Goal: Task Accomplishment & Management: Manage account settings

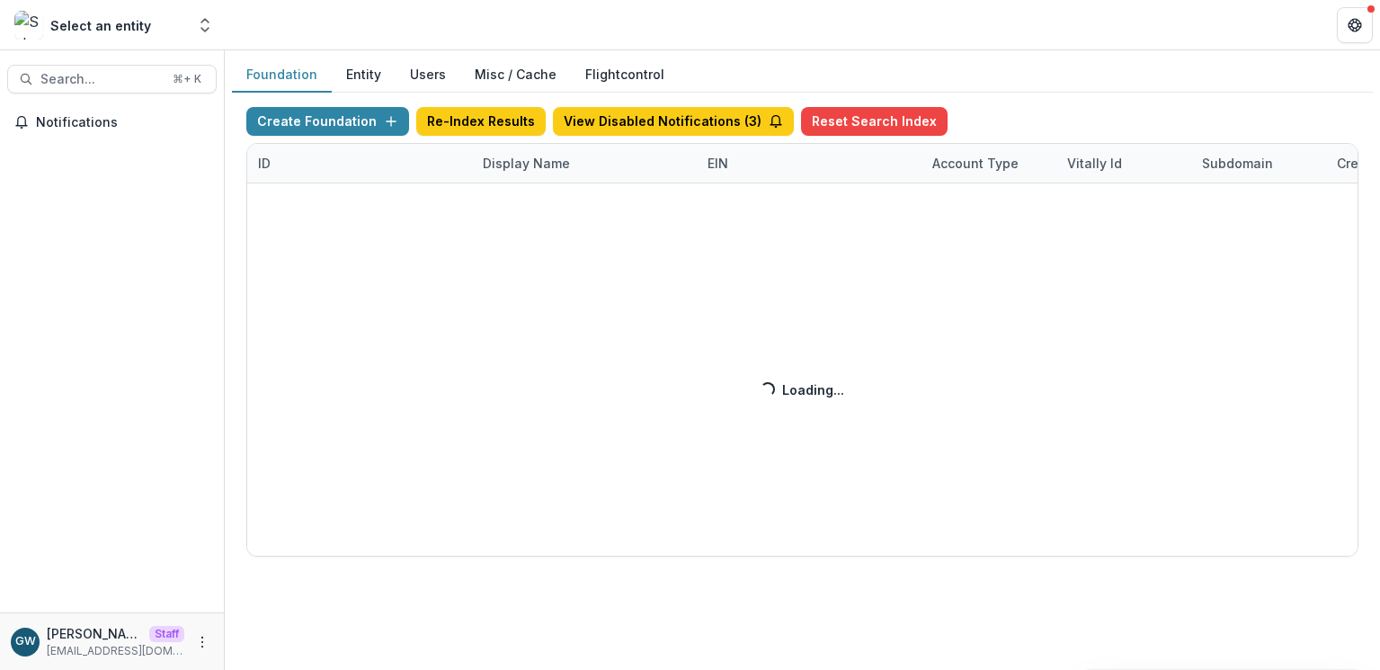
click at [498, 169] on div "Create Foundation Re-Index Results View Disabled Notifications ( 3 ) Reset Sear…" at bounding box center [802, 331] width 1112 height 449
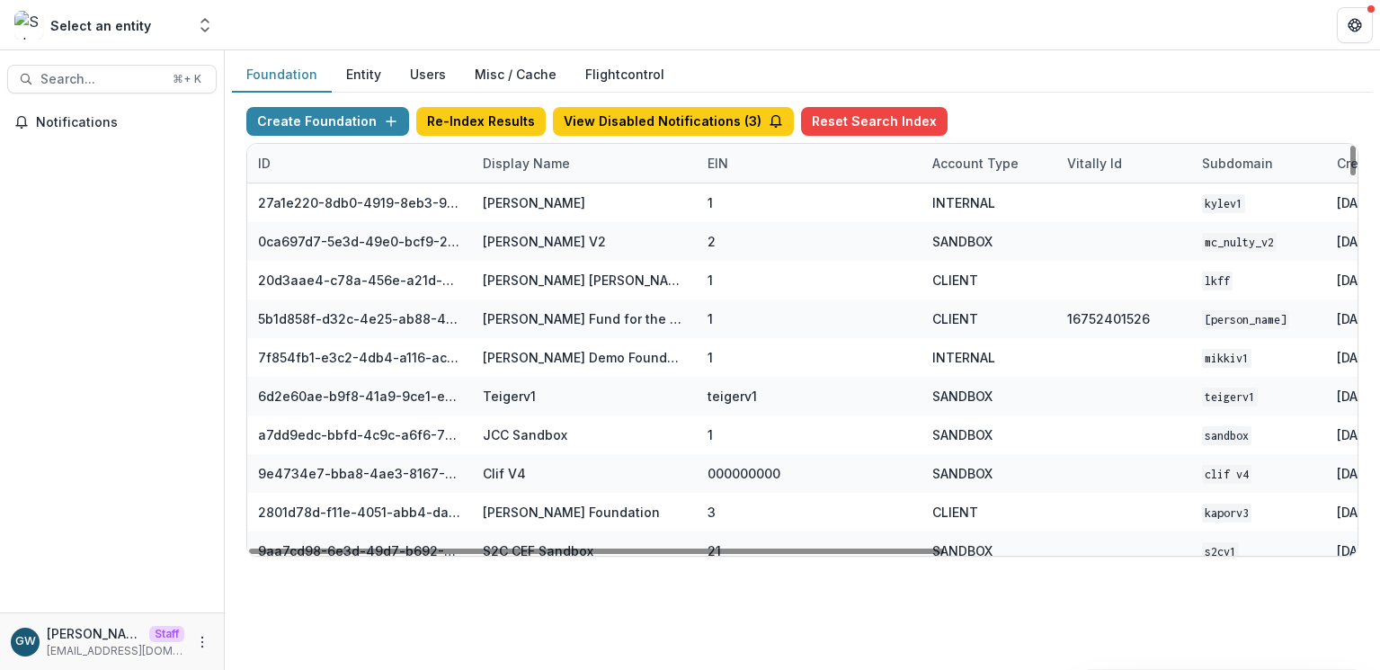
click at [512, 164] on div "Display Name" at bounding box center [526, 163] width 109 height 19
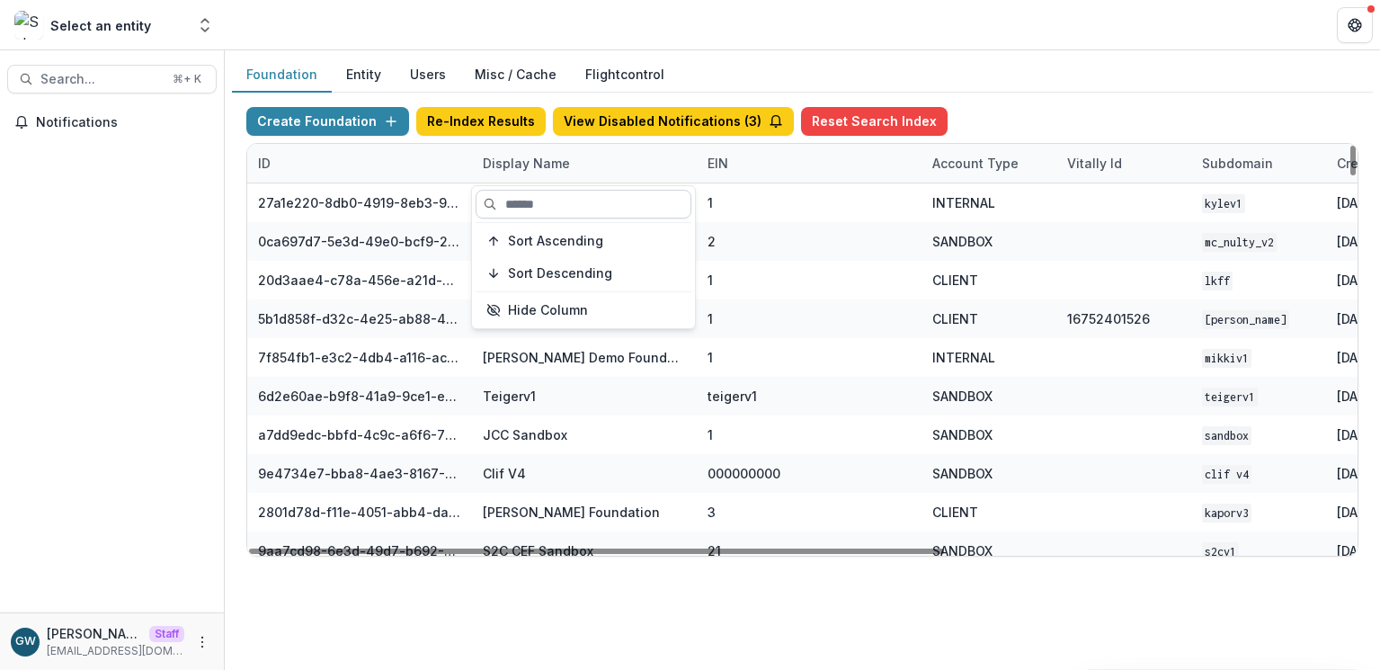
click at [515, 211] on input at bounding box center [583, 204] width 216 height 29
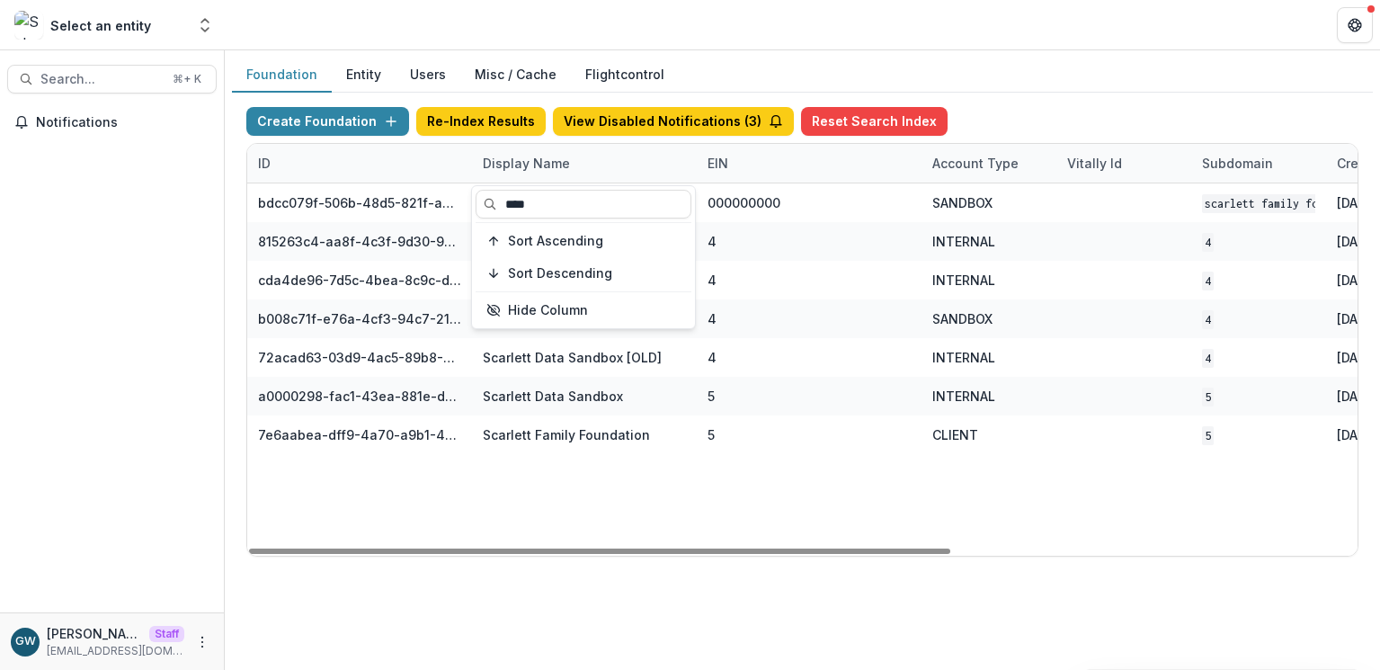
type input "****"
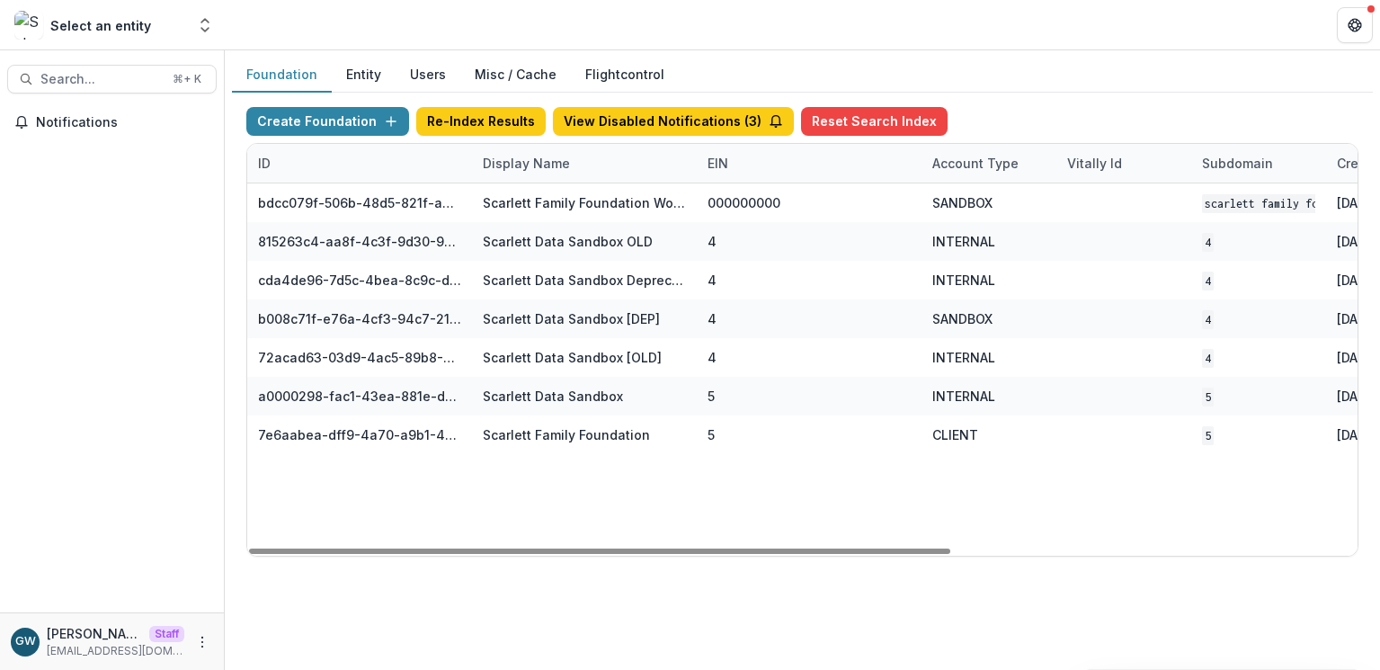
drag, startPoint x: 1004, startPoint y: 98, endPoint x: 993, endPoint y: 106, distance: 13.5
click at [1004, 97] on div "Create Foundation Re-Index Results View Disabled Notifications ( 3 ) Reset Sear…" at bounding box center [802, 332] width 1141 height 478
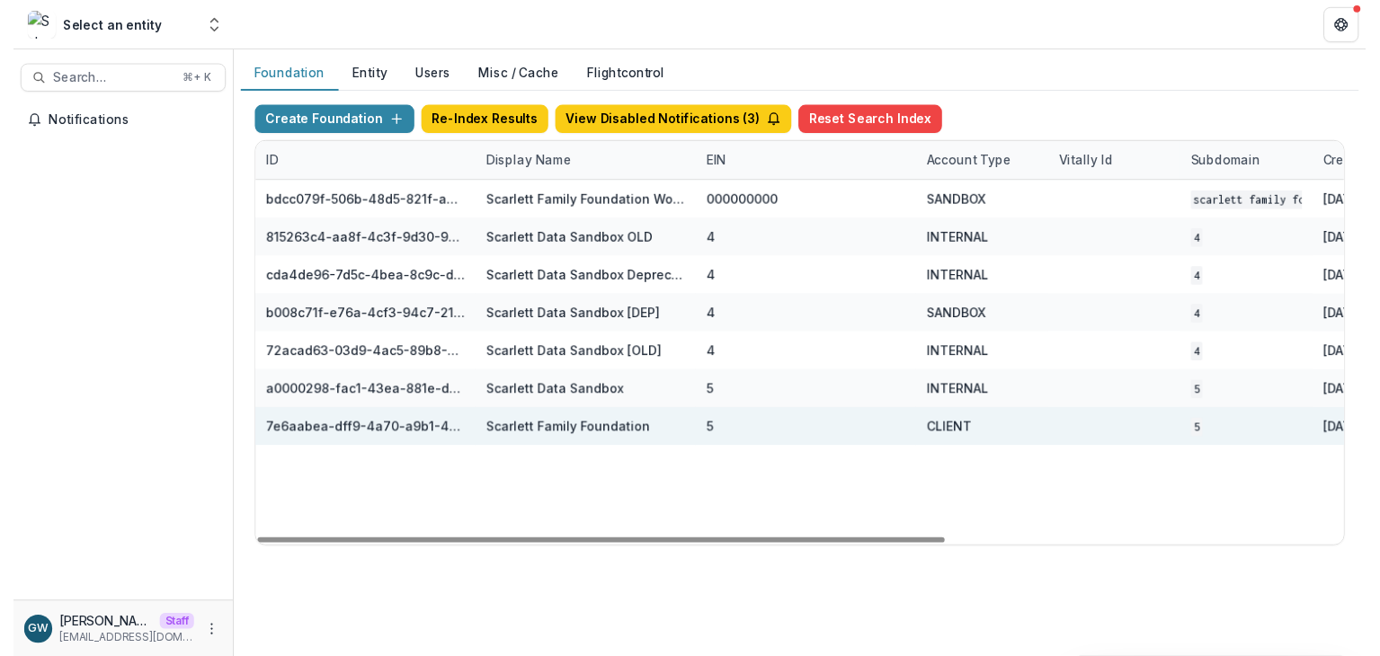
scroll to position [0, 643]
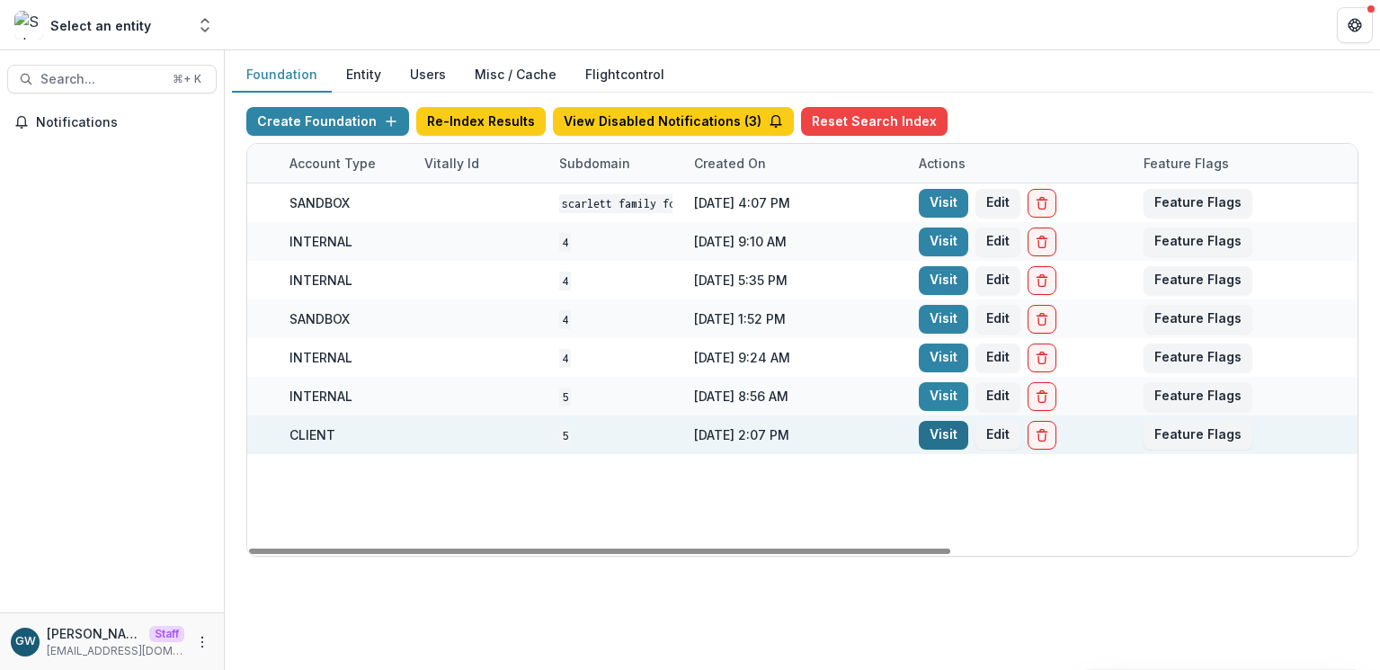
click at [934, 432] on link "Visit" at bounding box center [943, 435] width 49 height 29
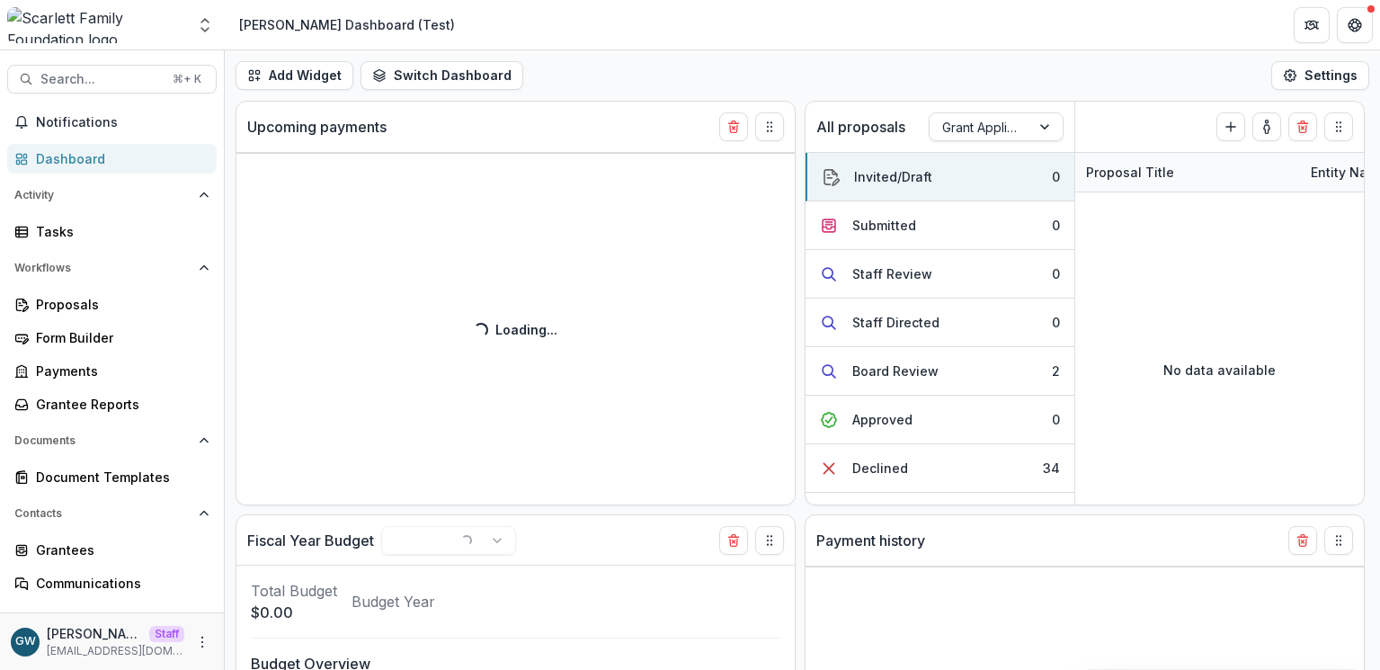
select select "**********"
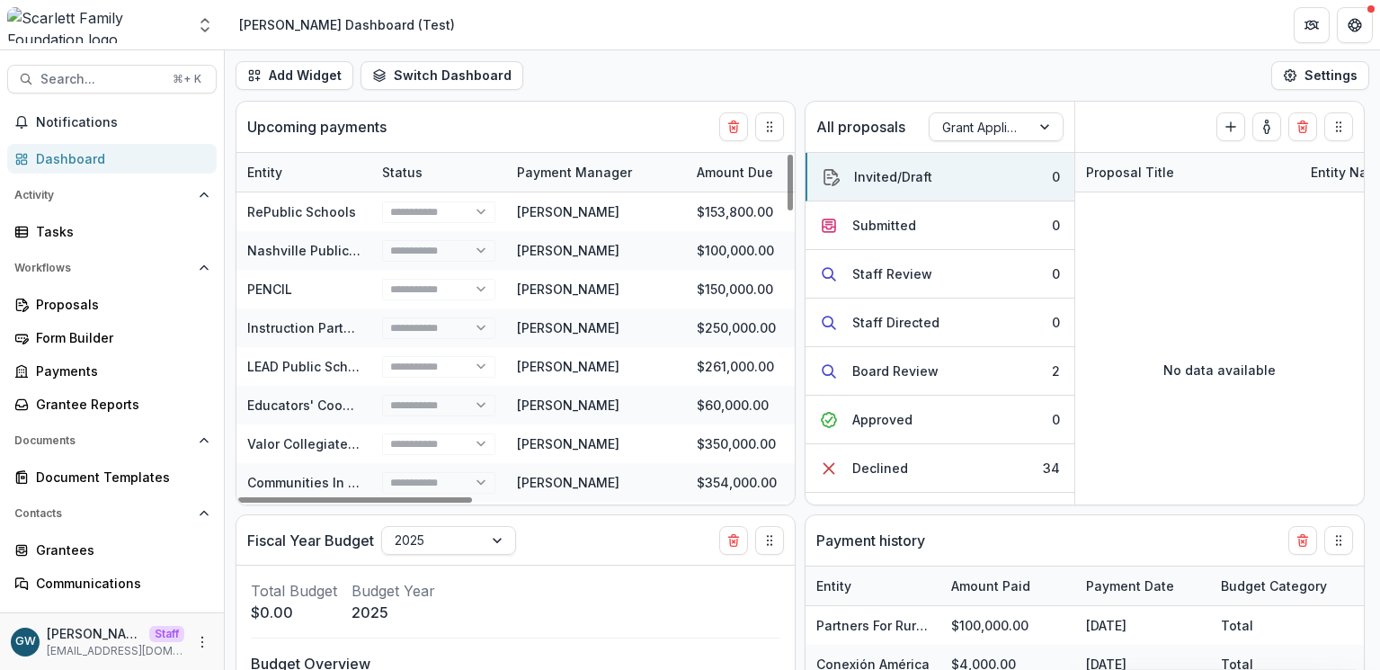
click at [114, 165] on div "Dashboard" at bounding box center [119, 158] width 166 height 19
select select "**********"
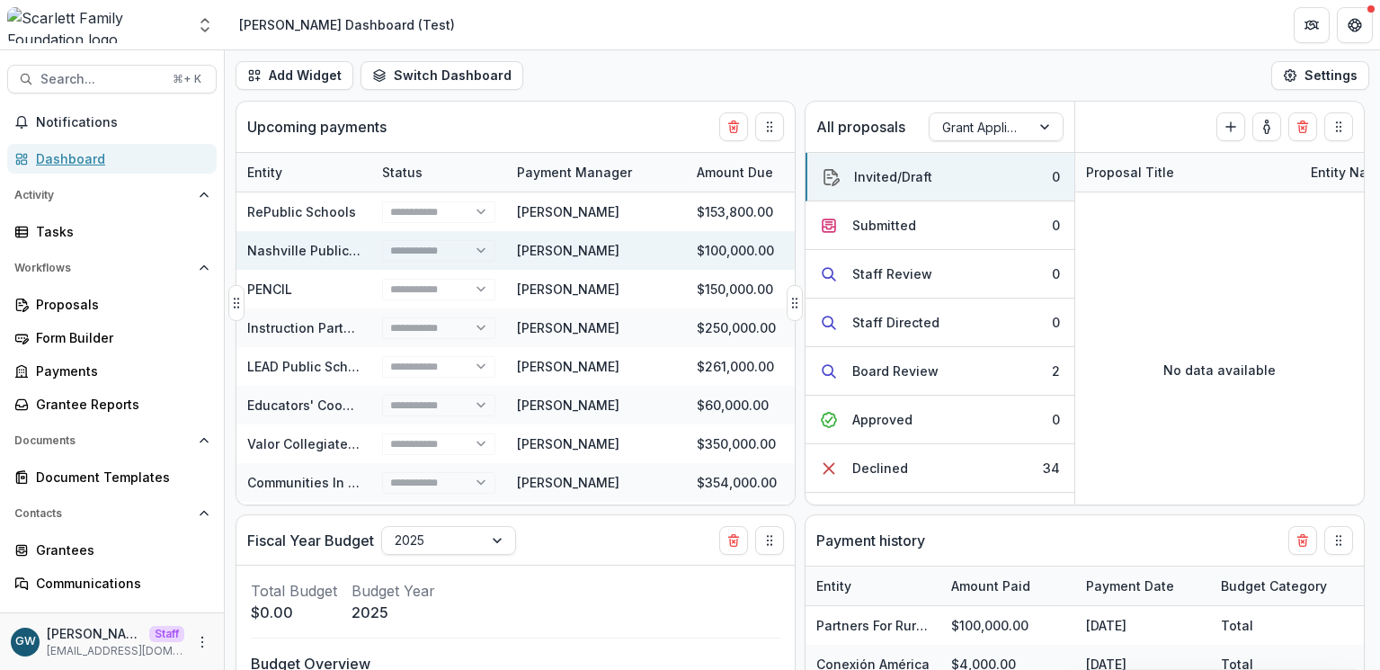
select select "**********"
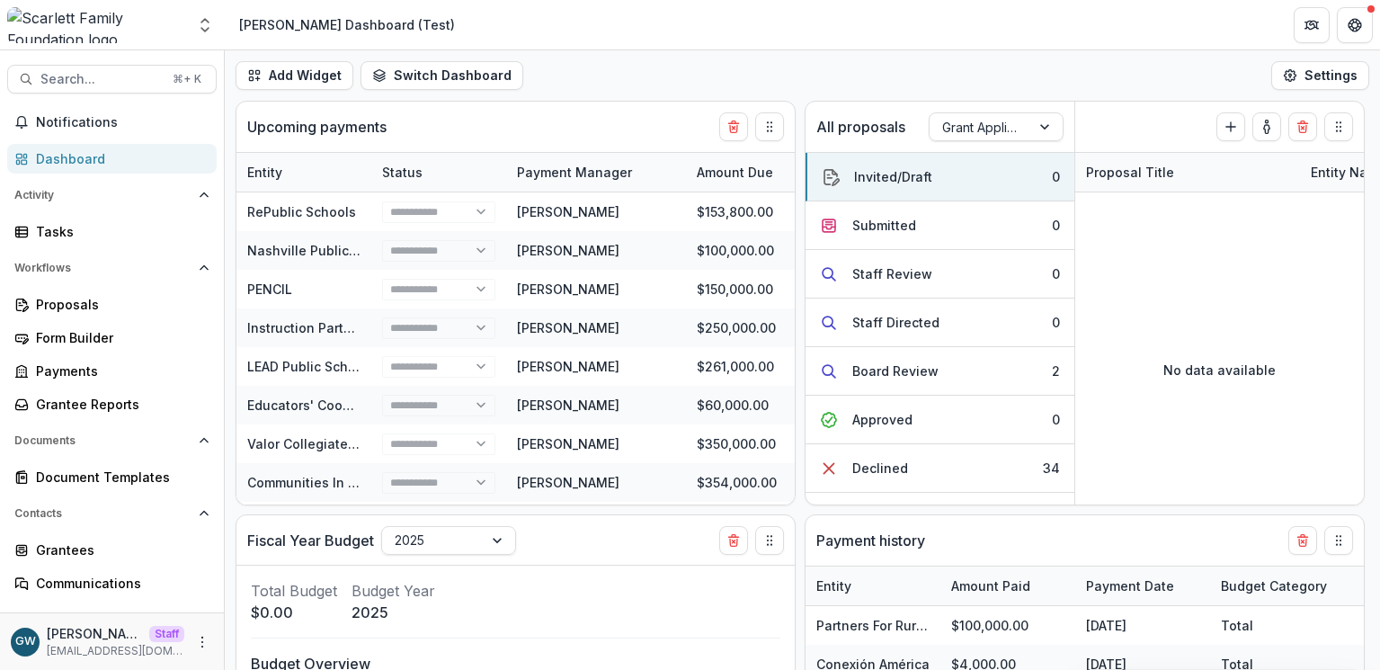
select select "**********"
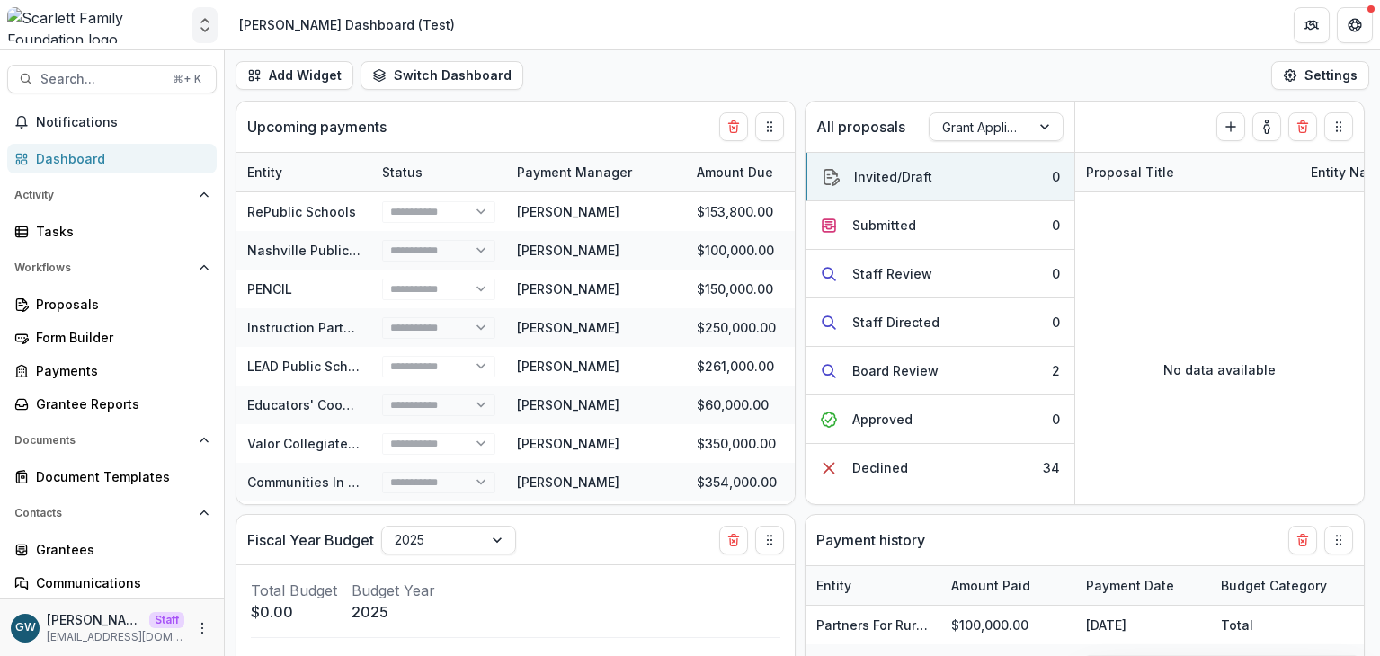
click at [210, 28] on icon "Open entity switcher" at bounding box center [205, 25] width 18 height 18
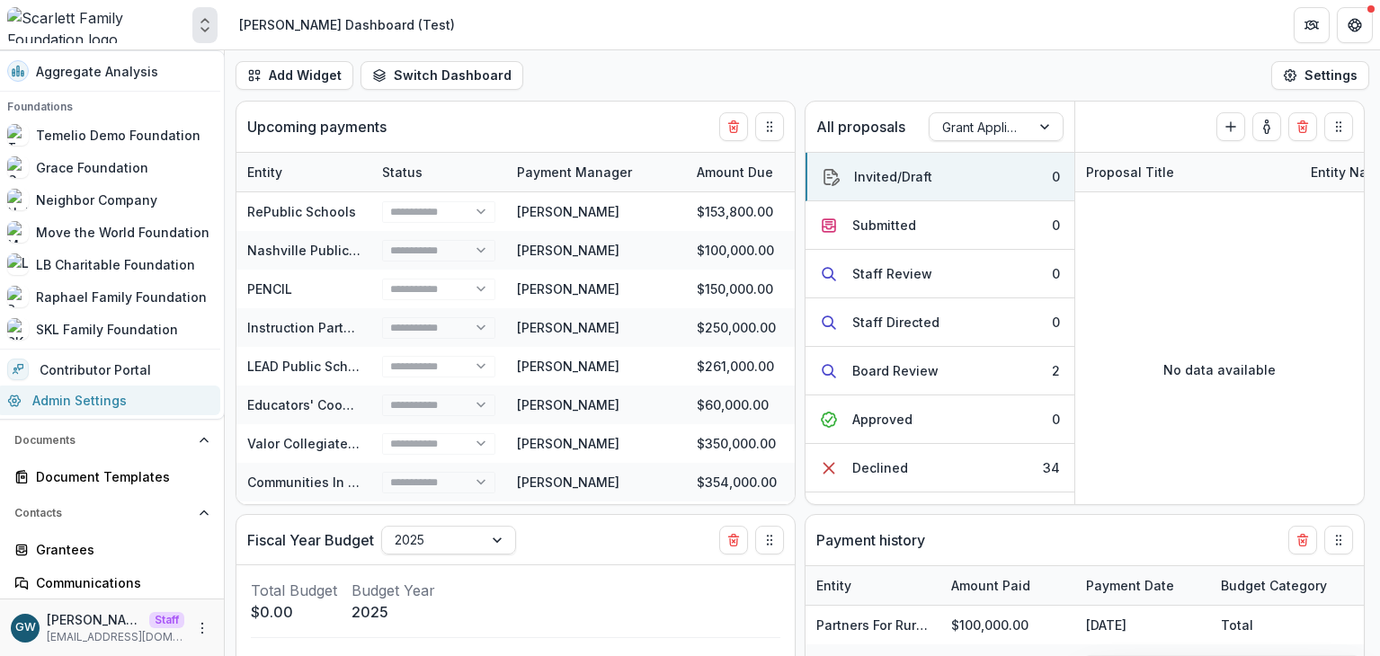
click at [73, 395] on link "Admin Settings" at bounding box center [108, 401] width 224 height 30
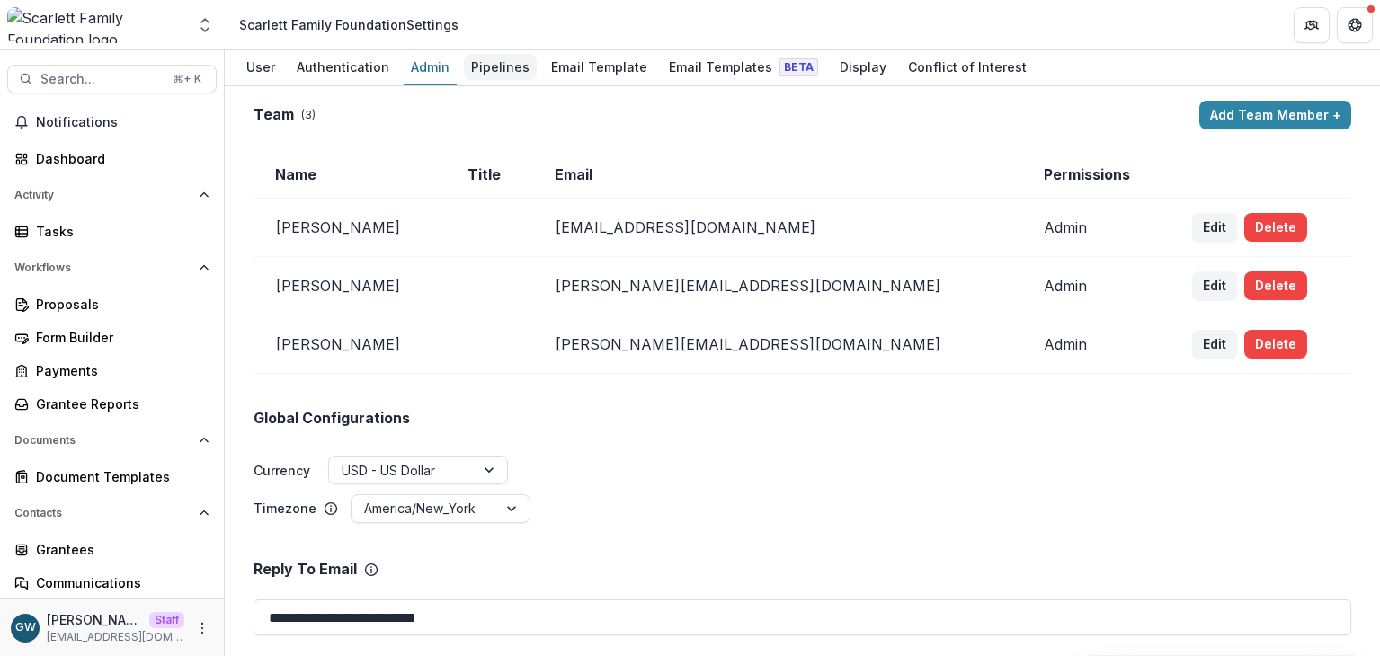
click at [515, 65] on div "Pipelines" at bounding box center [500, 67] width 73 height 26
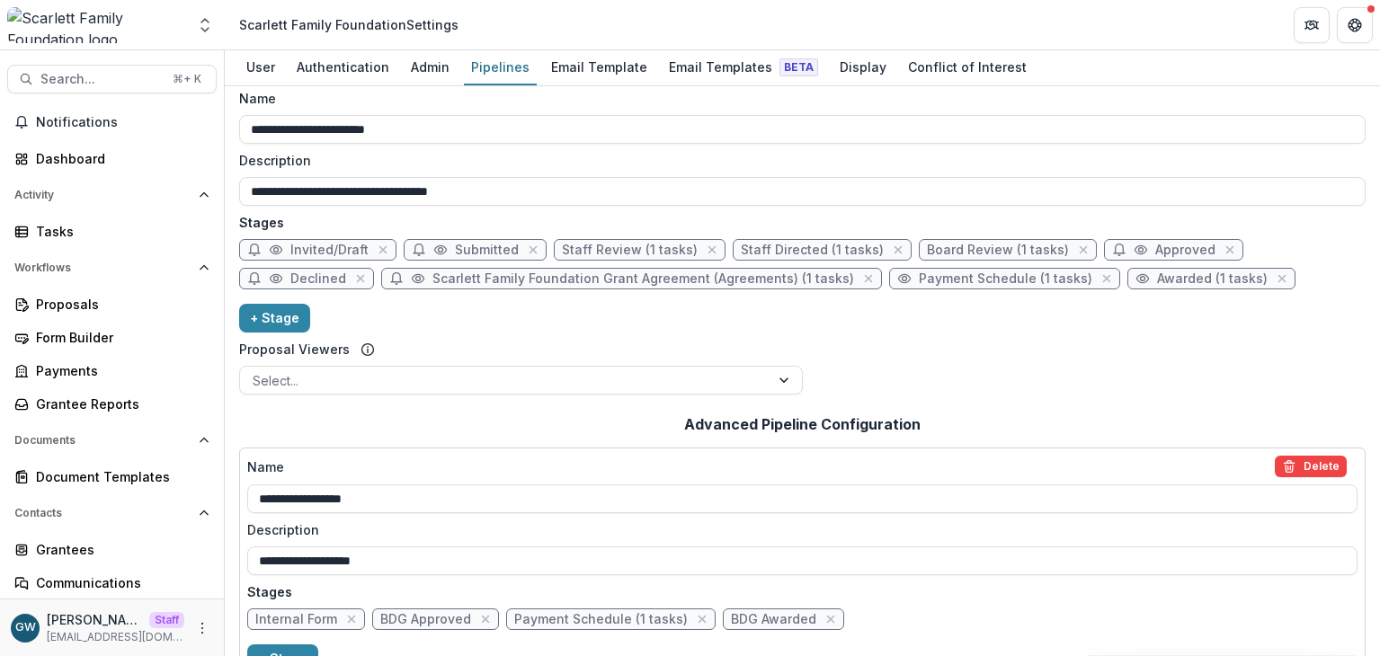
scroll to position [13, 0]
click at [1185, 282] on span "Awarded (1 tasks)" at bounding box center [1212, 278] width 111 height 15
select select "*******"
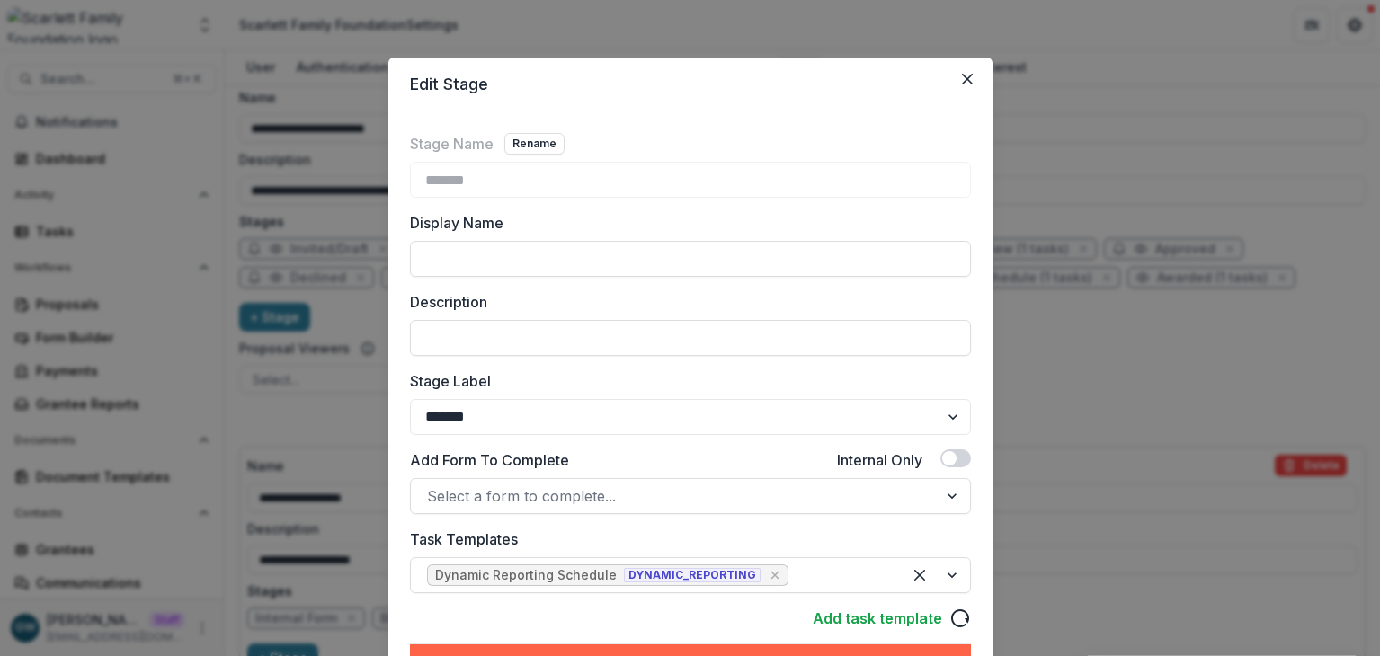
click at [1133, 374] on div "Edit Stage Stage Name Rename ******* Display Name Description Stage Label *****…" at bounding box center [690, 328] width 1380 height 656
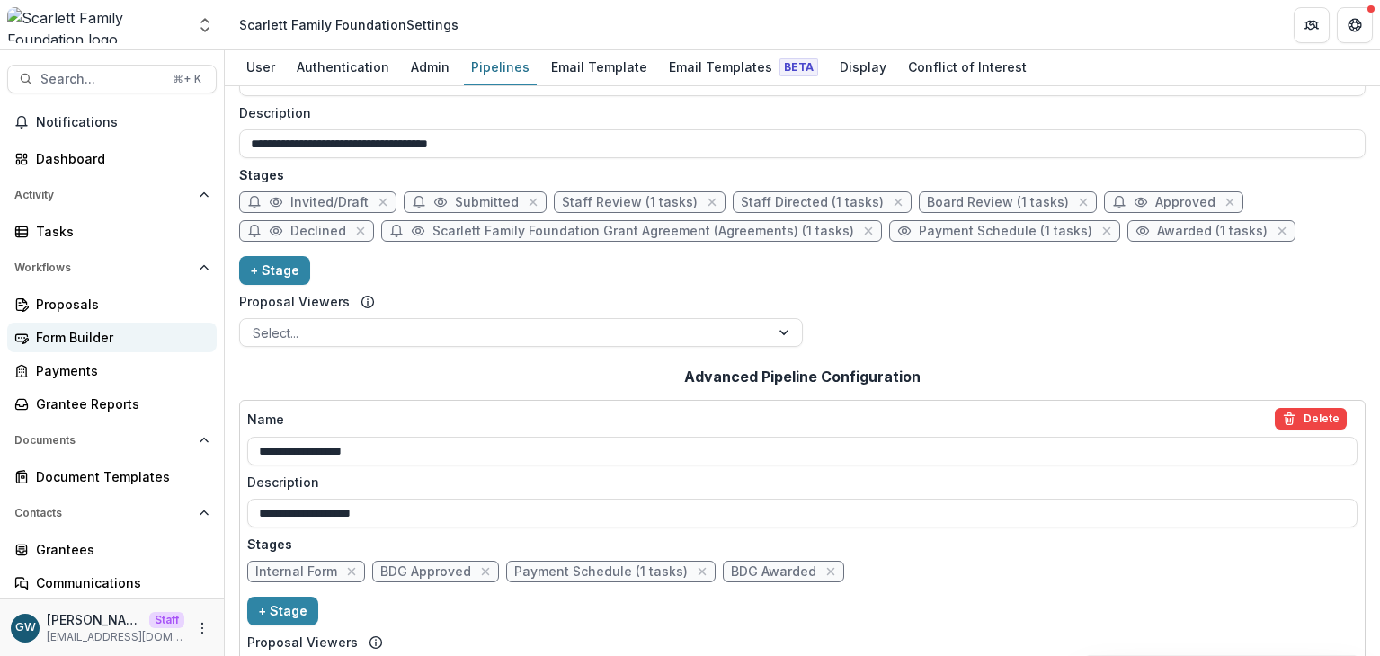
scroll to position [59, 0]
click at [80, 362] on div "Payments" at bounding box center [119, 370] width 166 height 19
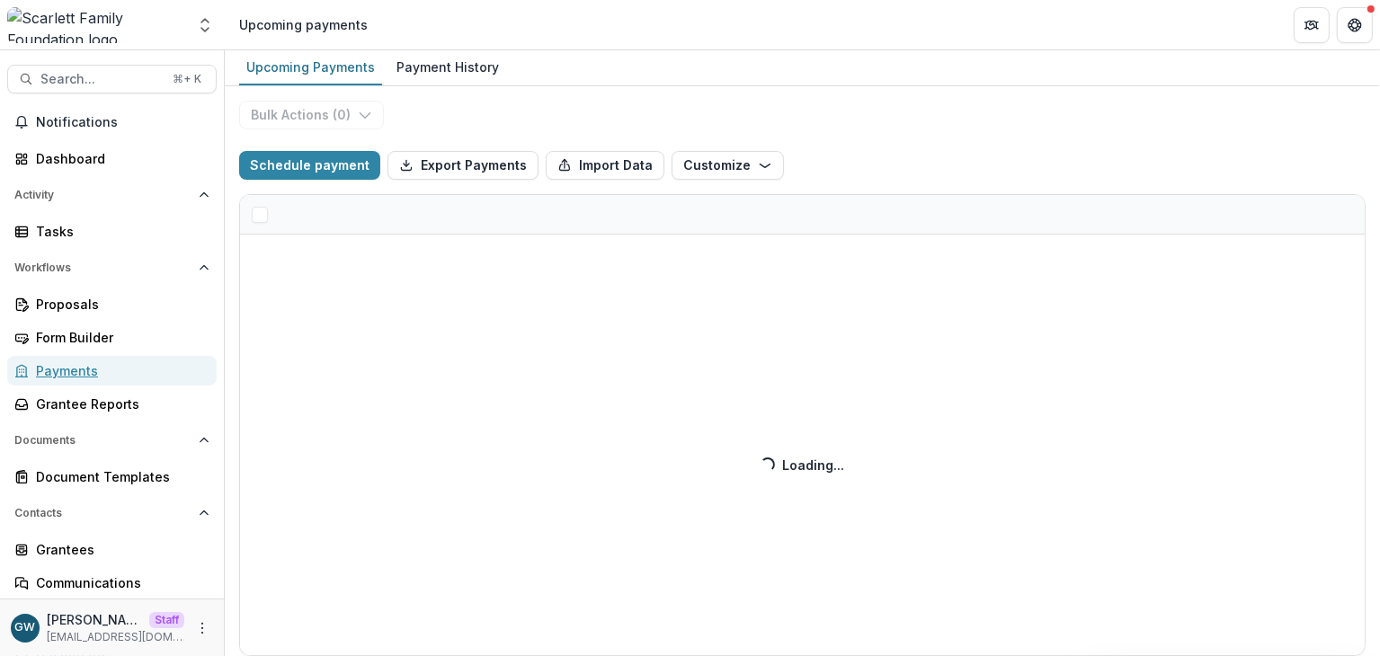
select select "**********"
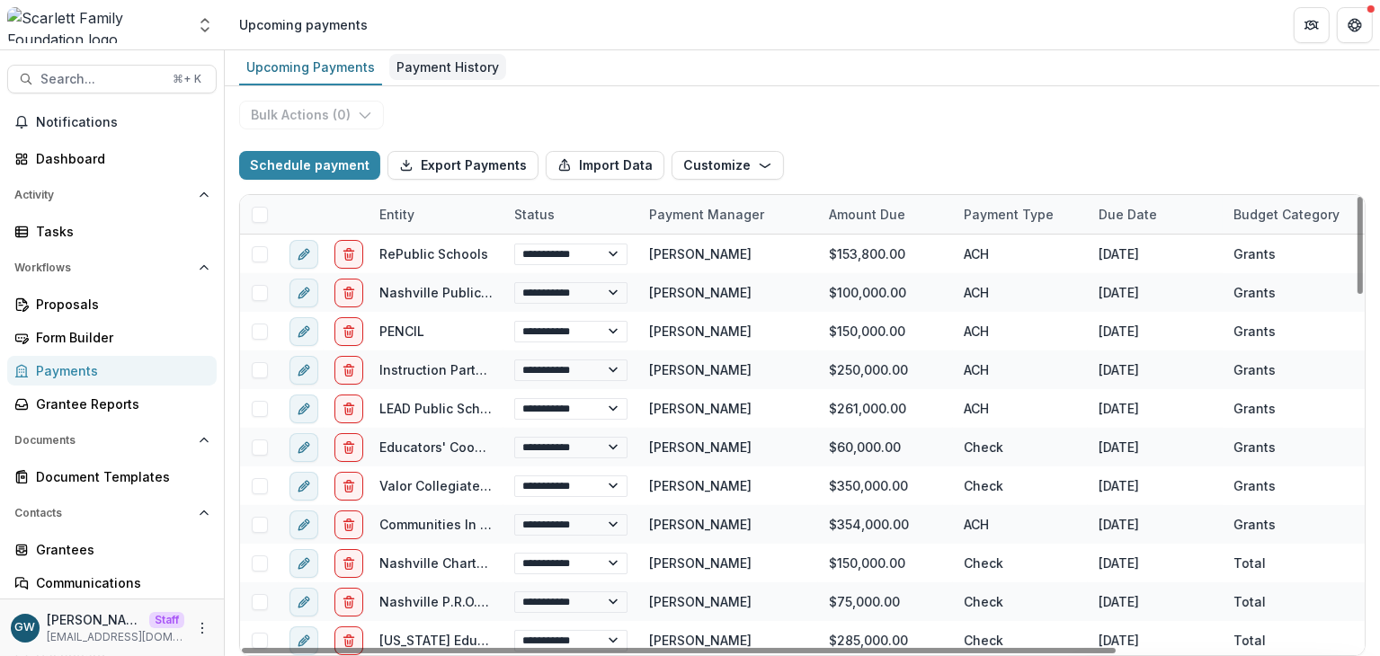
click at [422, 66] on div "Payment History" at bounding box center [447, 67] width 117 height 26
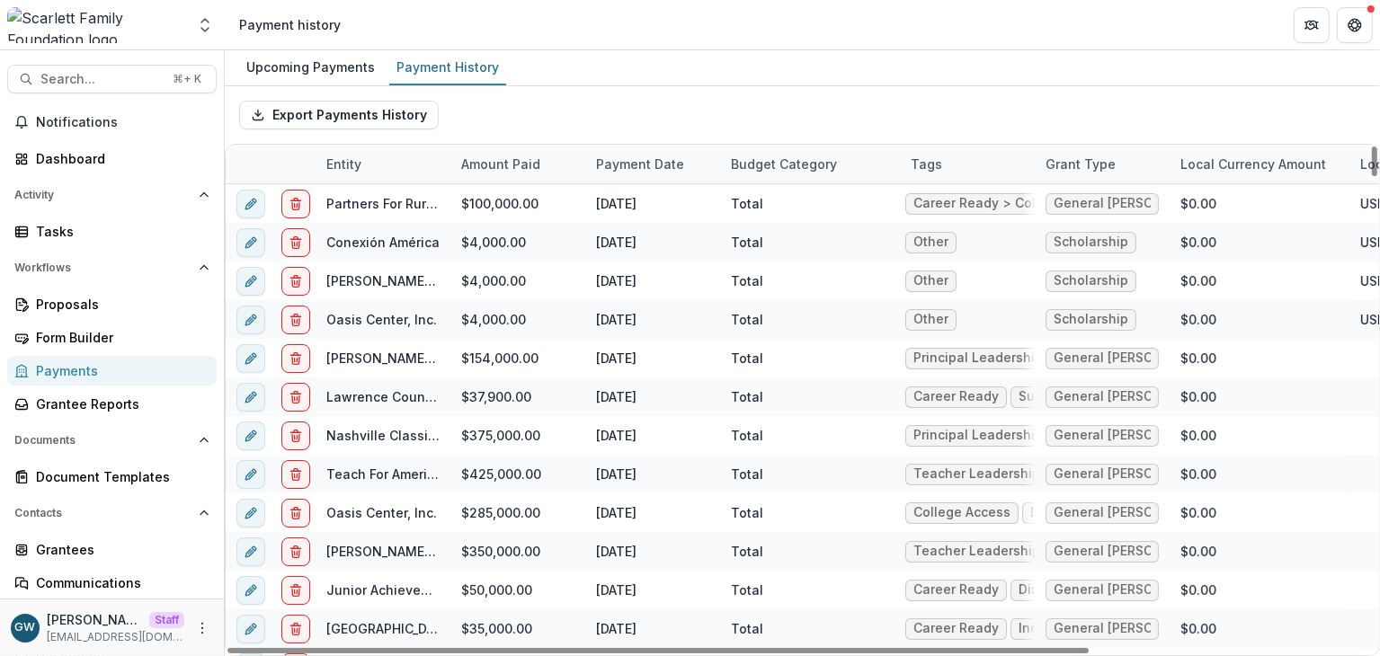
click at [321, 48] on header "Payment history" at bounding box center [802, 24] width 1155 height 49
click at [325, 58] on div "Upcoming Payments" at bounding box center [310, 67] width 143 height 26
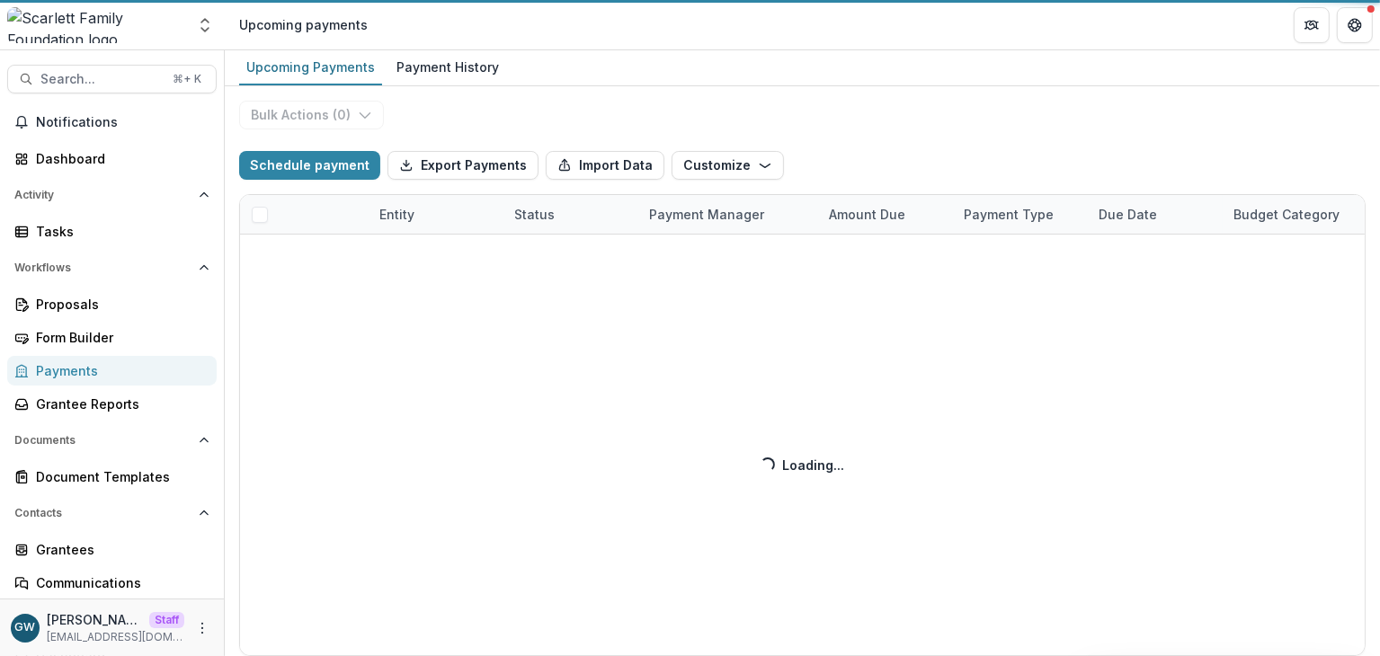
select select "**********"
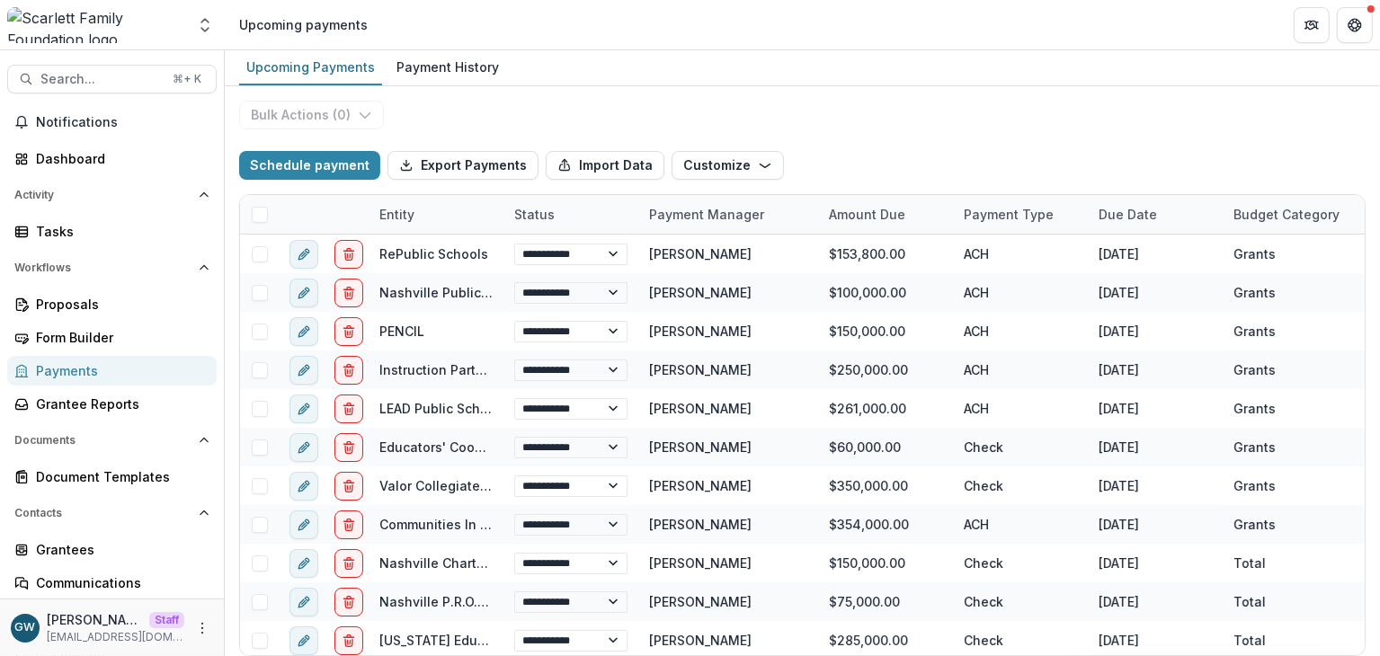
select select "**********"
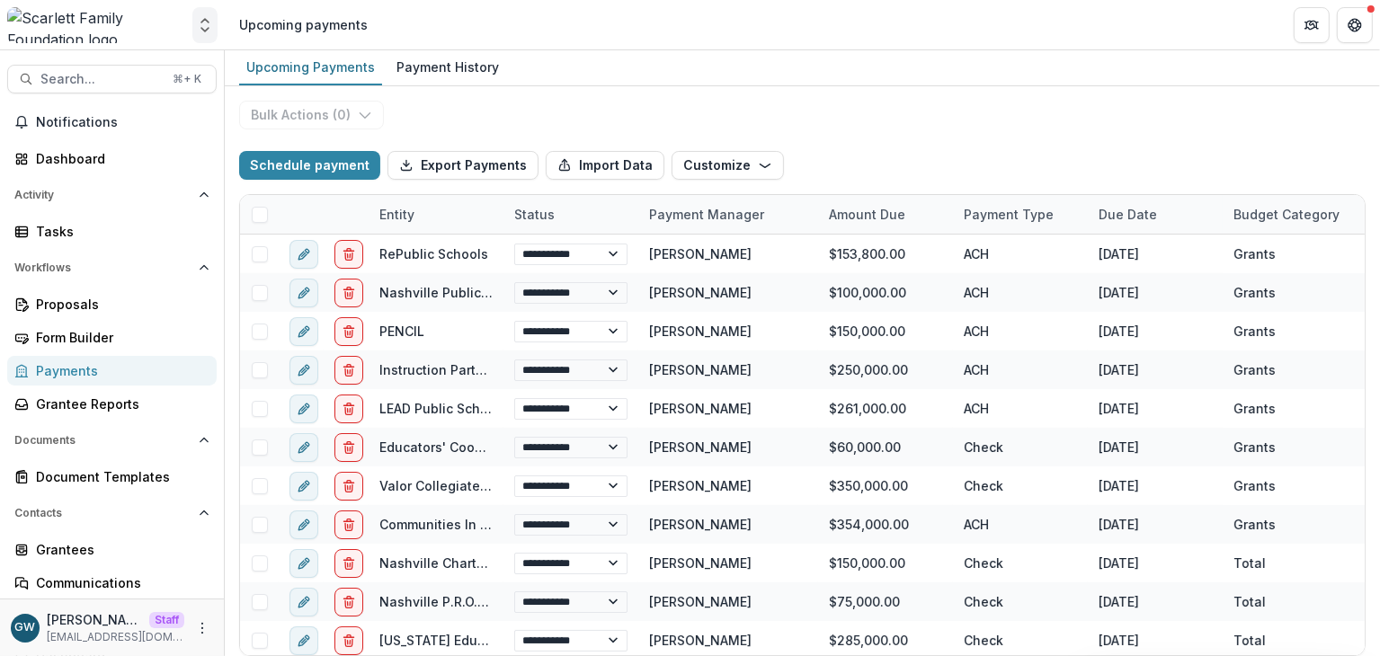
click at [204, 32] on icon "Open entity switcher" at bounding box center [205, 25] width 18 height 18
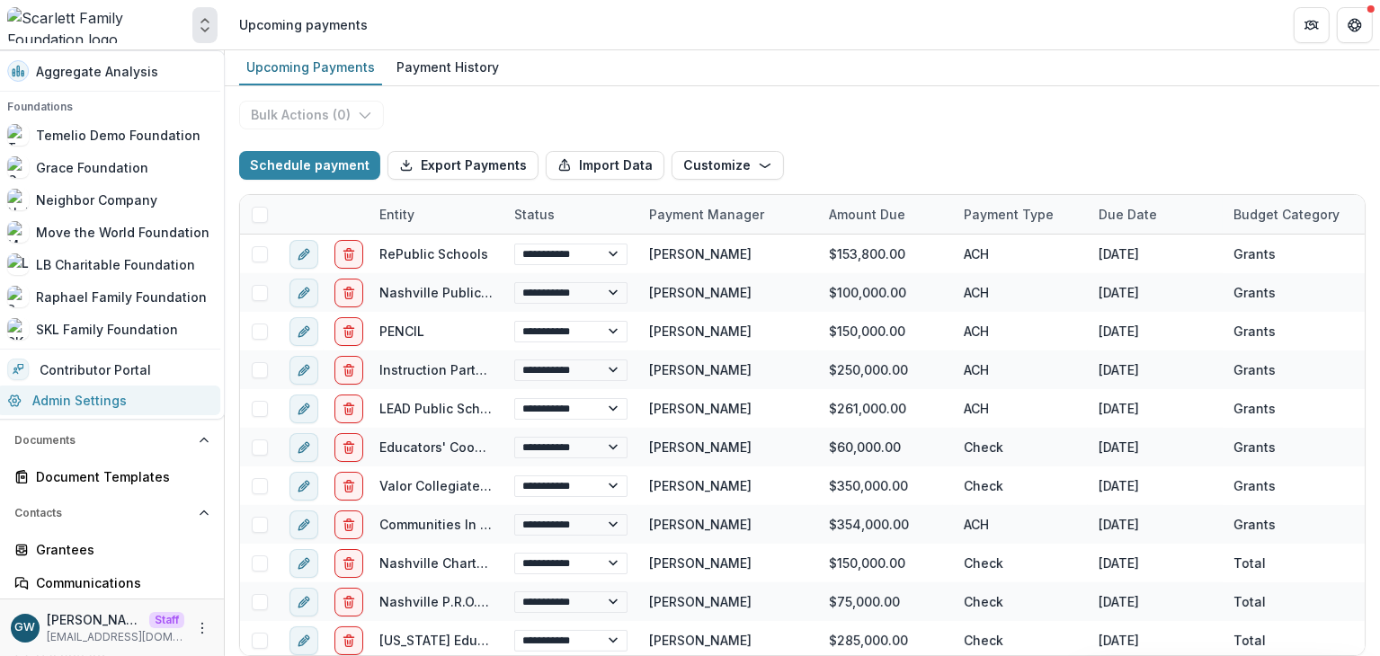
click at [106, 404] on link "Admin Settings" at bounding box center [108, 401] width 224 height 30
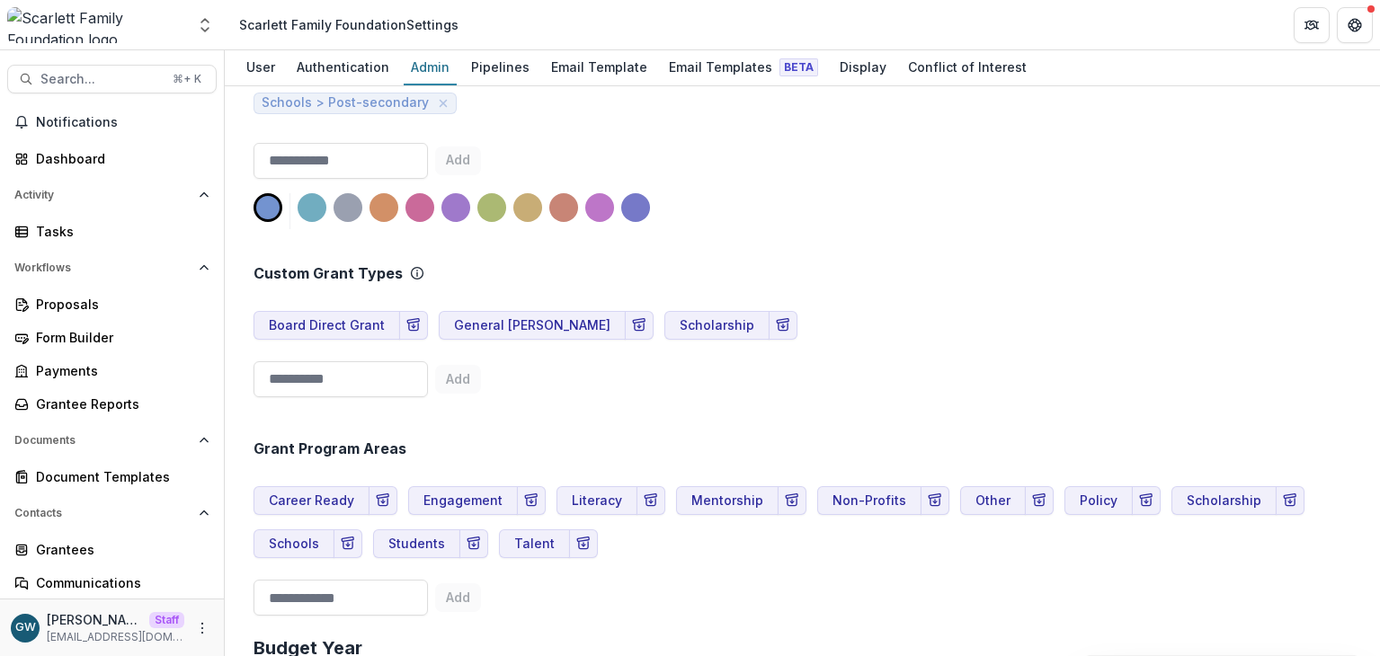
scroll to position [959, 0]
click at [84, 303] on div "Proposals" at bounding box center [119, 304] width 166 height 19
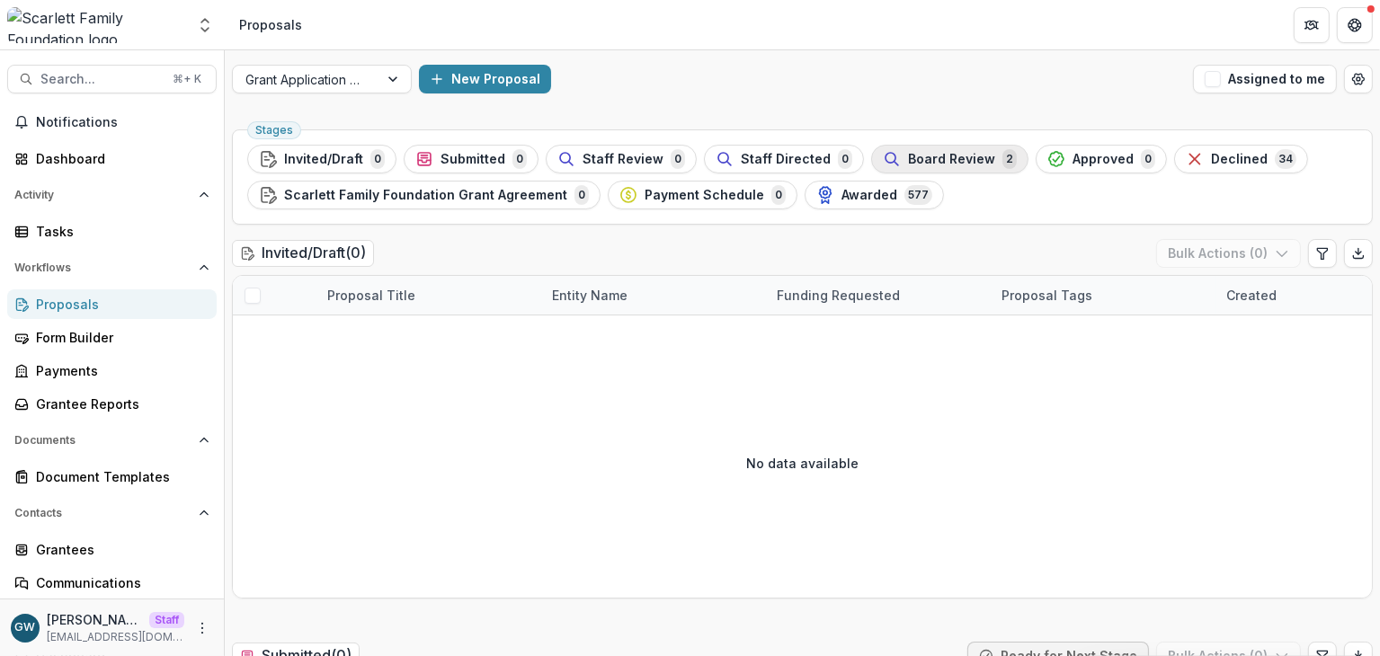
click at [967, 157] on span "Board Review" at bounding box center [951, 159] width 87 height 15
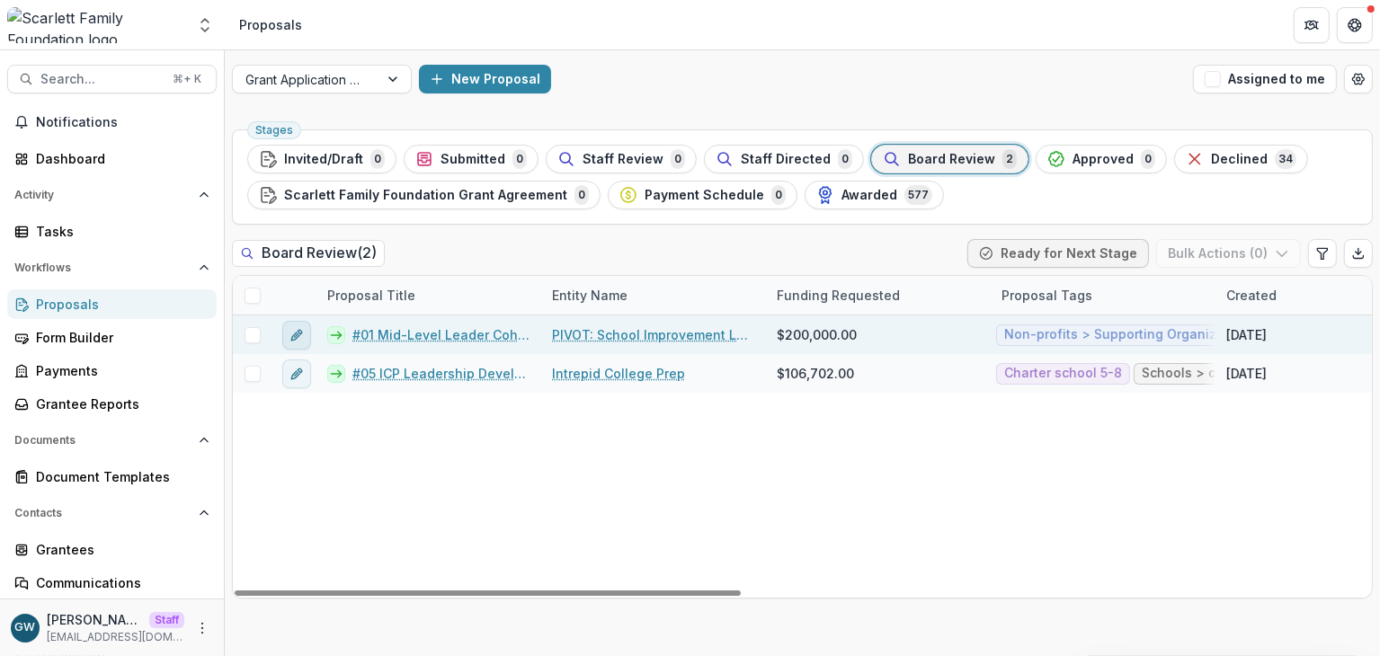
click at [291, 337] on icon "edit" at bounding box center [295, 336] width 8 height 8
type input "********"
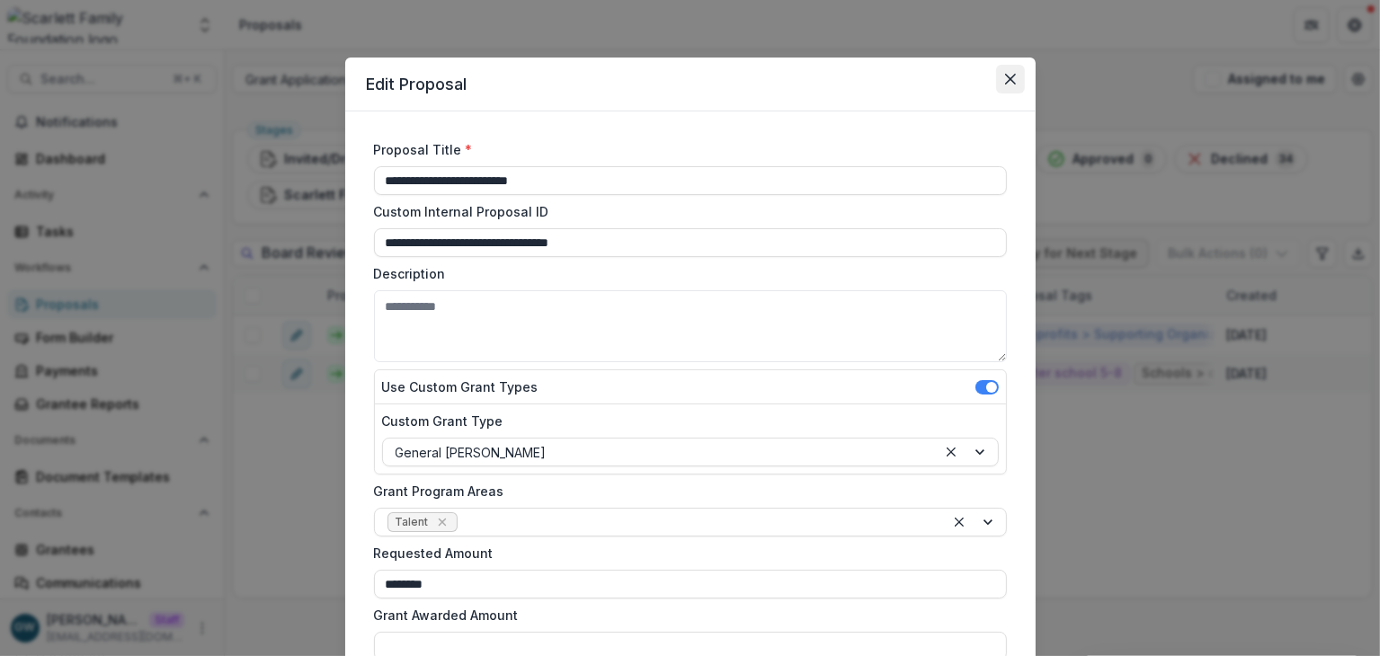
click at [1005, 82] on icon "Close" at bounding box center [1009, 79] width 11 height 11
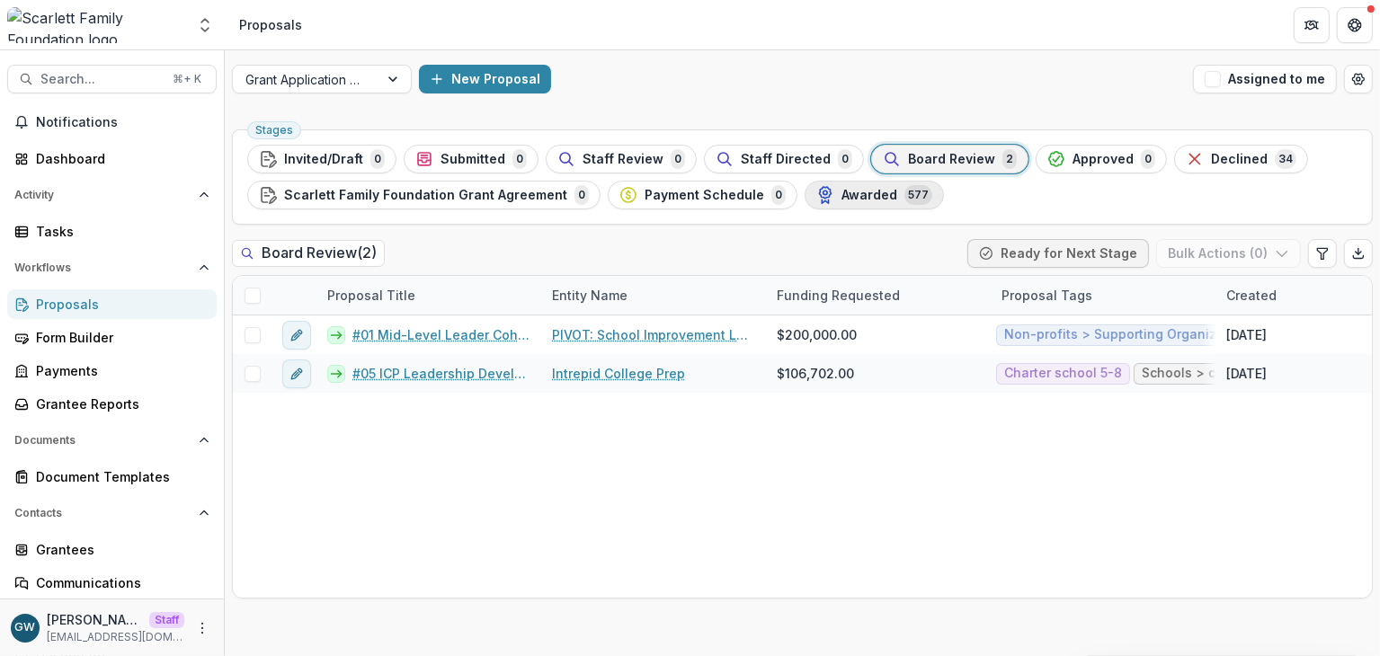
click at [858, 194] on span "Awarded" at bounding box center [869, 195] width 56 height 15
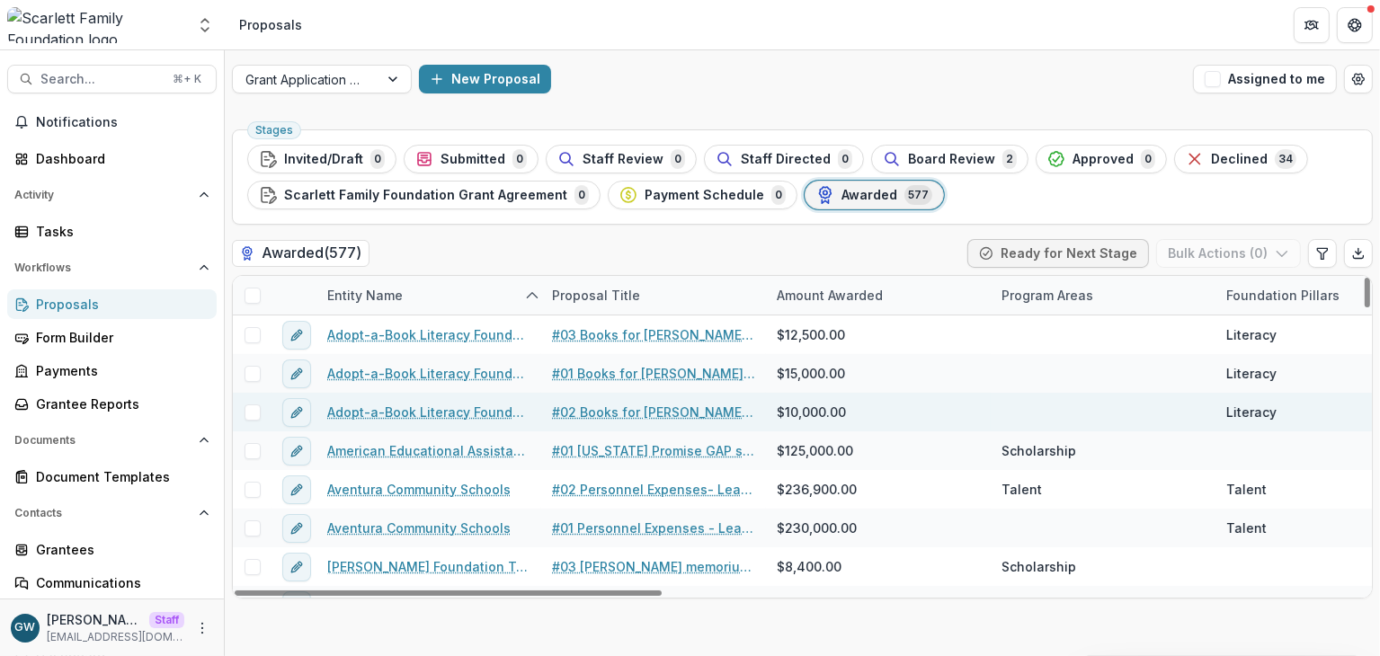
click at [401, 406] on link "Adopt-a-Book Literacy Foundation (closed 2011) (in-active)" at bounding box center [428, 412] width 203 height 19
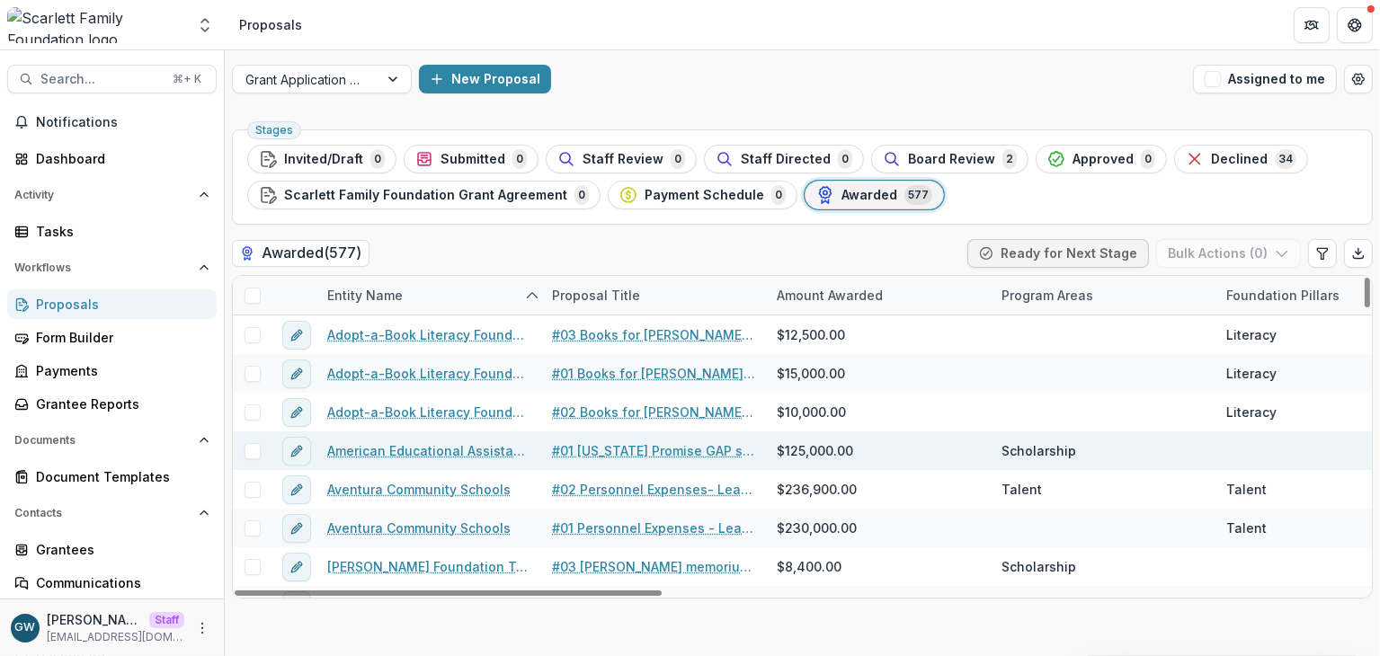
click at [600, 444] on link "#01 Tennessee Promise GAP scholarship (ISTS Gap scholarship)" at bounding box center [653, 450] width 203 height 19
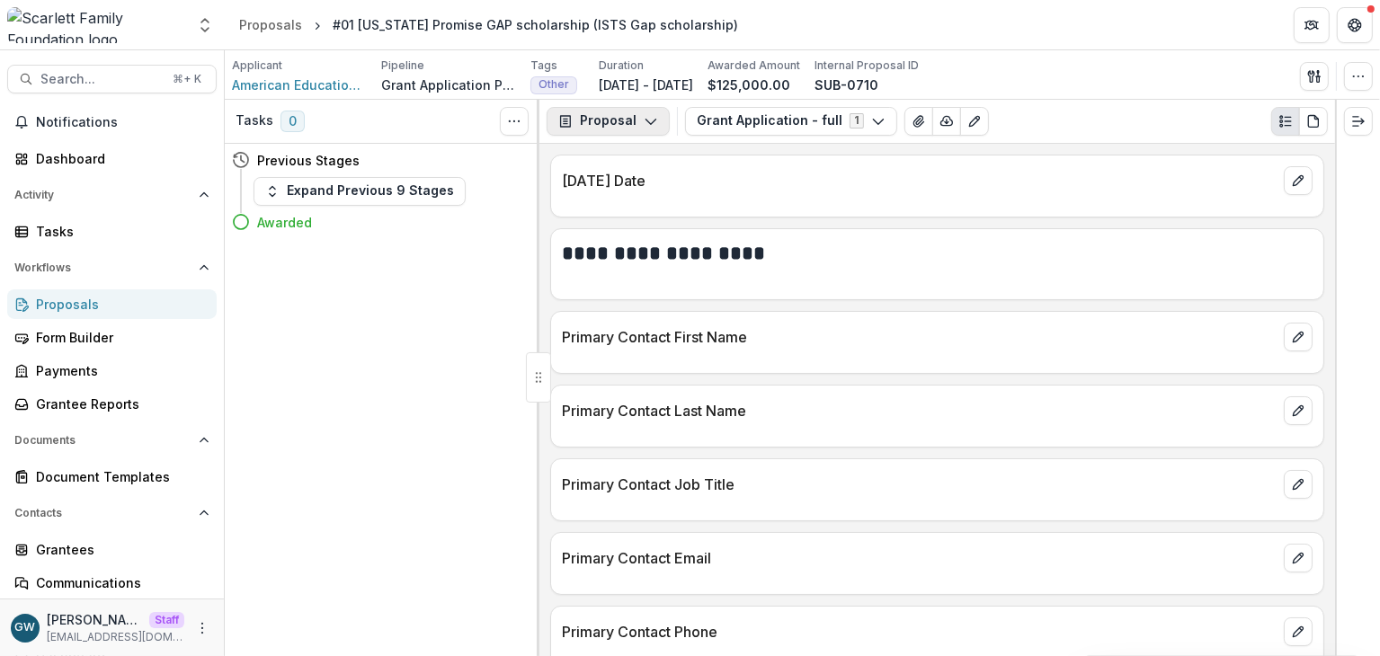
click at [610, 116] on button "Proposal" at bounding box center [608, 121] width 123 height 29
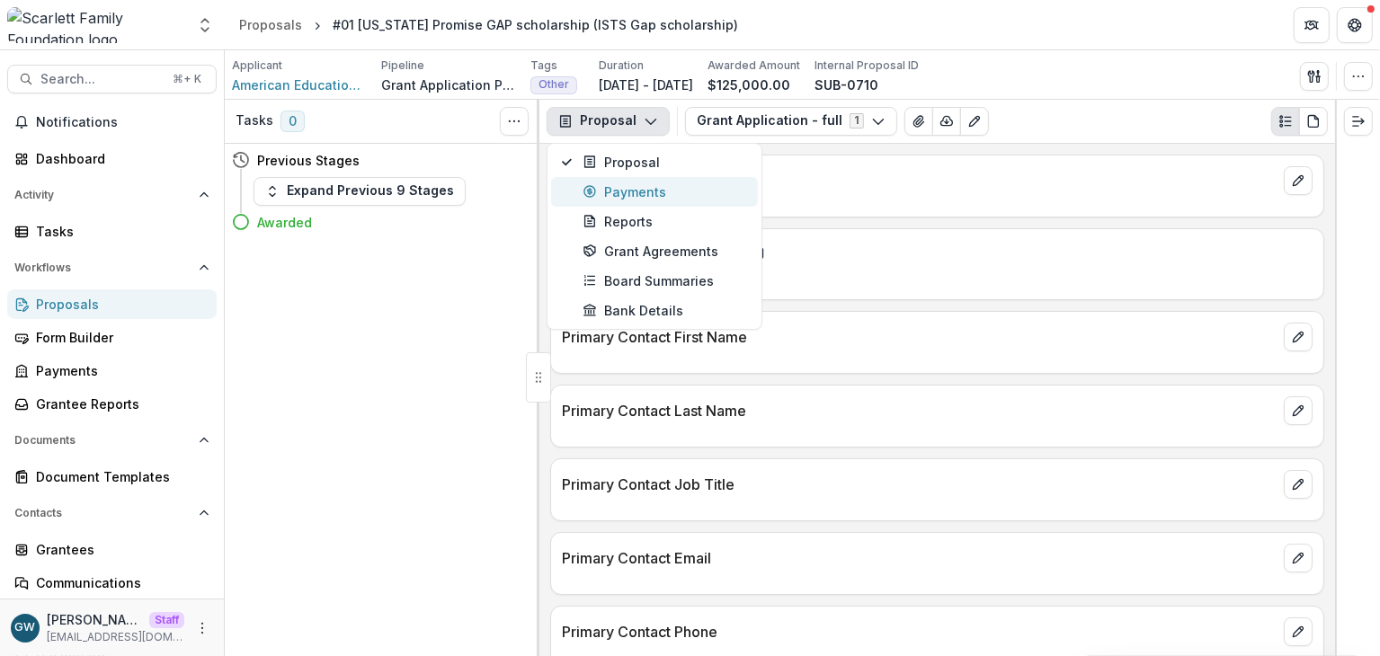
click at [622, 198] on div "Payments" at bounding box center [664, 191] width 164 height 19
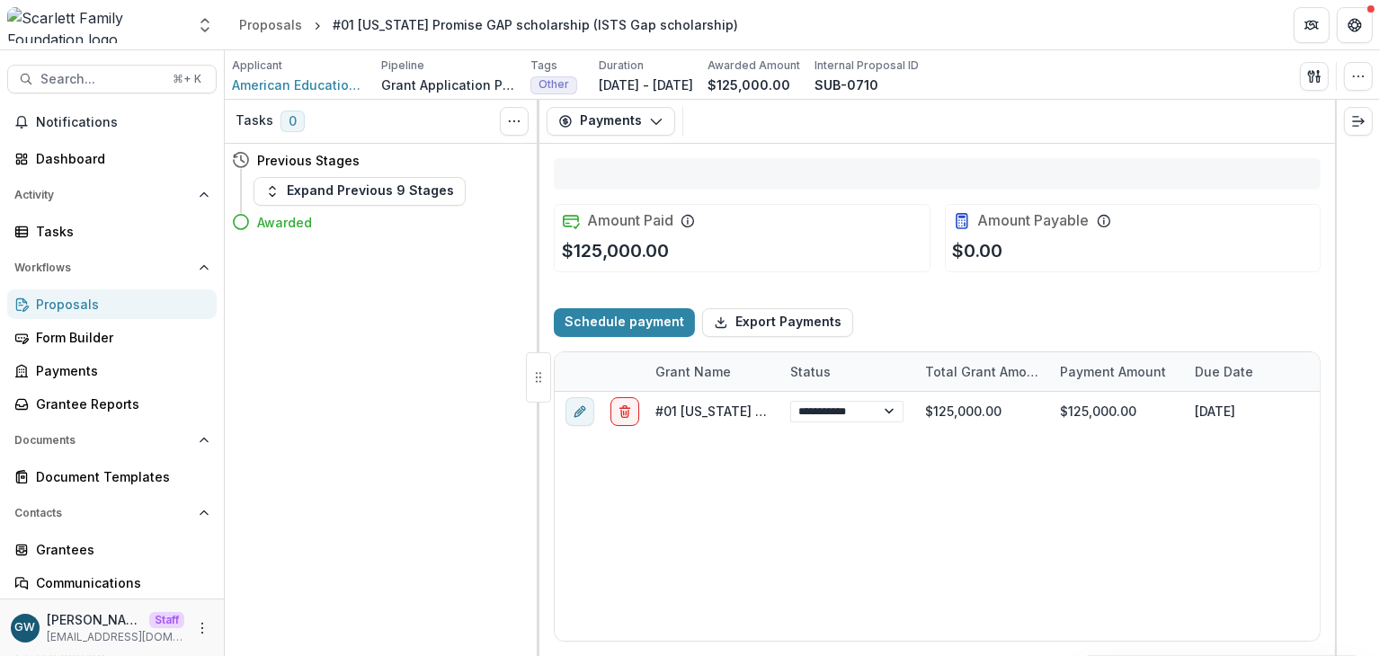
select select "**********"
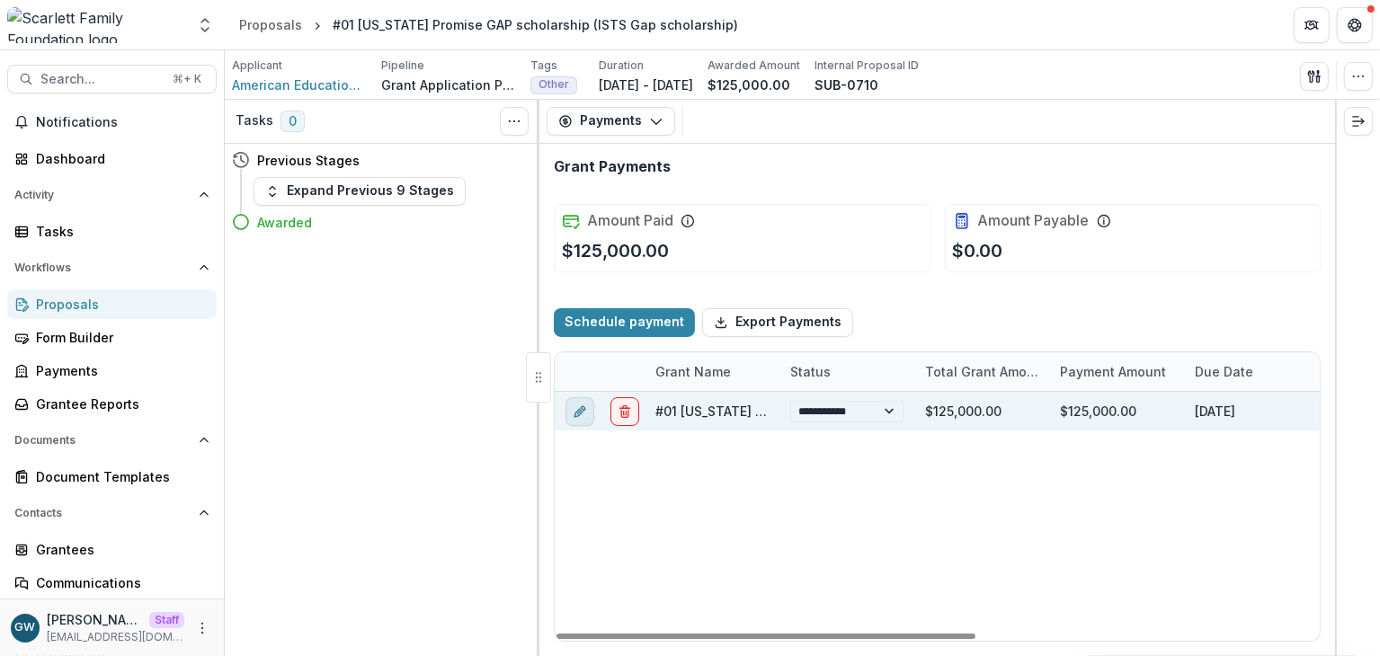
click at [579, 415] on icon "edit" at bounding box center [580, 411] width 14 height 14
select select "**********"
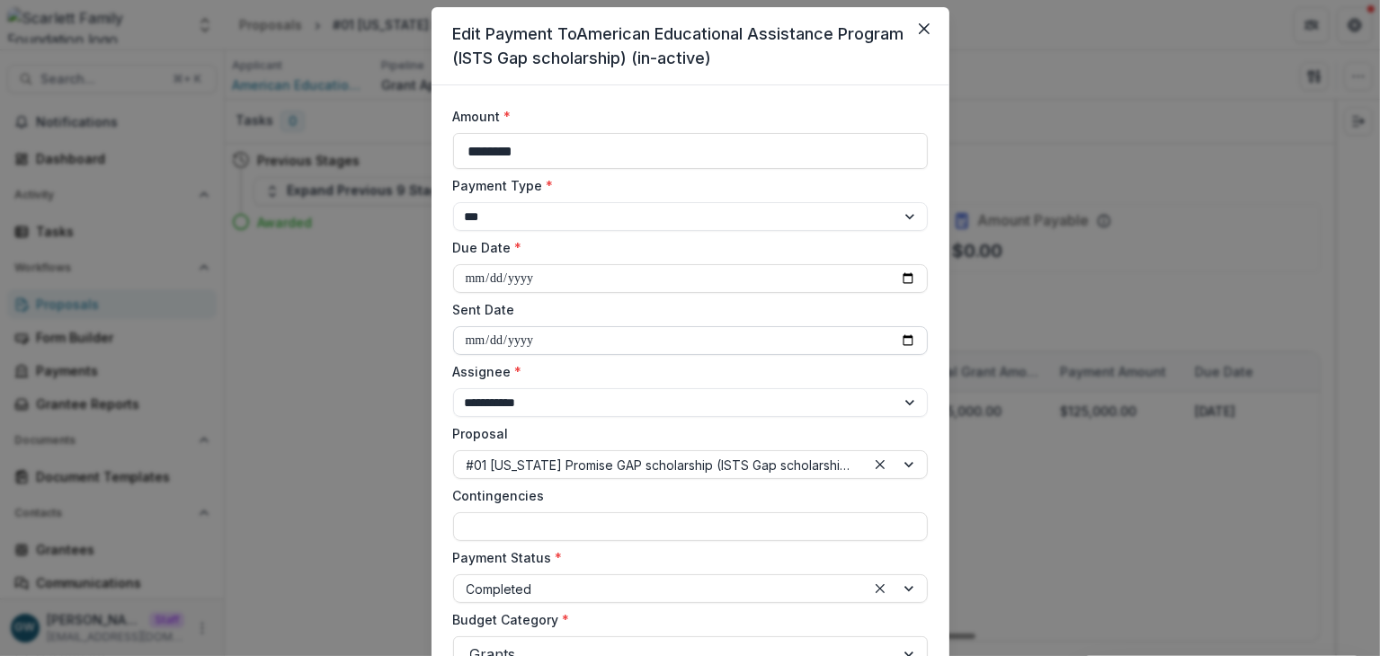
scroll to position [93, 0]
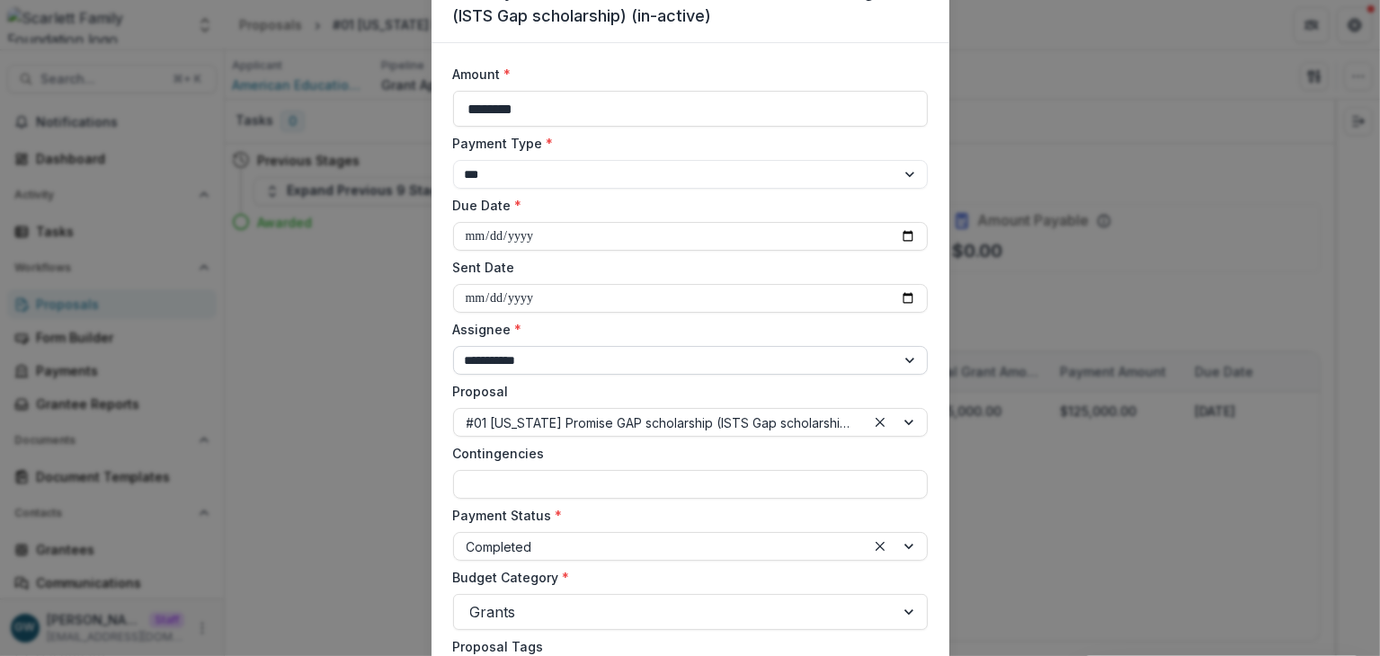
click at [622, 360] on select "**********" at bounding box center [690, 360] width 475 height 29
click at [1061, 329] on div "**********" at bounding box center [690, 328] width 1380 height 656
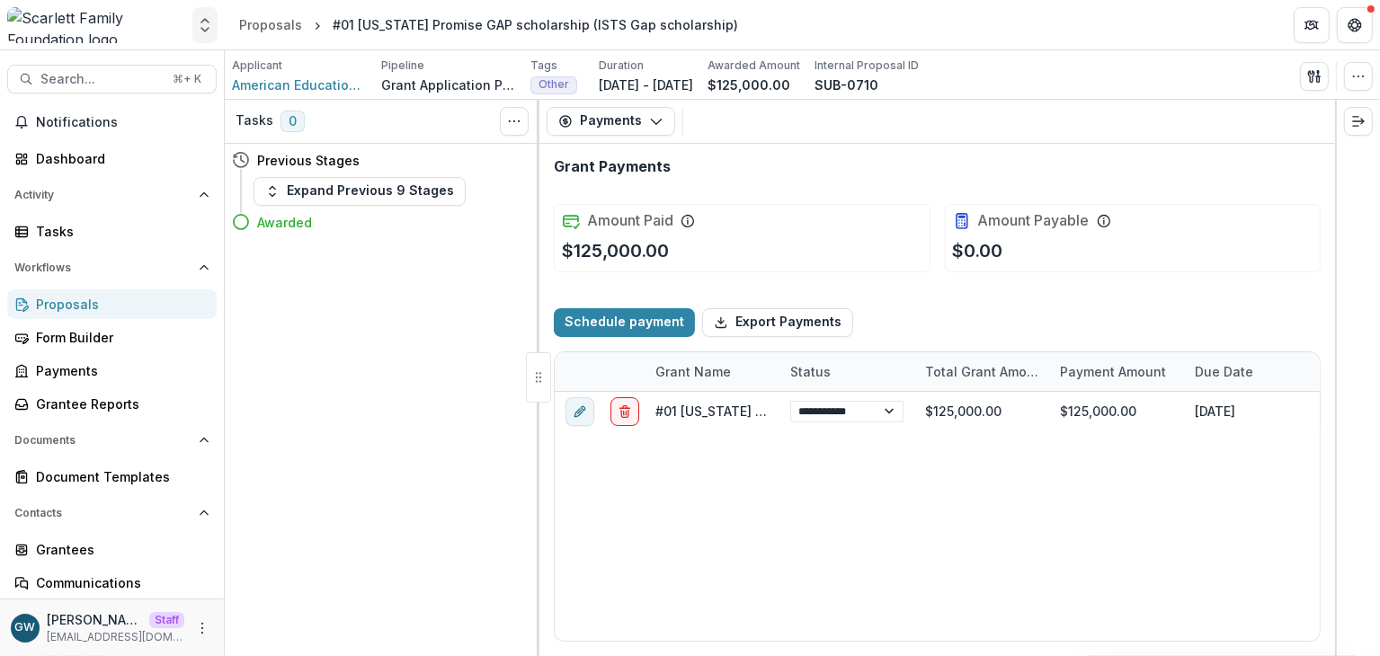
click at [199, 20] on icon "Open entity switcher" at bounding box center [205, 25] width 18 height 18
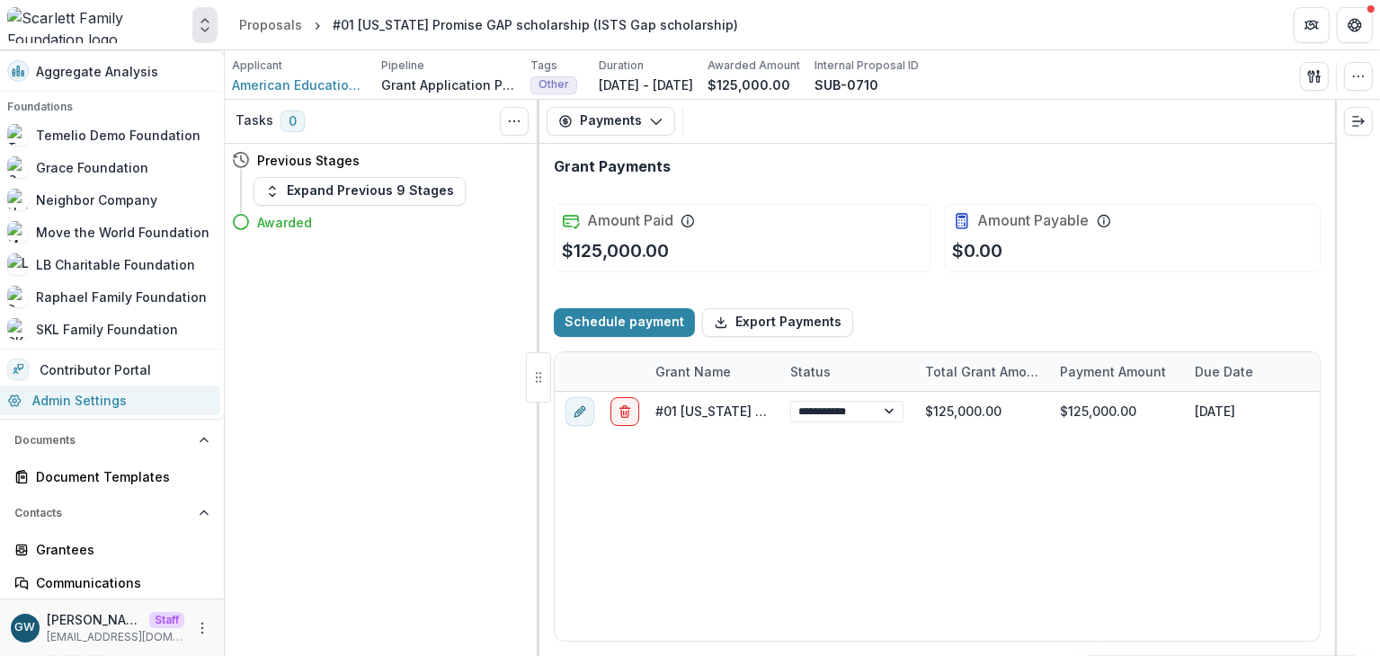
click at [97, 394] on link "Admin Settings" at bounding box center [108, 401] width 224 height 30
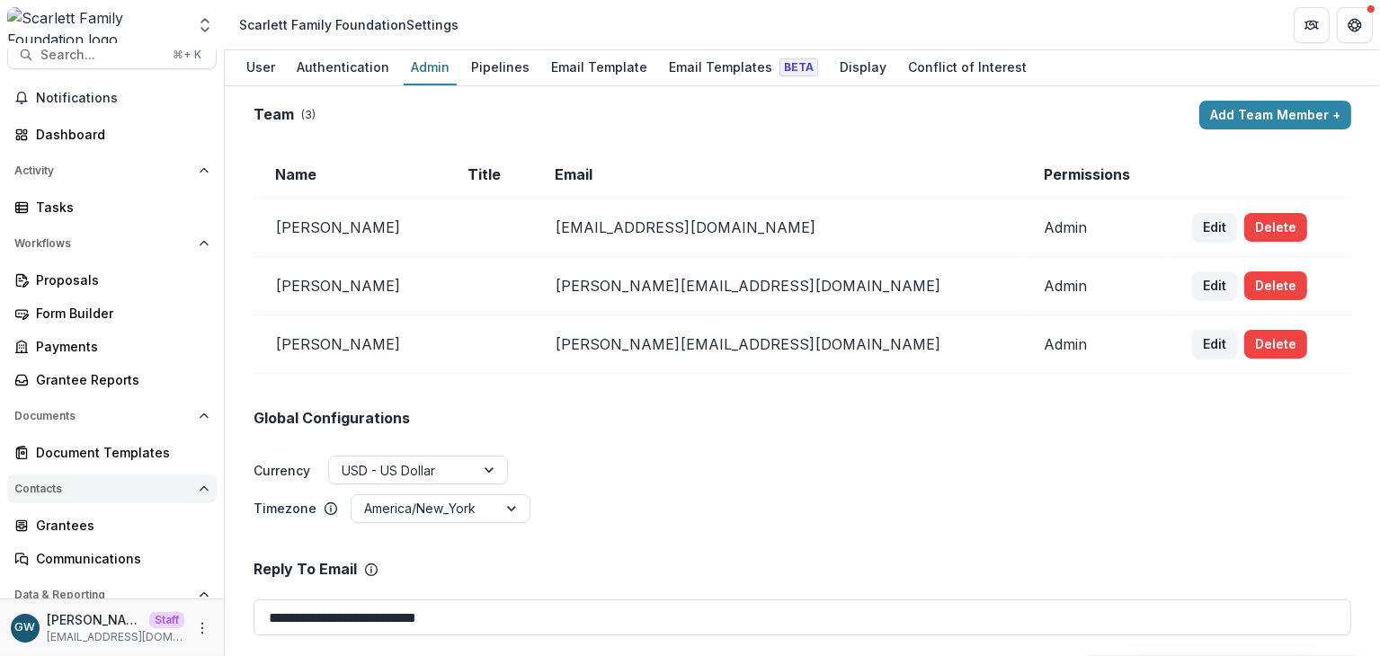
scroll to position [25, 0]
click at [82, 289] on link "Proposals" at bounding box center [111, 279] width 209 height 30
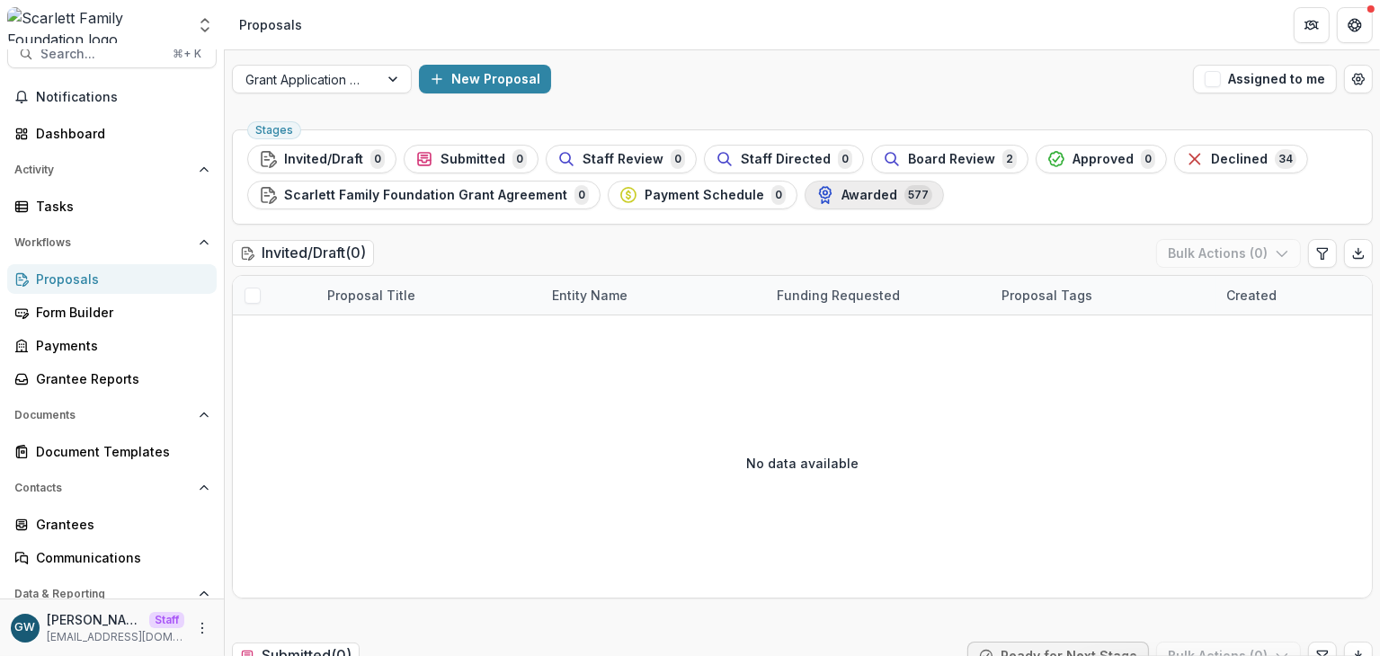
click at [841, 201] on span "Awarded" at bounding box center [869, 195] width 56 height 15
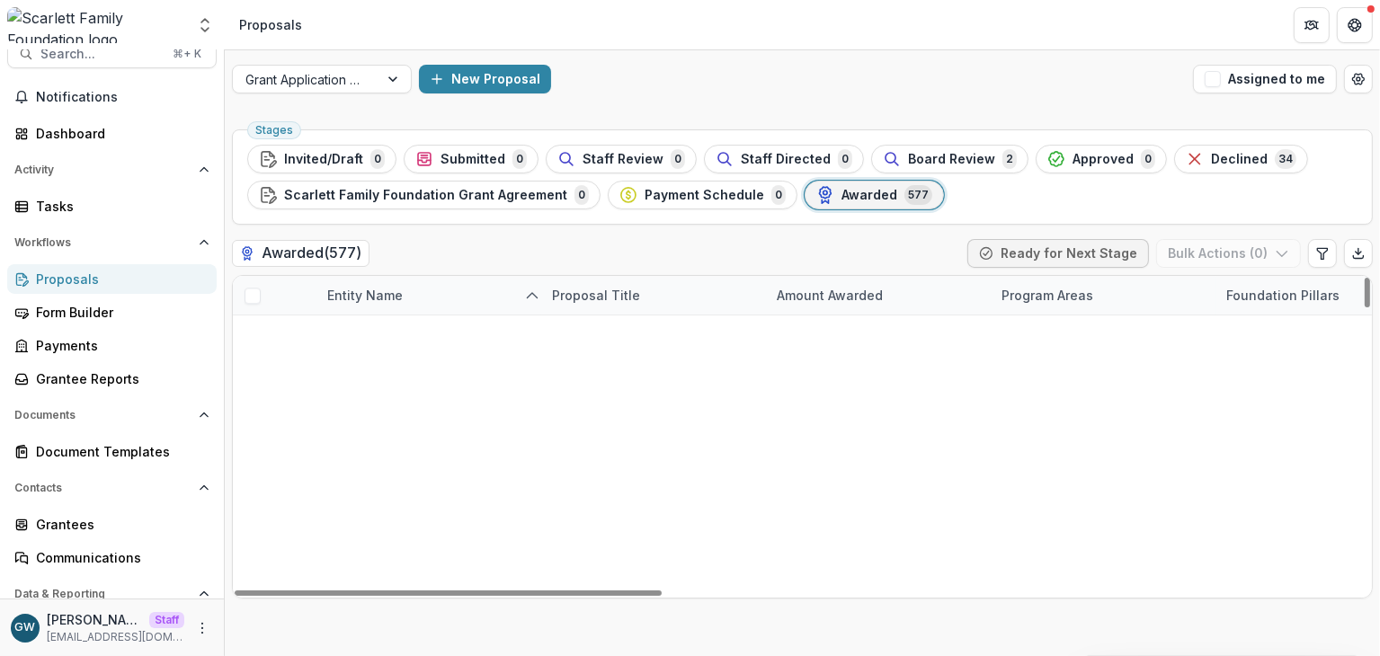
scroll to position [6402, 0]
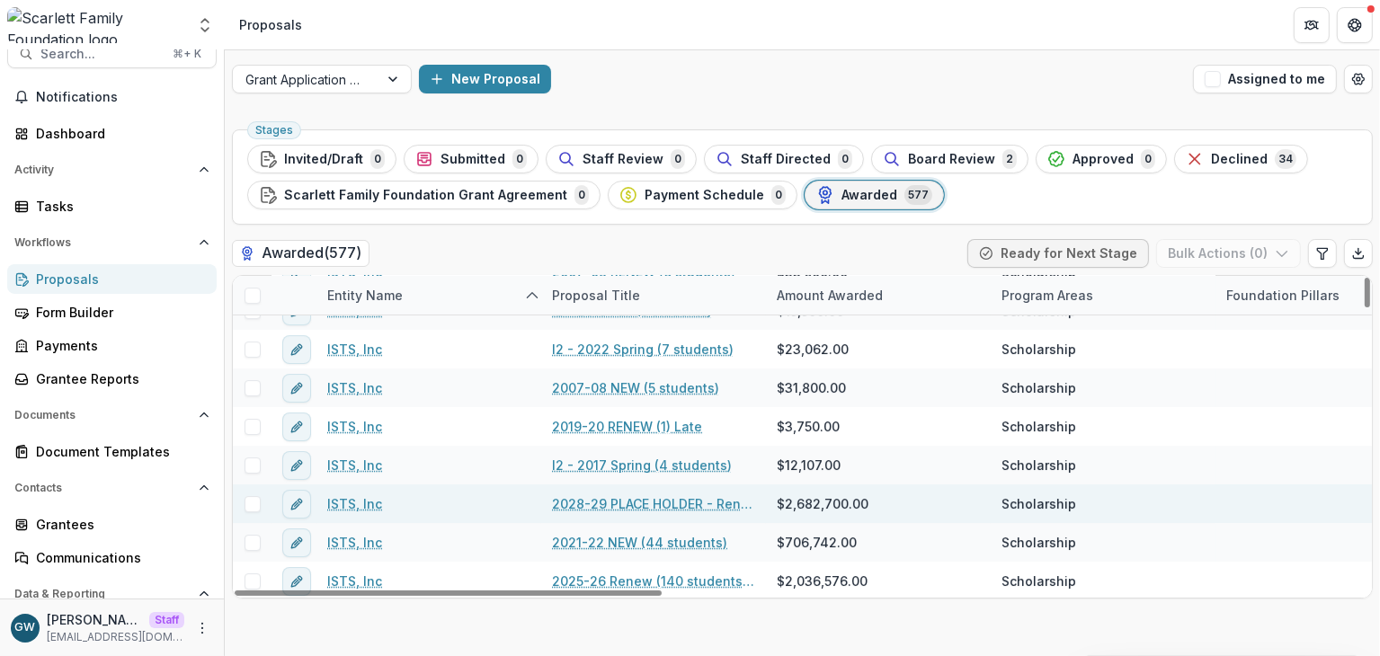
click at [614, 501] on link "2028-29 PLACE HOLDER - Renew, pay 7-1-2028" at bounding box center [653, 503] width 203 height 19
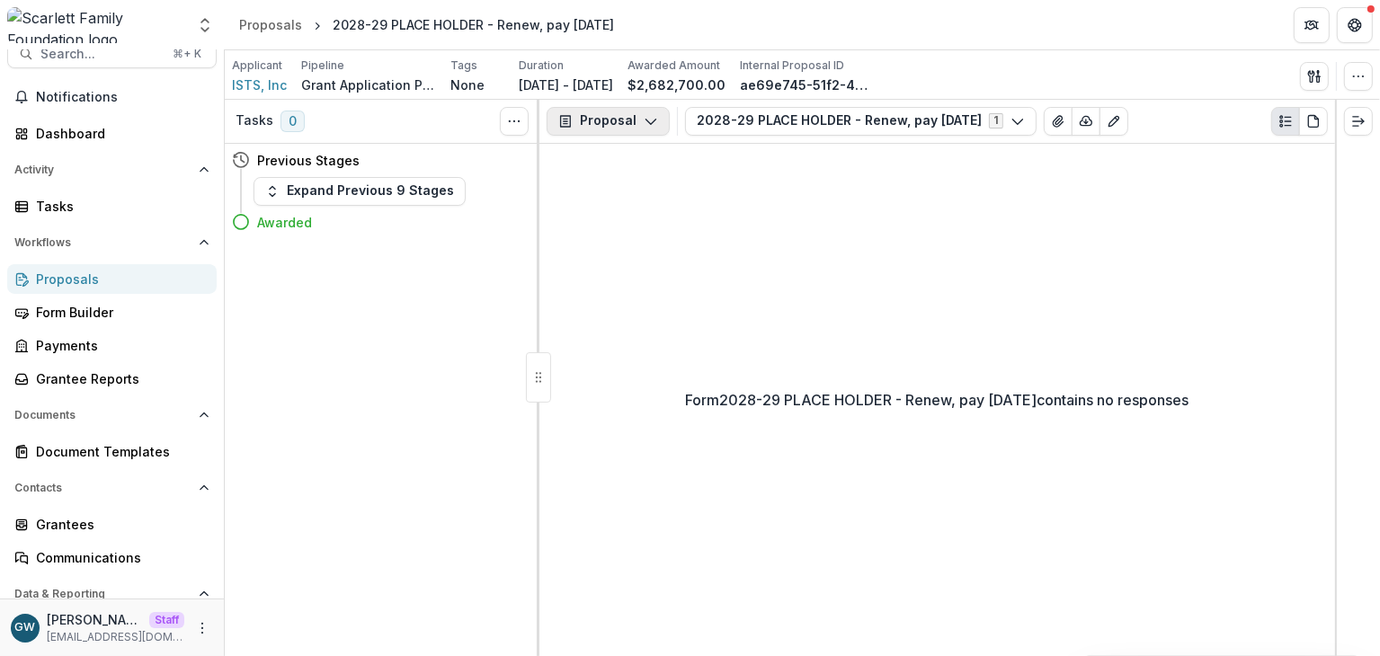
click at [632, 114] on button "Proposal" at bounding box center [608, 121] width 123 height 29
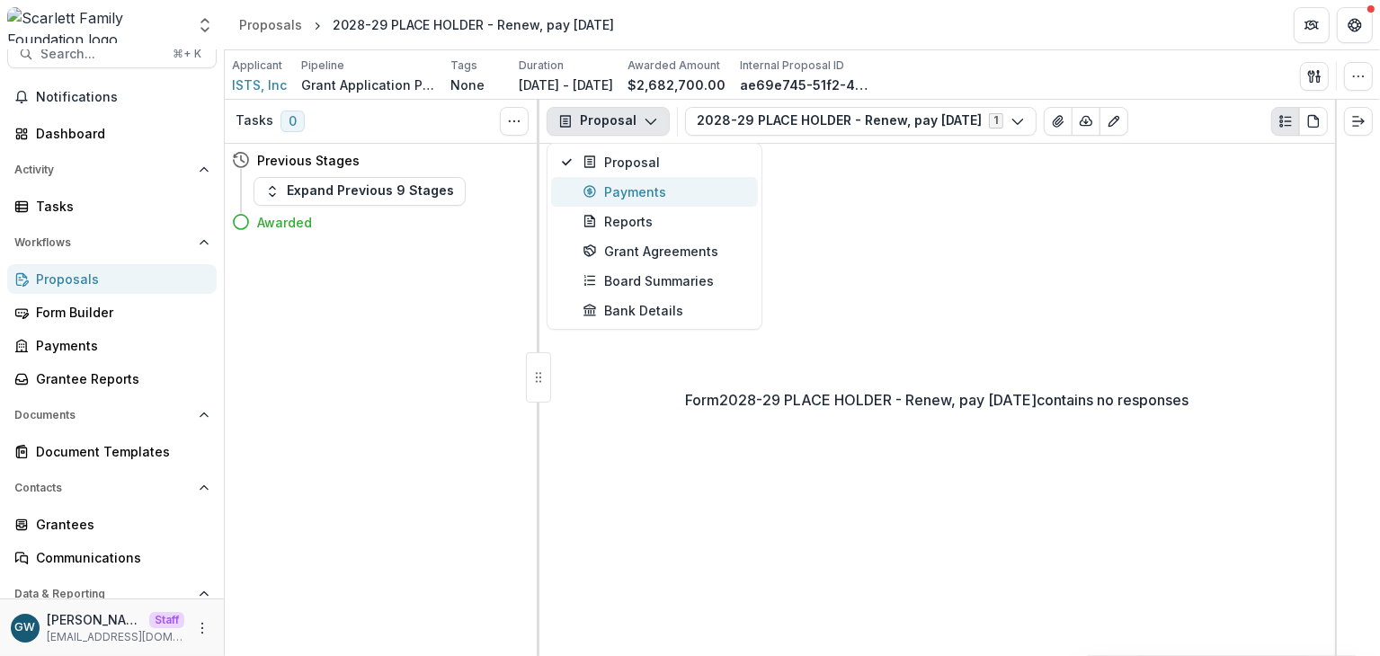
click at [644, 203] on button "Payments" at bounding box center [654, 192] width 207 height 30
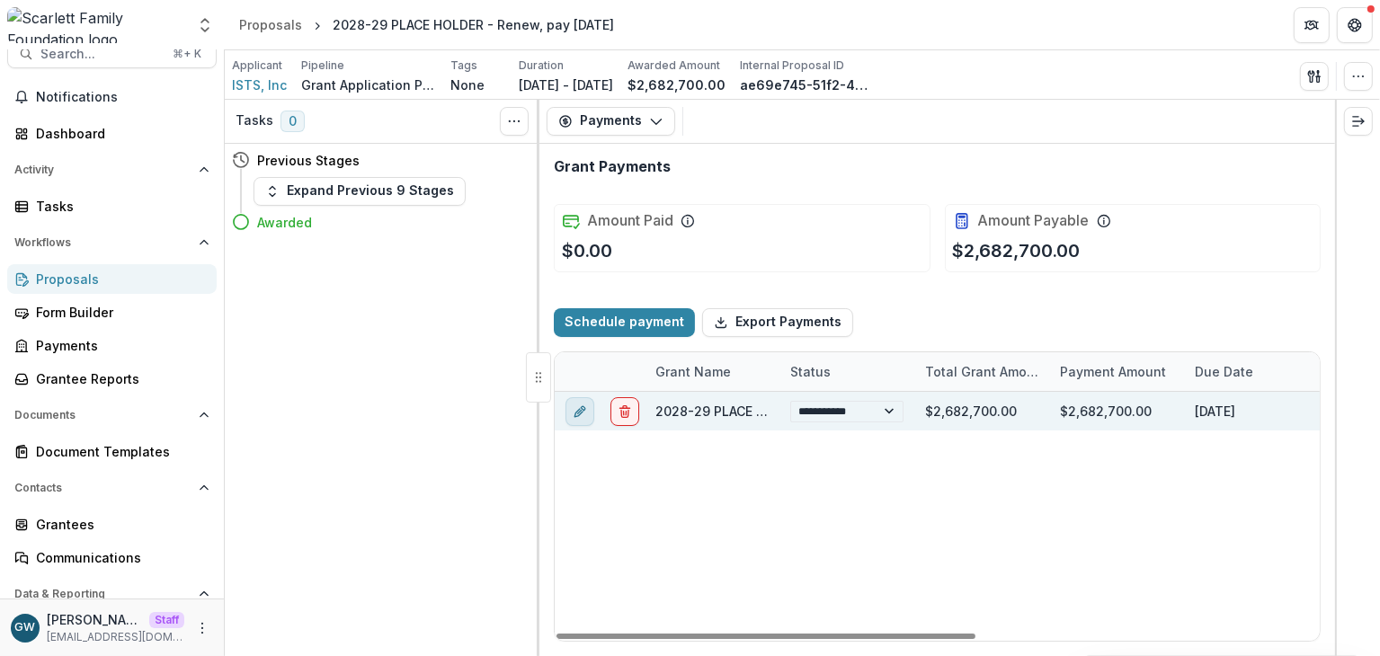
click at [584, 412] on icon "edit" at bounding box center [580, 411] width 14 height 14
select select
select select "**********"
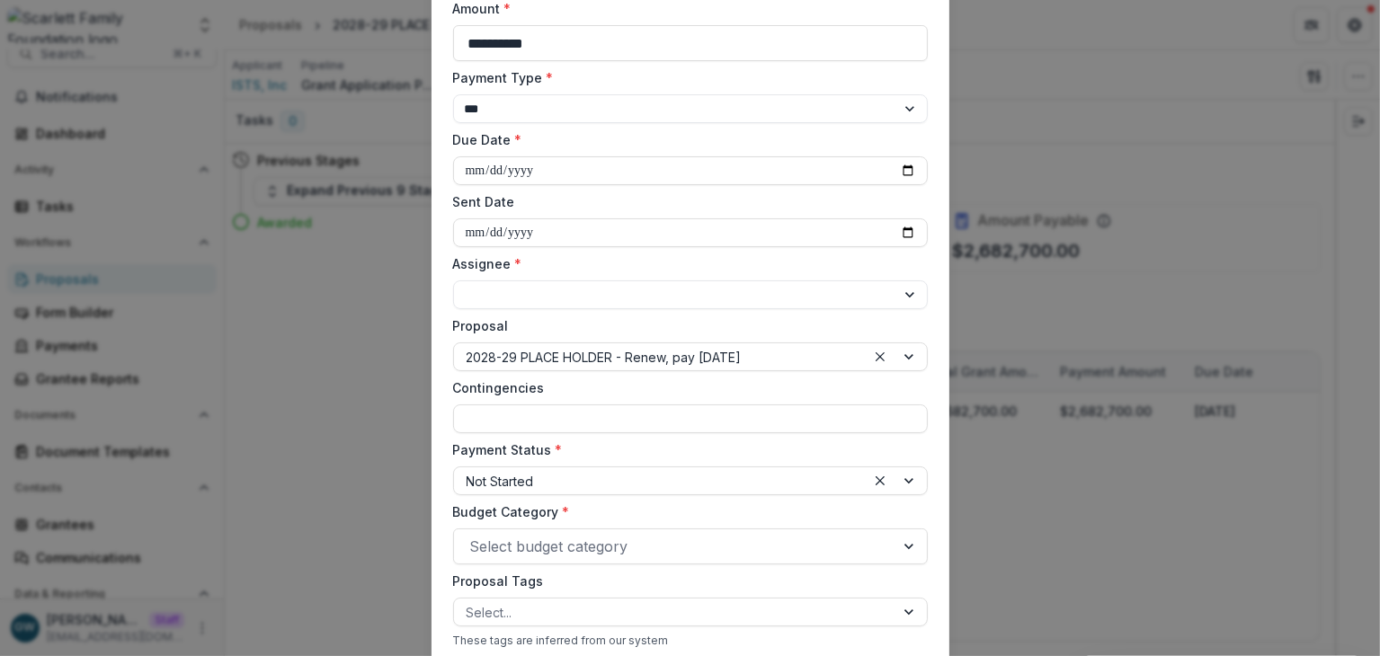
scroll to position [152, 0]
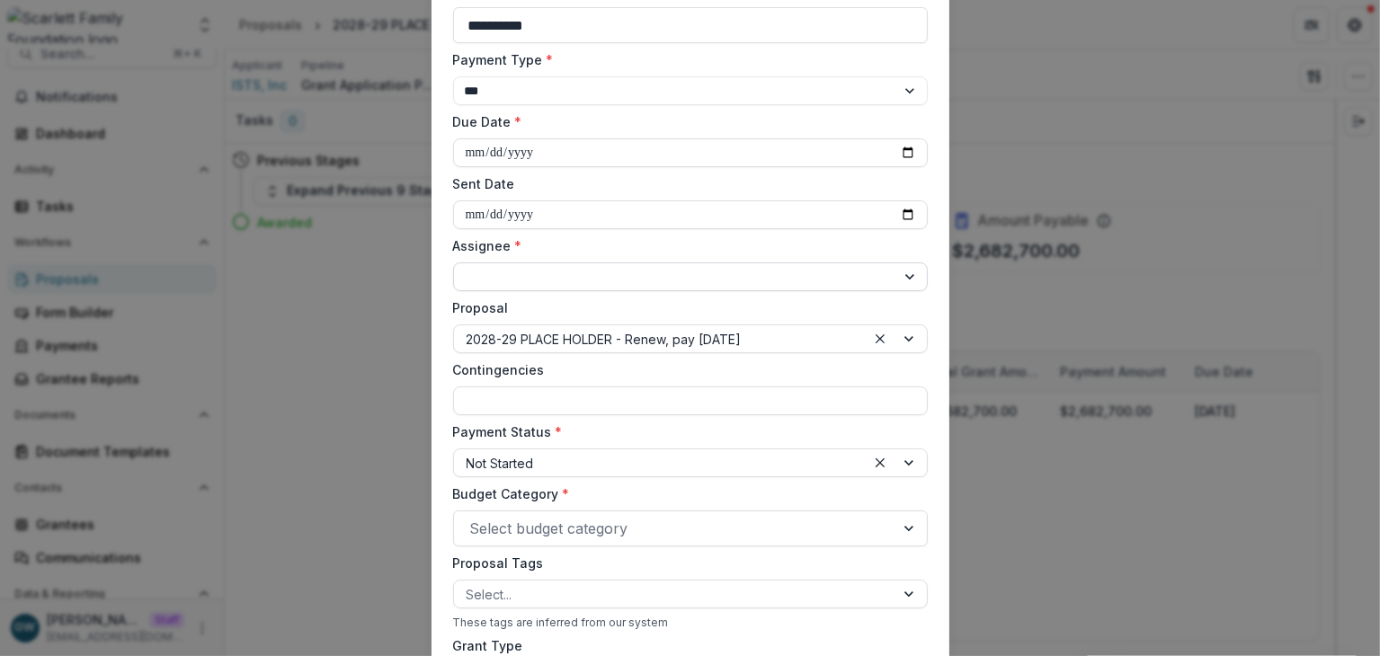
click at [542, 281] on select "**********" at bounding box center [690, 276] width 475 height 29
click at [279, 358] on div "**********" at bounding box center [690, 328] width 1380 height 656
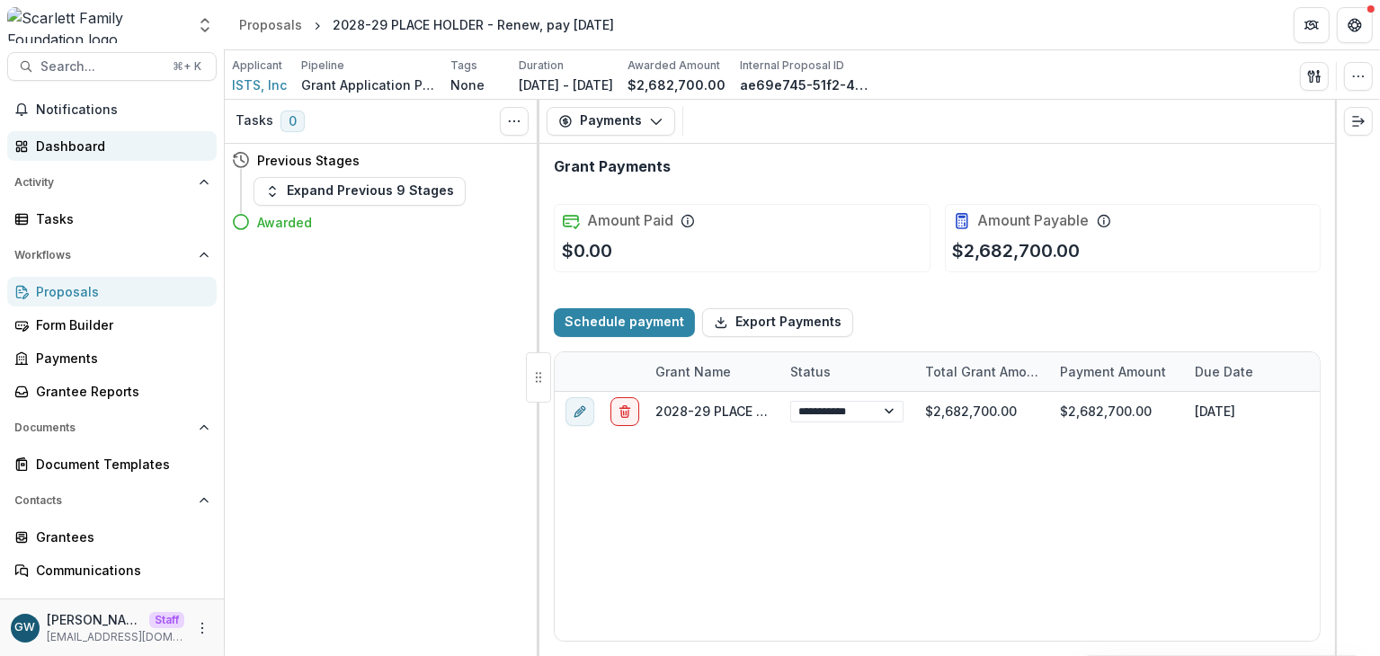
scroll to position [0, 0]
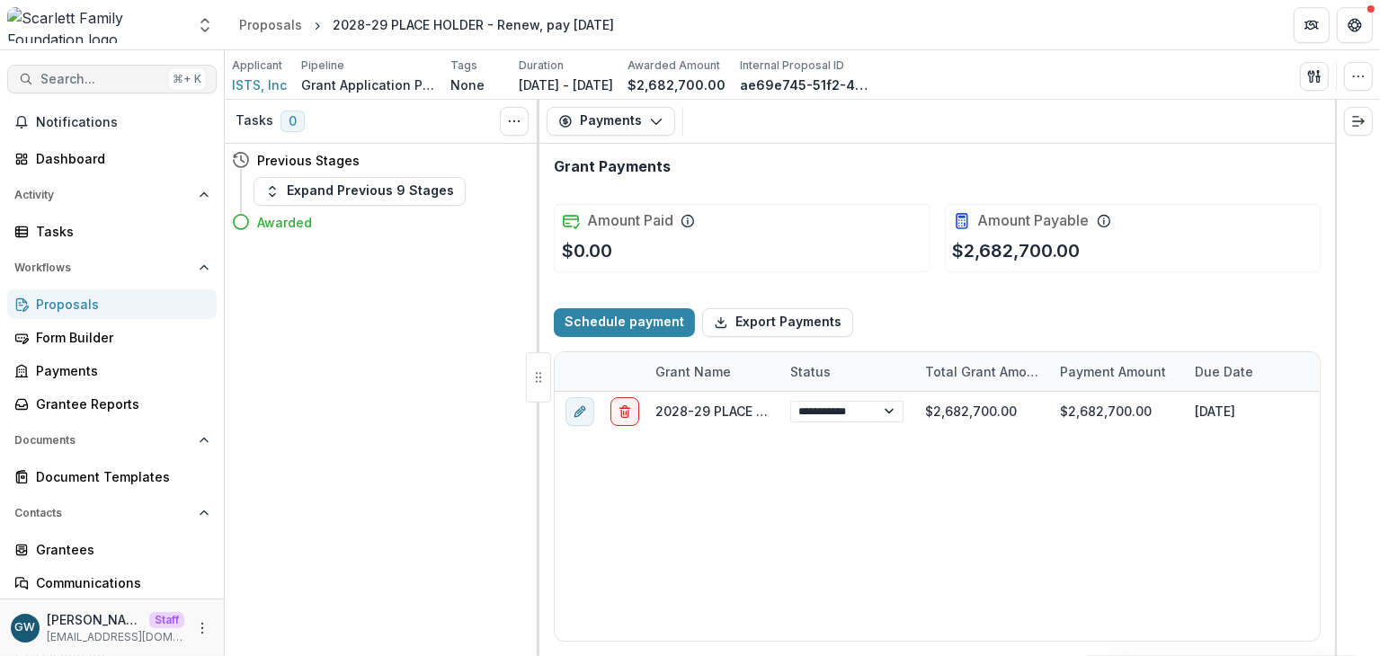
click at [93, 79] on span "Search..." at bounding box center [100, 79] width 121 height 15
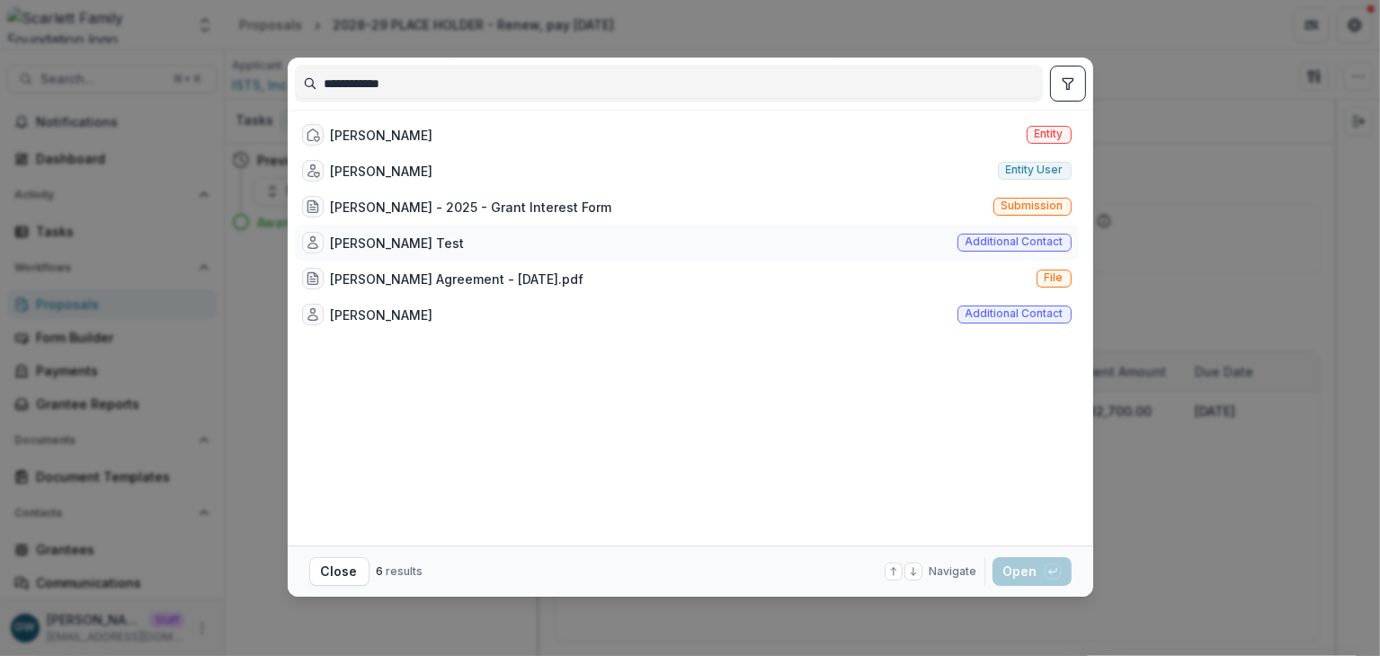
type input "**********"
click at [502, 242] on div "Haley Miller Test Additional contact" at bounding box center [687, 243] width 784 height 36
click at [1024, 577] on button "Open with enter key" at bounding box center [1031, 571] width 79 height 29
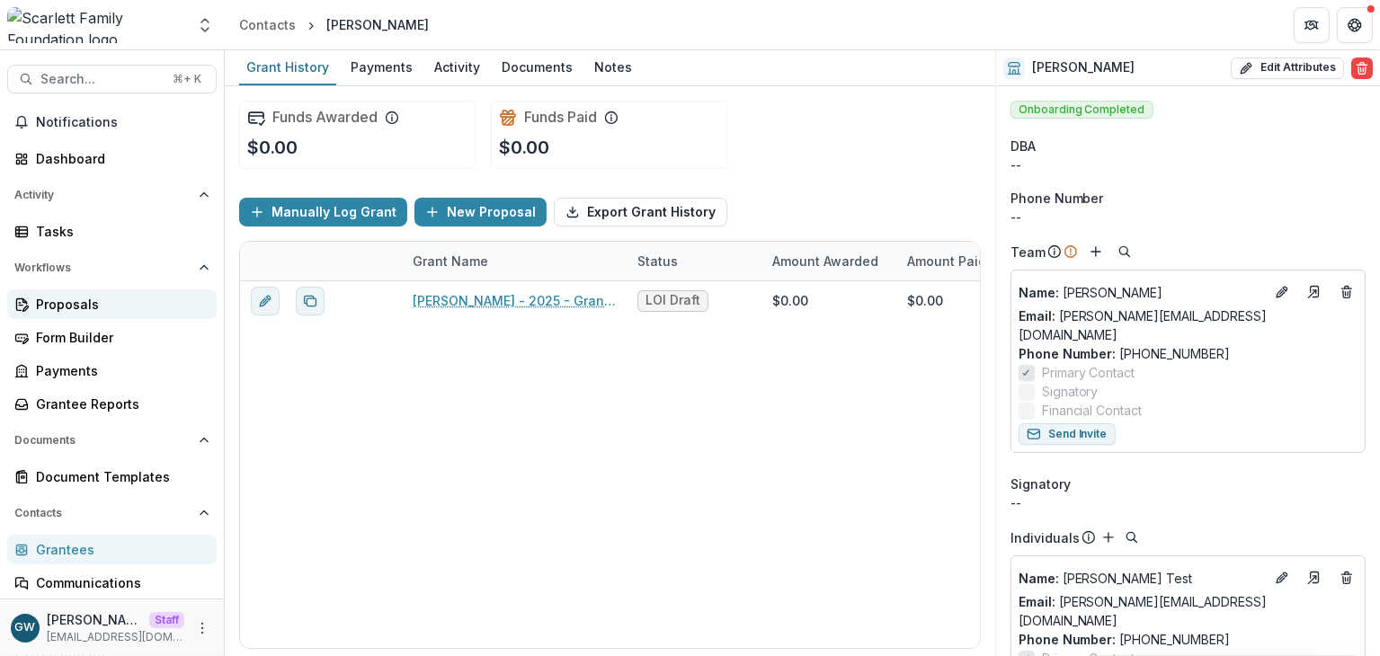
click at [109, 300] on div "Proposals" at bounding box center [119, 304] width 166 height 19
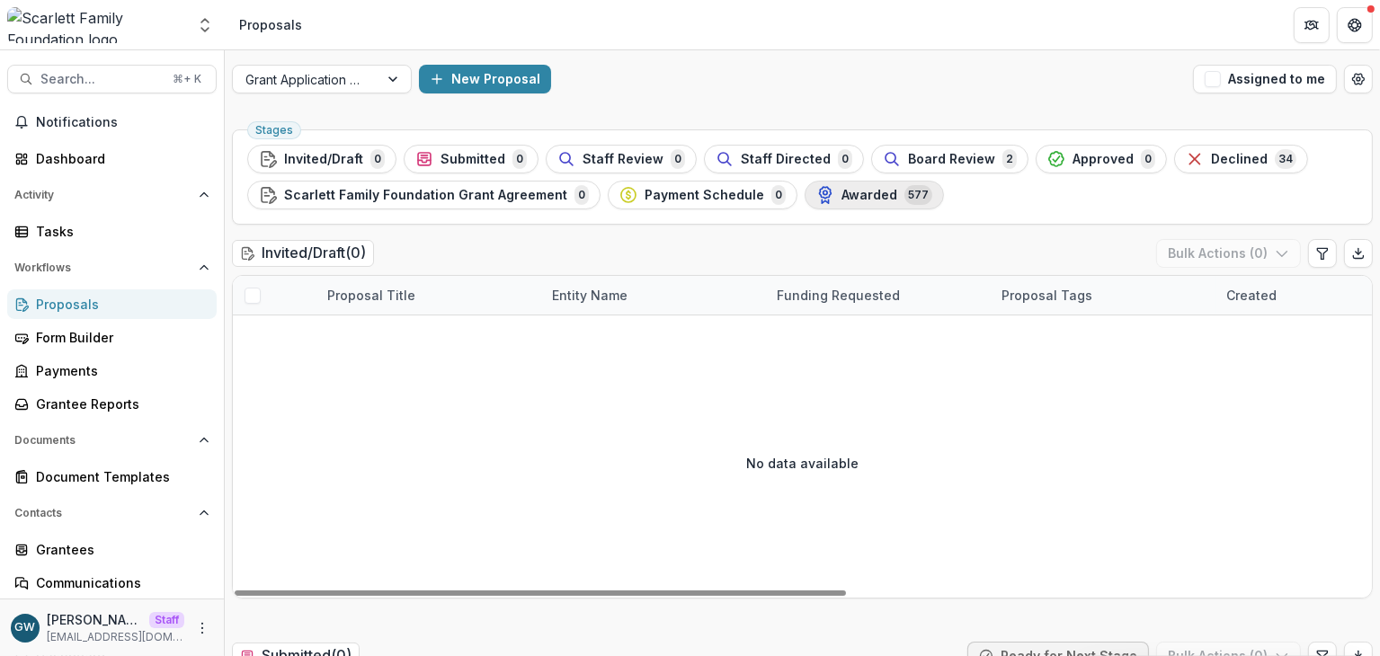
click at [856, 194] on span "Awarded" at bounding box center [869, 195] width 56 height 15
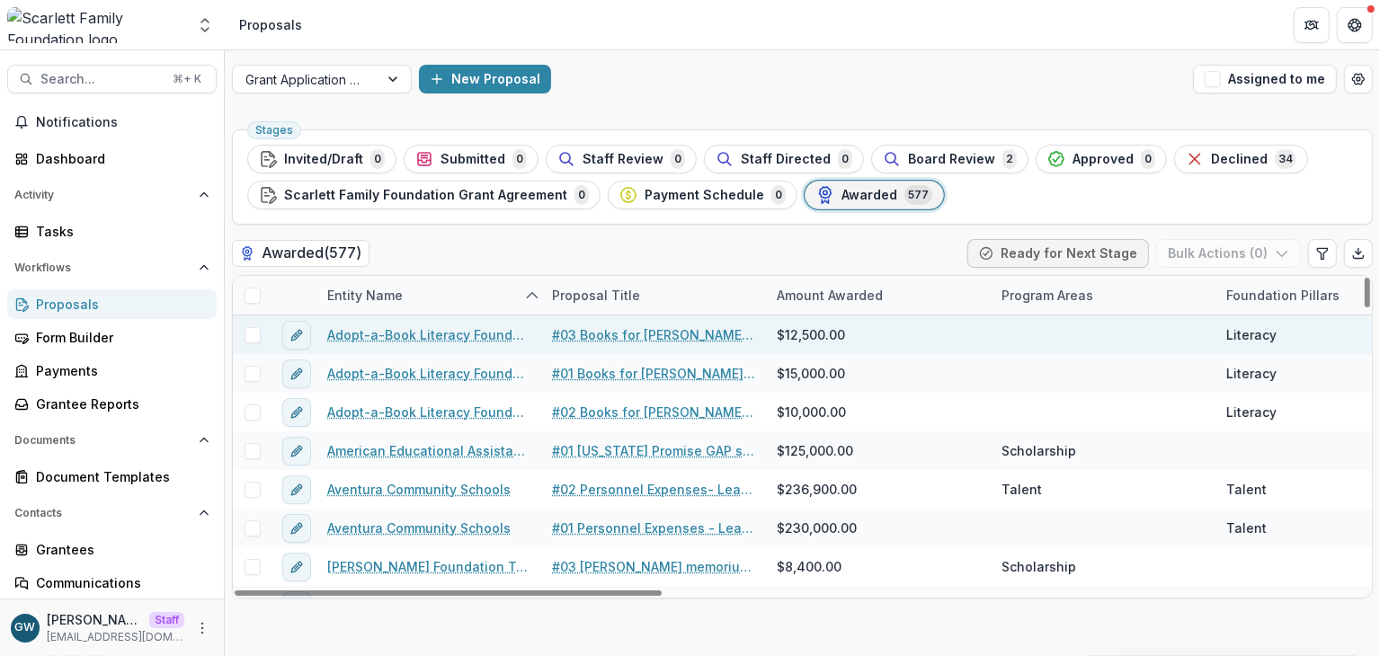
click at [254, 335] on span at bounding box center [252, 335] width 16 height 16
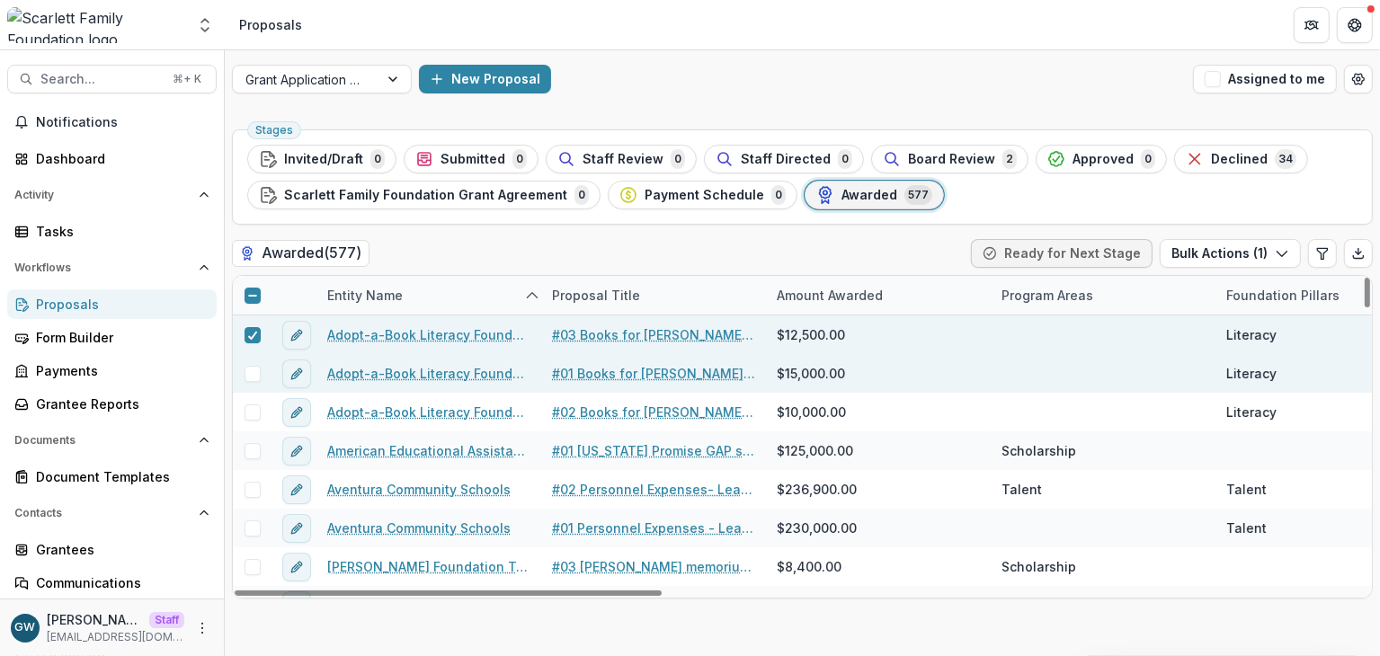
click at [253, 369] on span at bounding box center [252, 374] width 16 height 16
click at [1212, 257] on button "Bulk Actions ( 2 )" at bounding box center [1229, 253] width 144 height 29
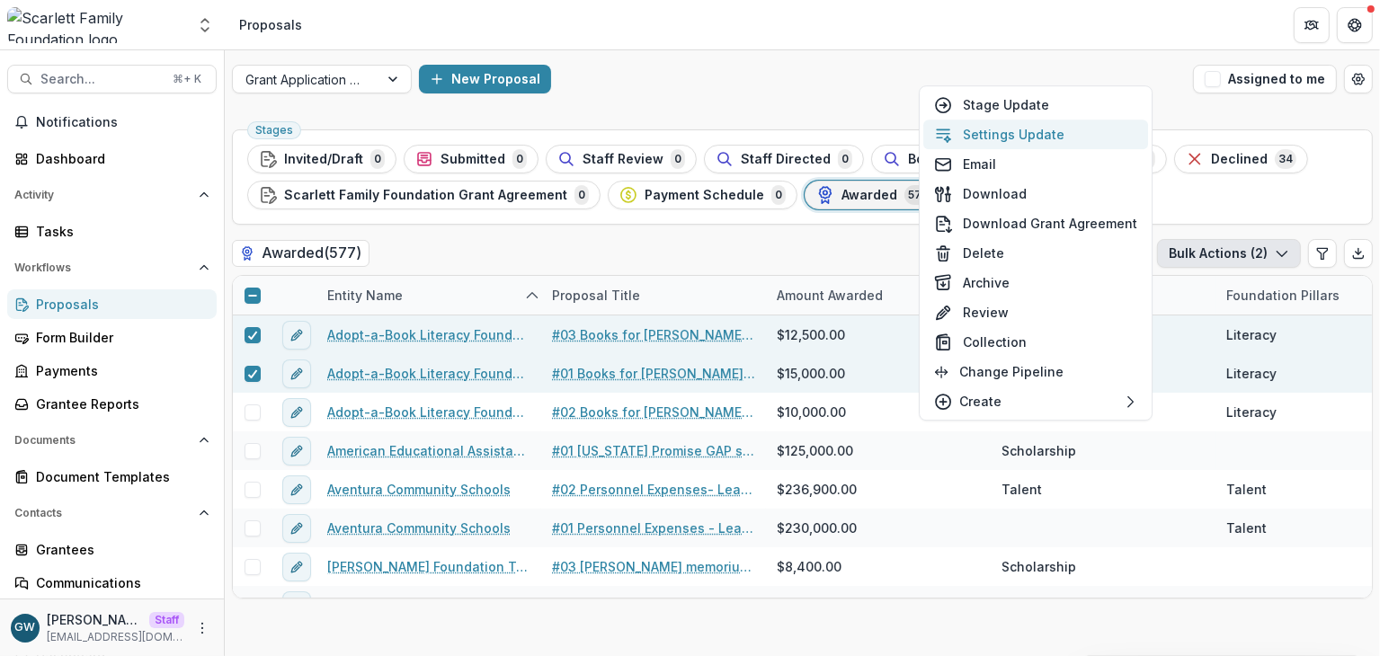
click at [1029, 138] on button "Settings Update" at bounding box center [1035, 135] width 225 height 30
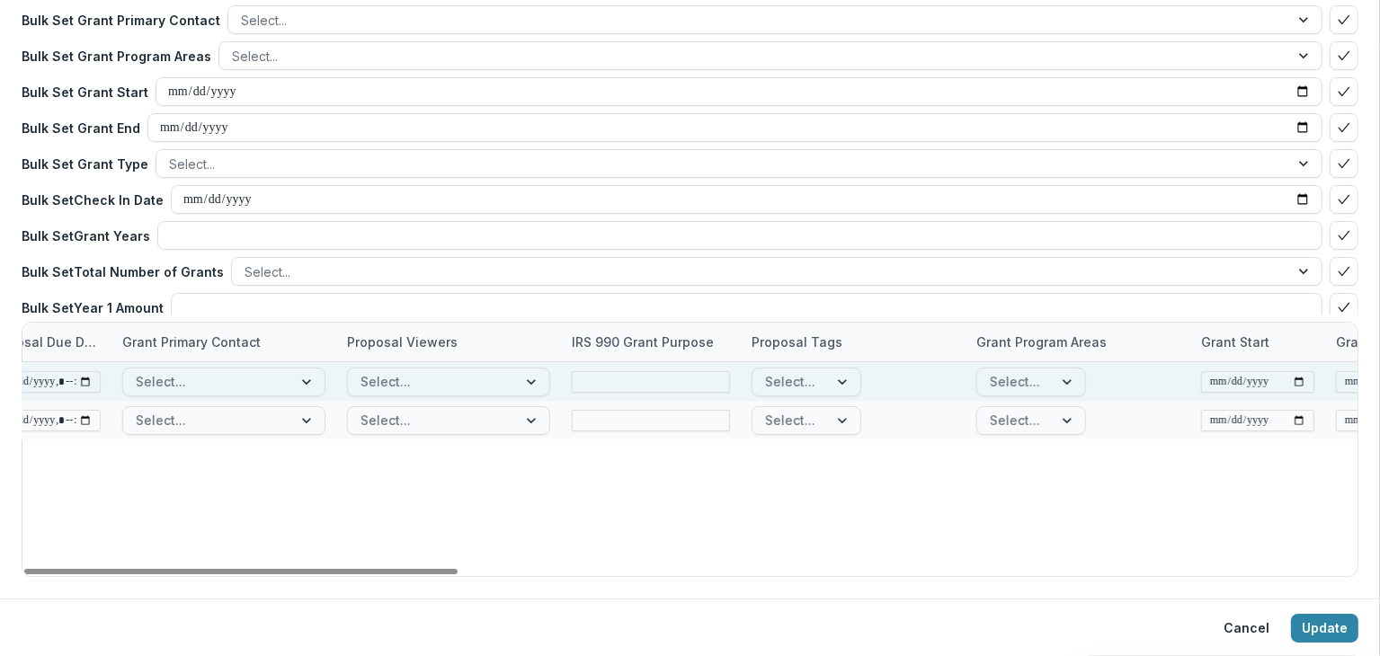
scroll to position [0, 953]
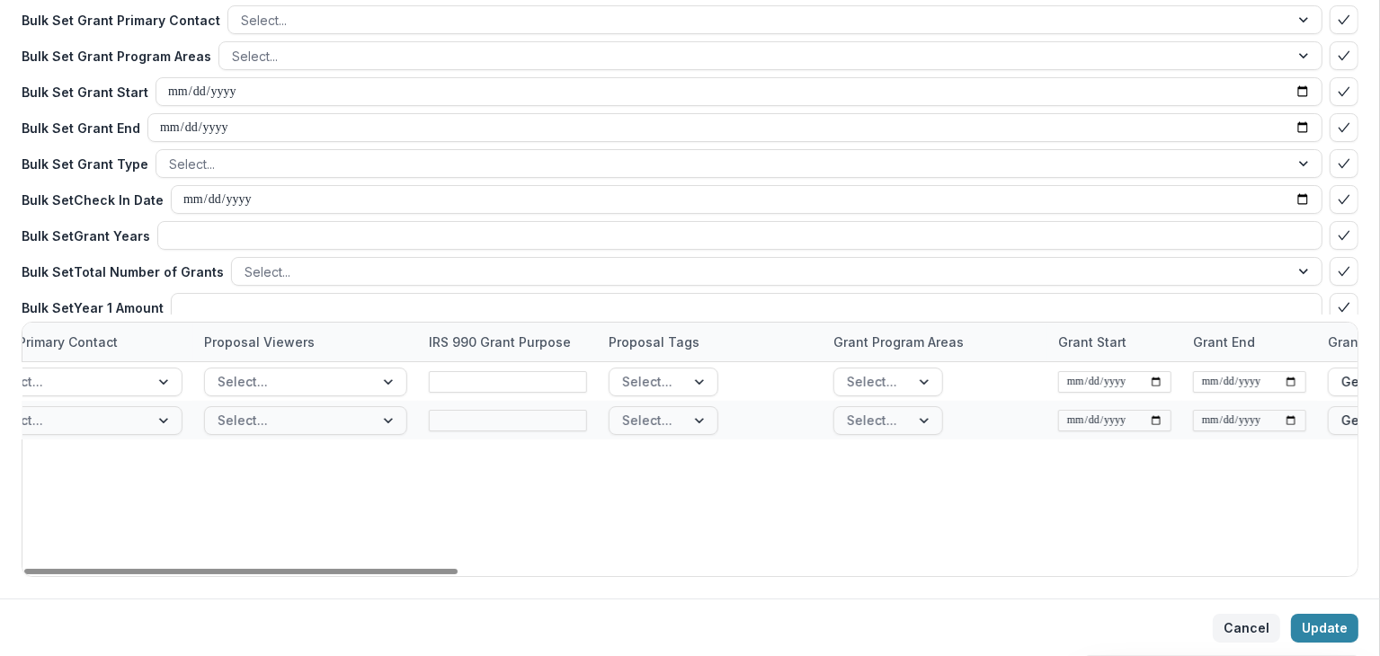
click at [1232, 624] on button "Cancel" at bounding box center [1246, 628] width 67 height 29
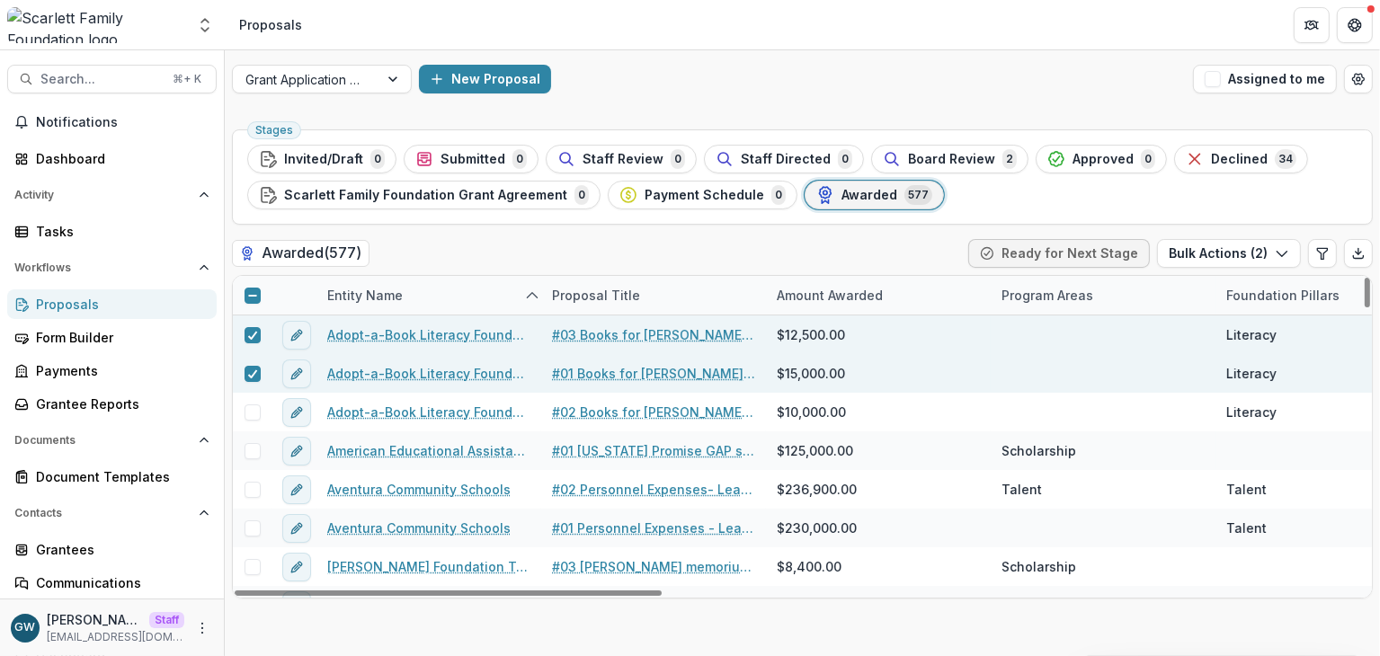
click at [253, 293] on icon at bounding box center [252, 295] width 11 height 11
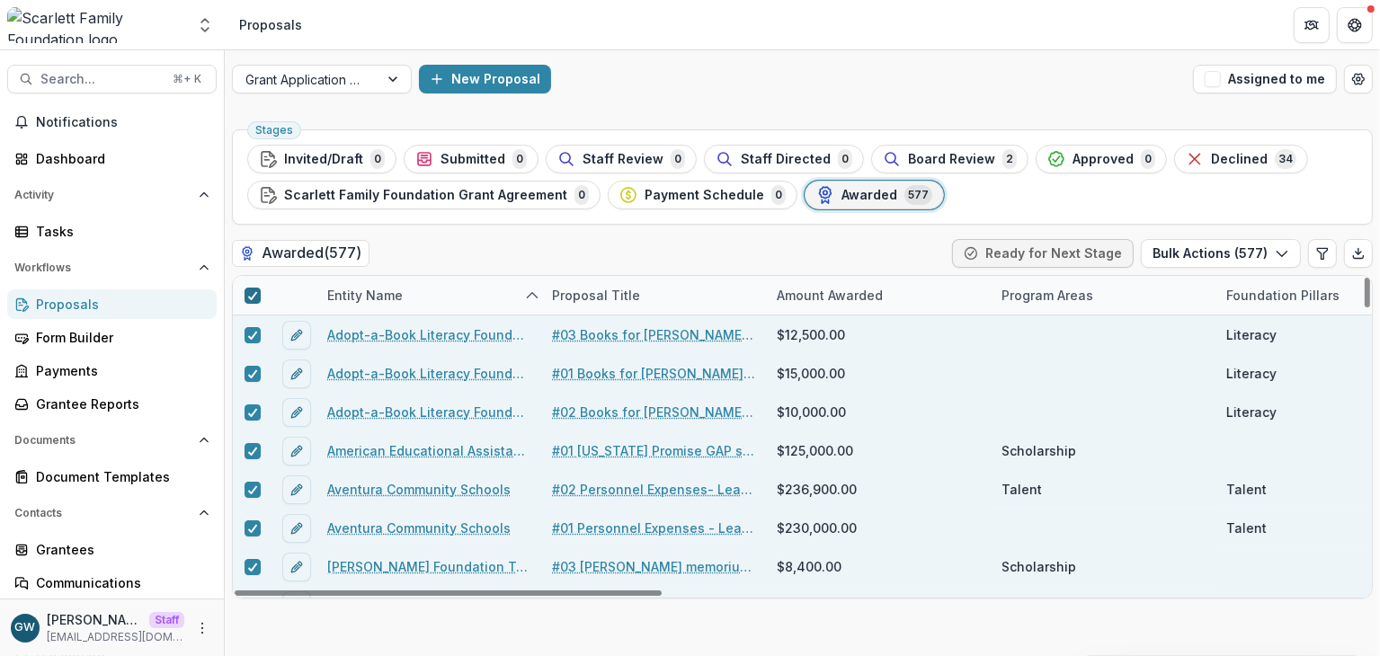
click at [247, 297] on icon at bounding box center [252, 295] width 11 height 9
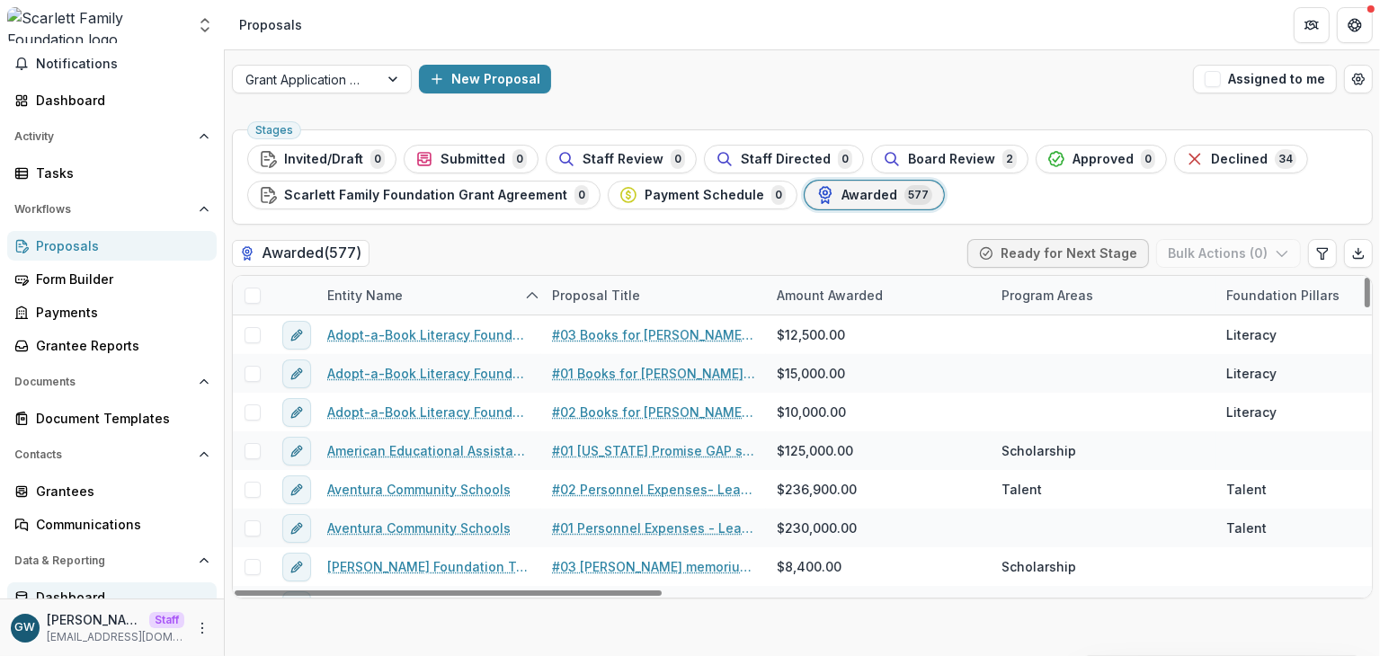
scroll to position [104, 0]
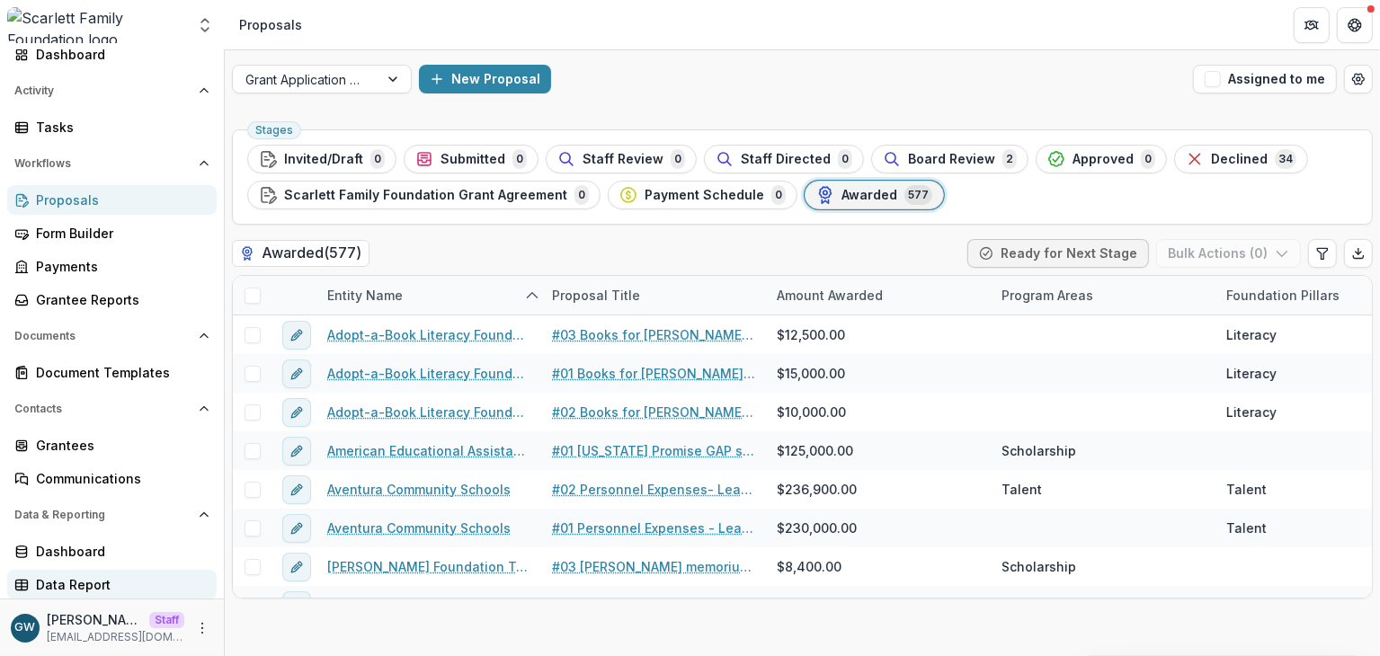
click at [73, 575] on div "Data Report" at bounding box center [119, 584] width 166 height 19
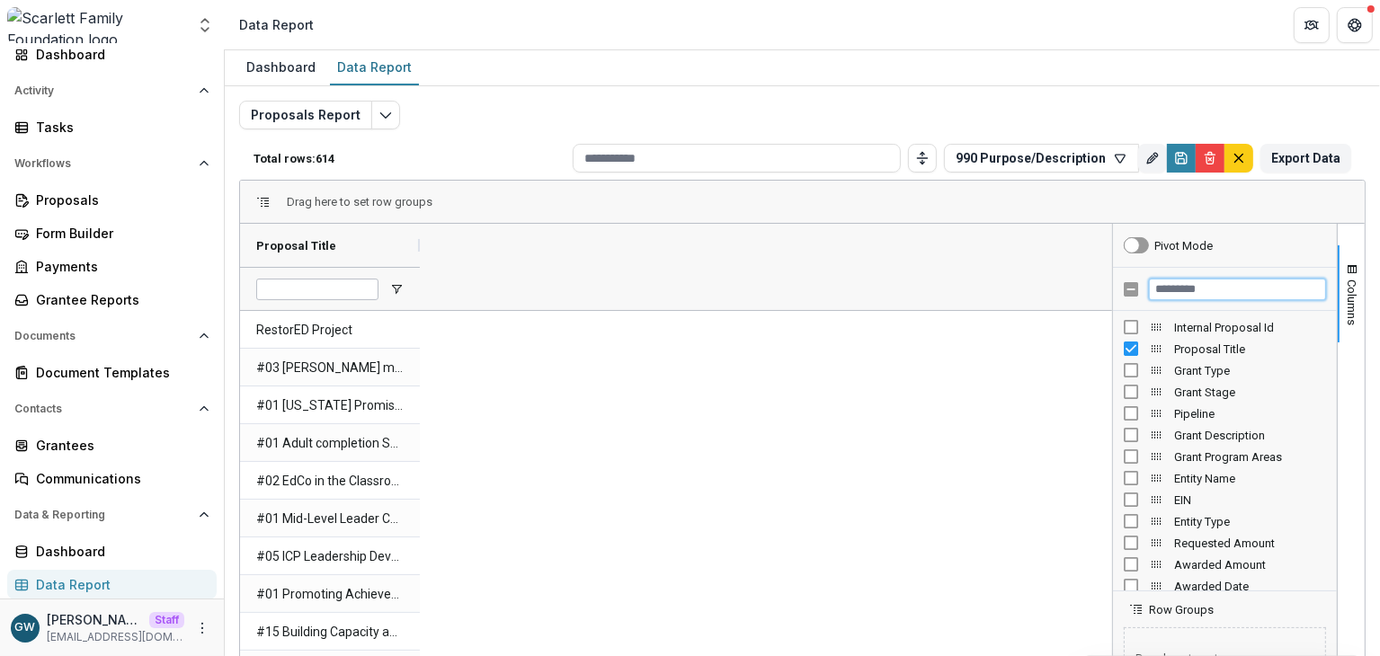
click at [1206, 289] on input "Filter Columns Input" at bounding box center [1237, 290] width 177 height 22
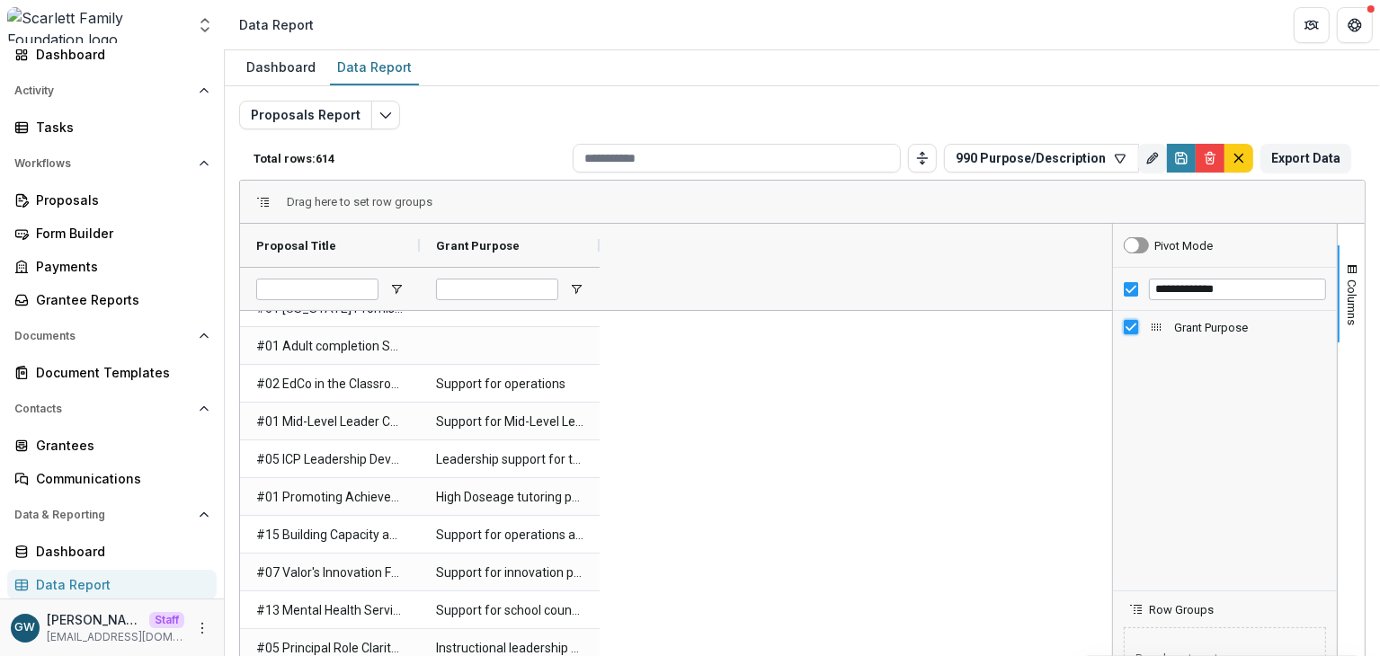
scroll to position [98, 0]
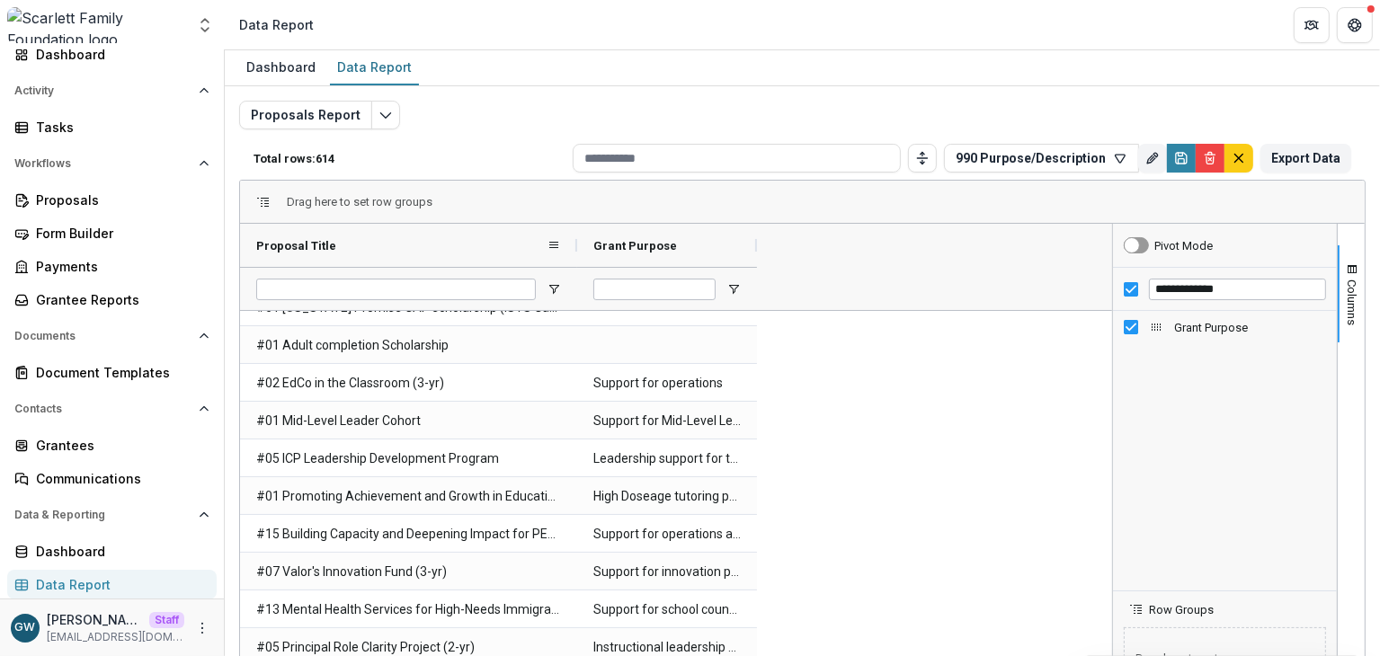
drag, startPoint x: 419, startPoint y: 244, endPoint x: 577, endPoint y: 239, distance: 158.3
click at [577, 239] on div at bounding box center [576, 245] width 7 height 43
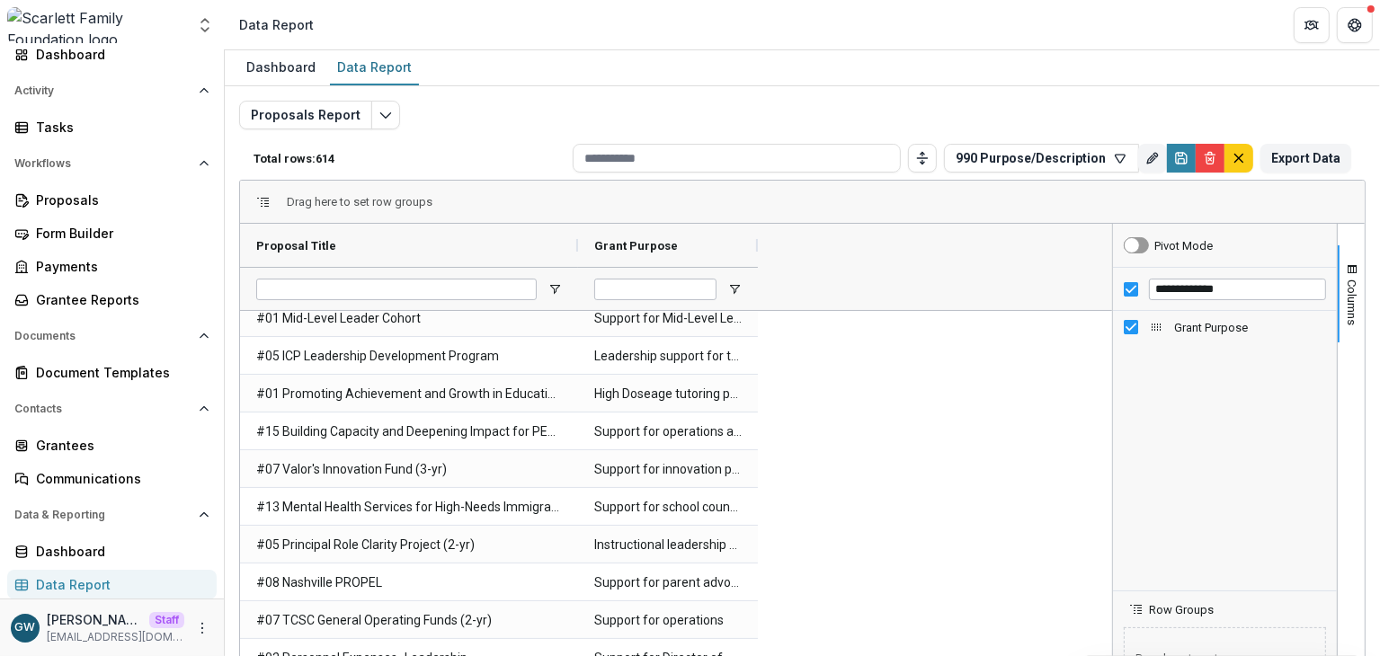
scroll to position [209, 0]
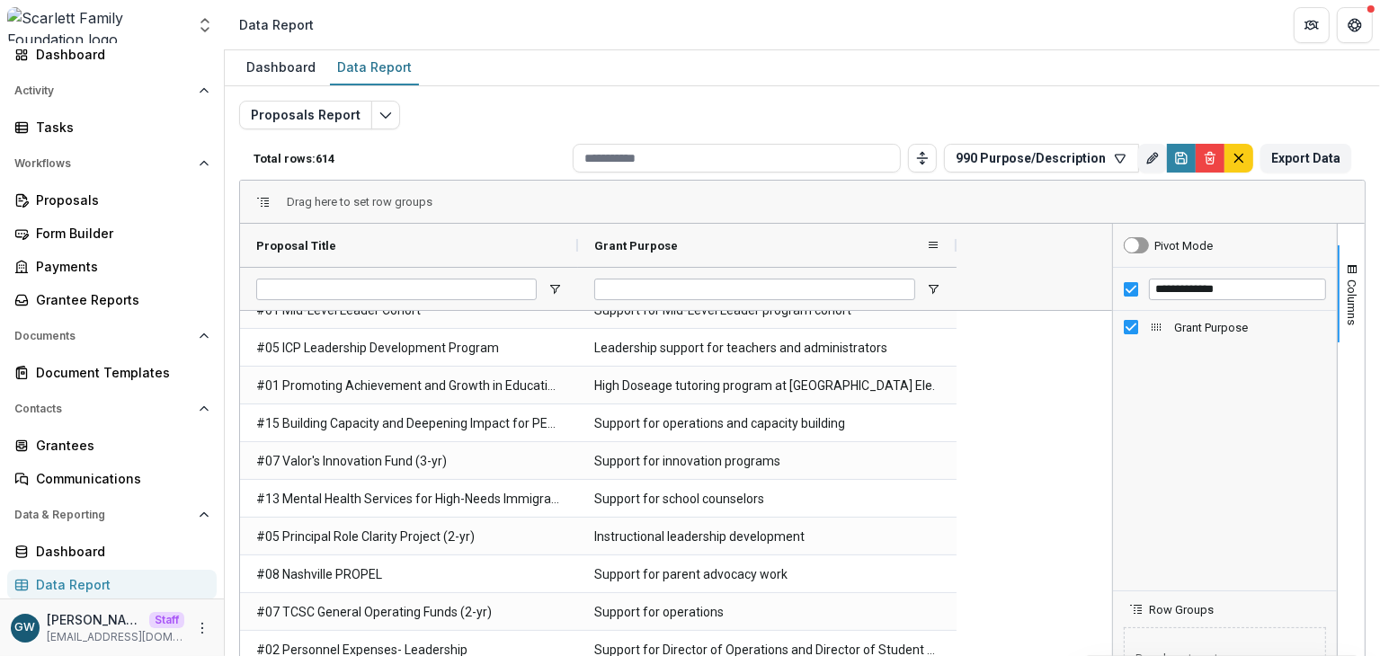
drag, startPoint x: 756, startPoint y: 242, endPoint x: 955, endPoint y: 235, distance: 198.7
click at [955, 235] on div at bounding box center [956, 245] width 7 height 43
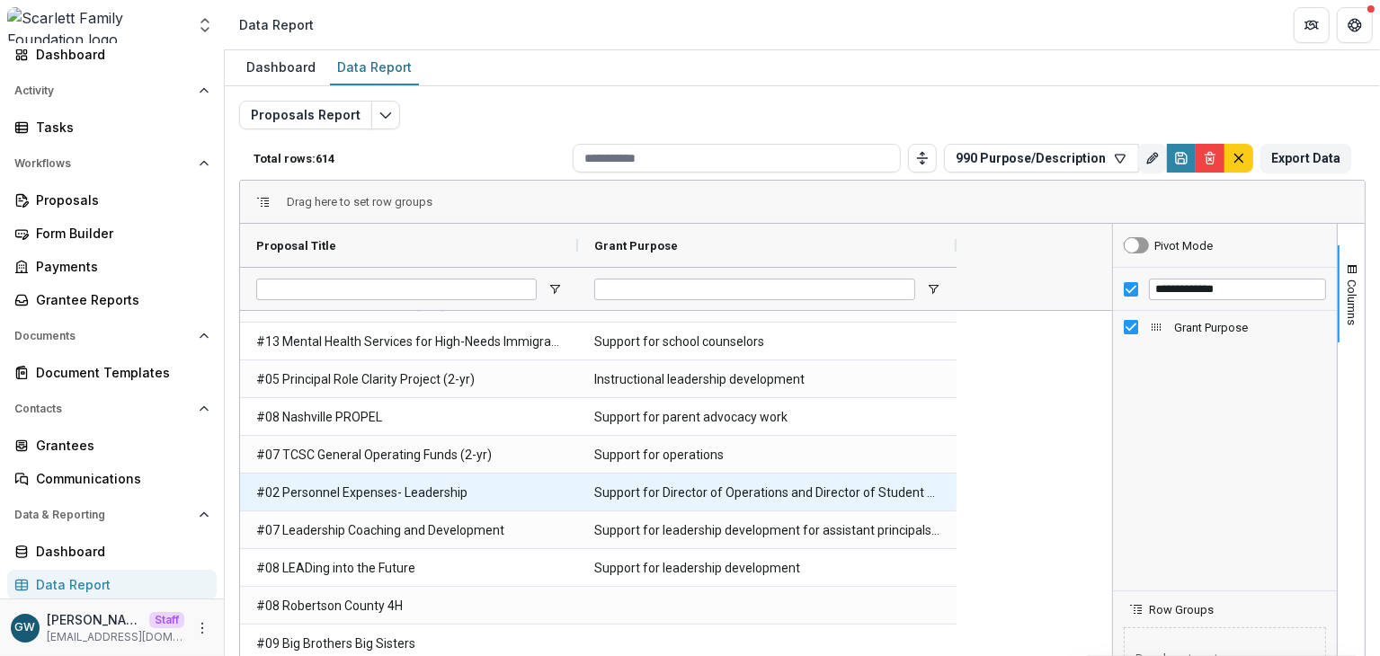
scroll to position [0, 0]
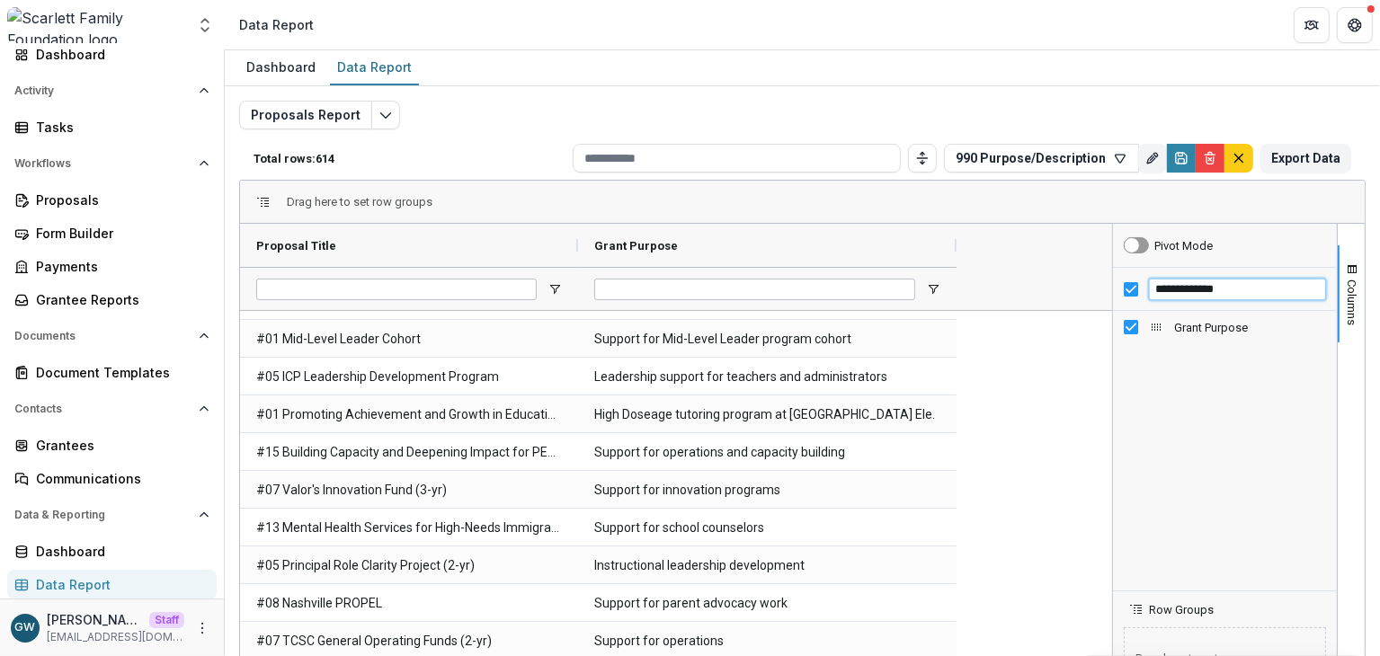
click at [1193, 293] on input "**********" at bounding box center [1237, 290] width 177 height 22
type input "*"
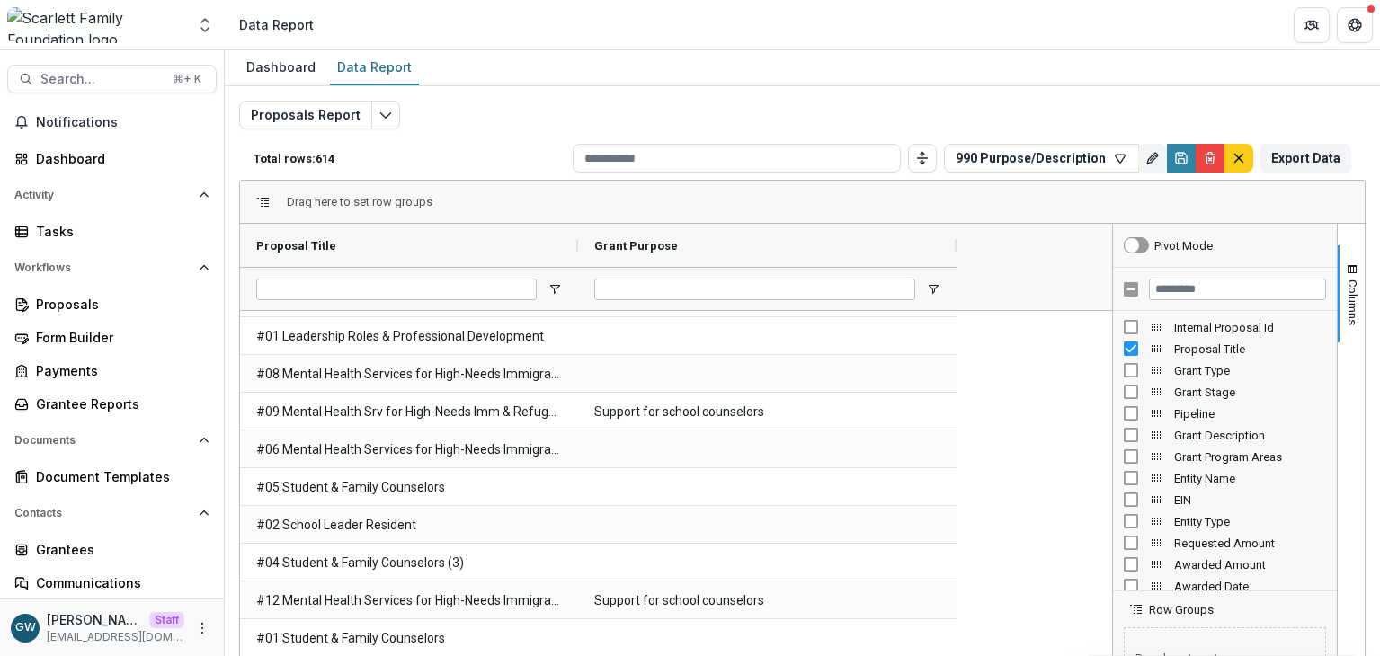
click at [208, 27] on icon "Open entity switcher" at bounding box center [205, 25] width 18 height 18
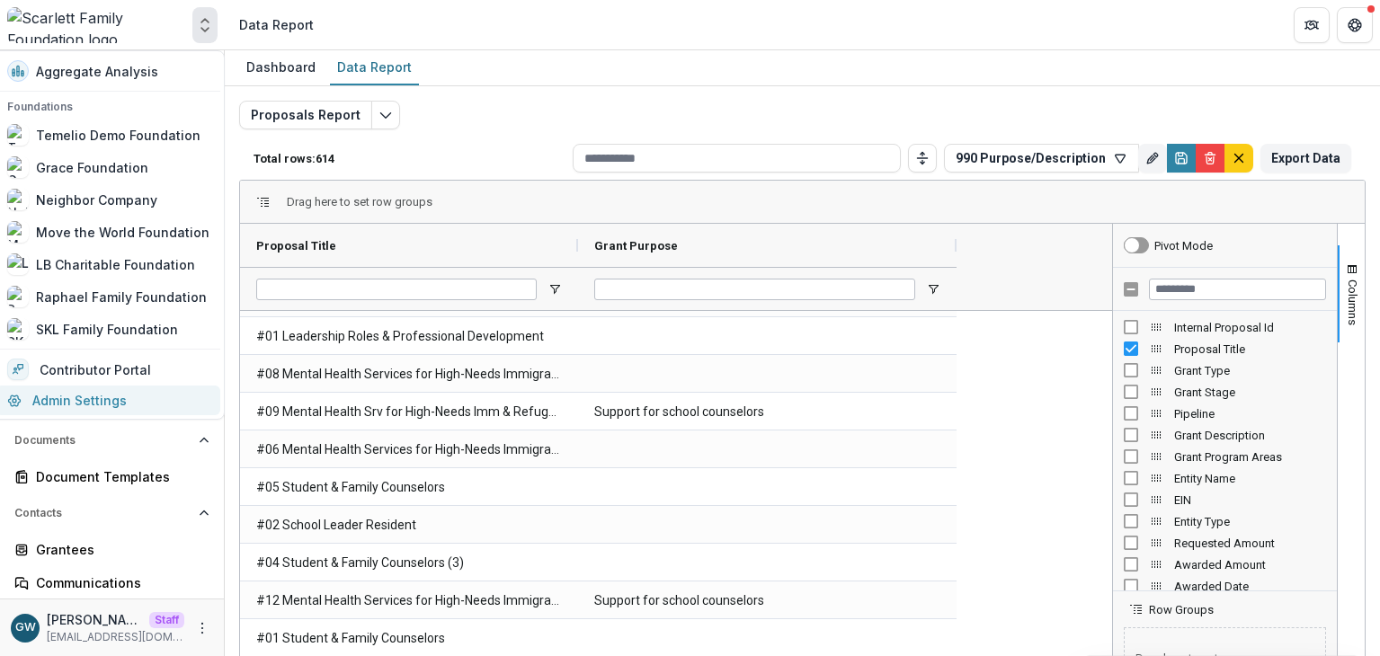
click at [76, 397] on link "Admin Settings" at bounding box center [108, 401] width 224 height 30
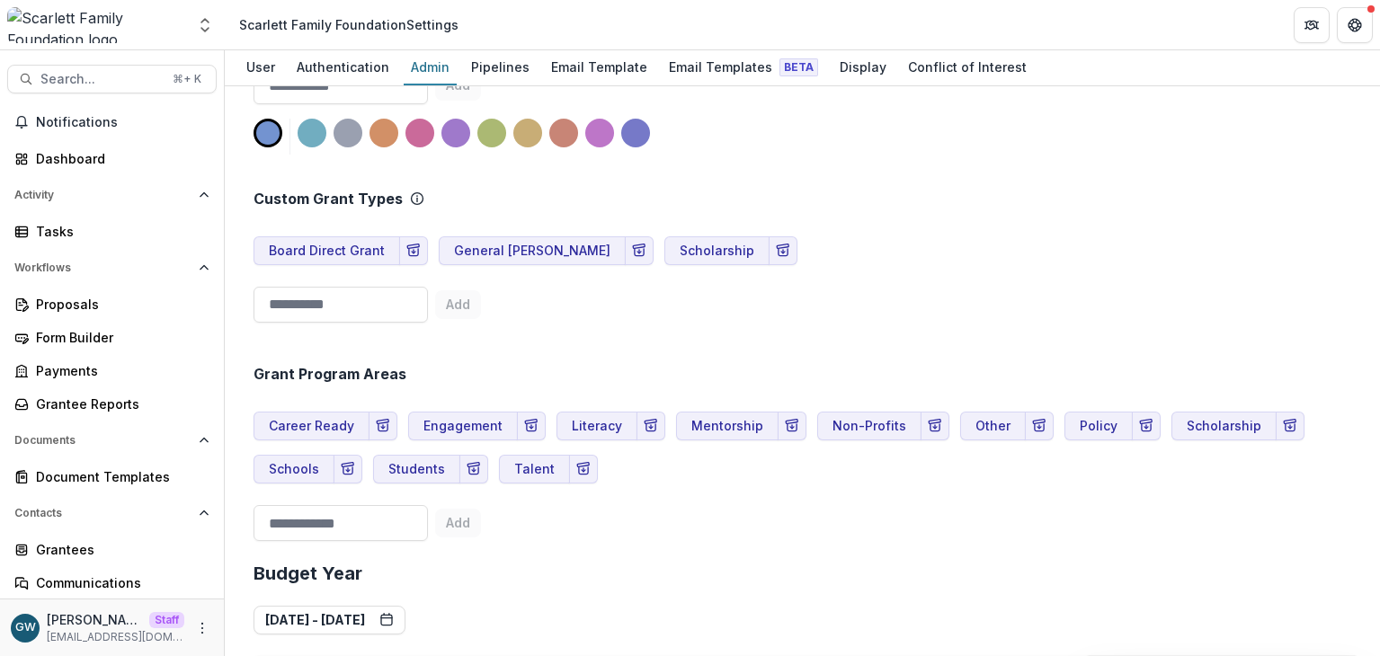
scroll to position [1045, 0]
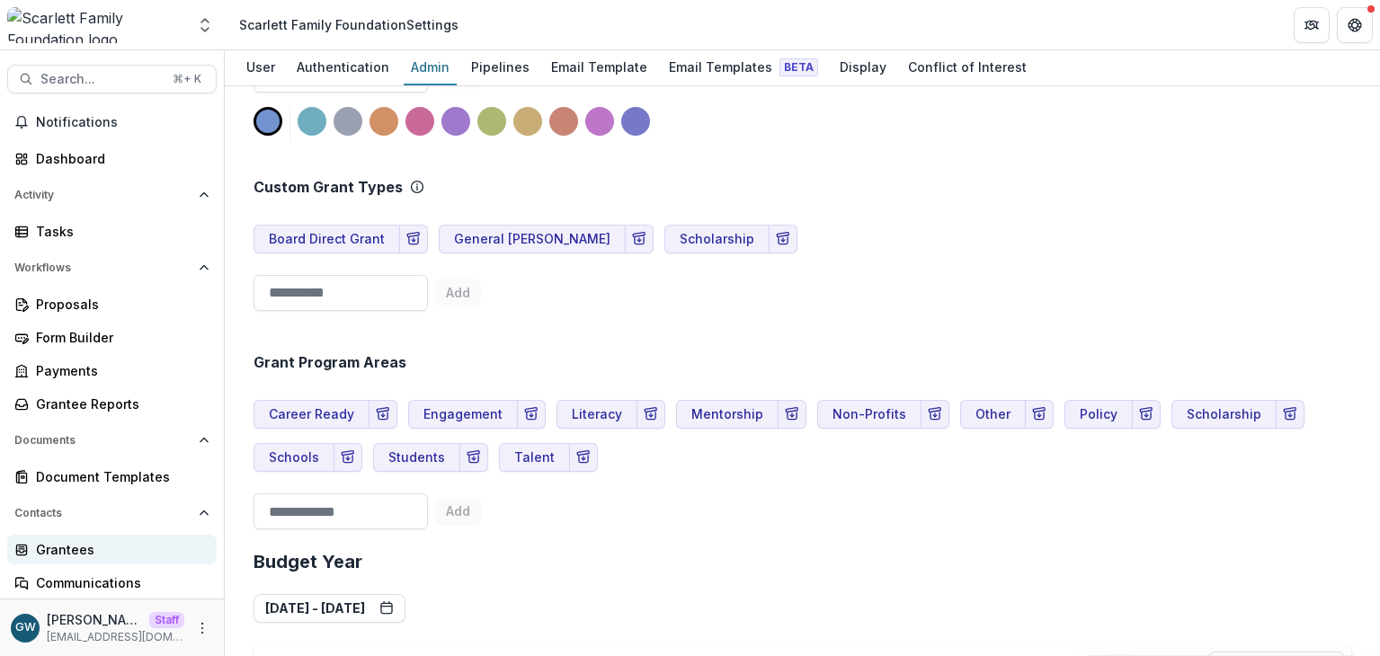
click at [84, 552] on div "Grantees" at bounding box center [119, 549] width 166 height 19
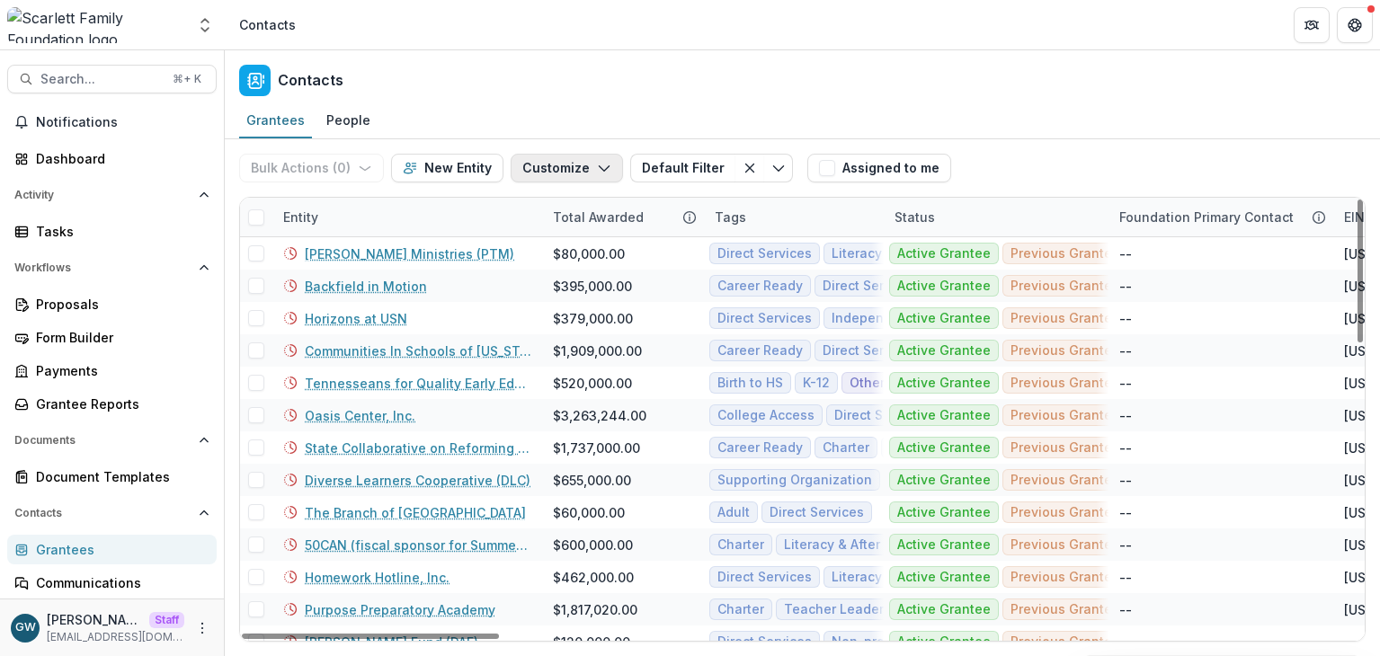
click at [557, 167] on button "Customize" at bounding box center [567, 168] width 112 height 29
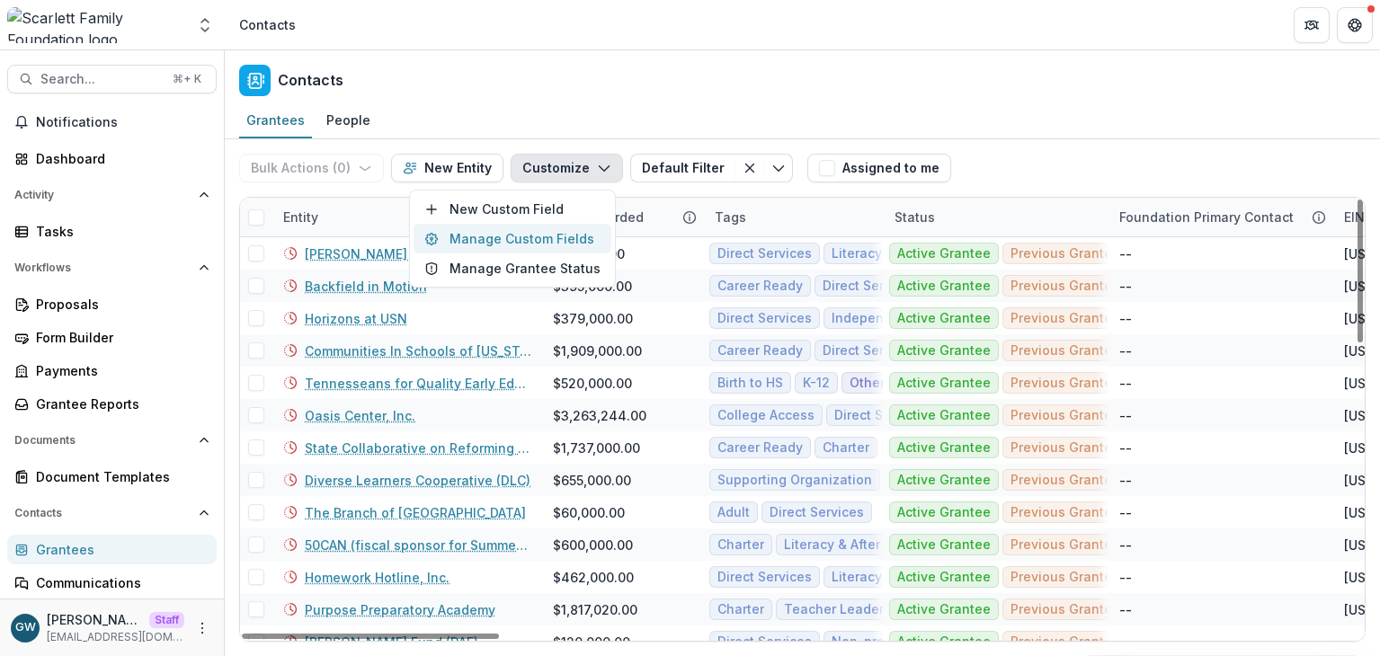
click at [515, 238] on button "Manage Custom Fields" at bounding box center [512, 239] width 198 height 30
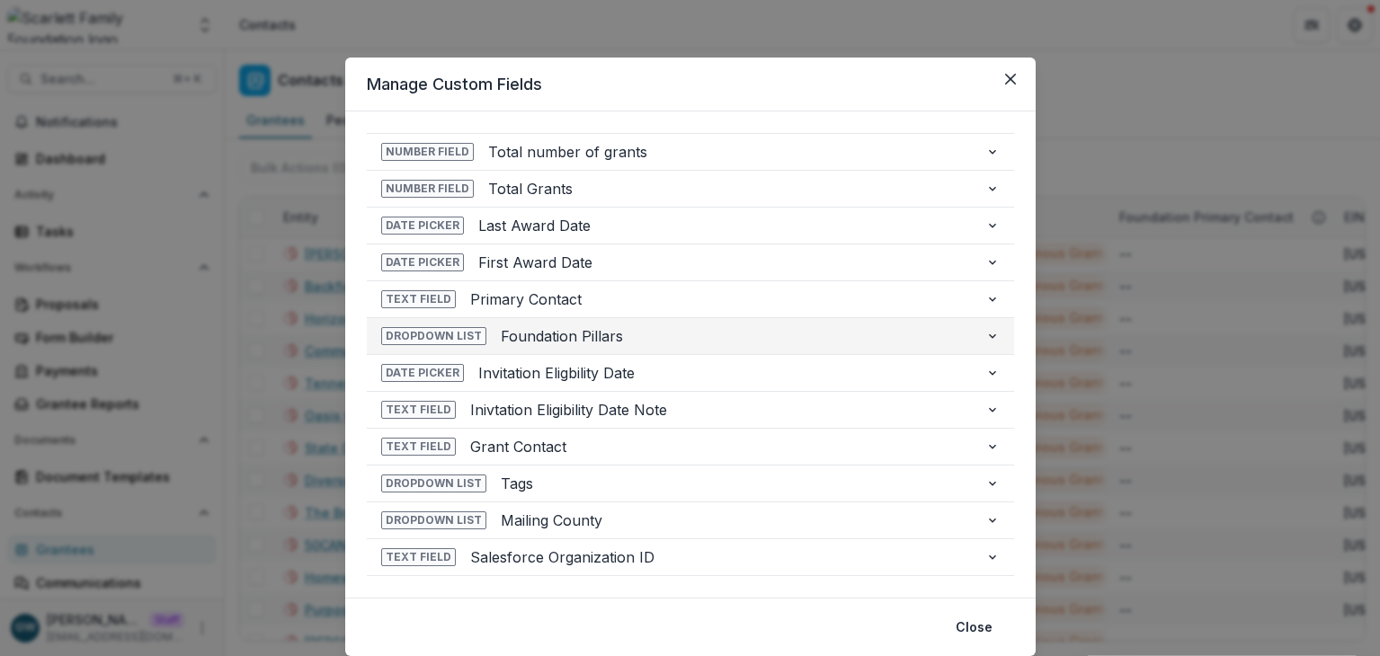
click at [536, 329] on span "Foundation Pillars" at bounding box center [736, 336] width 470 height 22
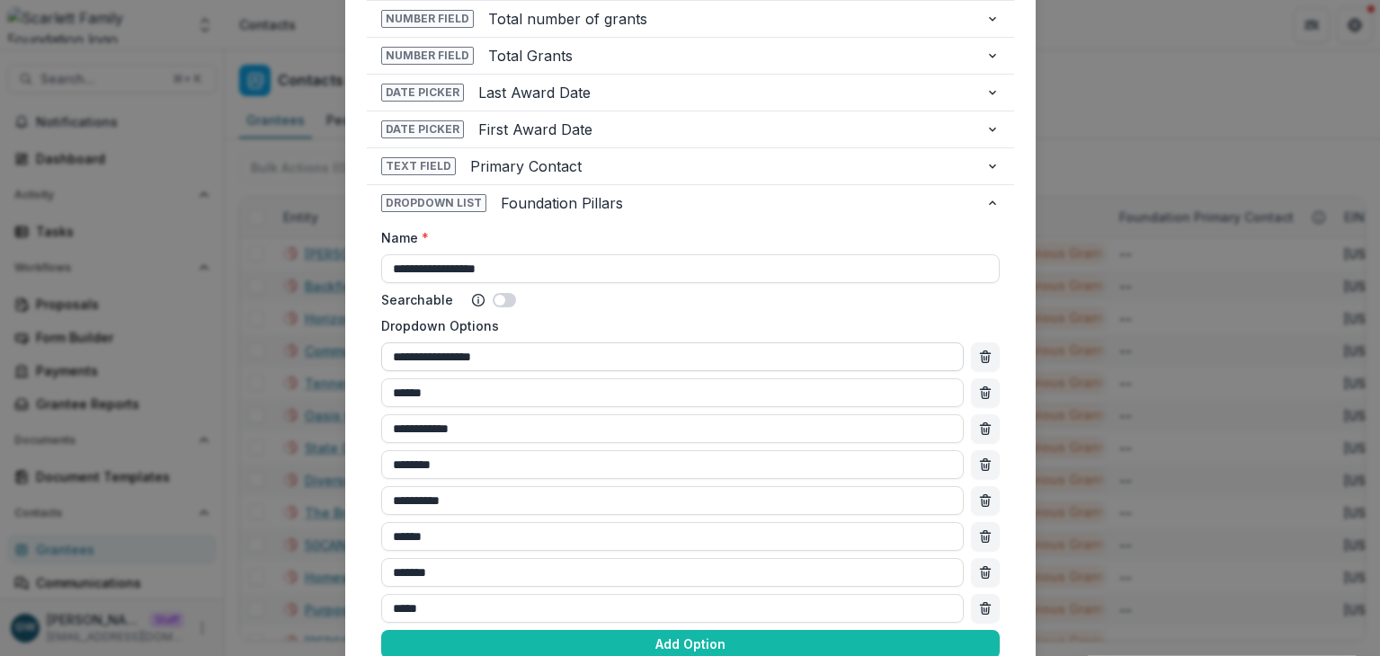
scroll to position [116, 0]
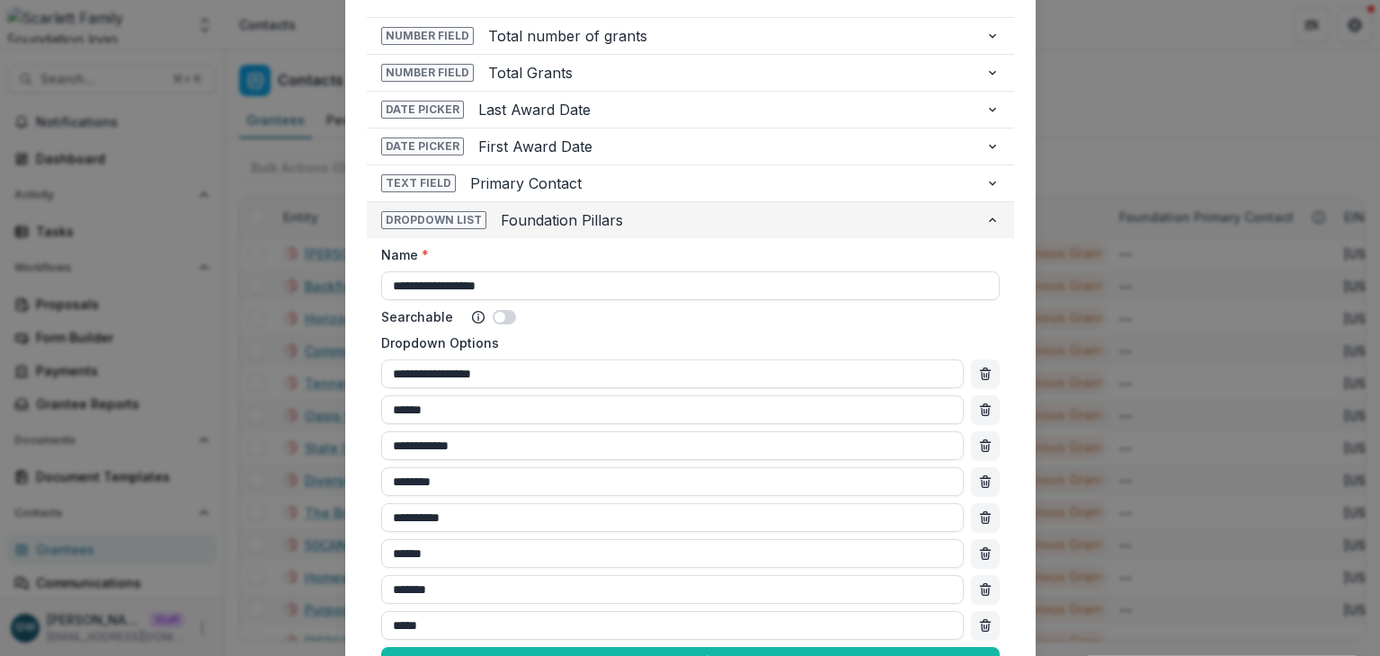
click at [672, 216] on span "Foundation Pillars" at bounding box center [736, 220] width 470 height 22
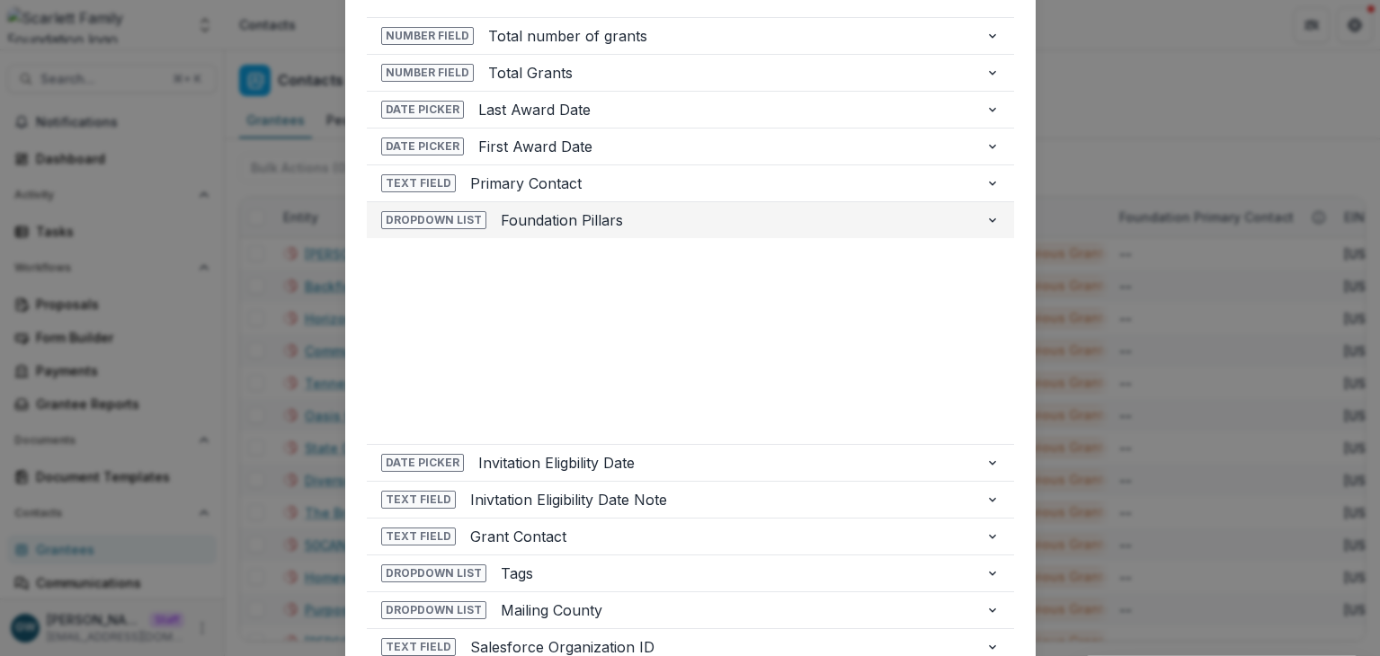
scroll to position [58, 0]
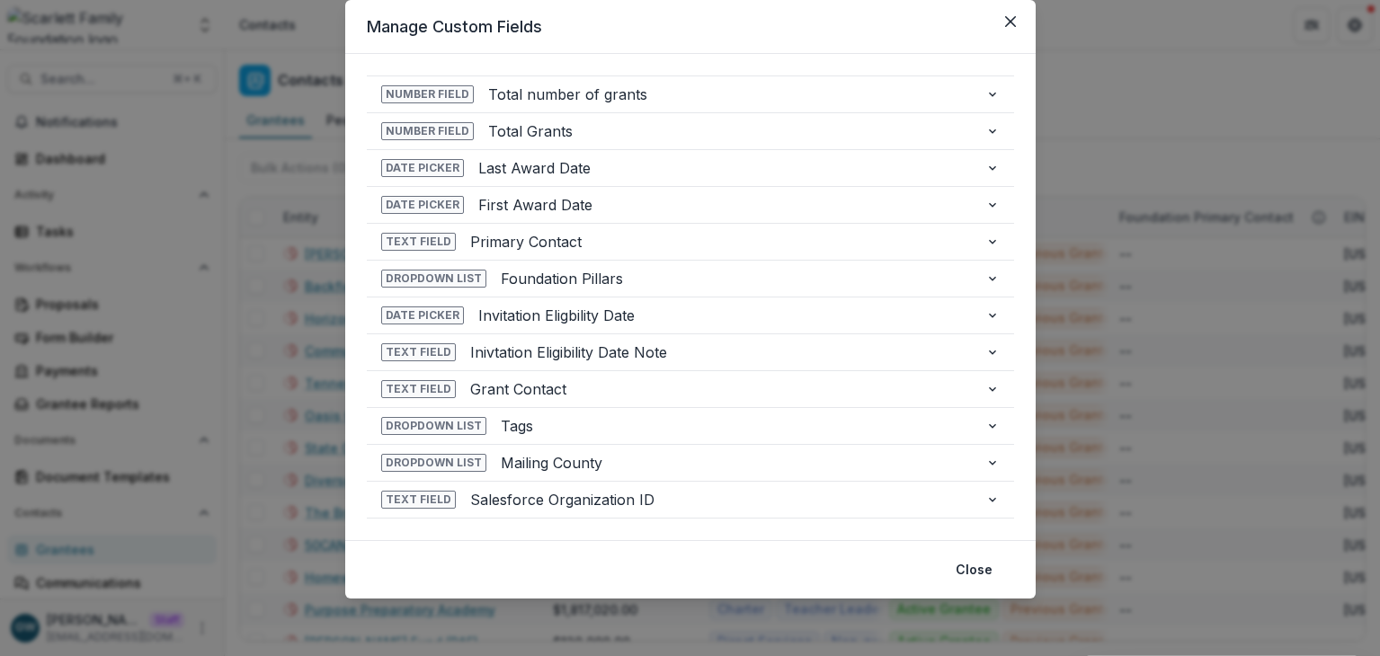
click at [1080, 152] on div "**********" at bounding box center [690, 328] width 1380 height 656
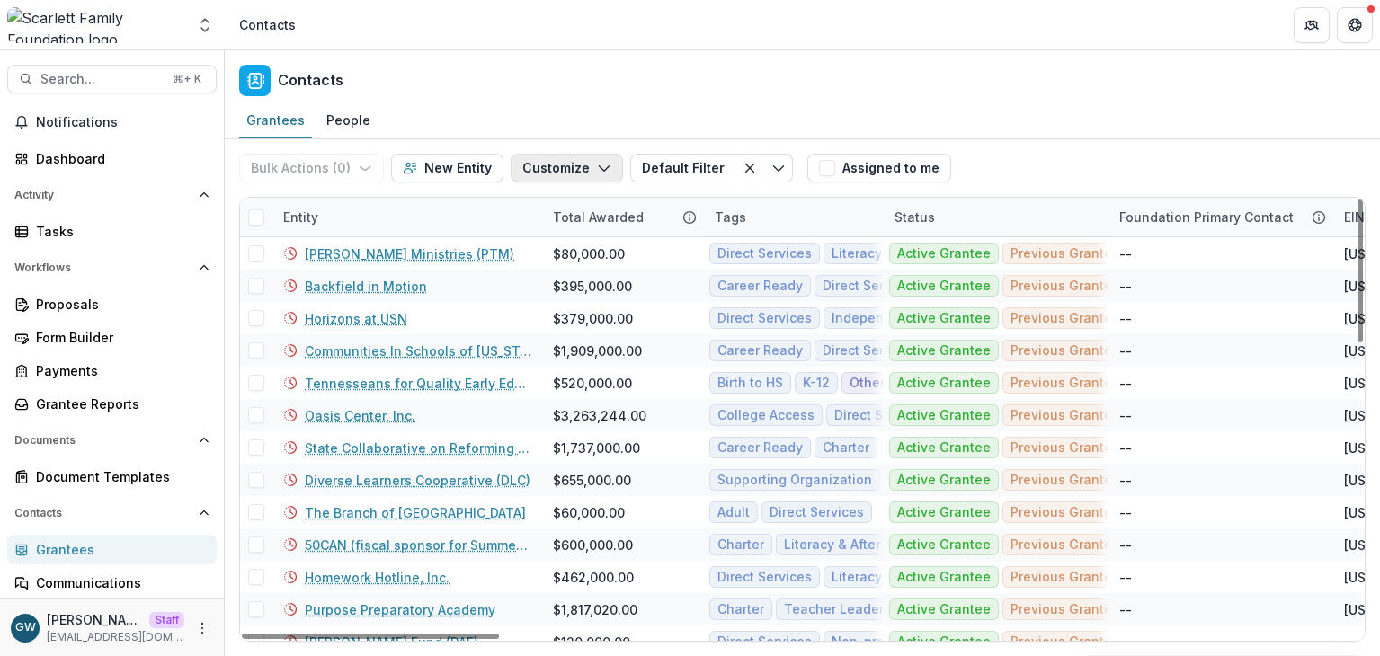
click at [544, 173] on button "Customize" at bounding box center [567, 168] width 112 height 29
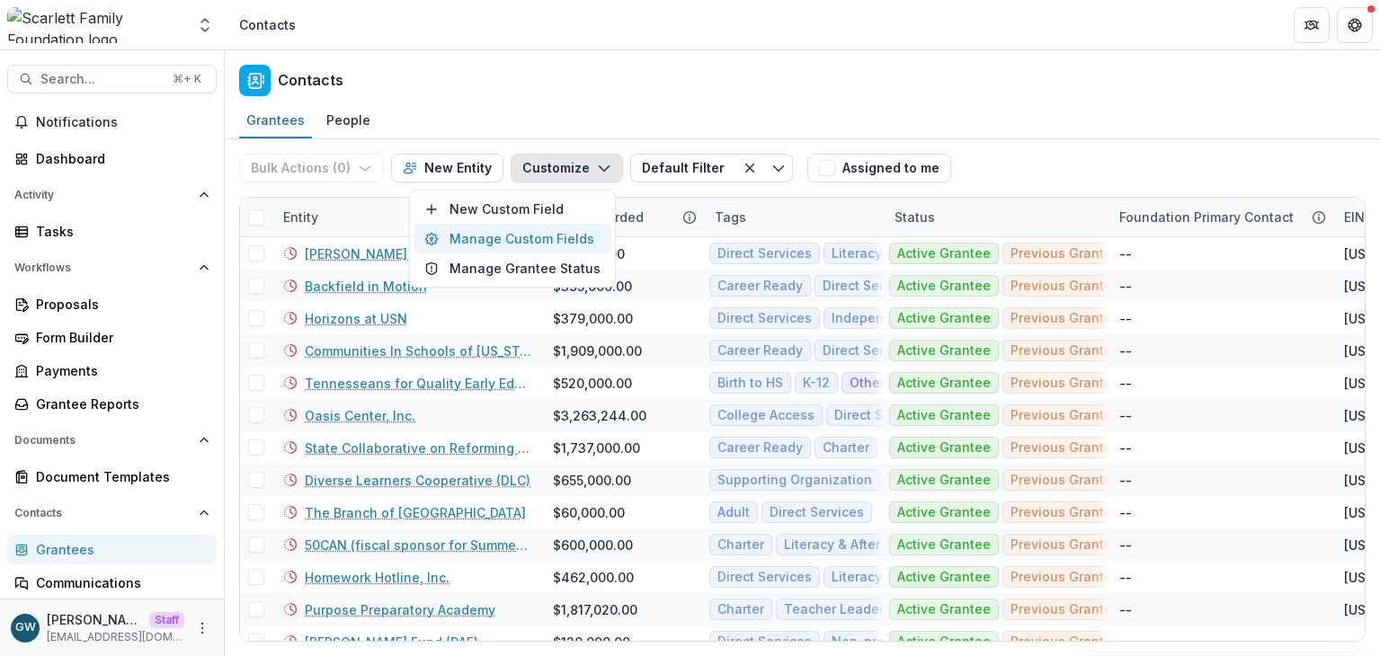
click at [505, 242] on button "Manage Custom Fields" at bounding box center [512, 239] width 198 height 30
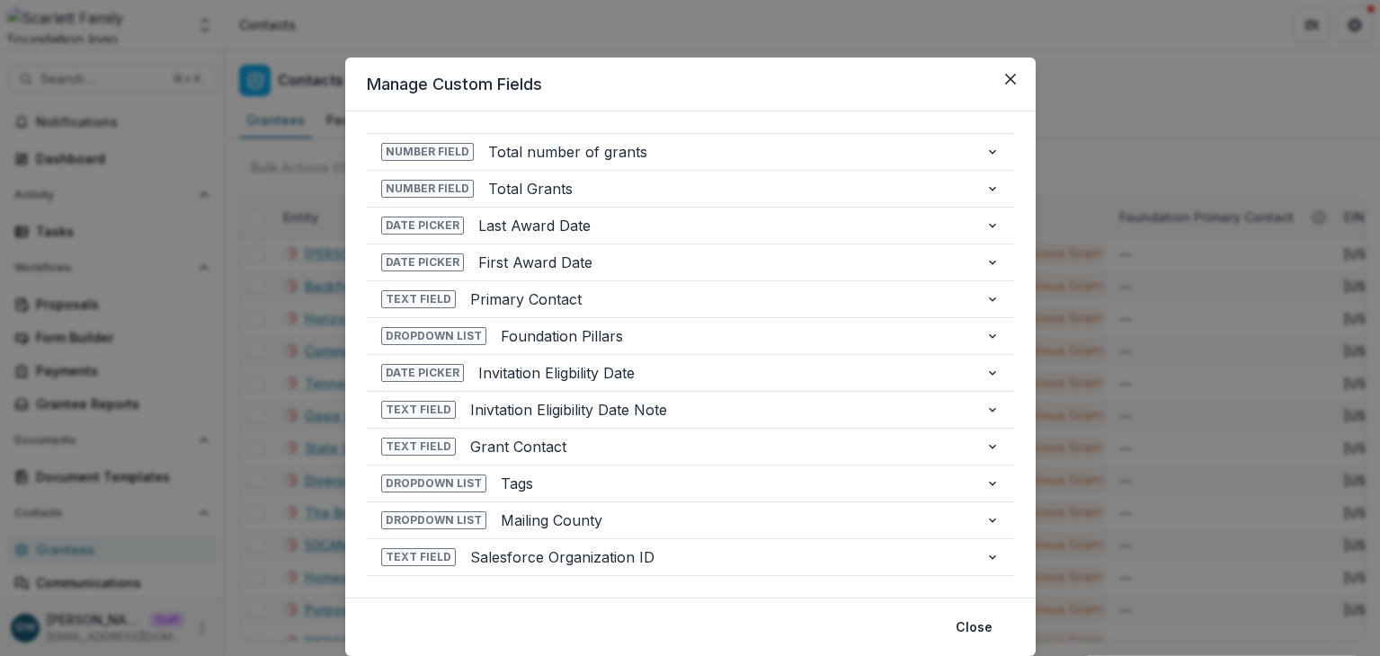
click at [1151, 103] on div "**********" at bounding box center [690, 328] width 1380 height 656
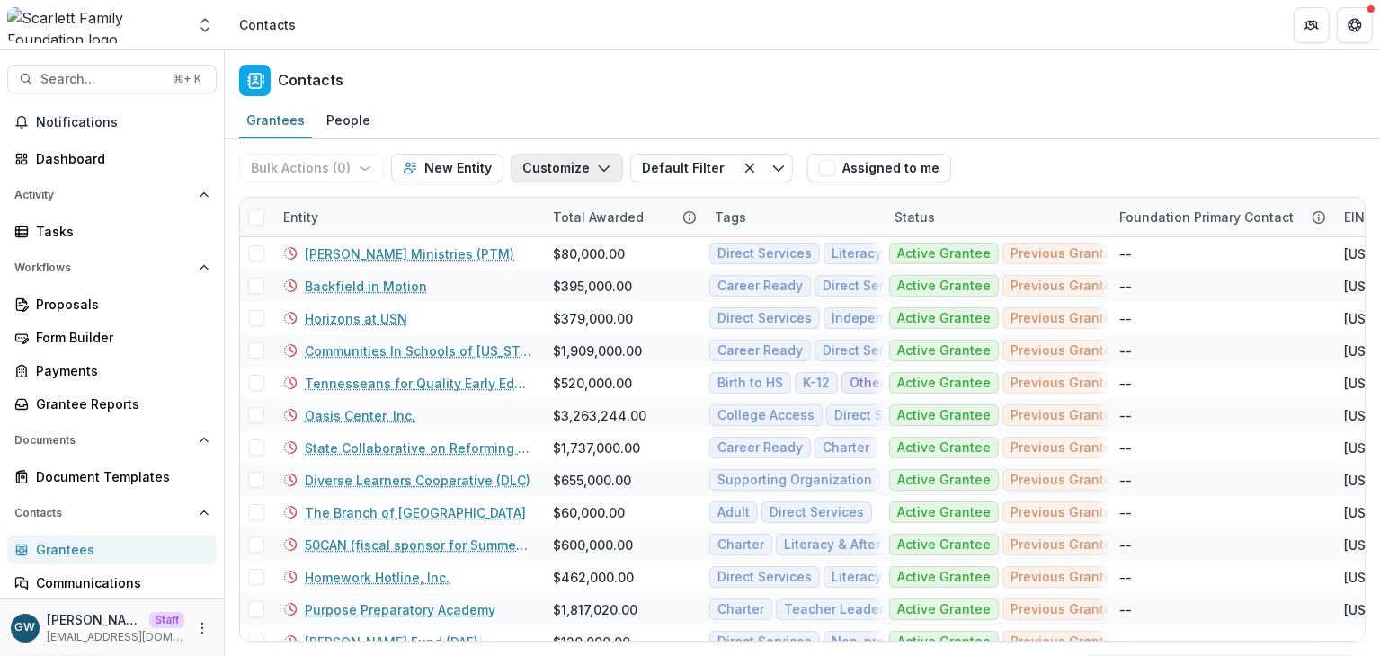
click at [573, 161] on button "Customize" at bounding box center [567, 168] width 112 height 29
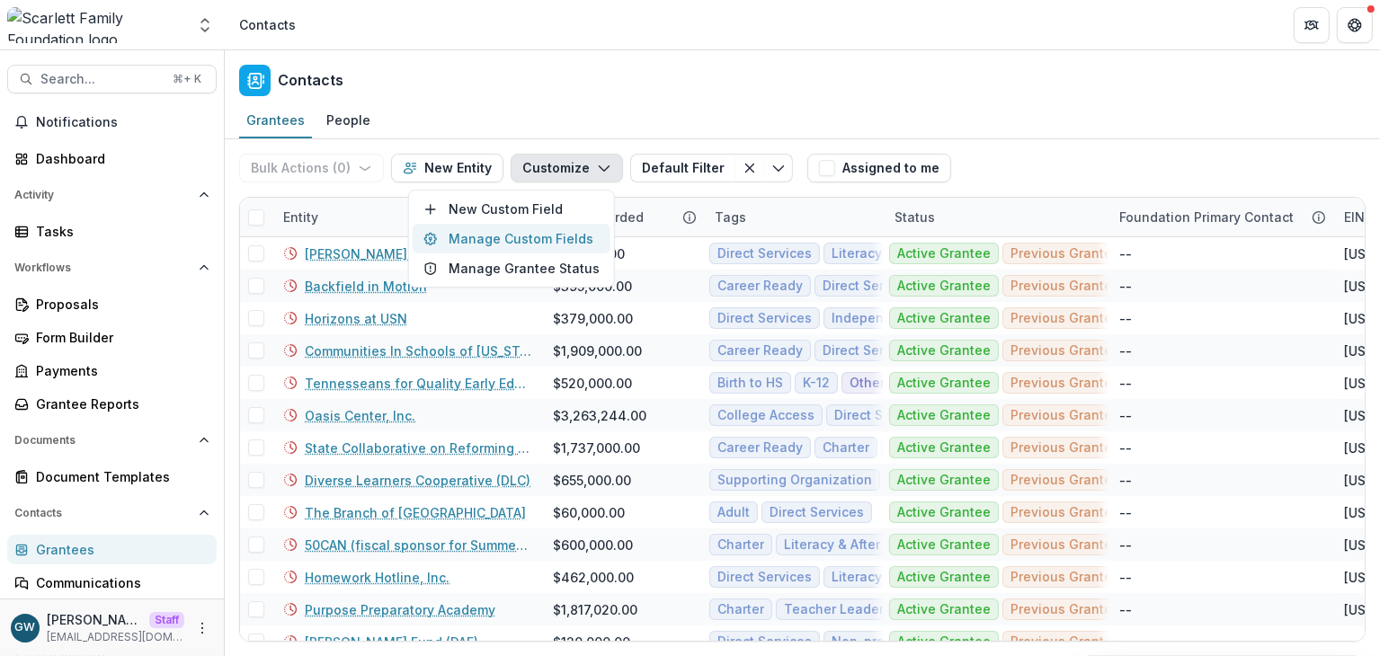
click at [496, 242] on button "Manage Custom Fields" at bounding box center [512, 239] width 198 height 30
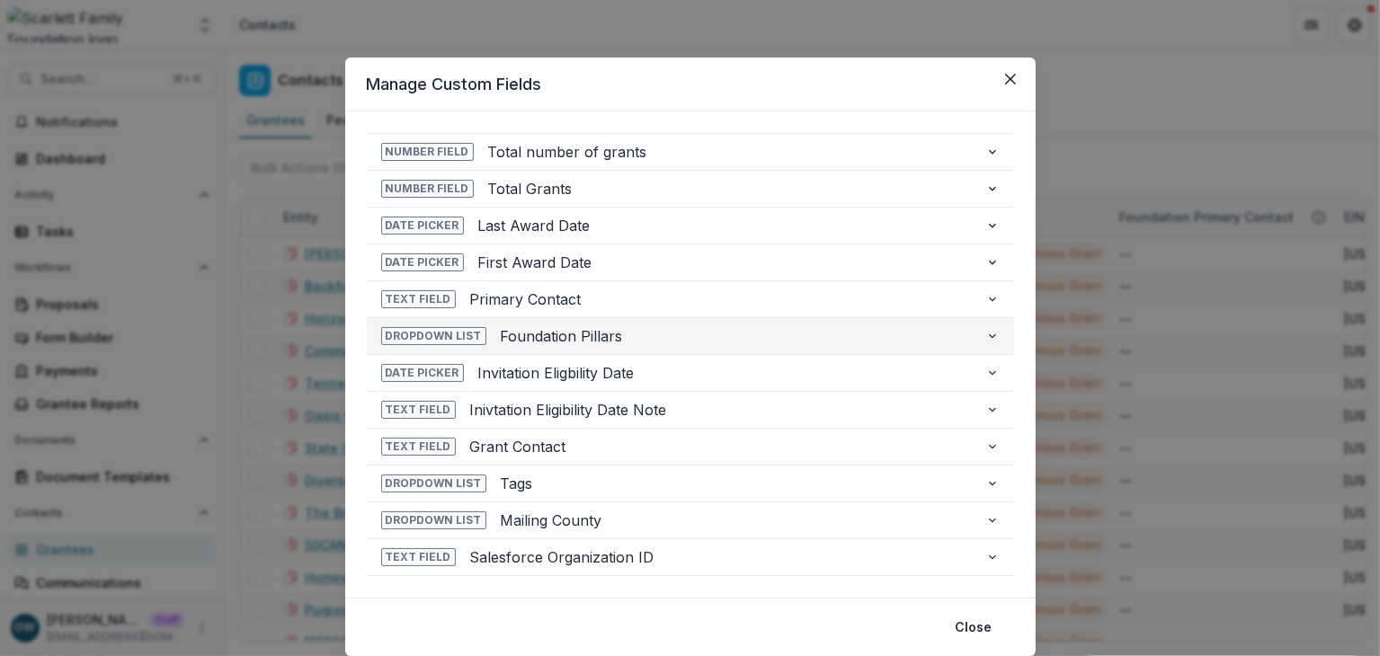
click at [564, 332] on span "Foundation Pillars" at bounding box center [736, 336] width 470 height 22
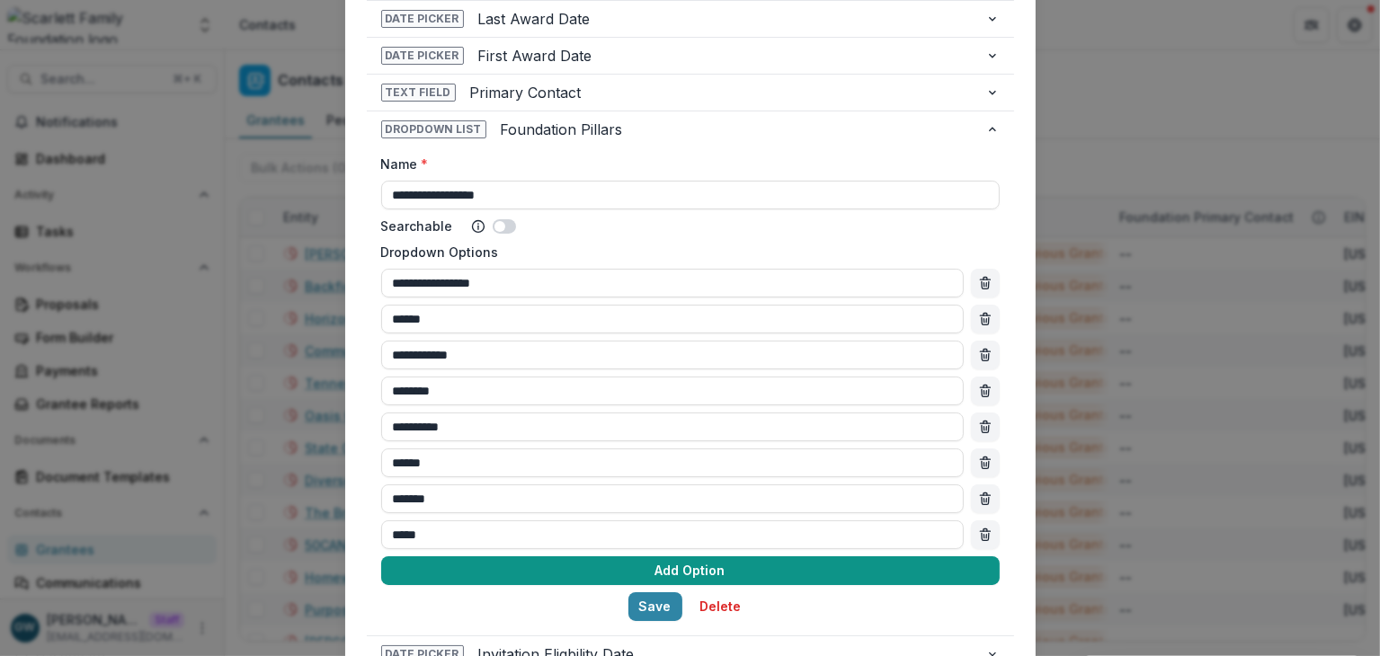
scroll to position [208, 0]
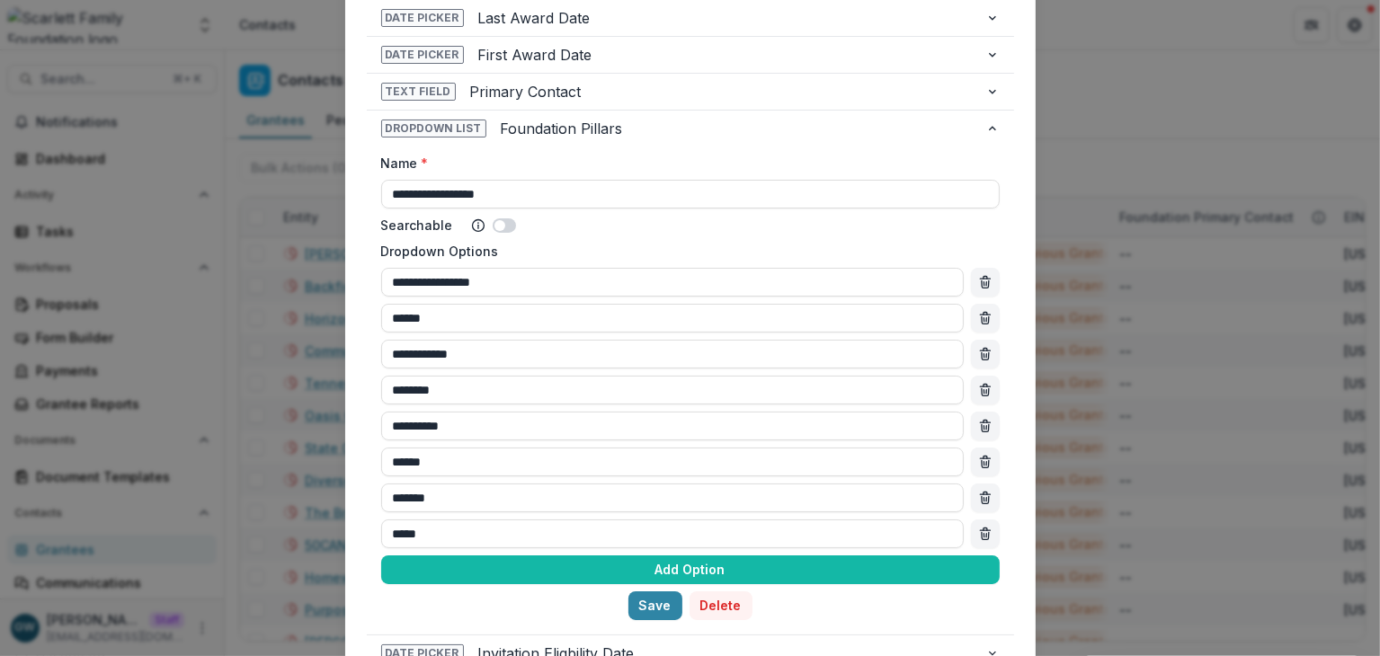
click at [707, 598] on button "Delete" at bounding box center [720, 605] width 63 height 29
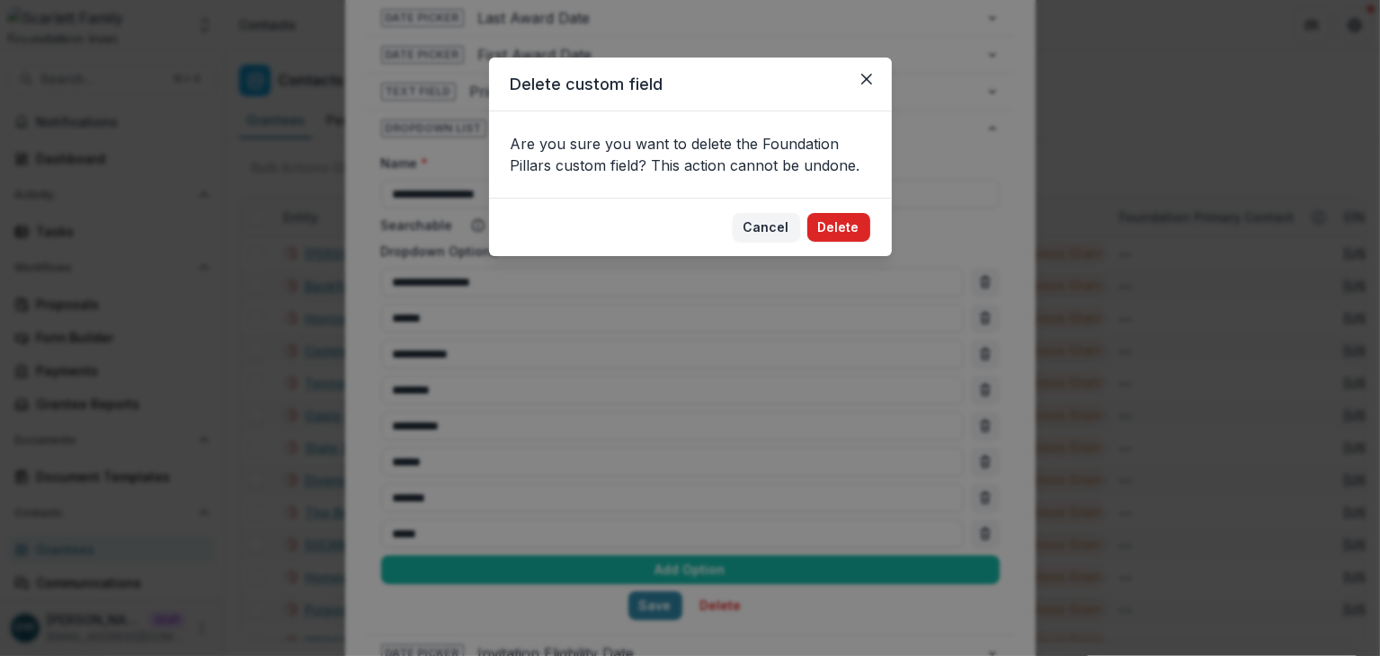
click at [852, 227] on button "Delete" at bounding box center [838, 227] width 63 height 29
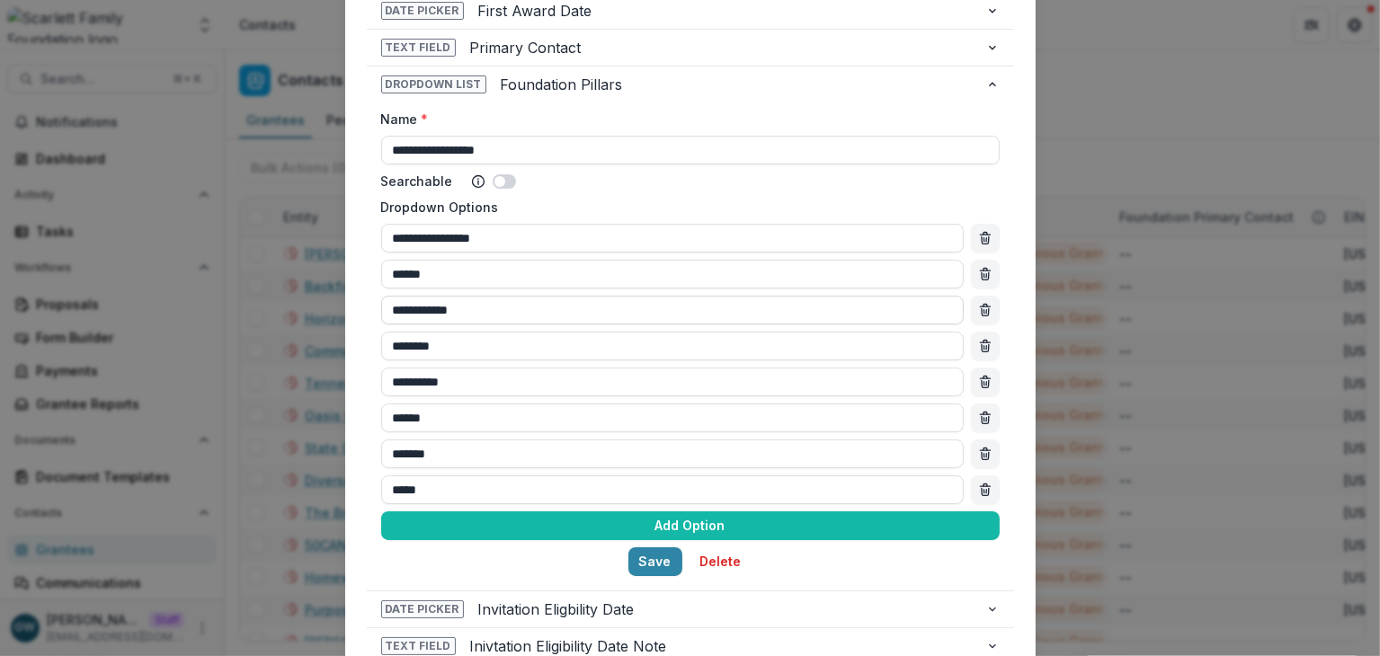
scroll to position [253, 0]
click at [720, 562] on button "Delete" at bounding box center [720, 561] width 63 height 29
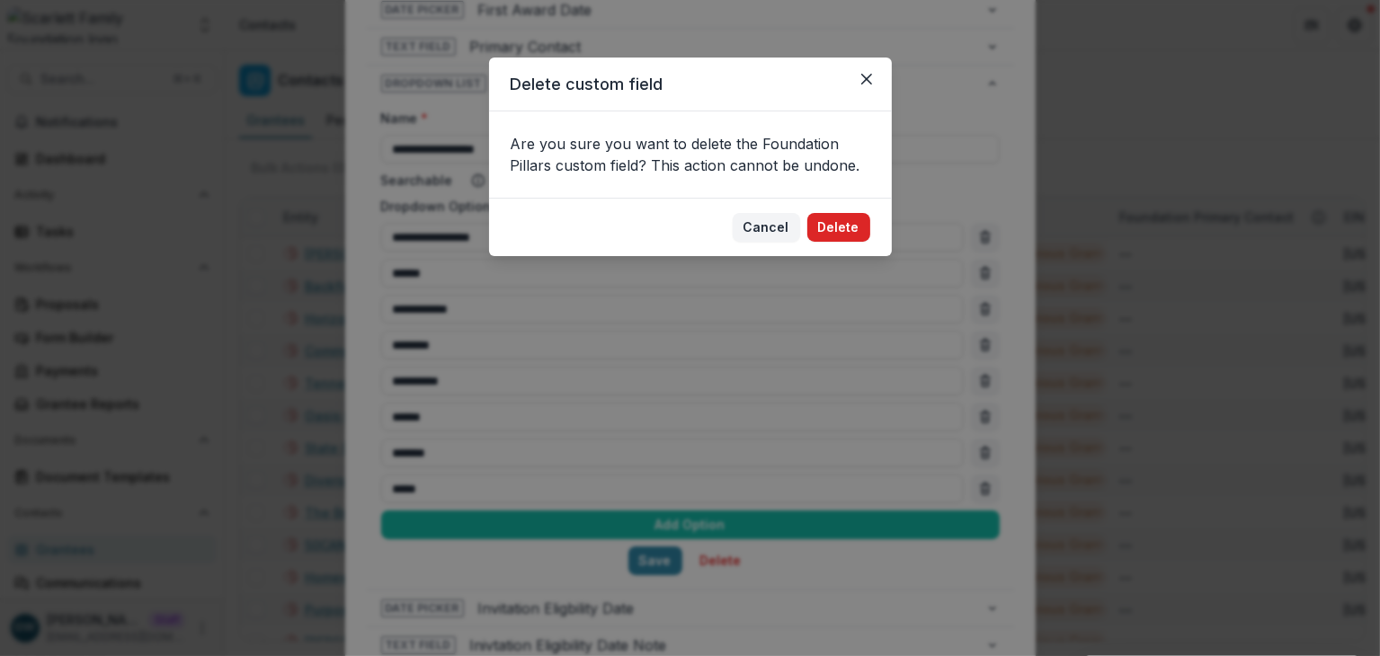
click at [846, 221] on button "Delete" at bounding box center [838, 227] width 63 height 29
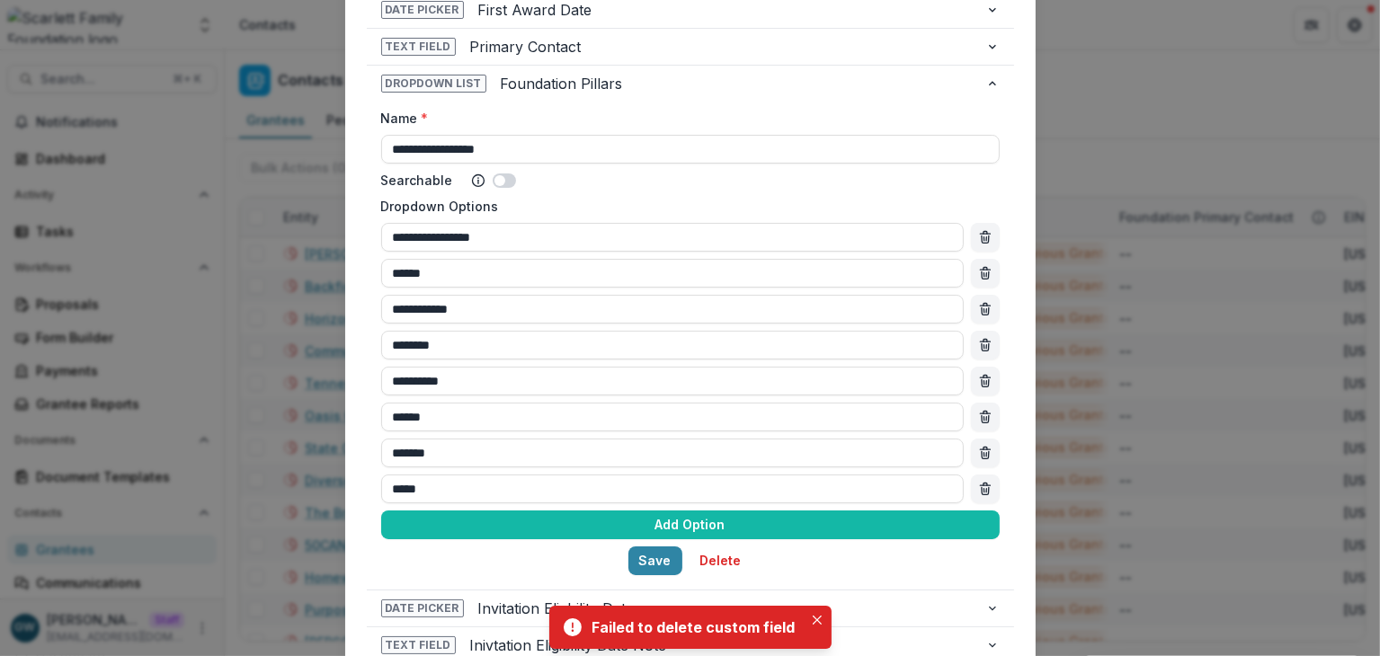
click at [1106, 145] on div "**********" at bounding box center [690, 328] width 1380 height 656
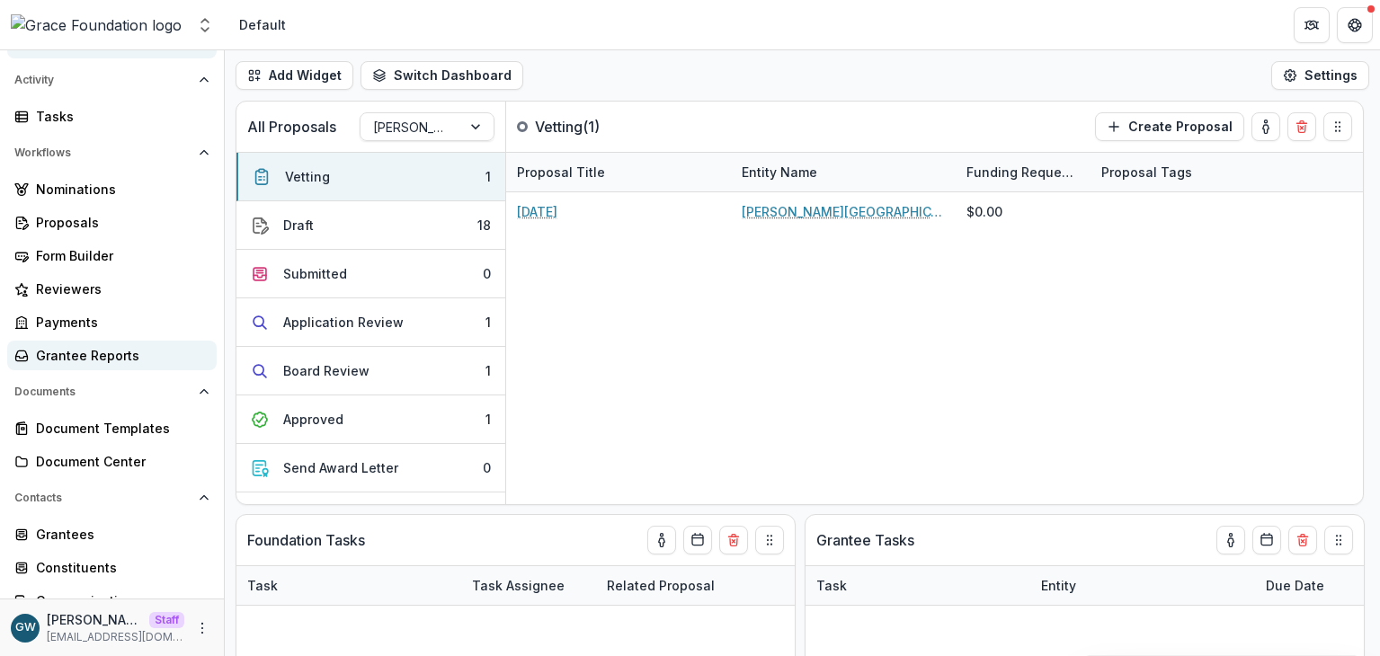
select select "**********"
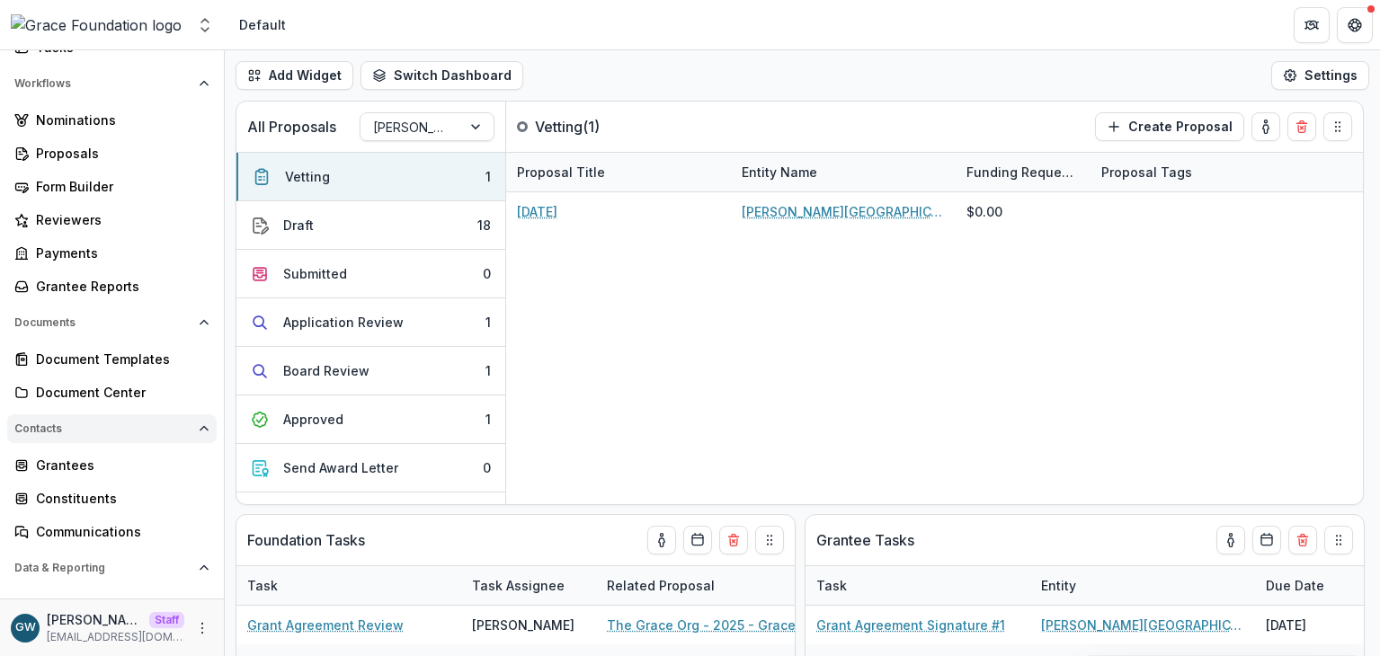
scroll to position [194, 0]
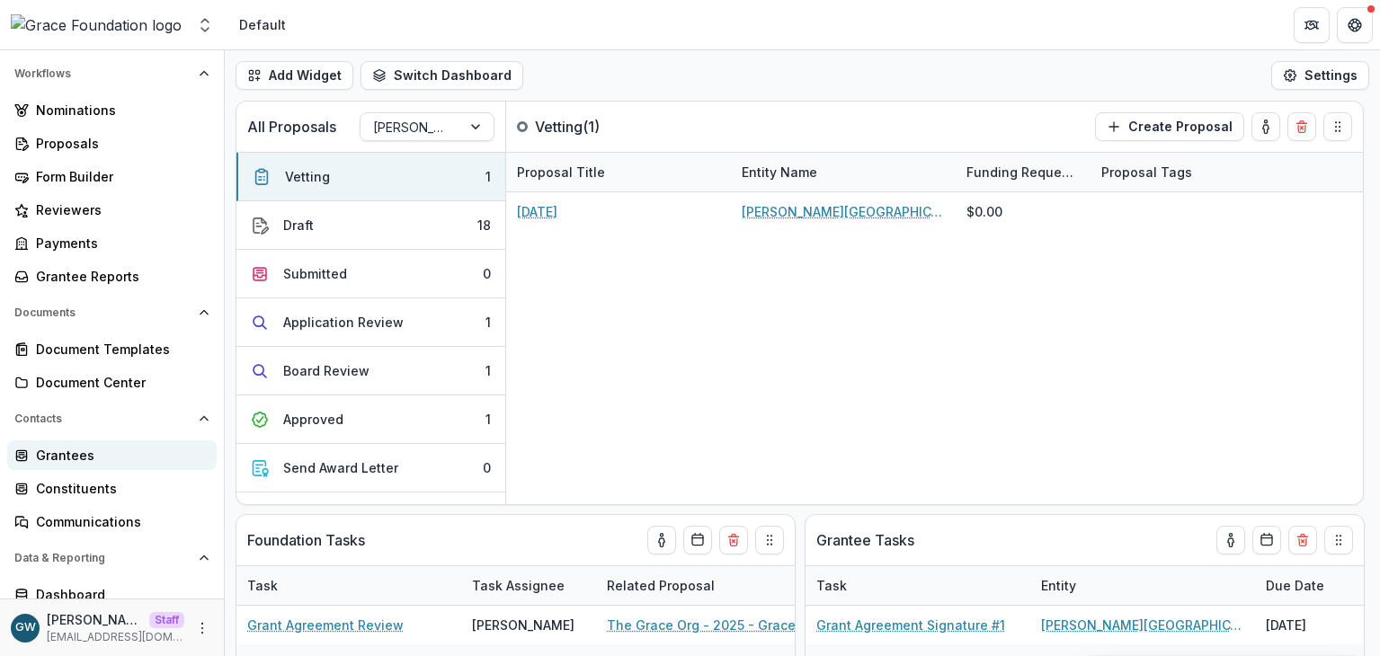
click at [70, 450] on div "Grantees" at bounding box center [119, 455] width 166 height 19
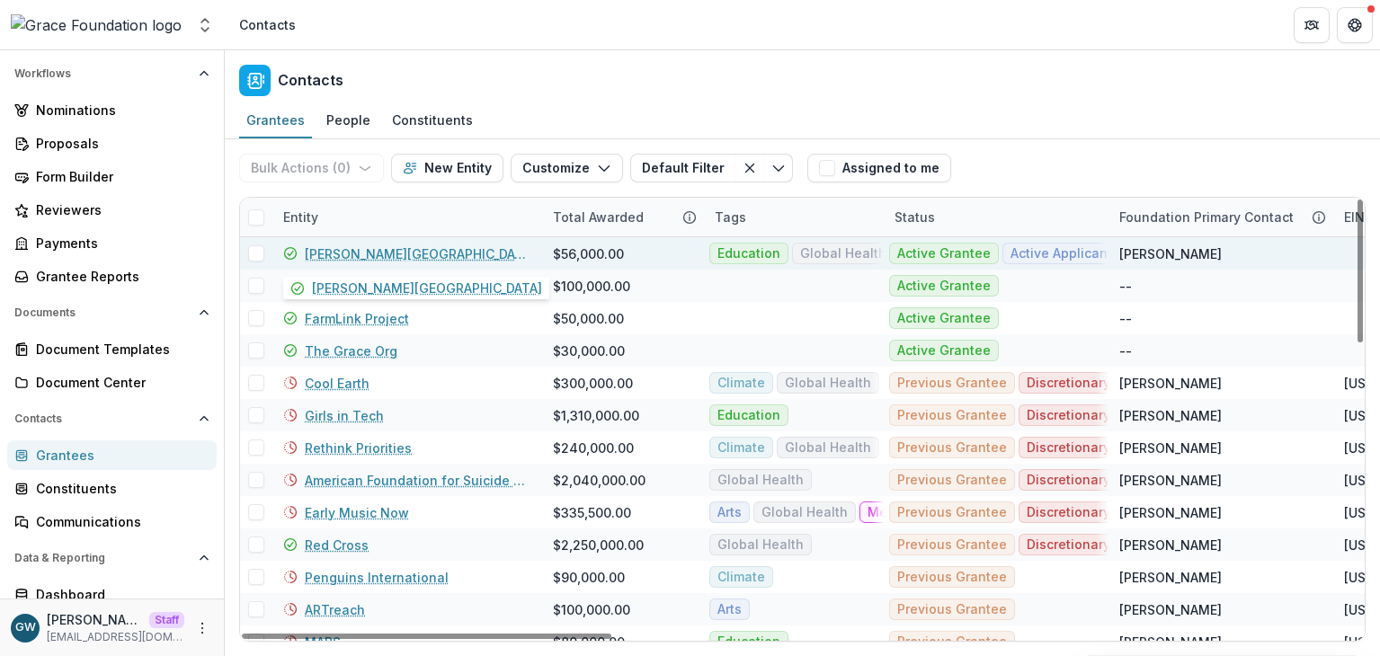
click at [350, 251] on link "Hackley Library" at bounding box center [418, 253] width 227 height 19
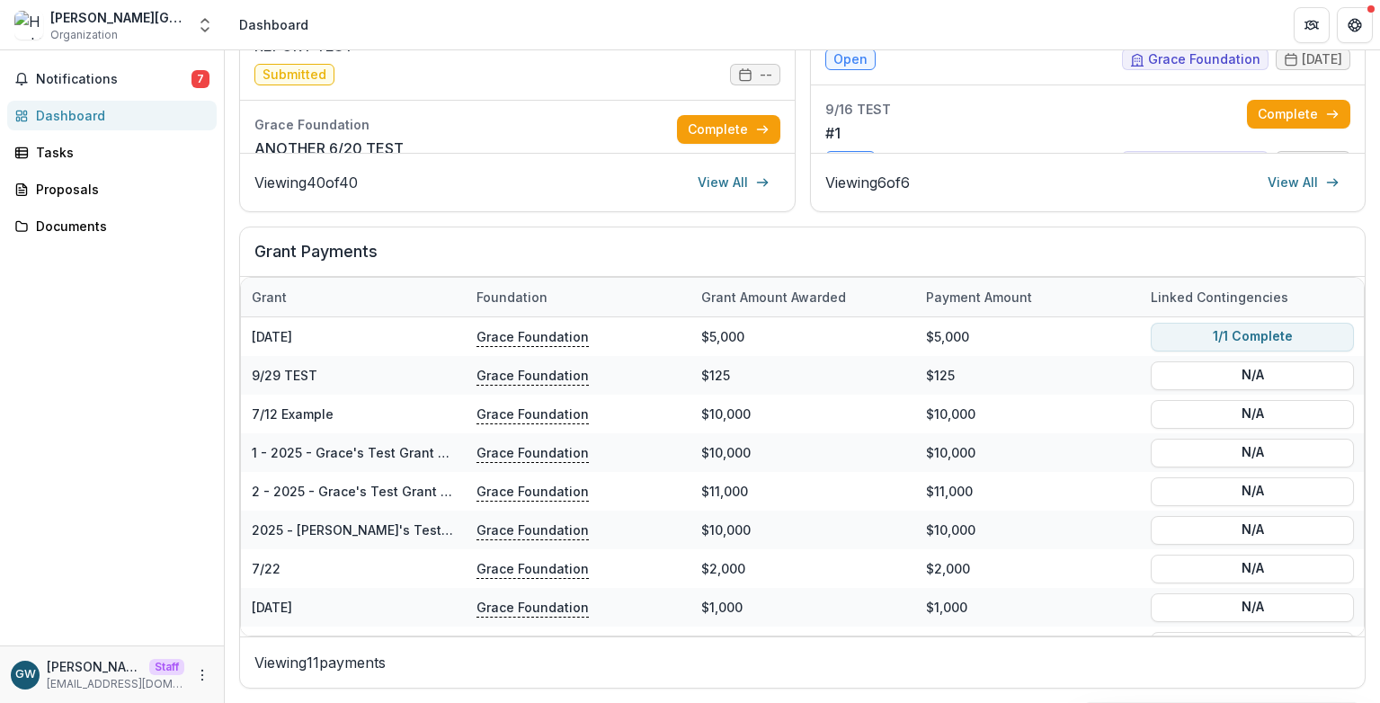
scroll to position [529, 0]
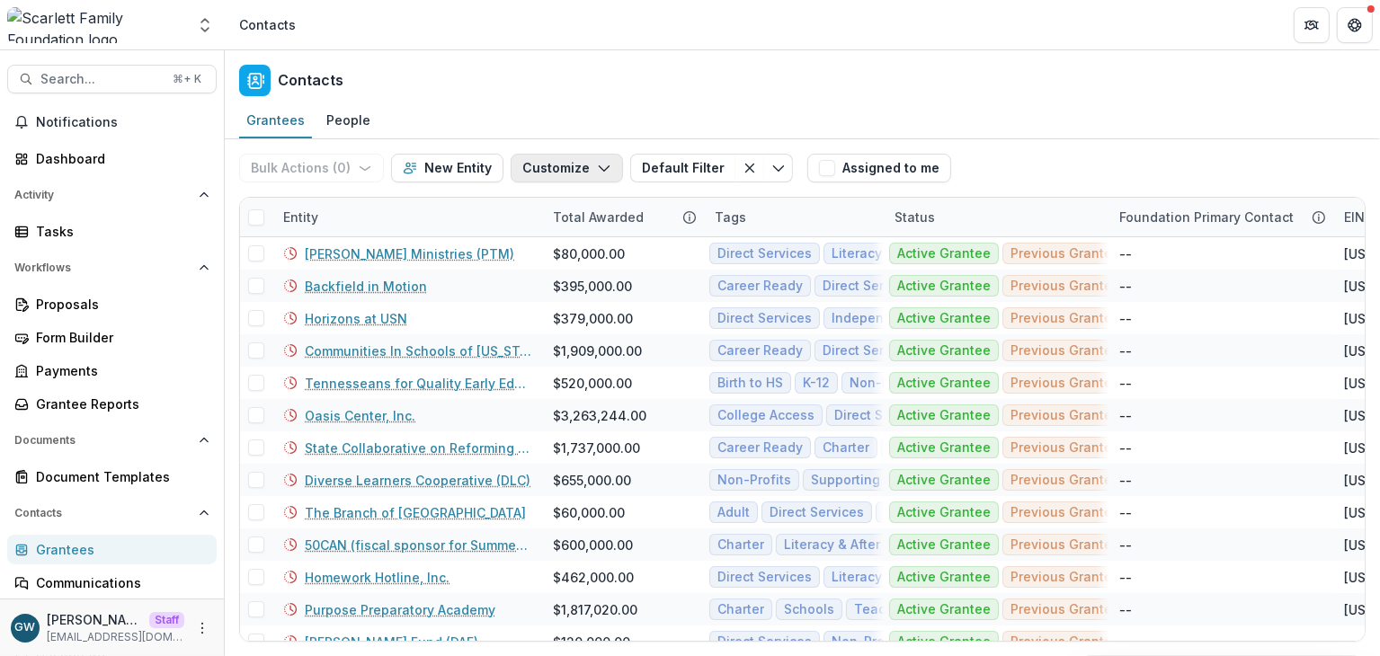
click at [542, 169] on button "Customize" at bounding box center [567, 168] width 112 height 29
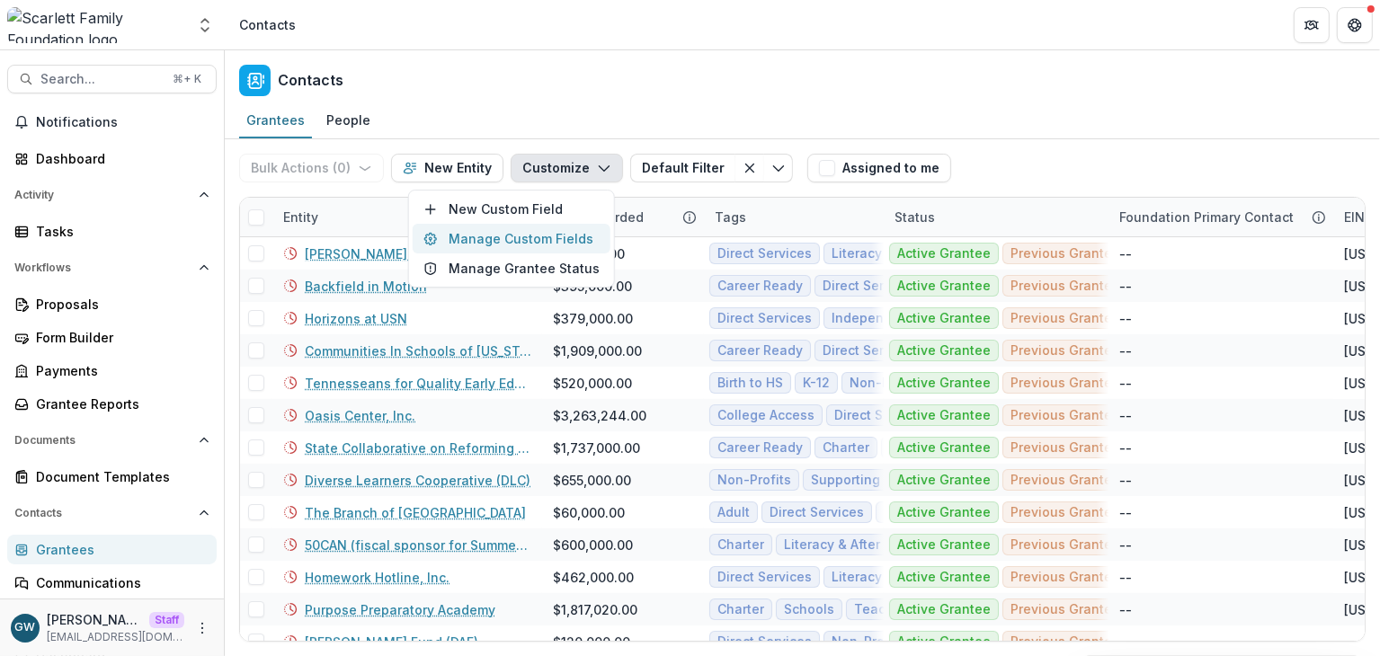
click at [582, 235] on button "Manage Custom Fields" at bounding box center [512, 239] width 198 height 30
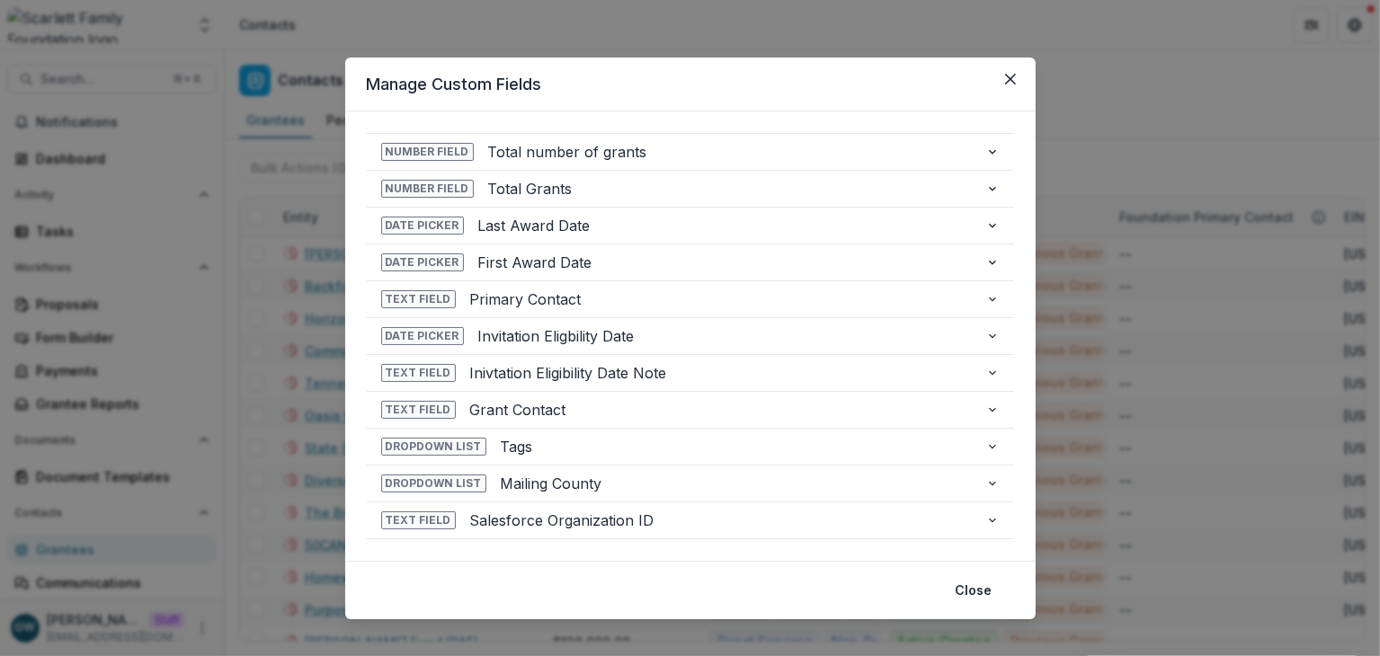
click at [1146, 108] on div "**********" at bounding box center [690, 328] width 1380 height 656
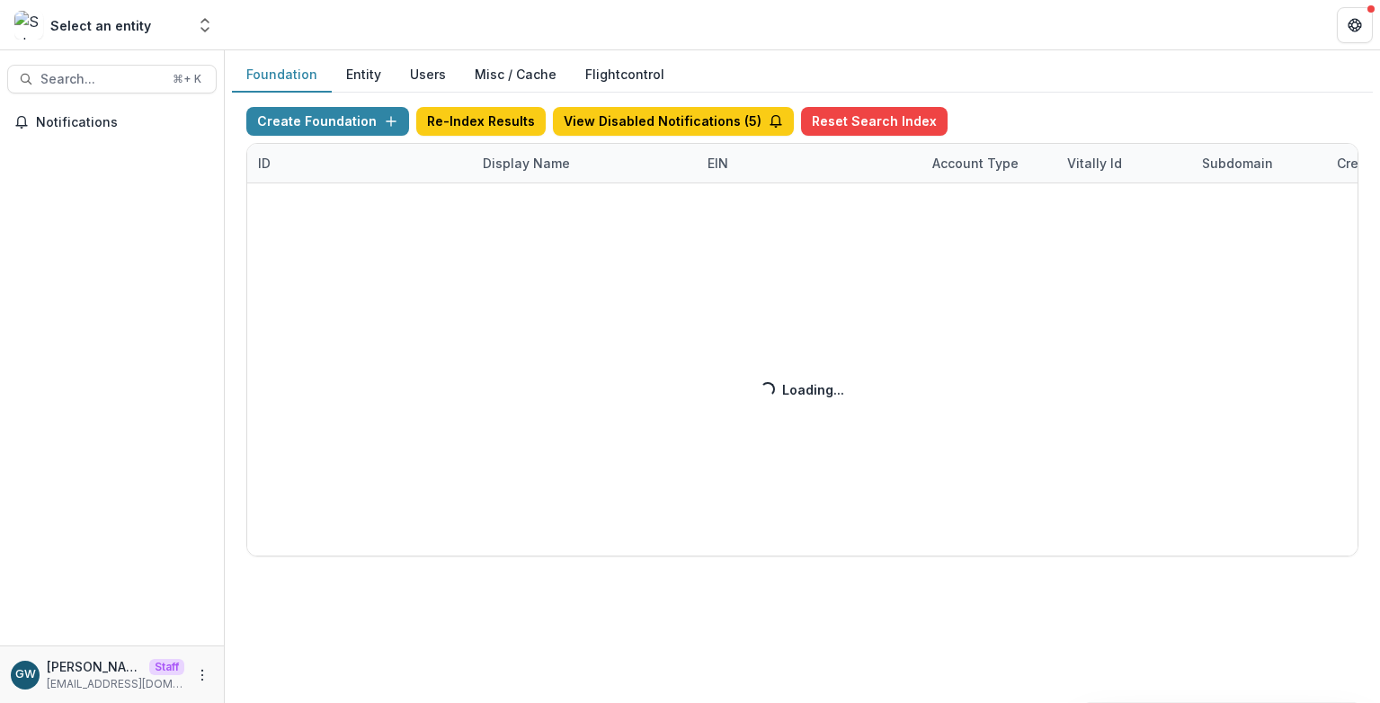
click at [506, 162] on div "Create Foundation Re-Index Results View Disabled Notifications ( 5 ) Reset Sear…" at bounding box center [802, 331] width 1112 height 449
click at [528, 167] on div "Create Foundation Re-Index Results View Disabled Notifications ( 5 ) Reset Sear…" at bounding box center [802, 331] width 1112 height 449
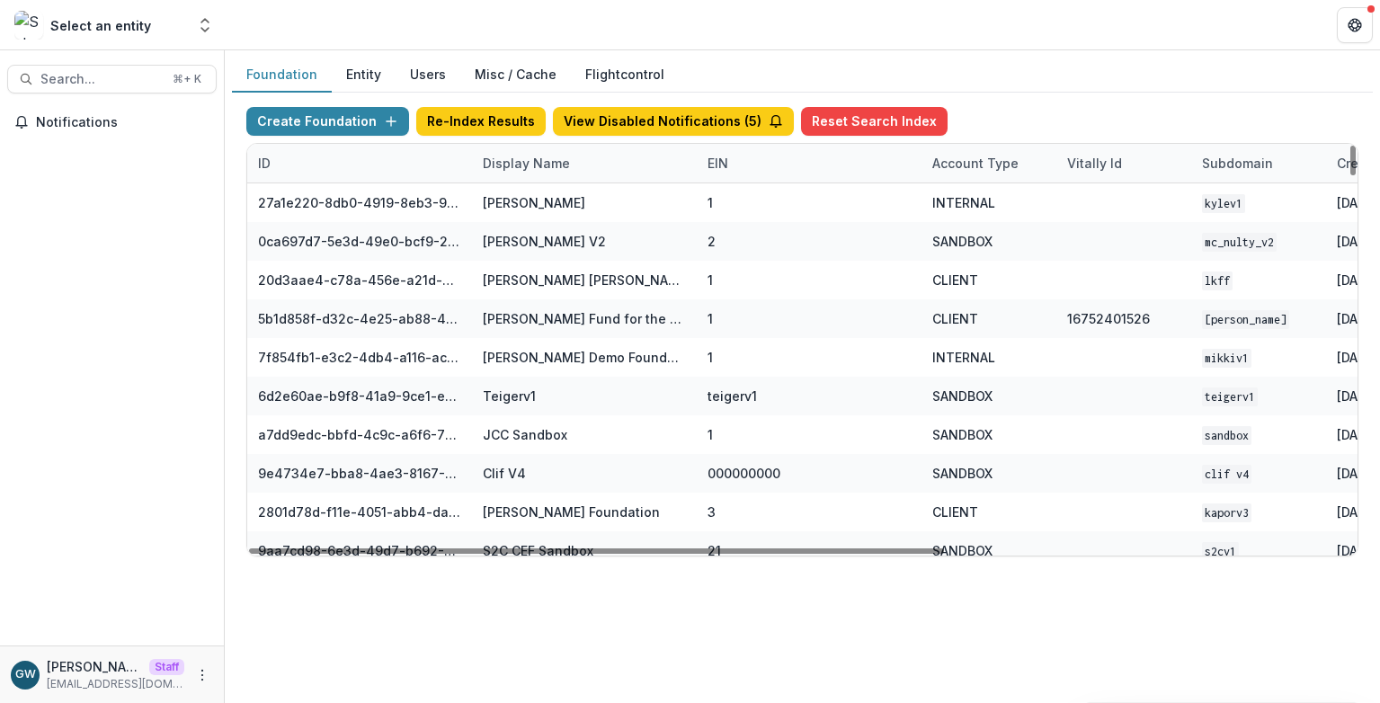
click at [531, 166] on div "Display Name" at bounding box center [526, 163] width 109 height 19
click at [524, 207] on input at bounding box center [583, 204] width 216 height 29
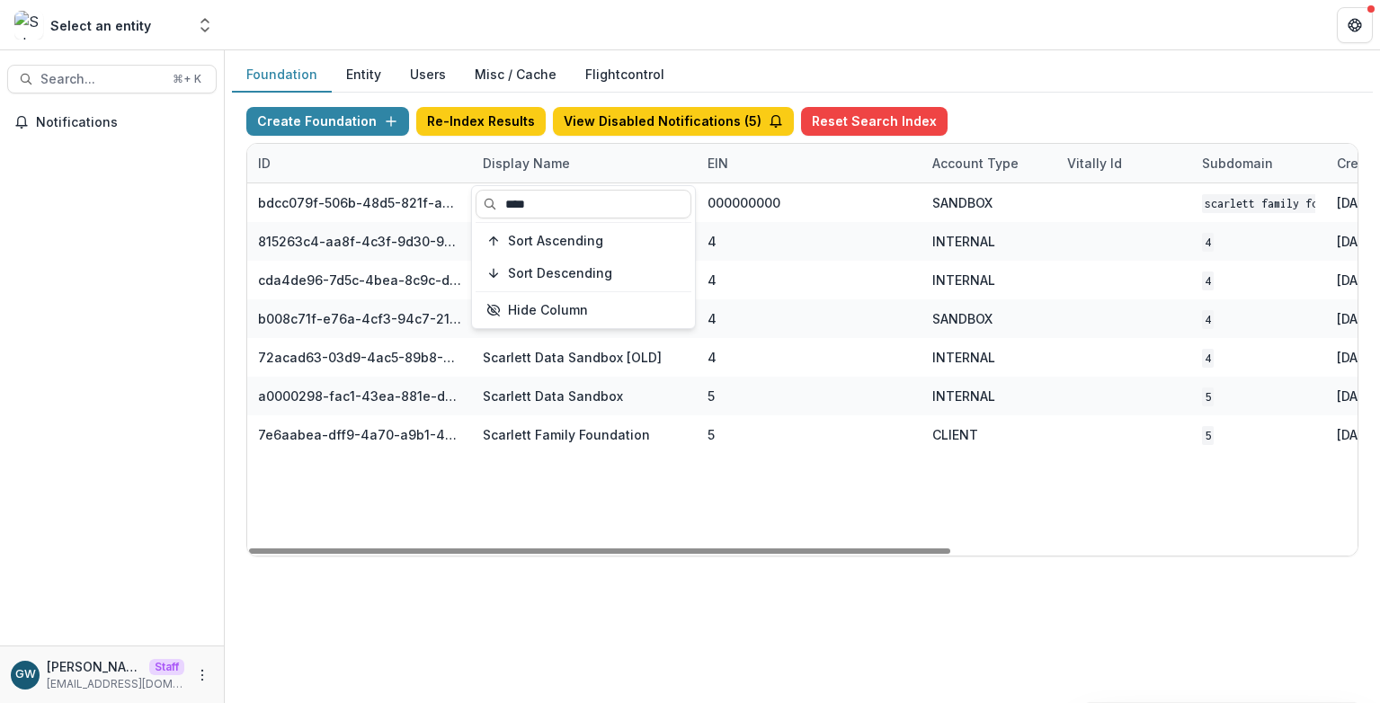
type input "****"
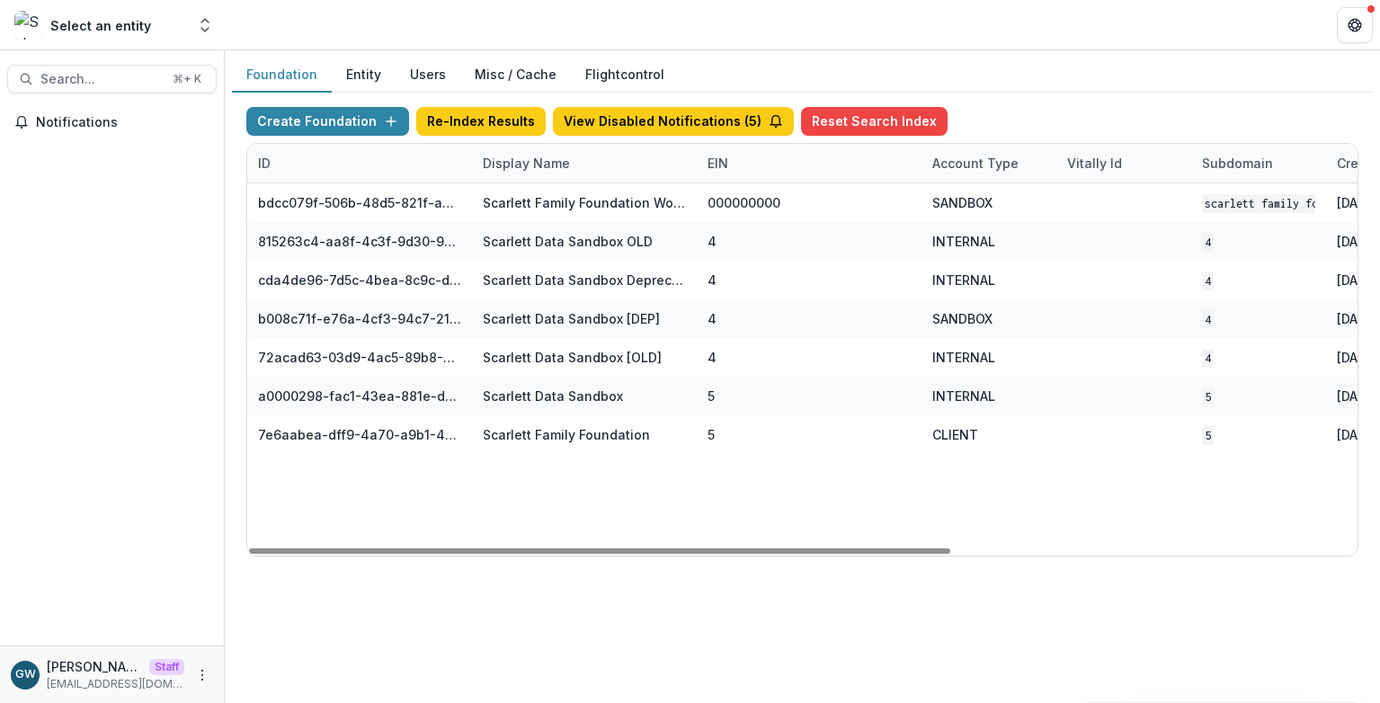
click at [1040, 77] on div "Foundation Entity Users Misc / Cache Flightcontrol" at bounding box center [802, 75] width 1141 height 35
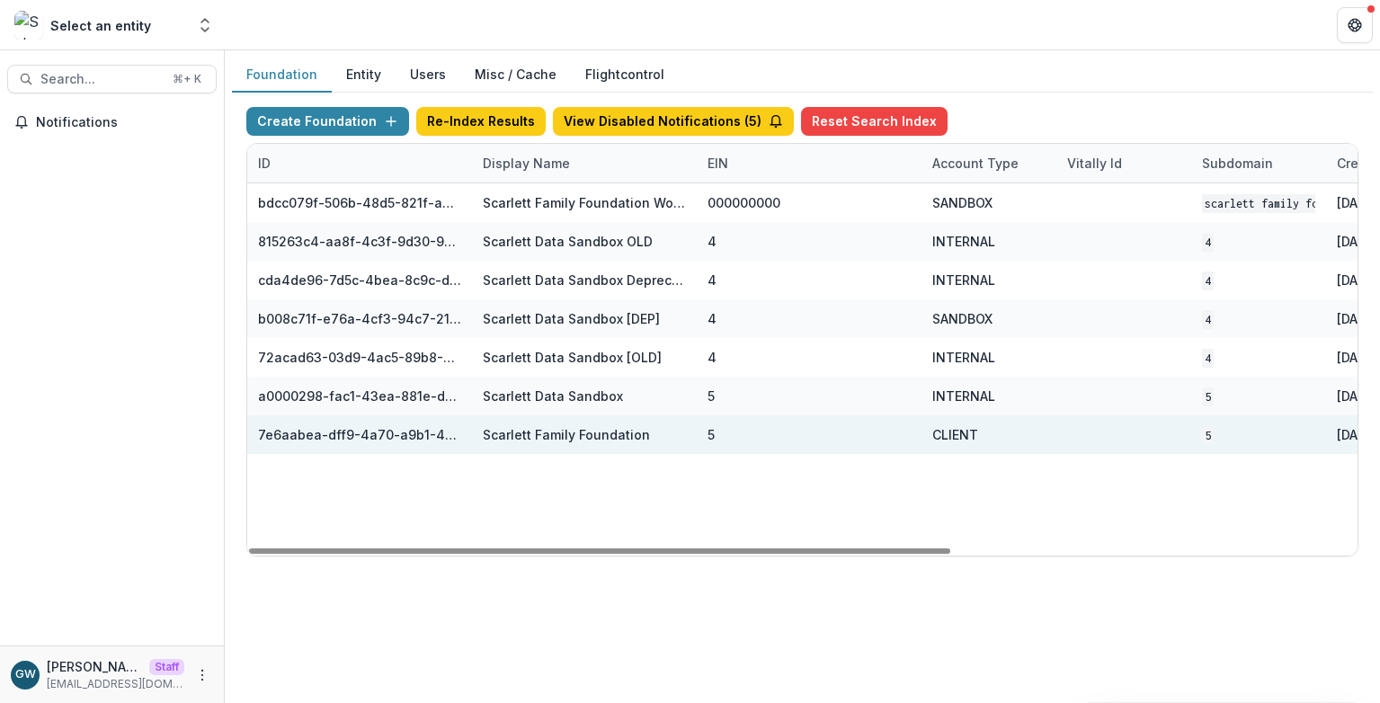
scroll to position [0, 643]
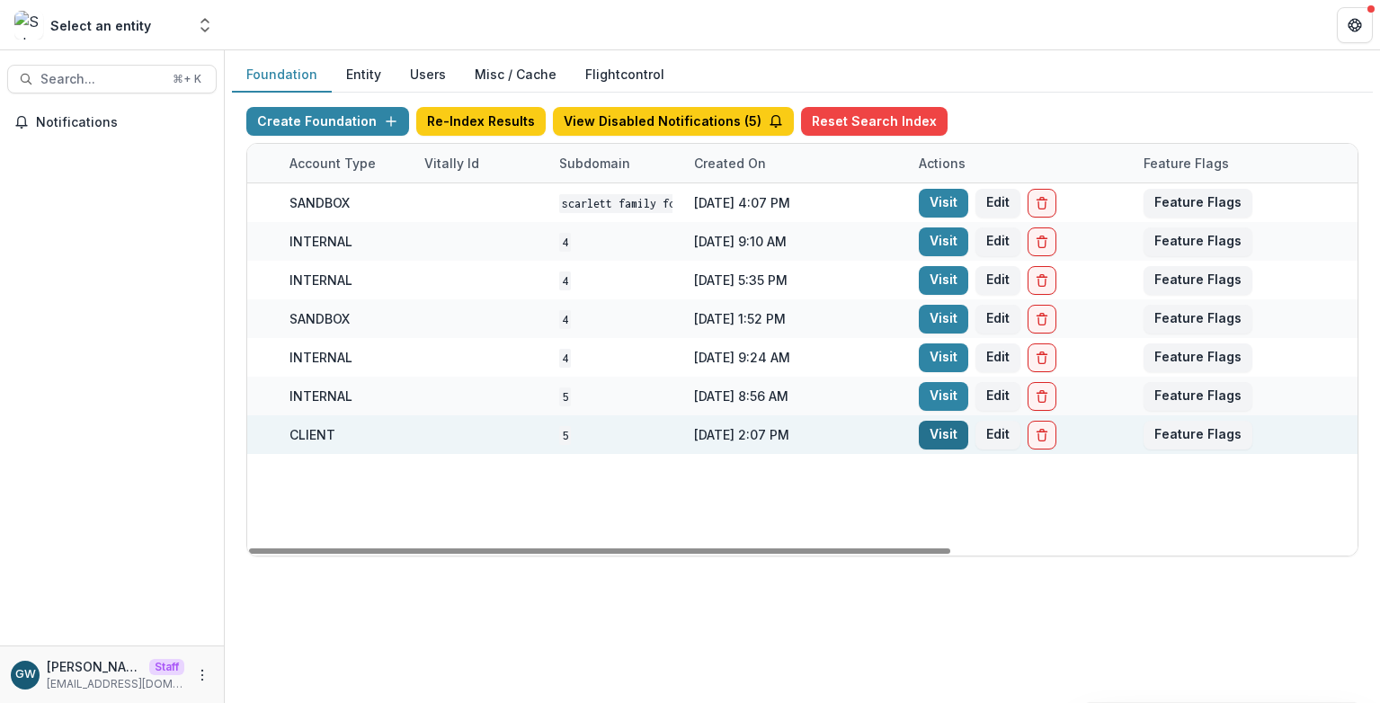
click at [948, 437] on link "Visit" at bounding box center [943, 435] width 49 height 29
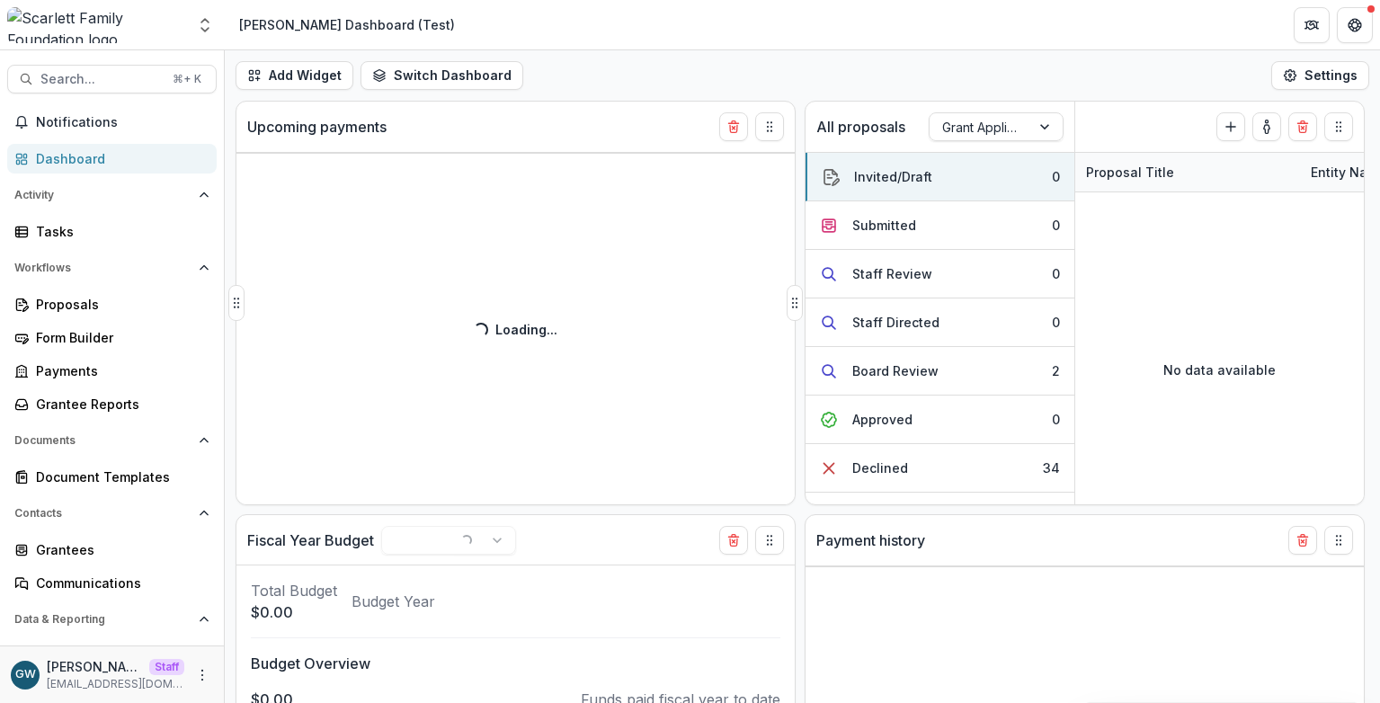
select select "**********"
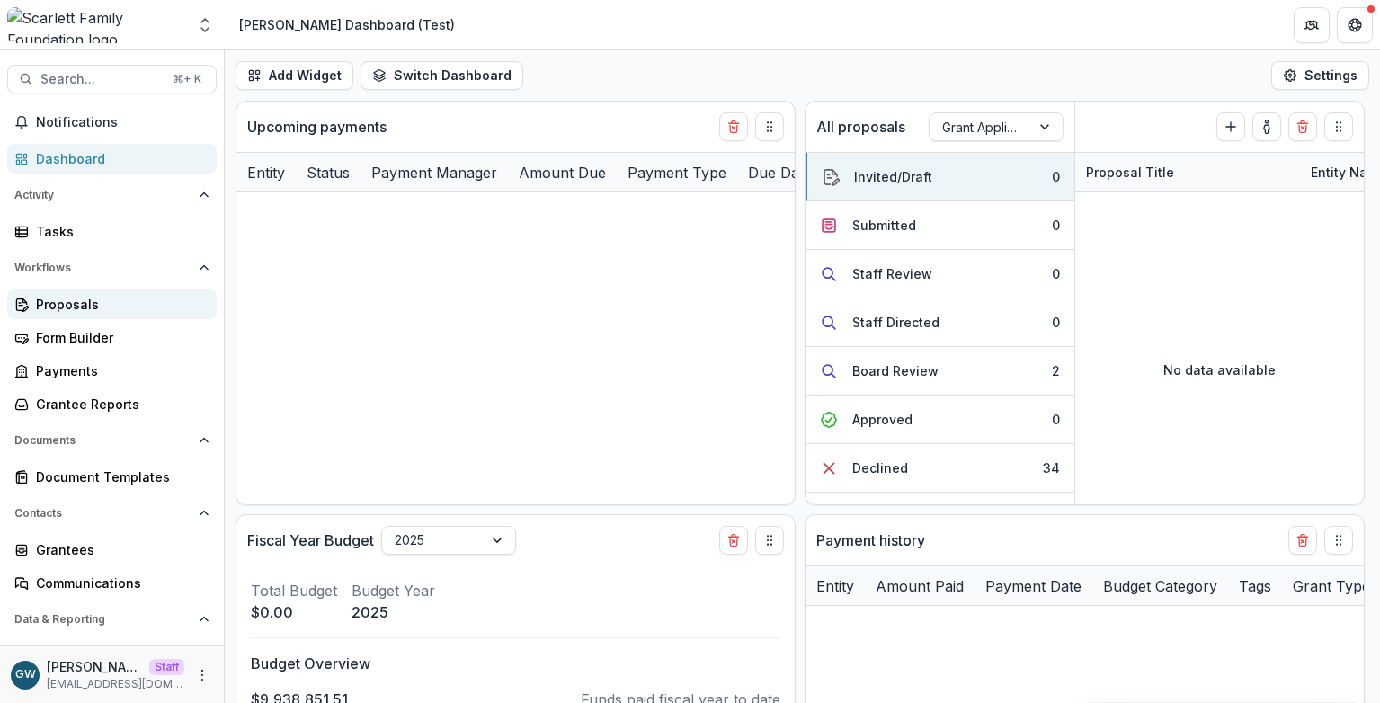
click at [87, 308] on div "Proposals" at bounding box center [119, 304] width 166 height 19
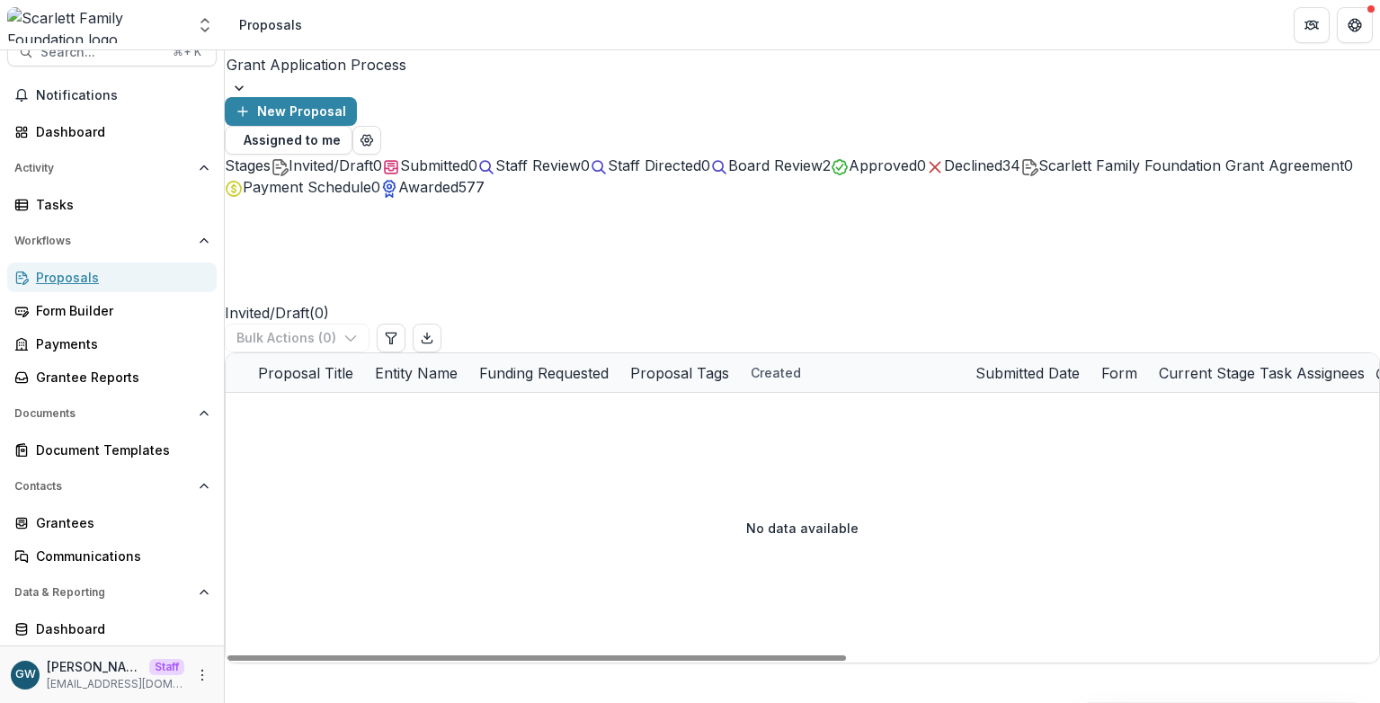
scroll to position [58, 0]
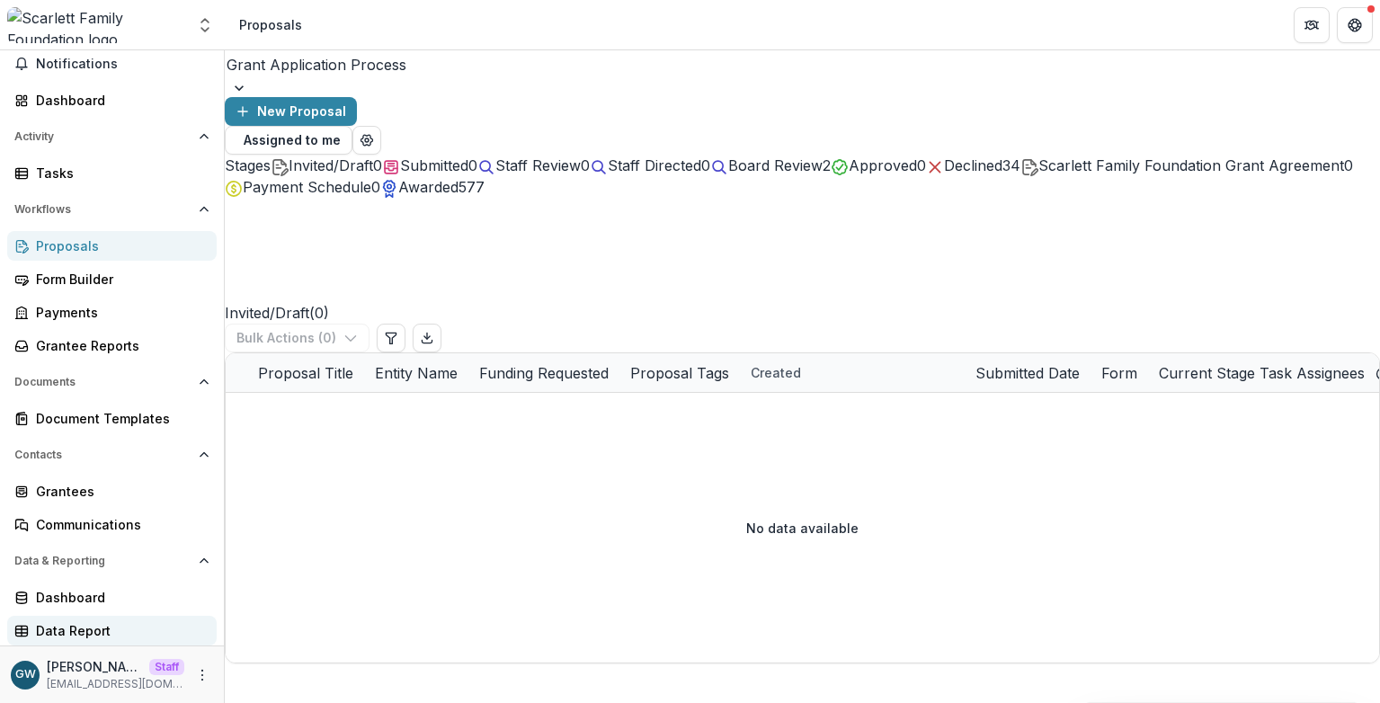
click at [84, 624] on div "Data Report" at bounding box center [119, 630] width 166 height 19
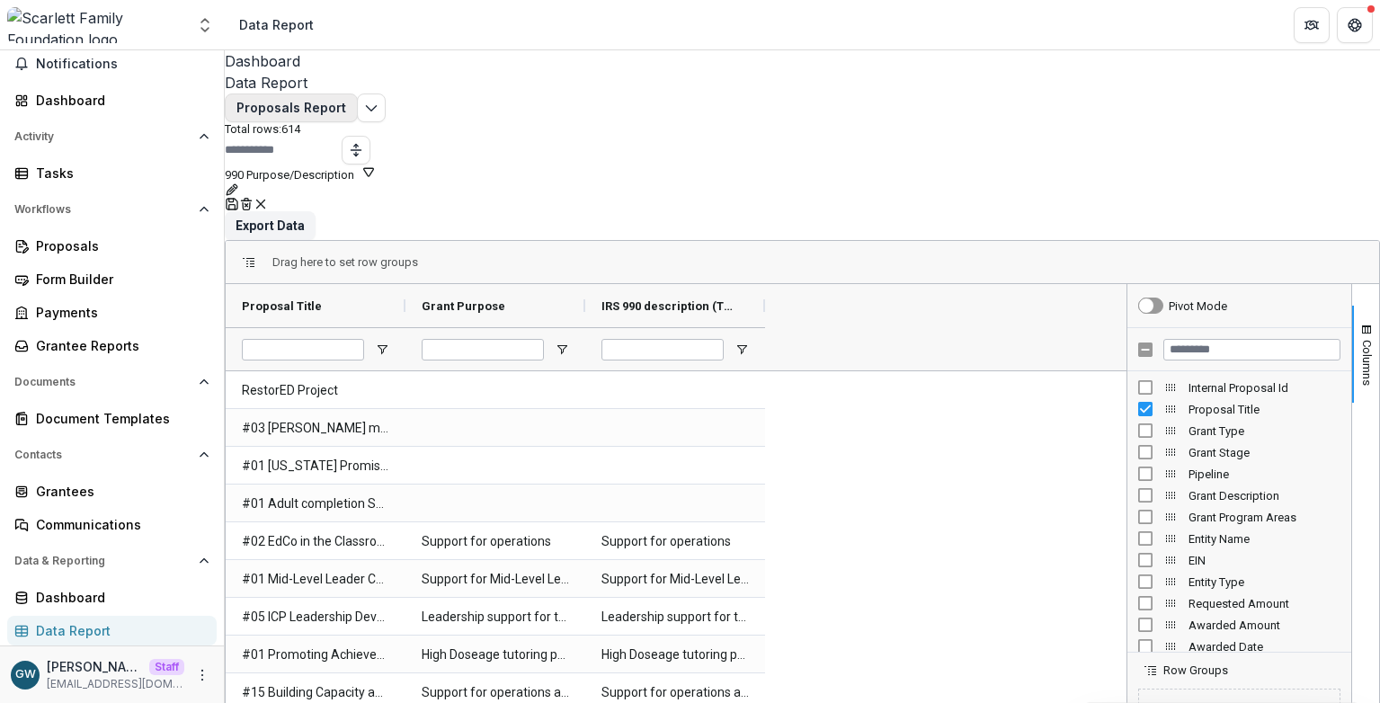
click at [338, 118] on button "Proposals Report" at bounding box center [291, 107] width 133 height 29
drag, startPoint x: 958, startPoint y: 431, endPoint x: 982, endPoint y: 434, distance: 23.5
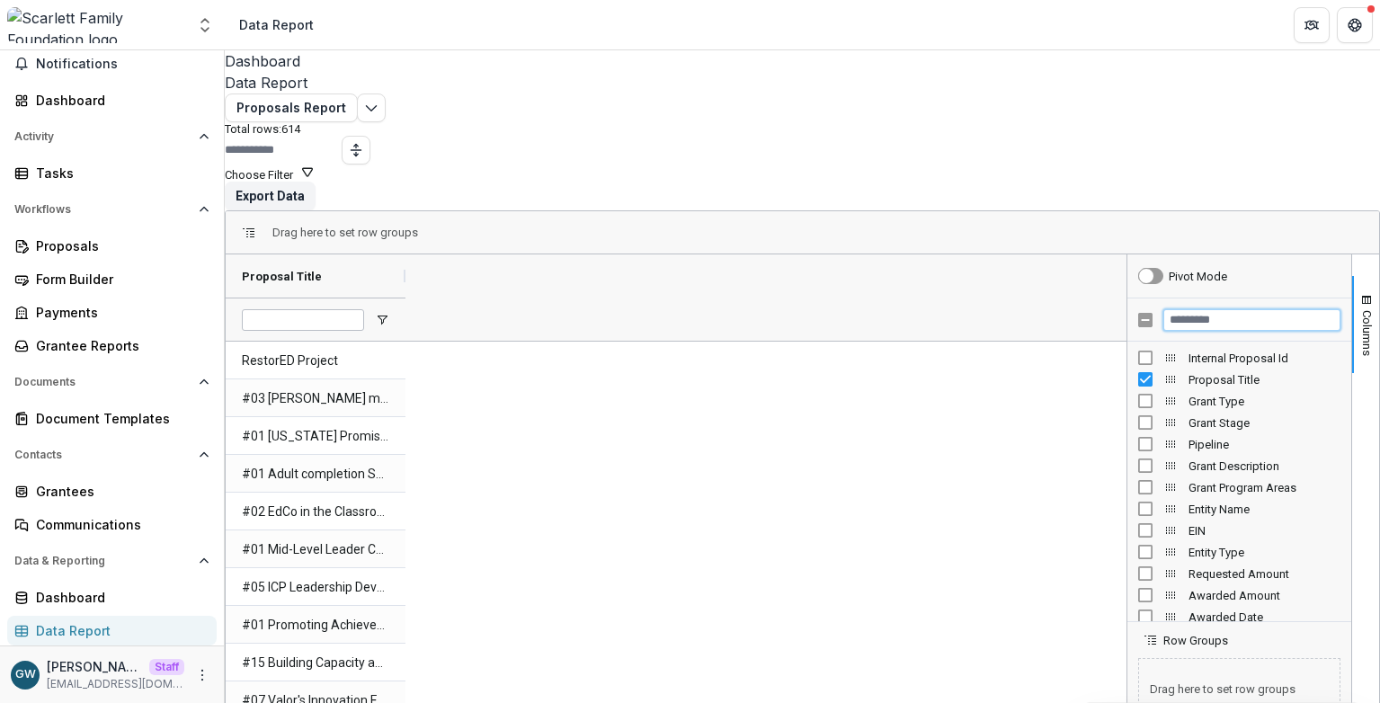
click at [1180, 309] on input "Filter Columns Input" at bounding box center [1251, 320] width 177 height 22
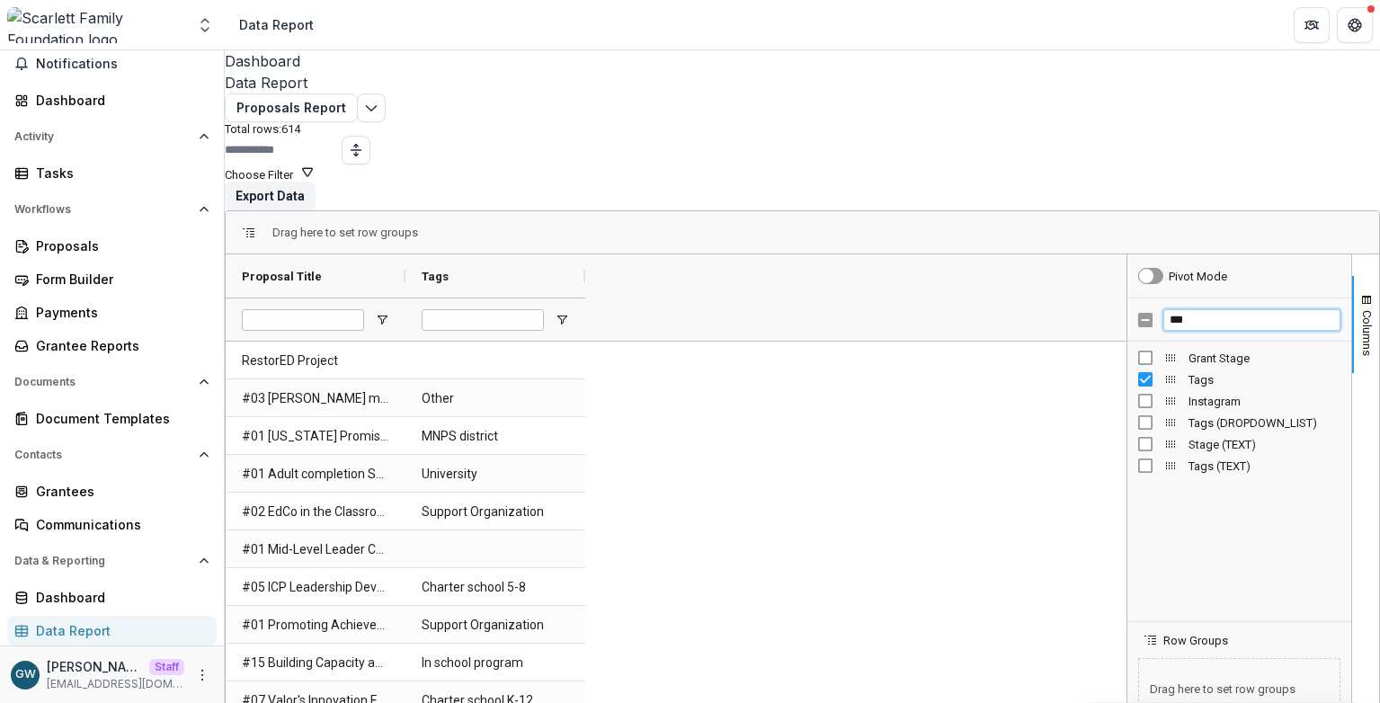
click at [1199, 309] on input "***" at bounding box center [1251, 320] width 177 height 22
click at [1200, 309] on input "***" at bounding box center [1251, 320] width 177 height 22
click at [1163, 309] on input "***" at bounding box center [1251, 320] width 177 height 22
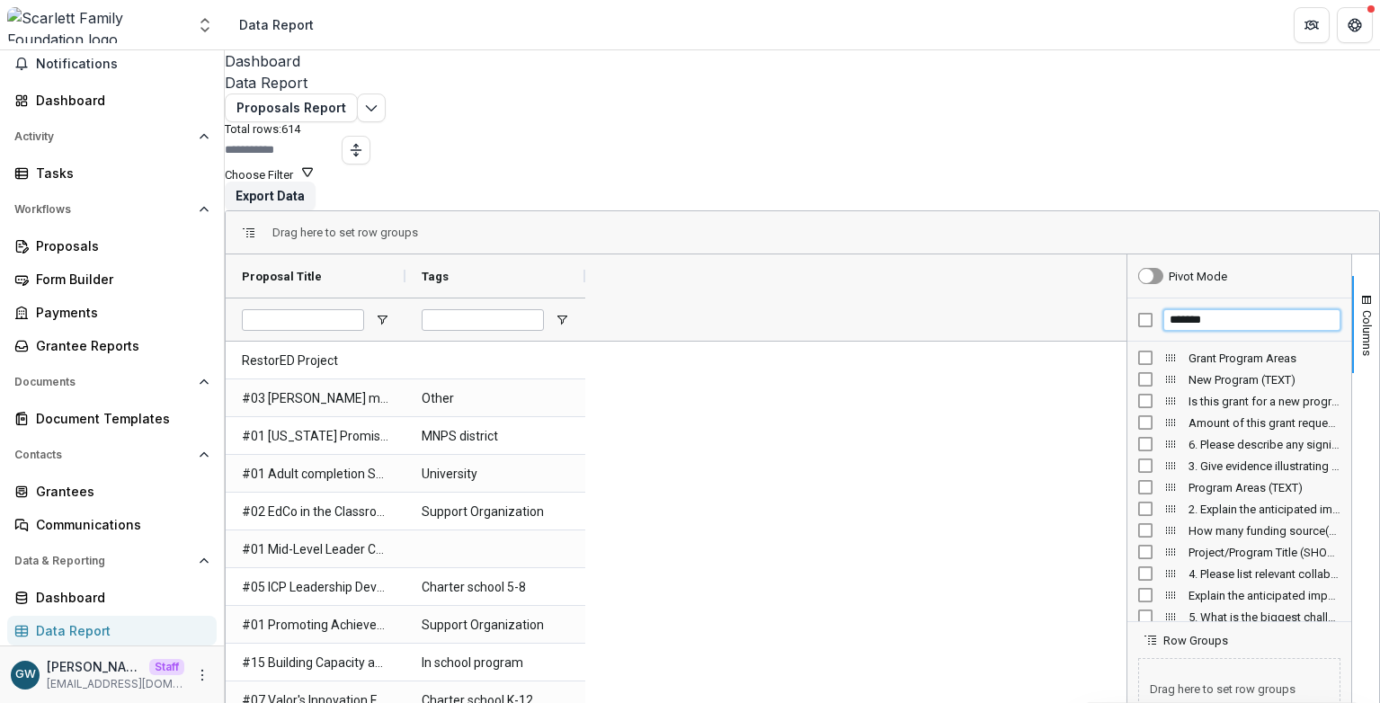
type input "*******"
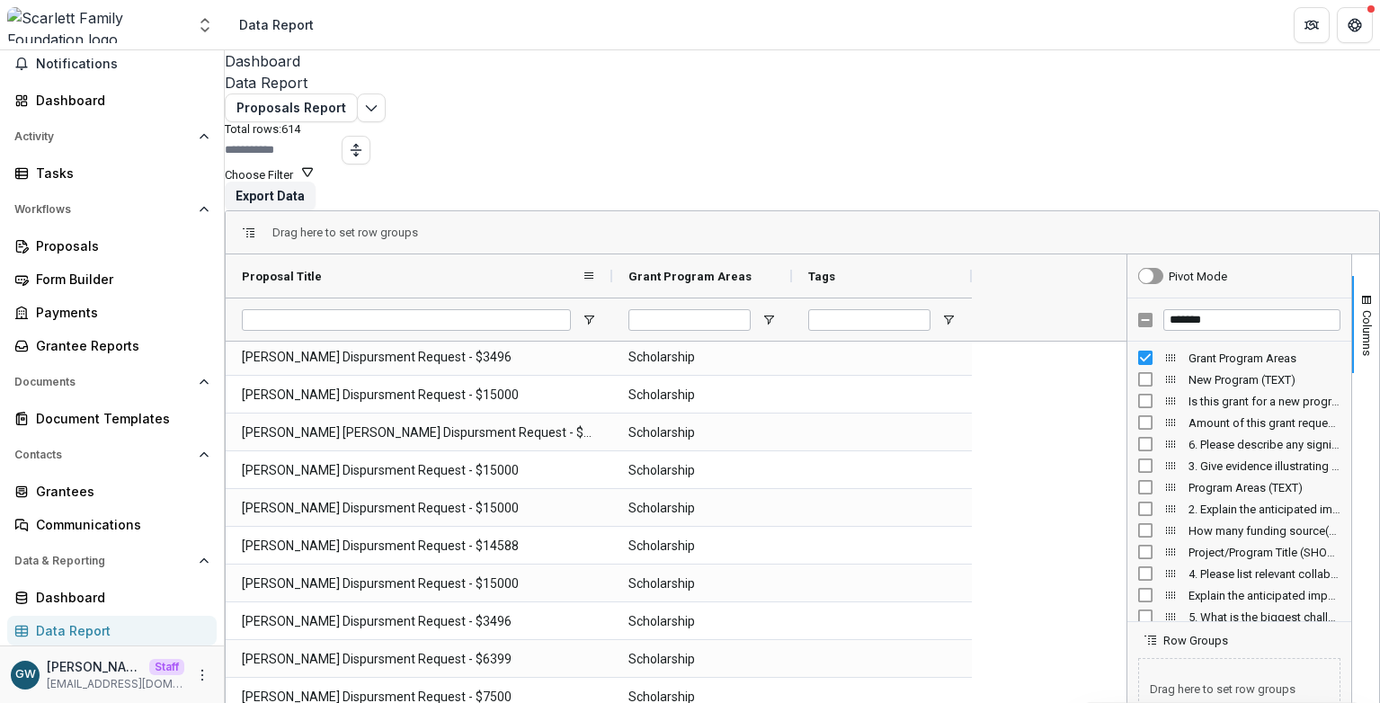
drag, startPoint x: 422, startPoint y: 247, endPoint x: 612, endPoint y: 288, distance: 194.8
click at [616, 254] on div at bounding box center [612, 275] width 7 height 43
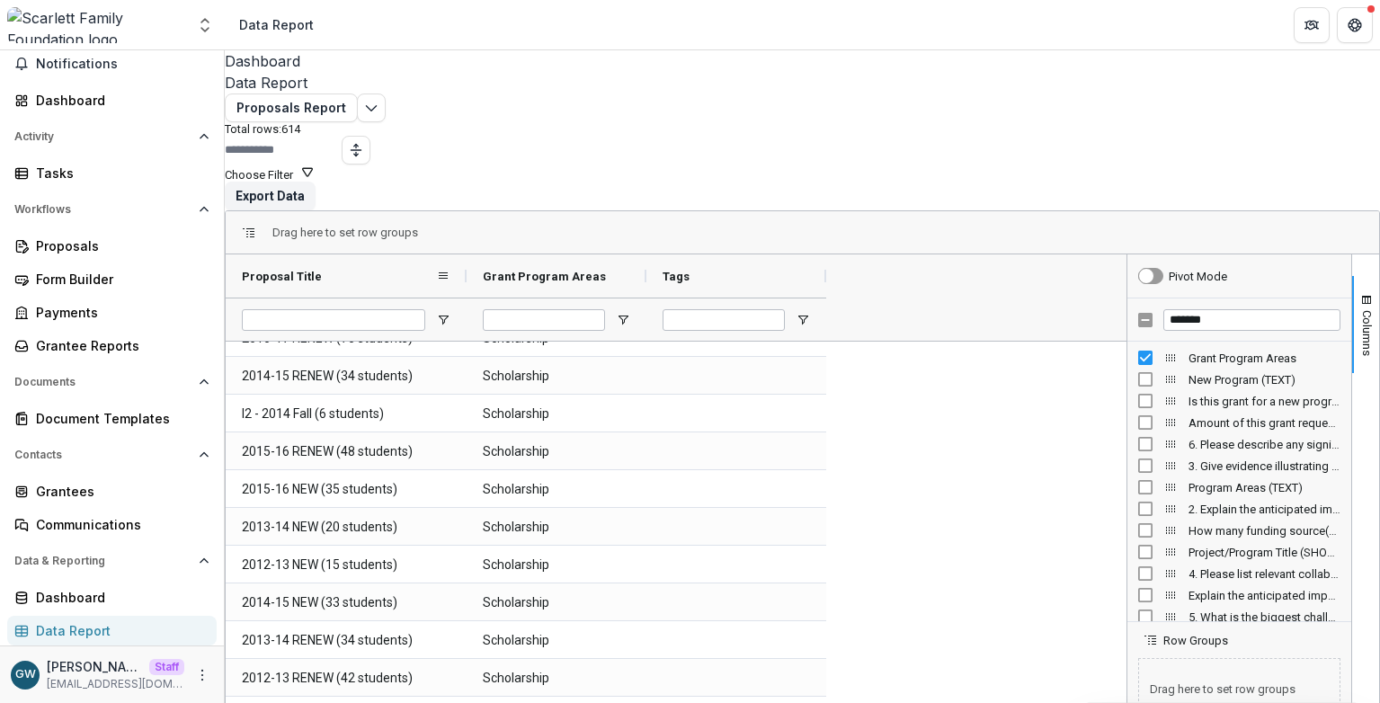
drag, startPoint x: 627, startPoint y: 244, endPoint x: 476, endPoint y: 259, distance: 151.8
click at [470, 259] on div at bounding box center [466, 275] width 7 height 43
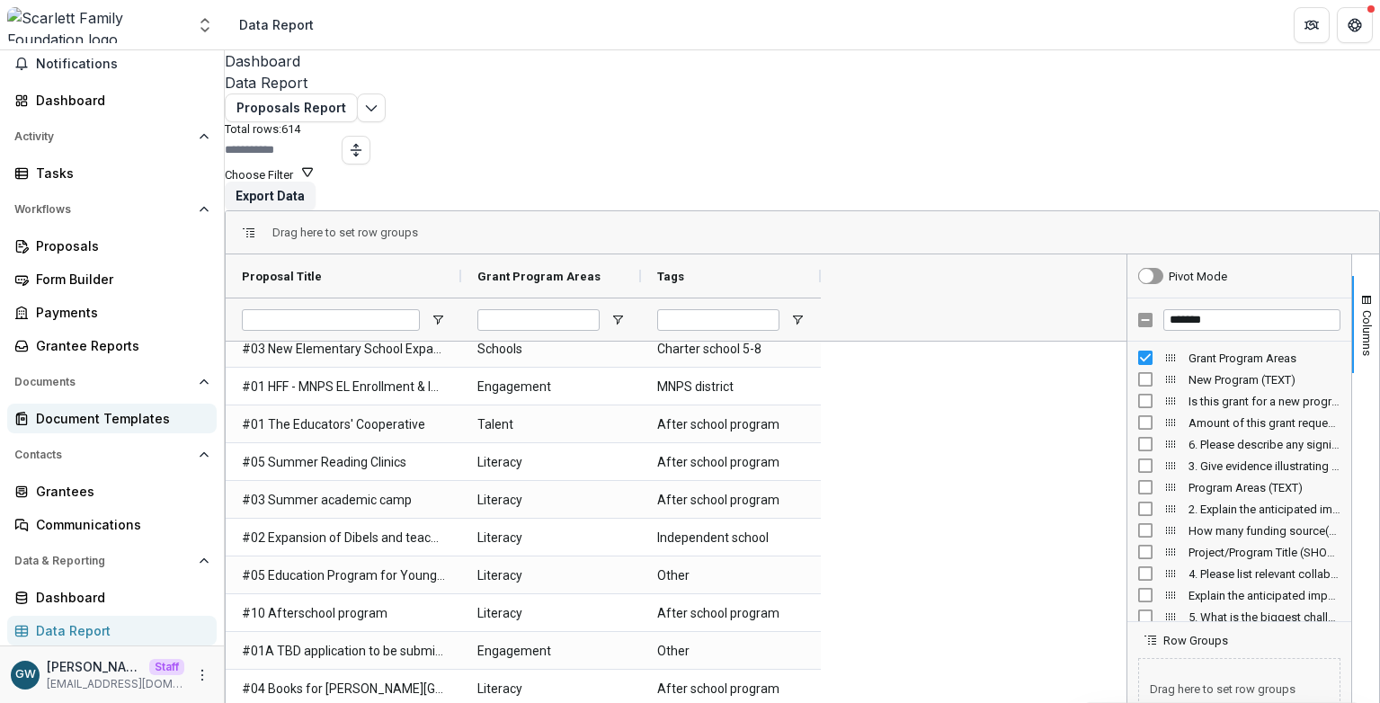
scroll to position [5589, 0]
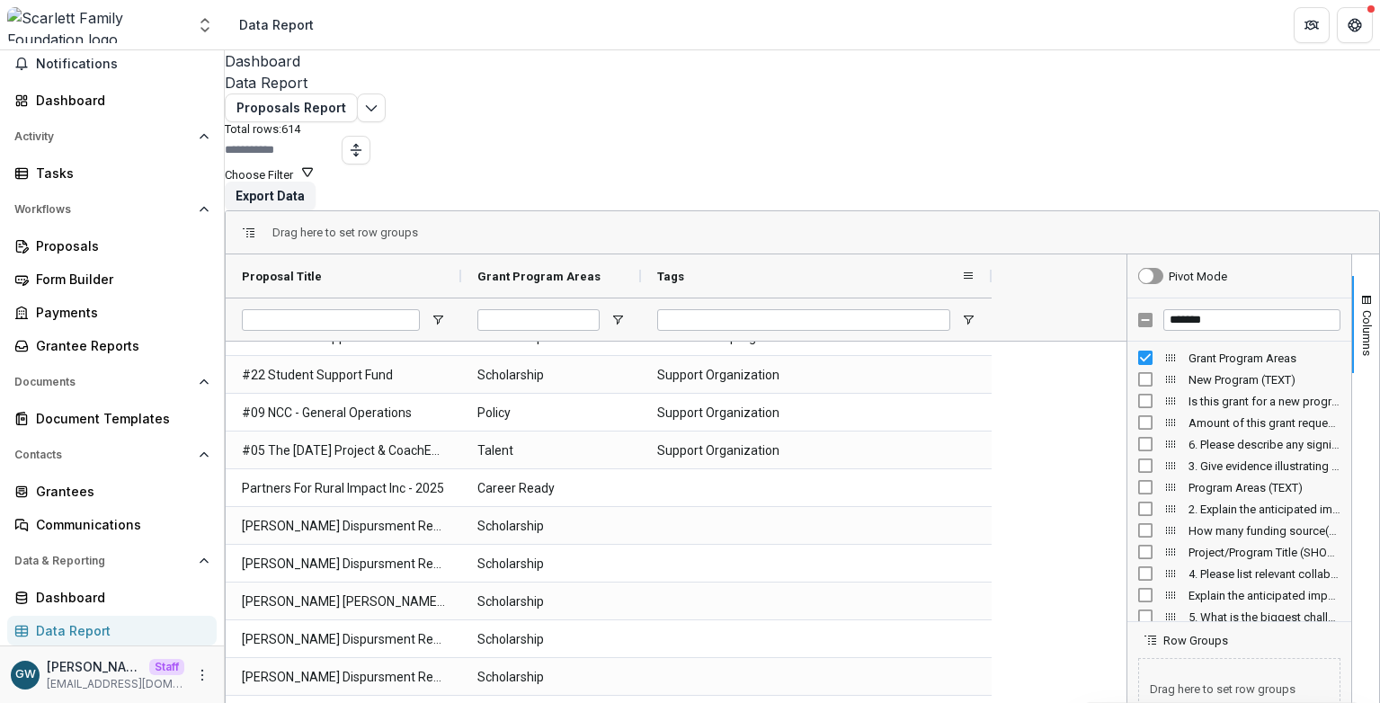
drag, startPoint x: 833, startPoint y: 247, endPoint x: 1004, endPoint y: 235, distance: 171.2
click at [995, 254] on div at bounding box center [991, 275] width 7 height 43
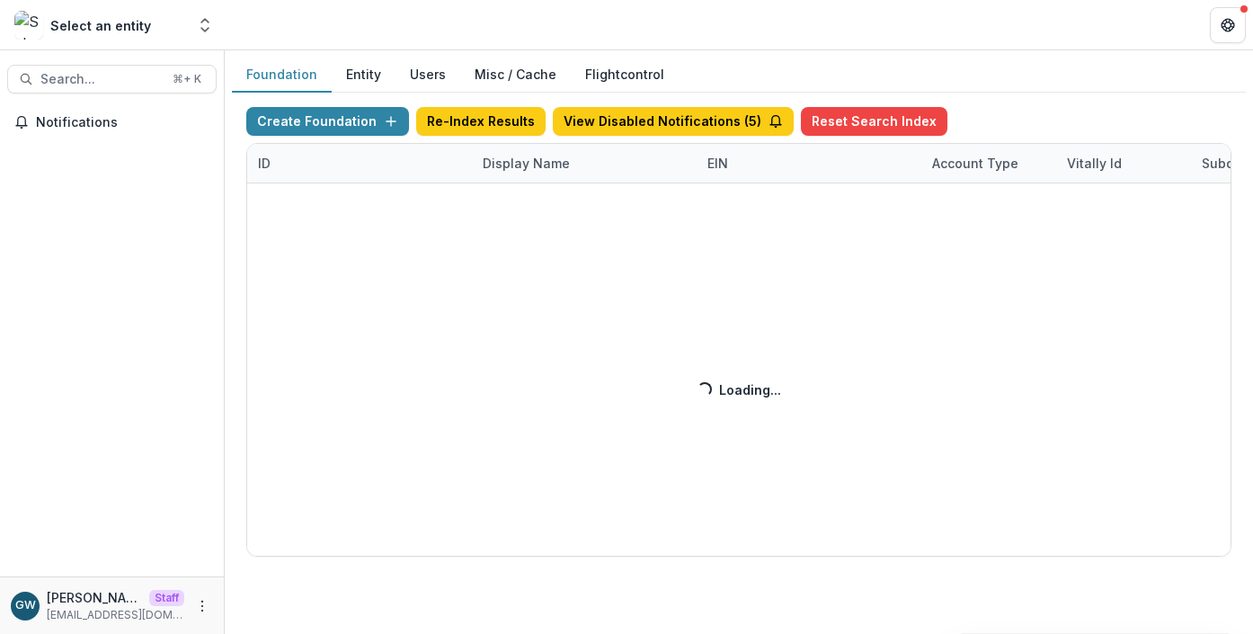
click at [507, 164] on div "Create Foundation Re-Index Results View Disabled Notifications ( 5 ) Reset Sear…" at bounding box center [738, 331] width 985 height 449
click at [542, 164] on div "Create Foundation Re-Index Results View Disabled Notifications ( 5 ) Reset Sear…" at bounding box center [738, 331] width 985 height 449
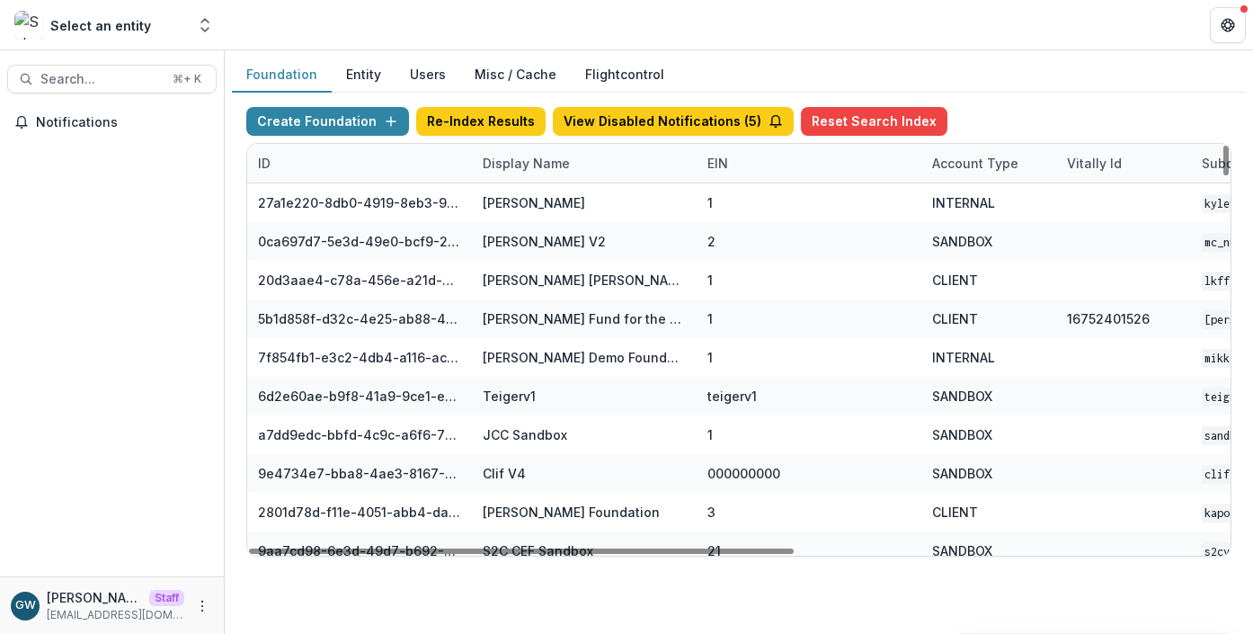
click at [516, 166] on div "Display Name" at bounding box center [526, 163] width 109 height 19
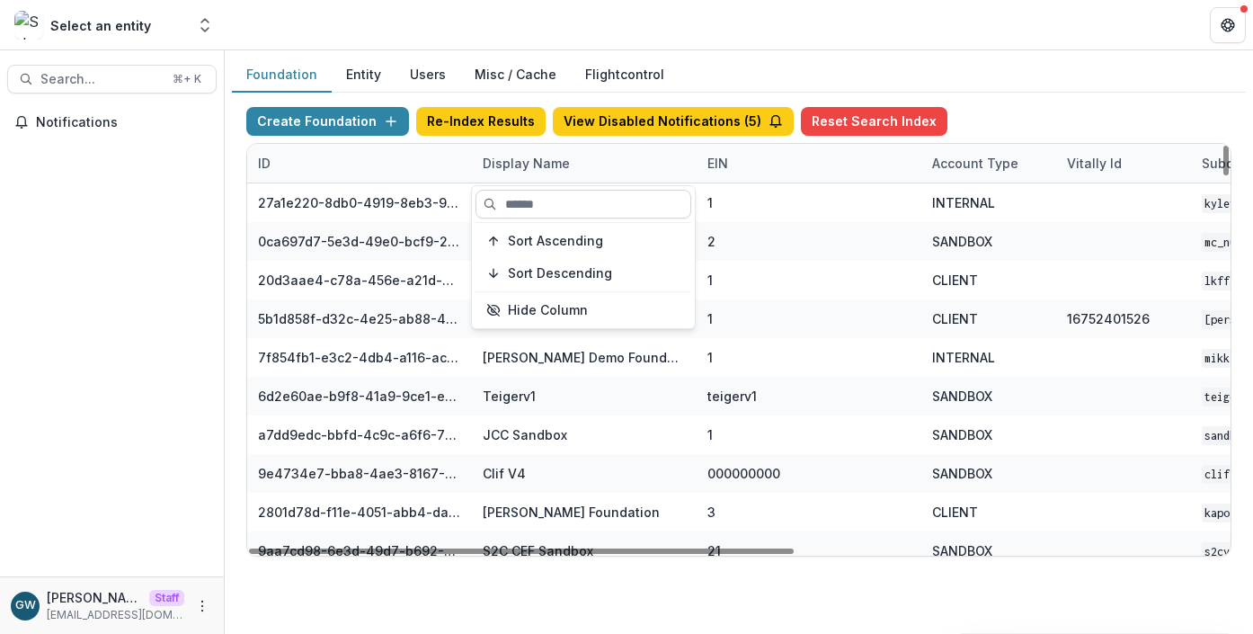
click at [538, 207] on input at bounding box center [583, 204] width 216 height 29
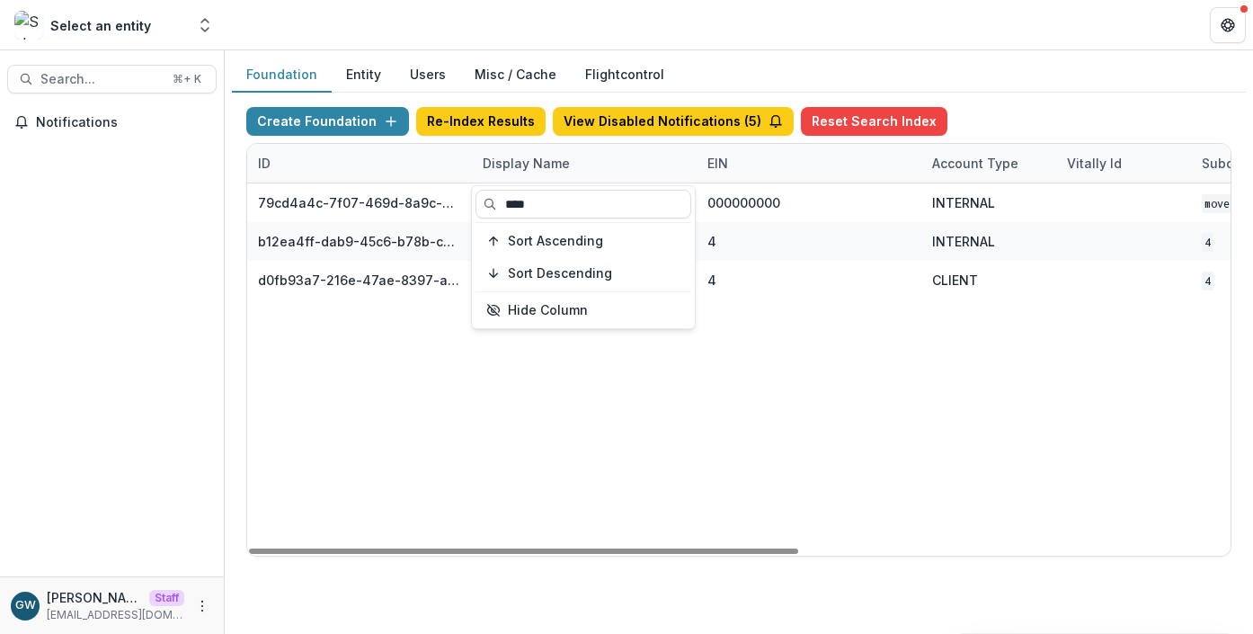
type input "****"
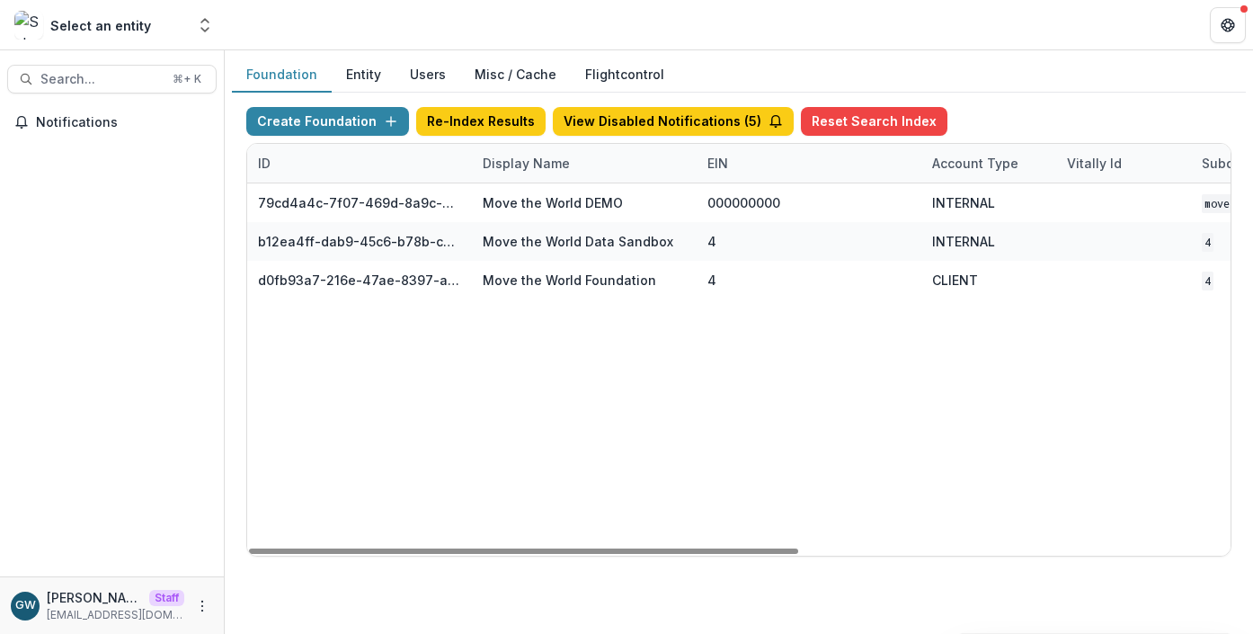
click at [1045, 87] on div "Foundation Entity Users Misc / Cache Flightcontrol" at bounding box center [739, 75] width 1014 height 35
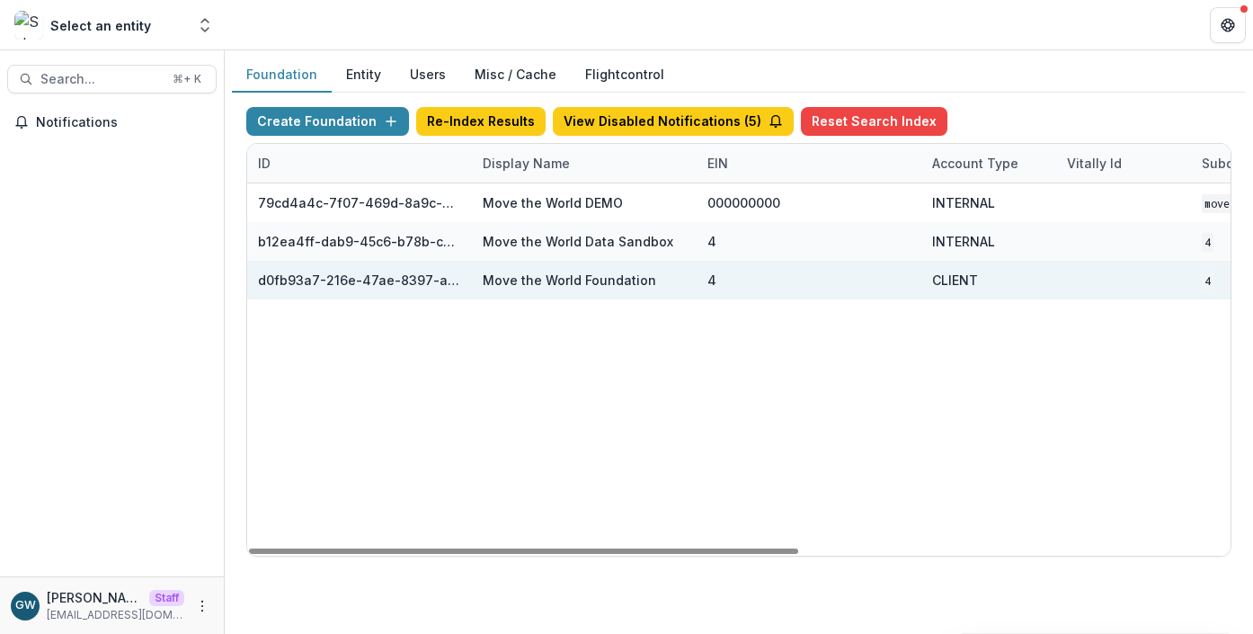
scroll to position [0, 769]
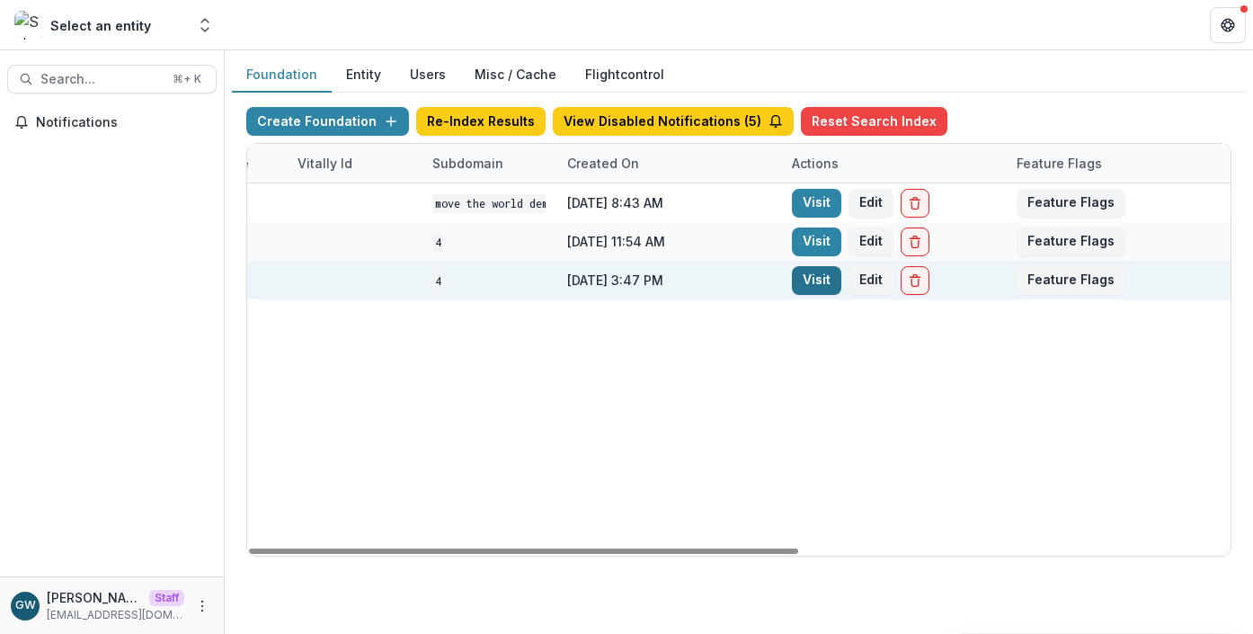
click at [831, 285] on link "Visit" at bounding box center [816, 280] width 49 height 29
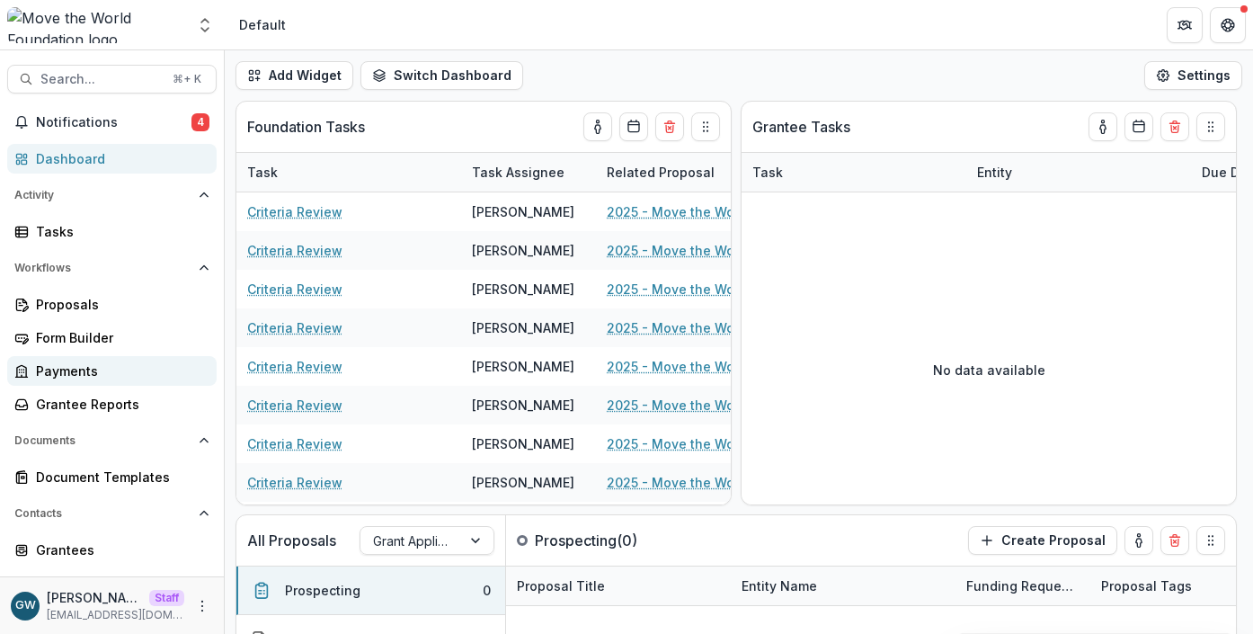
click at [74, 361] on div "Payments" at bounding box center [119, 370] width 166 height 19
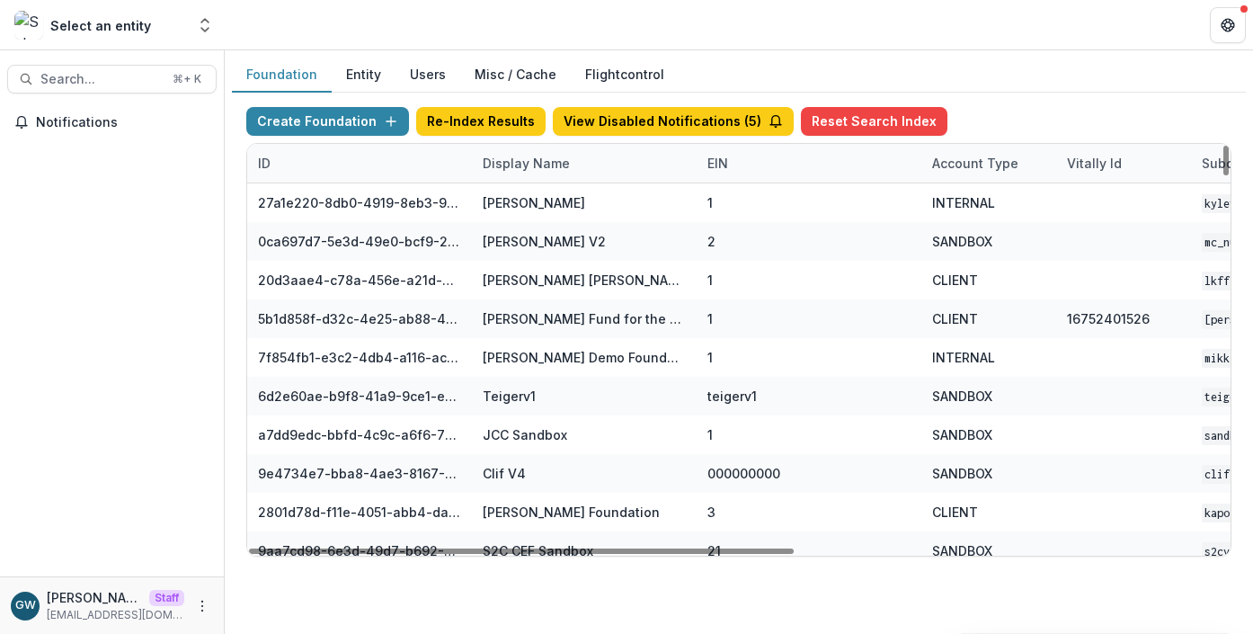
click at [528, 165] on div "Display Name" at bounding box center [526, 163] width 109 height 19
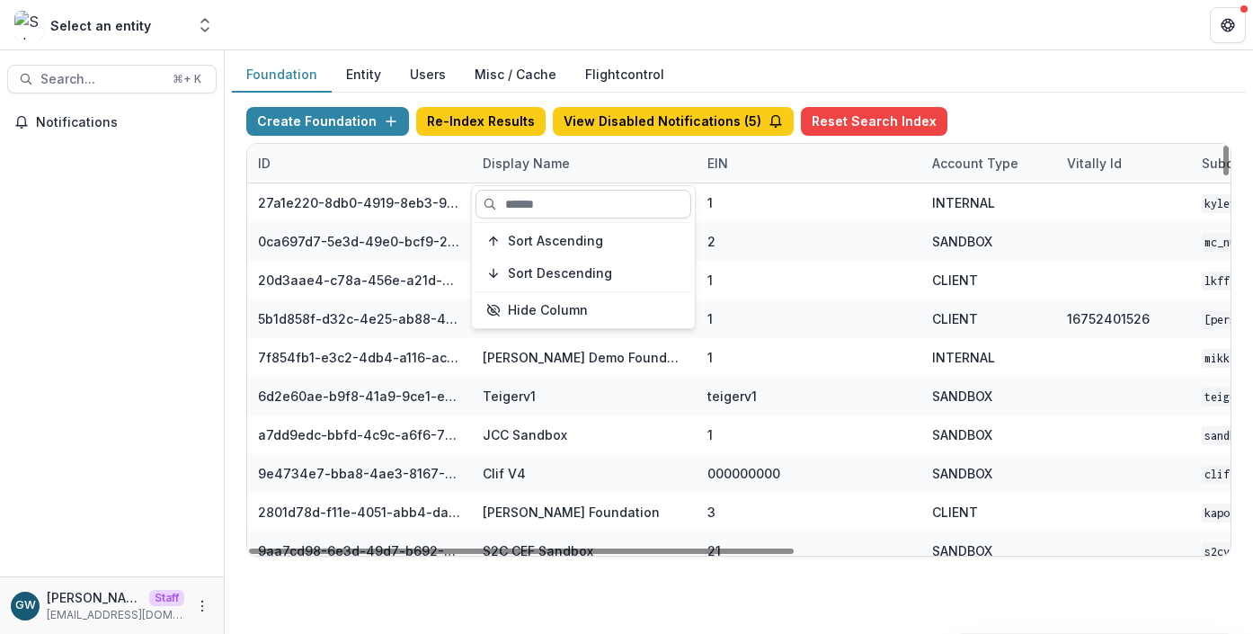
click at [529, 200] on input at bounding box center [583, 204] width 216 height 29
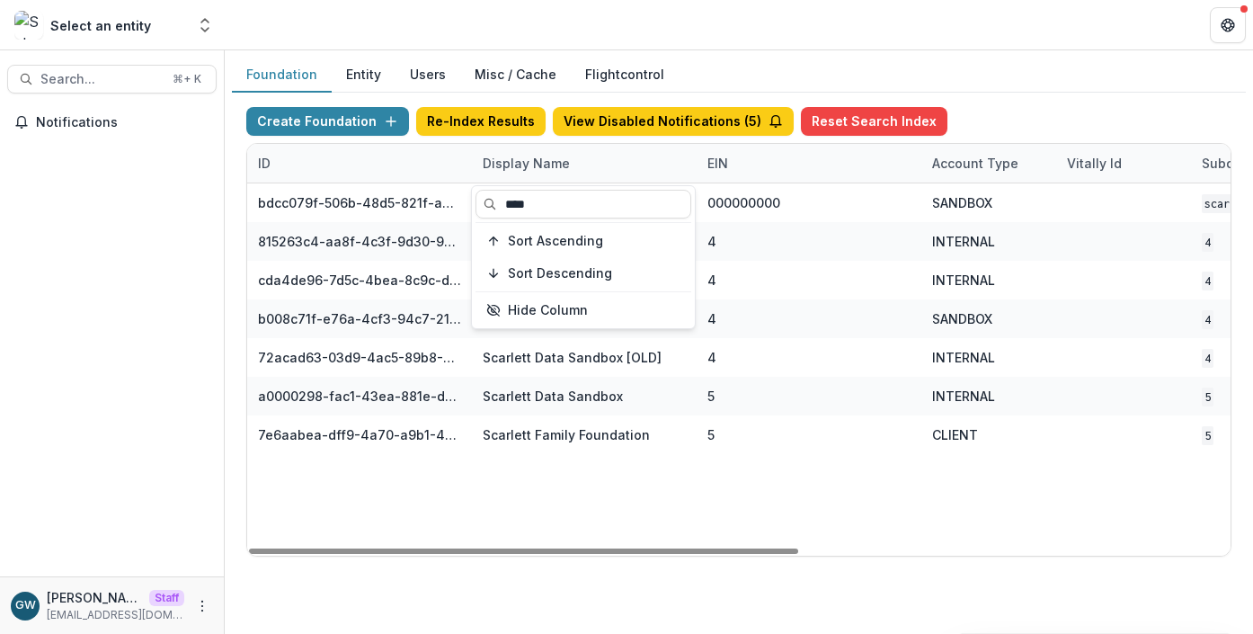
type input "****"
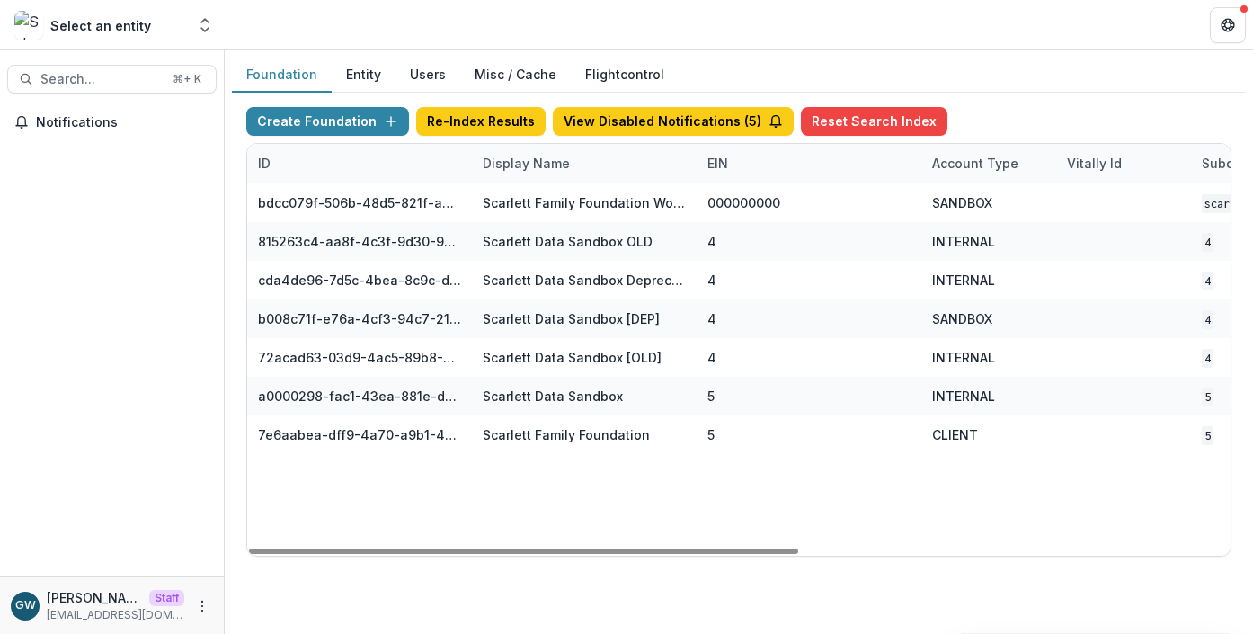
click at [1073, 109] on div "Create Foundation Re-Index Results View Disabled Notifications ( 5 ) Reset Sear…" at bounding box center [738, 125] width 985 height 36
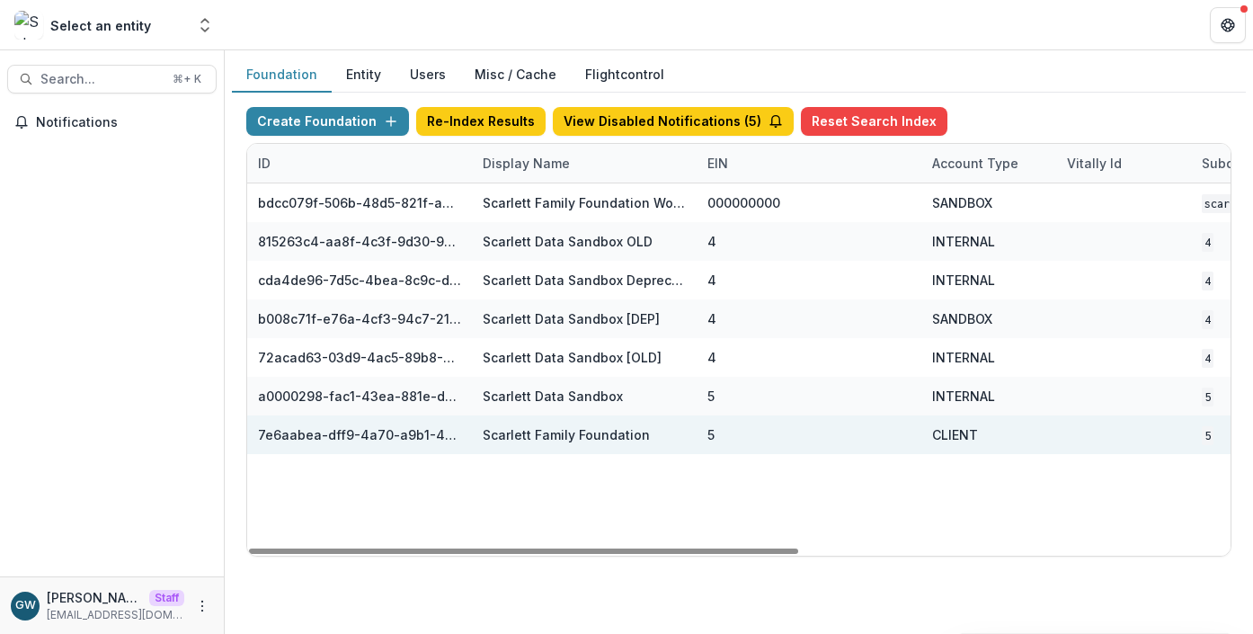
scroll to position [0, 769]
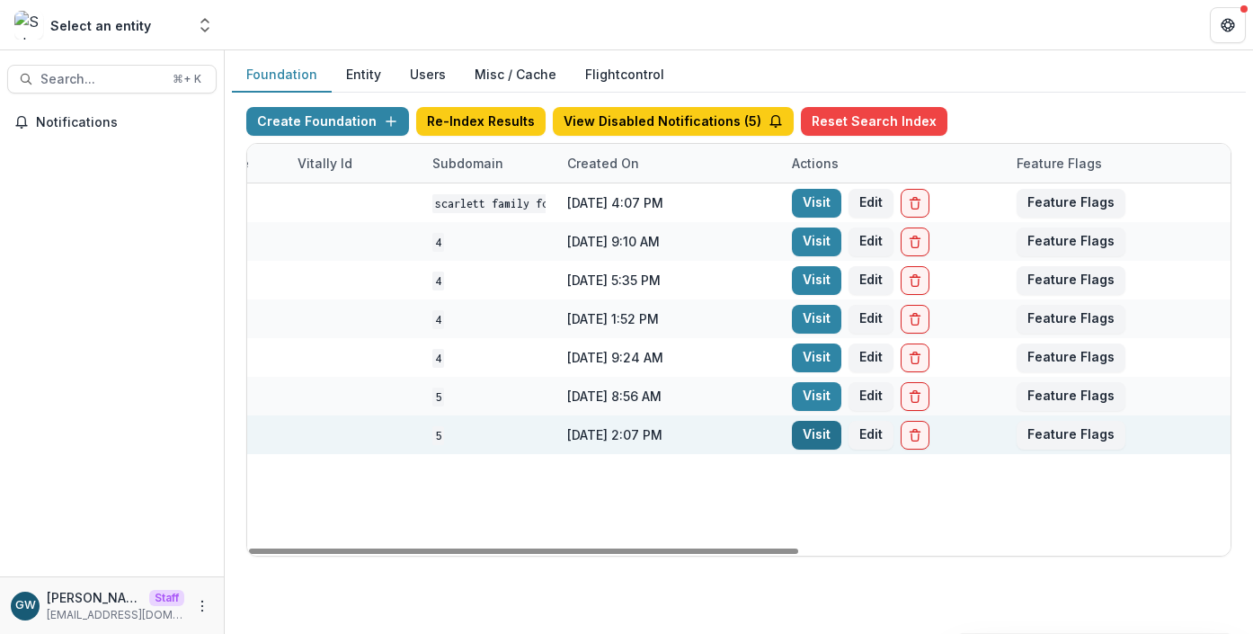
click at [809, 432] on link "Visit" at bounding box center [816, 435] width 49 height 29
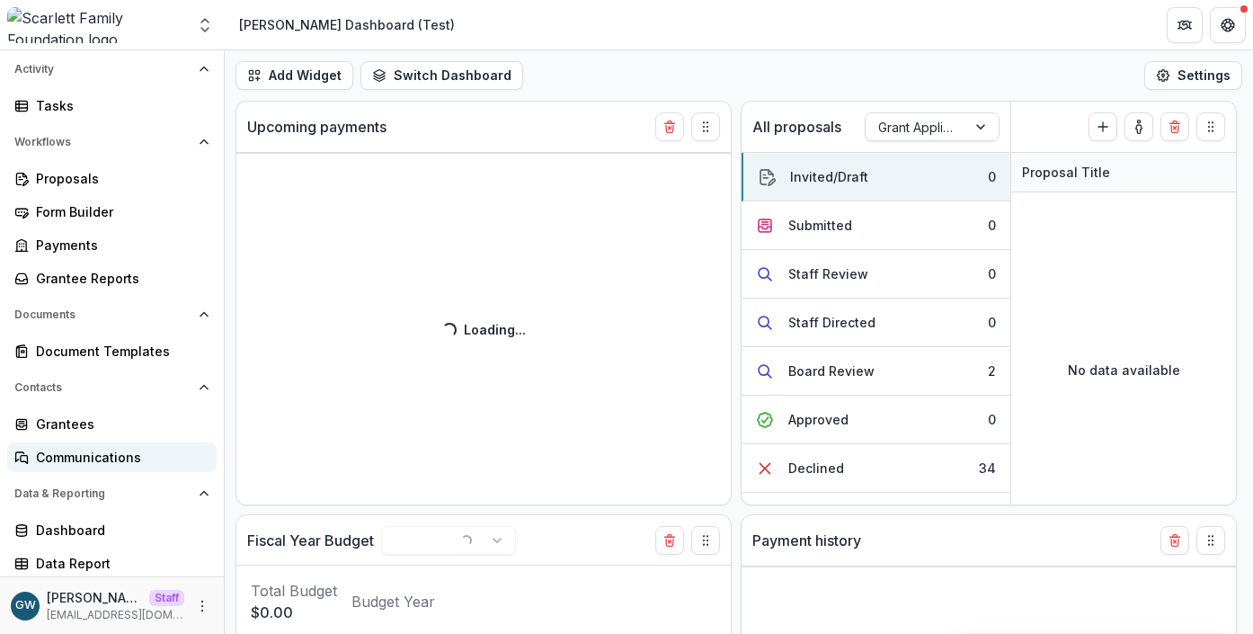
select select "**********"
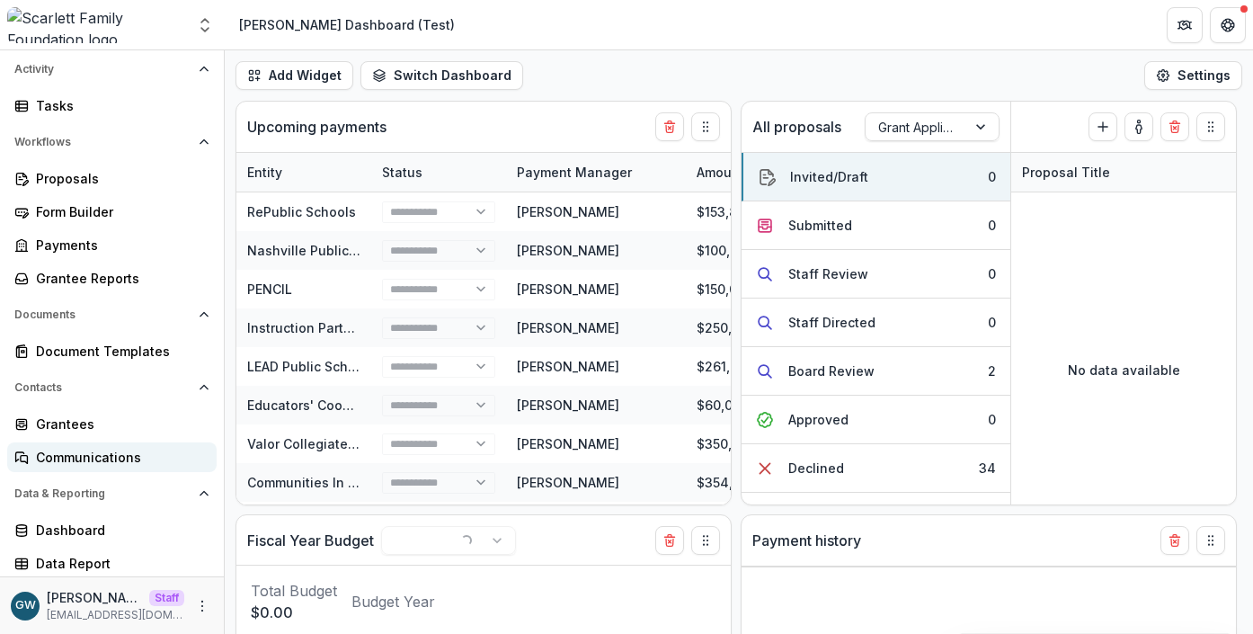
scroll to position [128, 0]
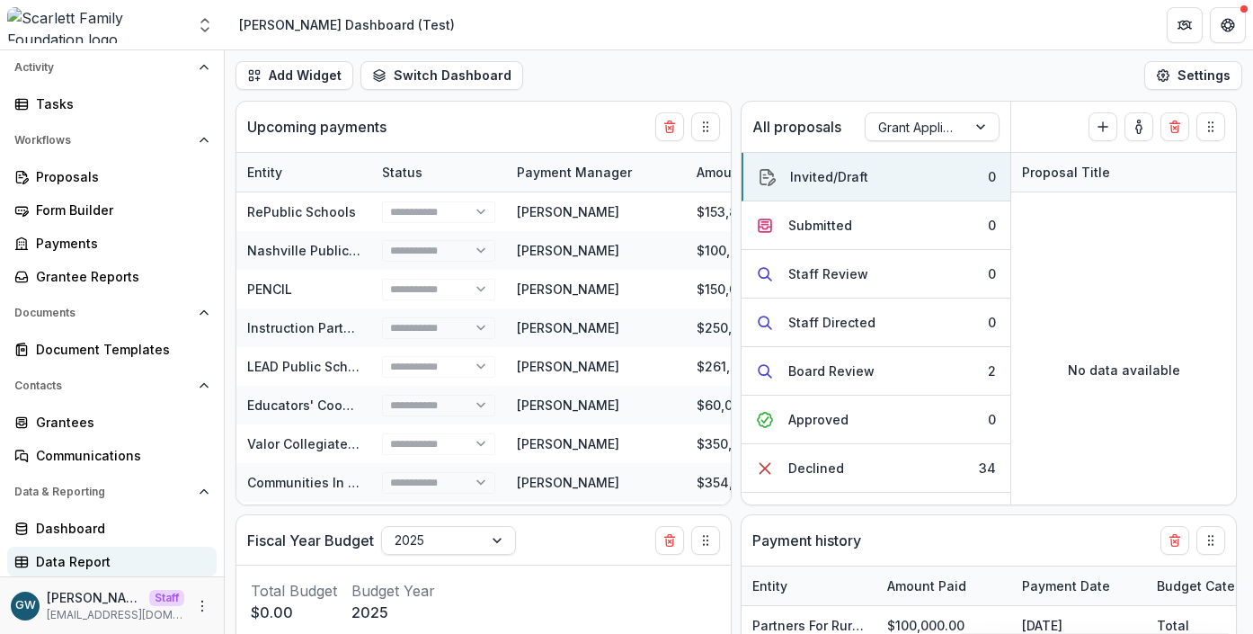
click at [83, 552] on div "Data Report" at bounding box center [119, 561] width 166 height 19
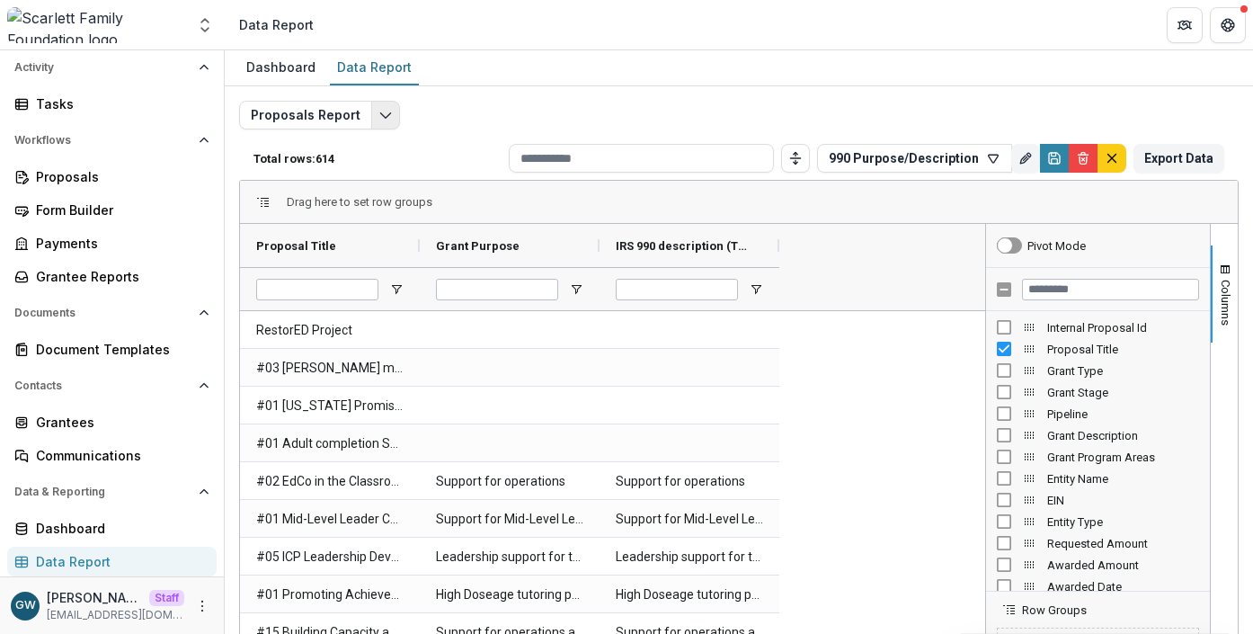
click at [378, 114] on icon "Edit selected report" at bounding box center [385, 115] width 14 height 14
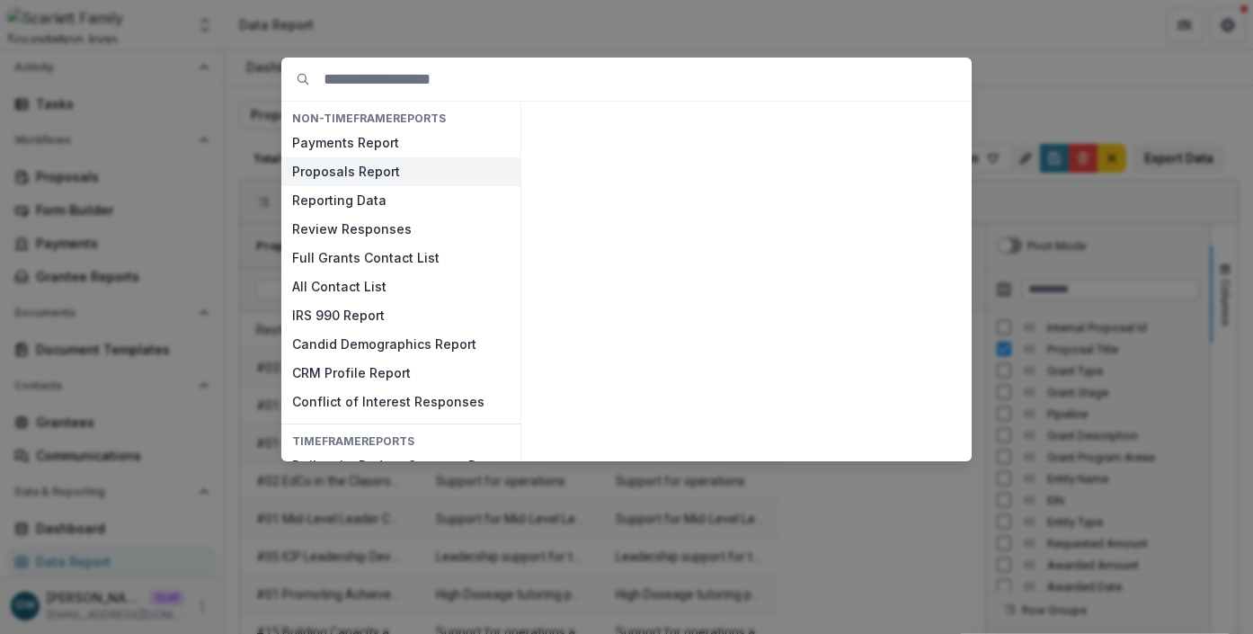
click at [353, 167] on button "Proposals Report" at bounding box center [400, 171] width 239 height 29
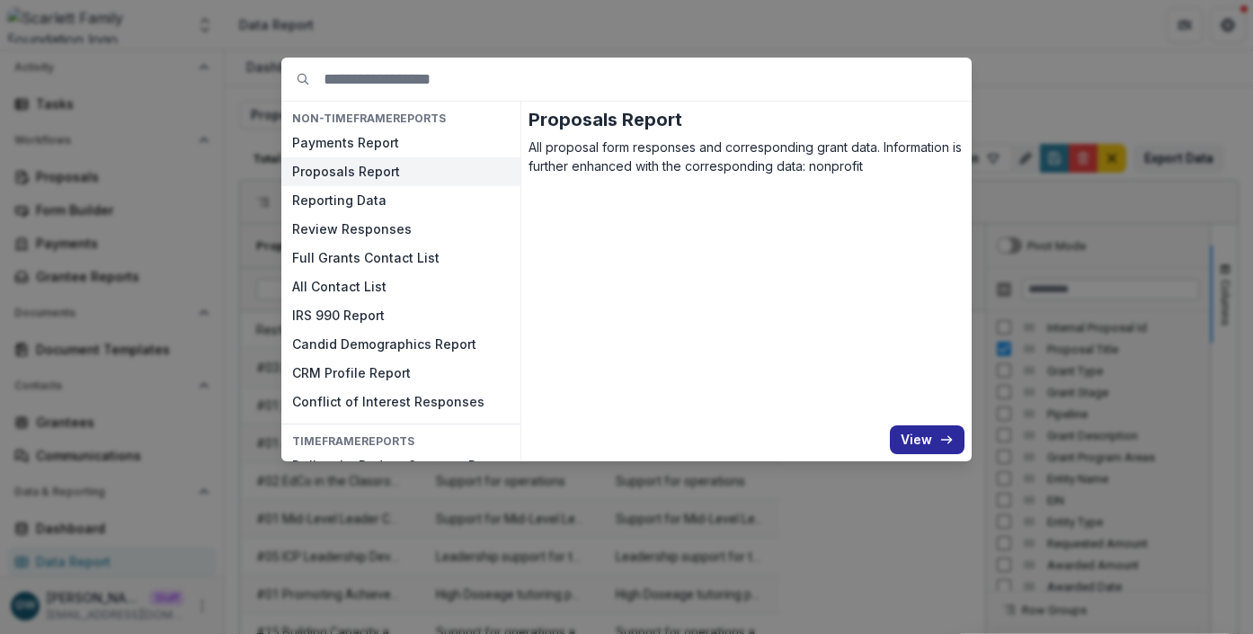
click at [914, 432] on button "View" at bounding box center [927, 439] width 75 height 29
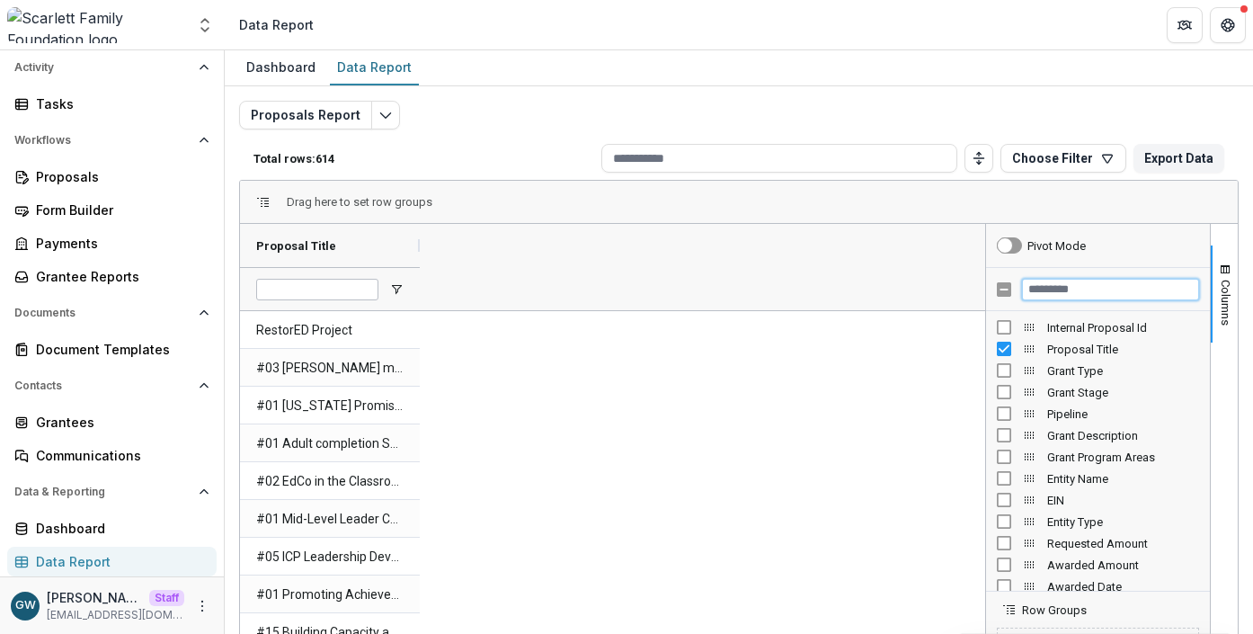
click at [1053, 289] on input "Filter Columns Input" at bounding box center [1110, 290] width 177 height 22
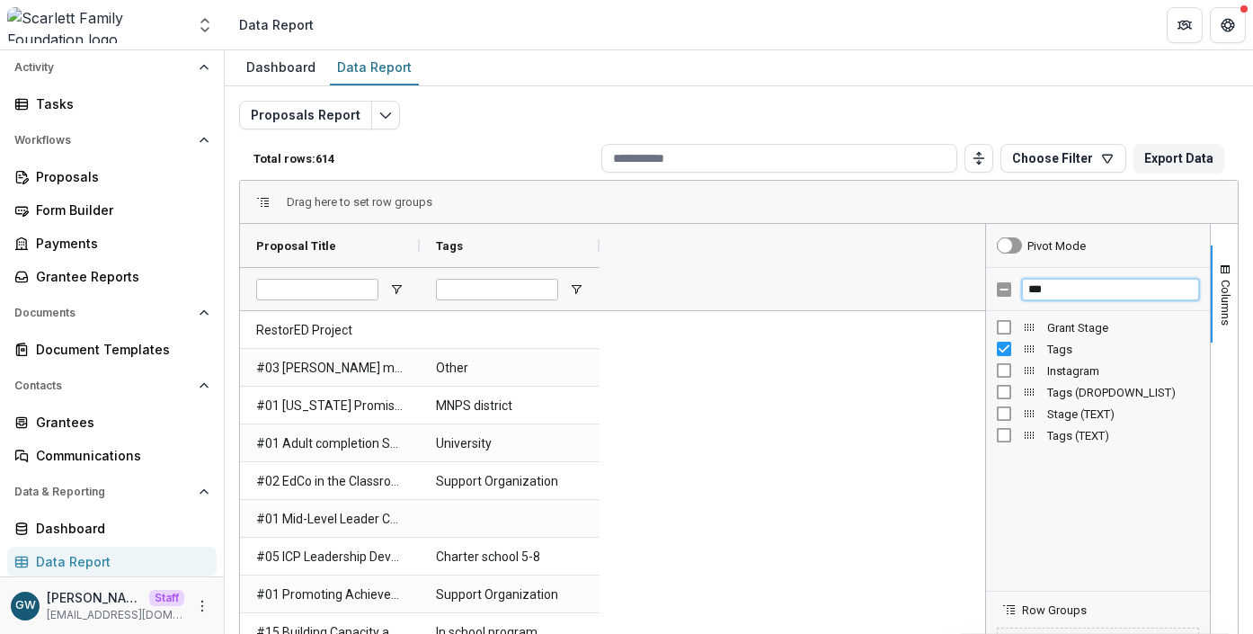
click at [1083, 287] on input "***" at bounding box center [1110, 290] width 177 height 22
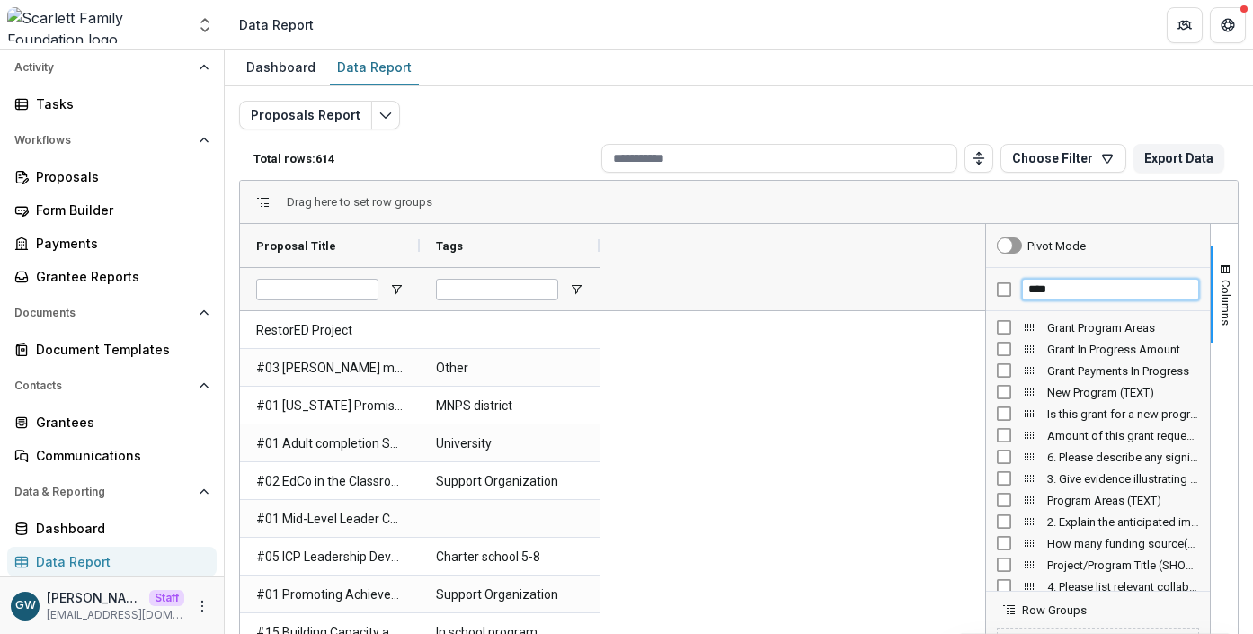
type input "****"
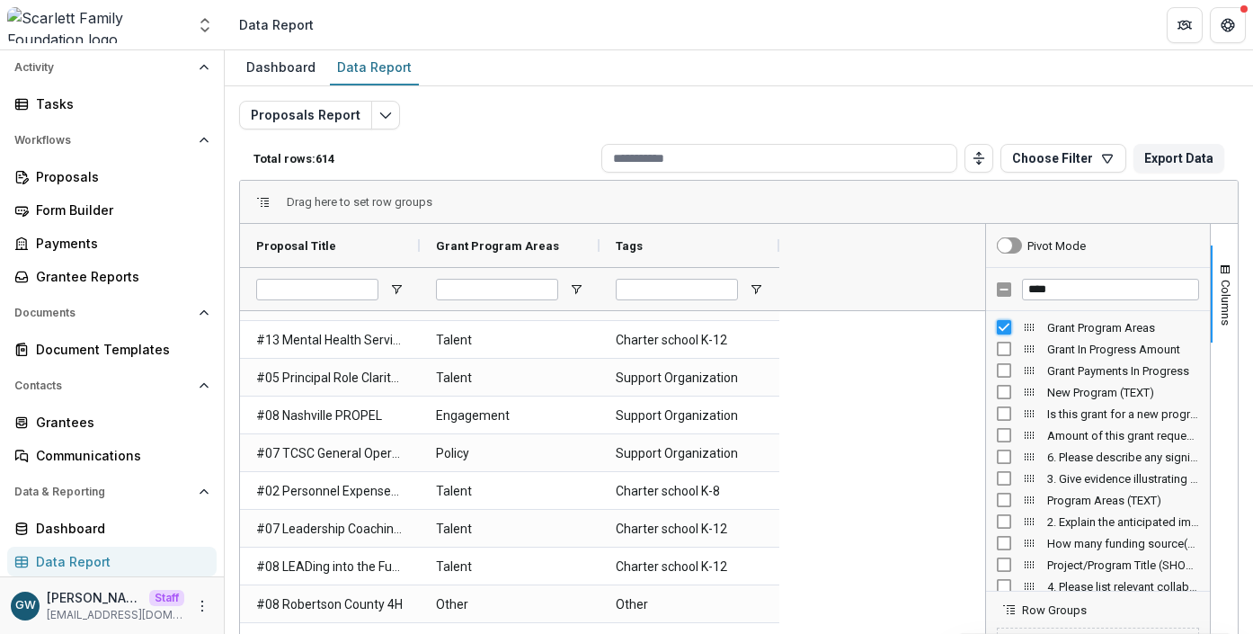
scroll to position [385, 0]
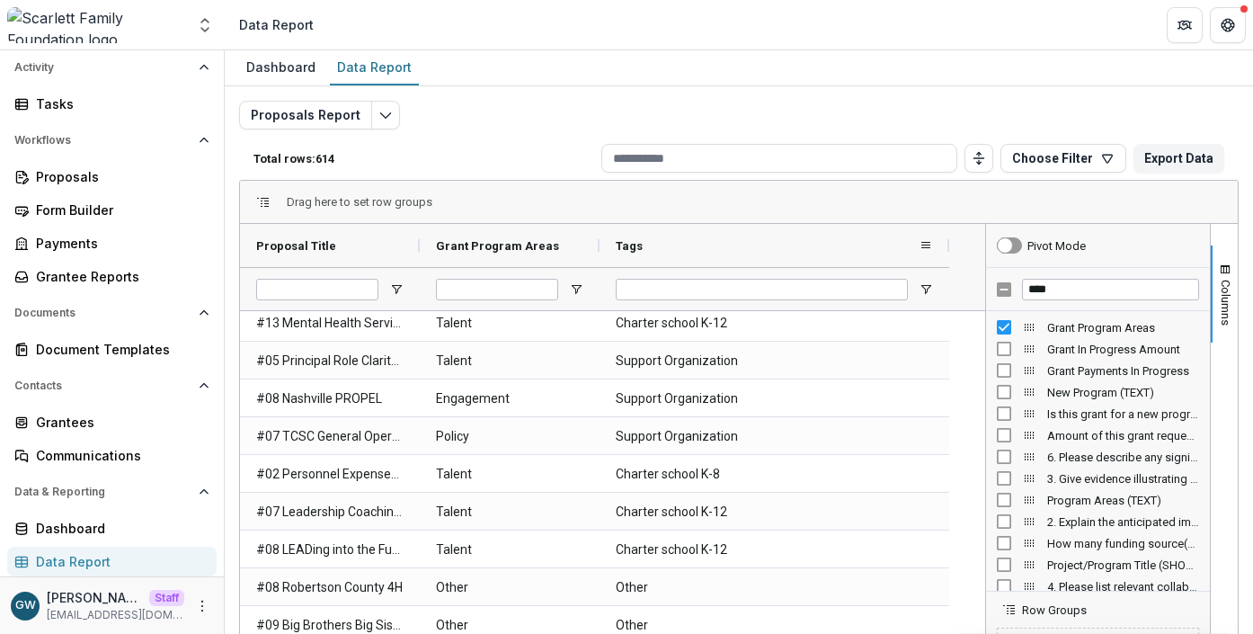
drag, startPoint x: 781, startPoint y: 246, endPoint x: 944, endPoint y: 245, distance: 162.7
click at [953, 241] on div at bounding box center [949, 245] width 7 height 43
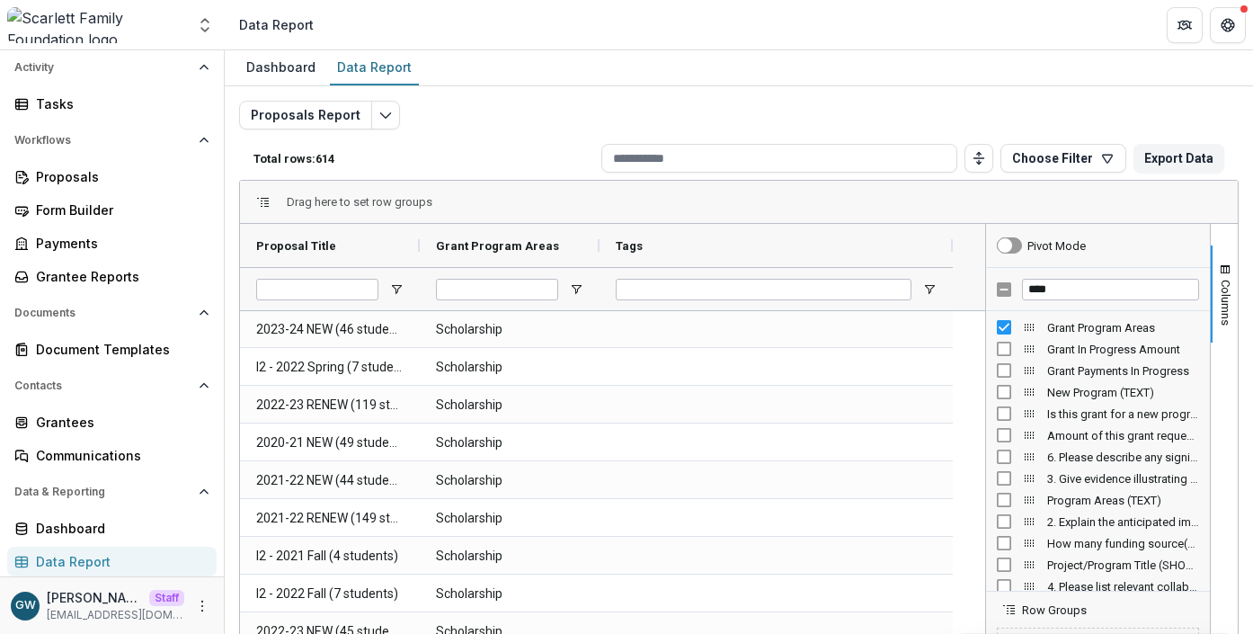
scroll to position [0, 0]
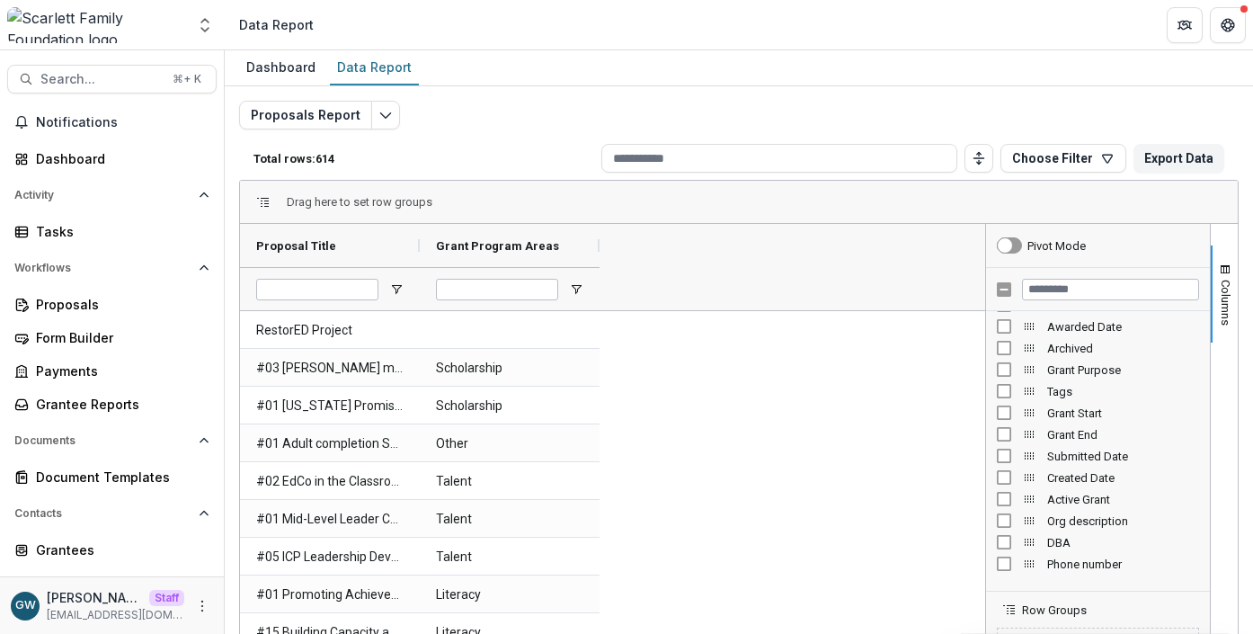
scroll to position [262, 0]
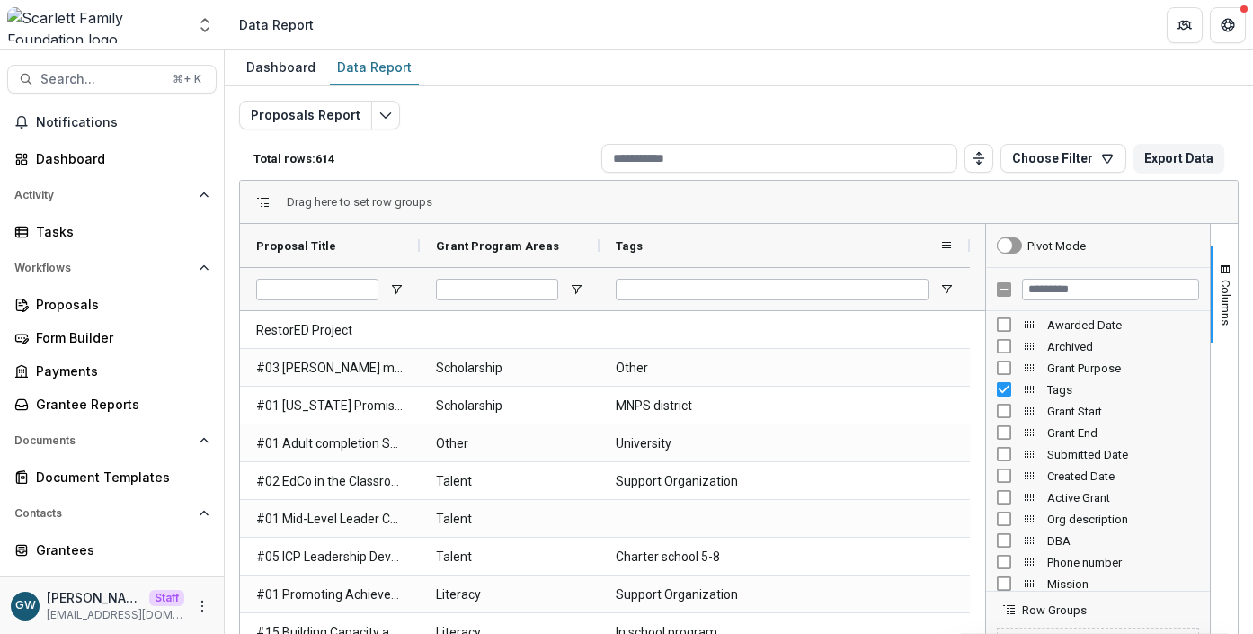
drag, startPoint x: 780, startPoint y: 245, endPoint x: 971, endPoint y: 247, distance: 190.6
click at [971, 247] on div at bounding box center [969, 245] width 7 height 43
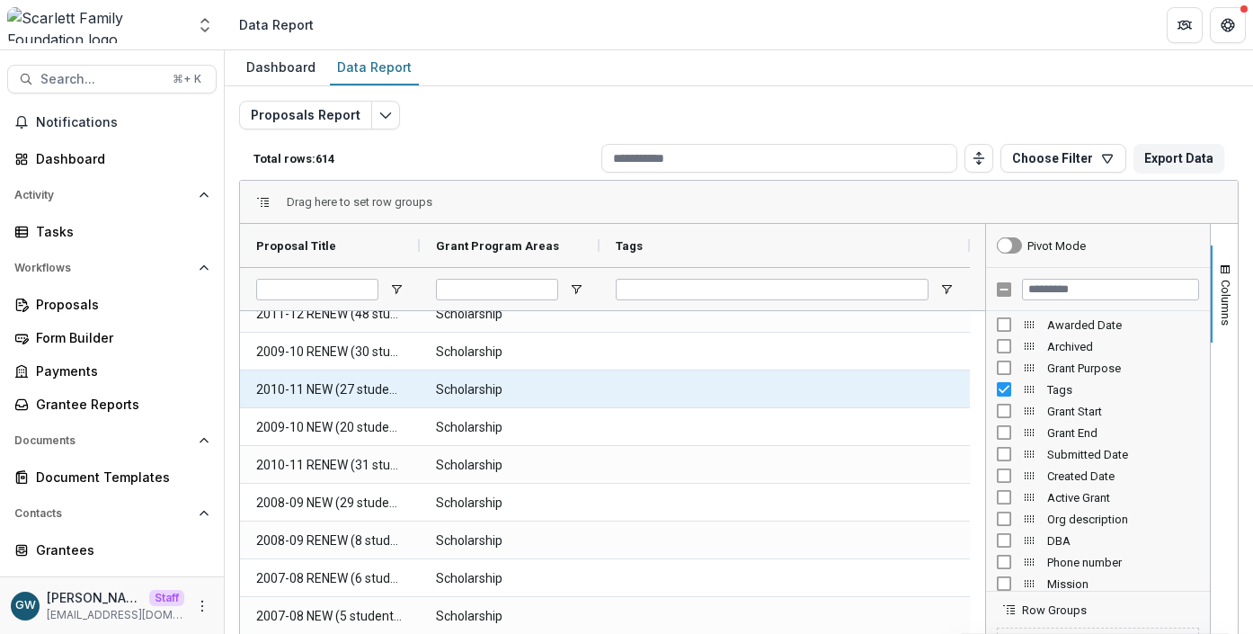
scroll to position [0, 0]
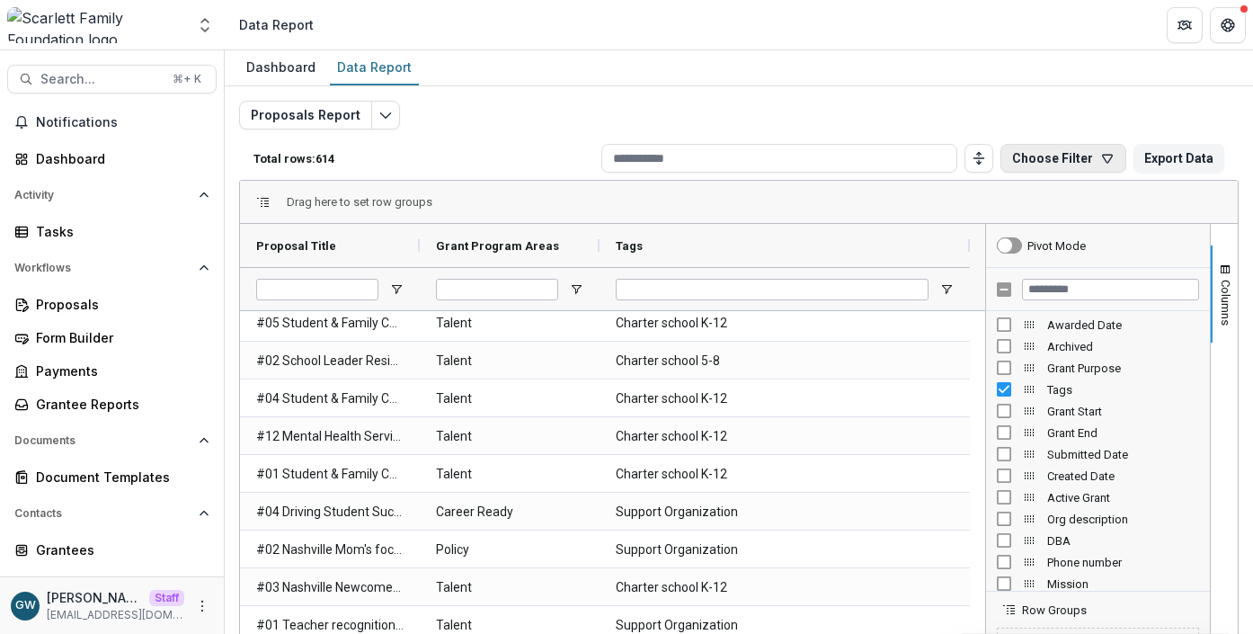
click at [1081, 156] on button "Choose Filter" at bounding box center [1063, 158] width 126 height 29
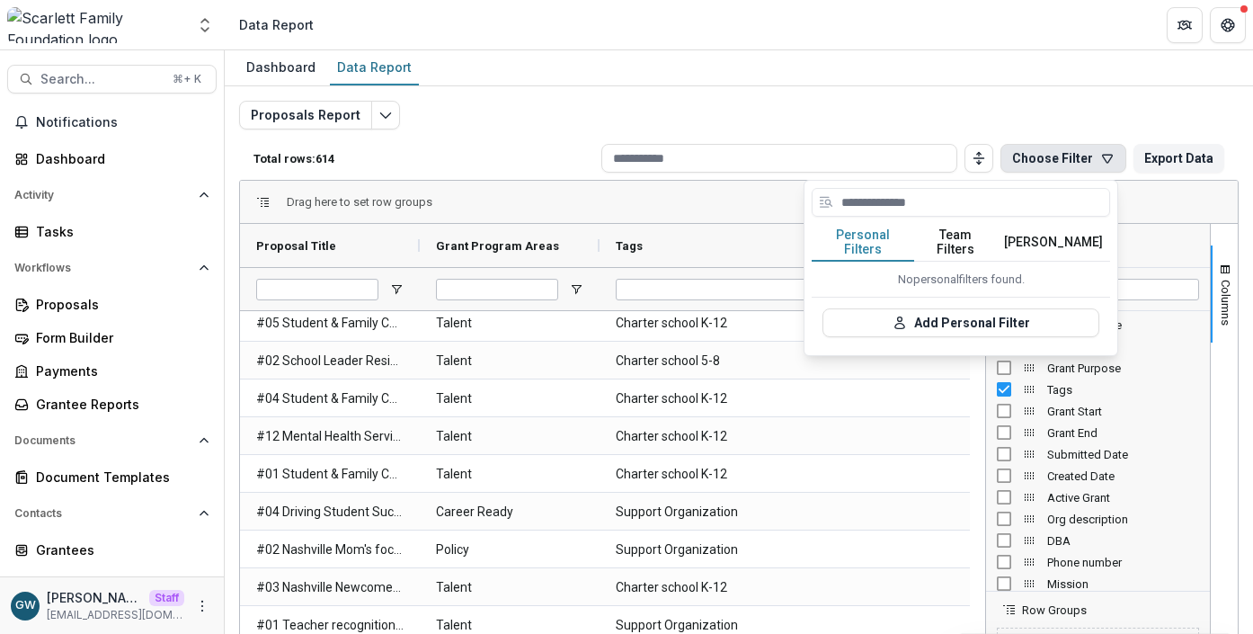
click at [946, 235] on button "Team Filters" at bounding box center [955, 243] width 83 height 38
click at [893, 229] on button "Personal Filters" at bounding box center [863, 243] width 102 height 38
click at [920, 308] on button "Add Personal Filter" at bounding box center [960, 322] width 277 height 29
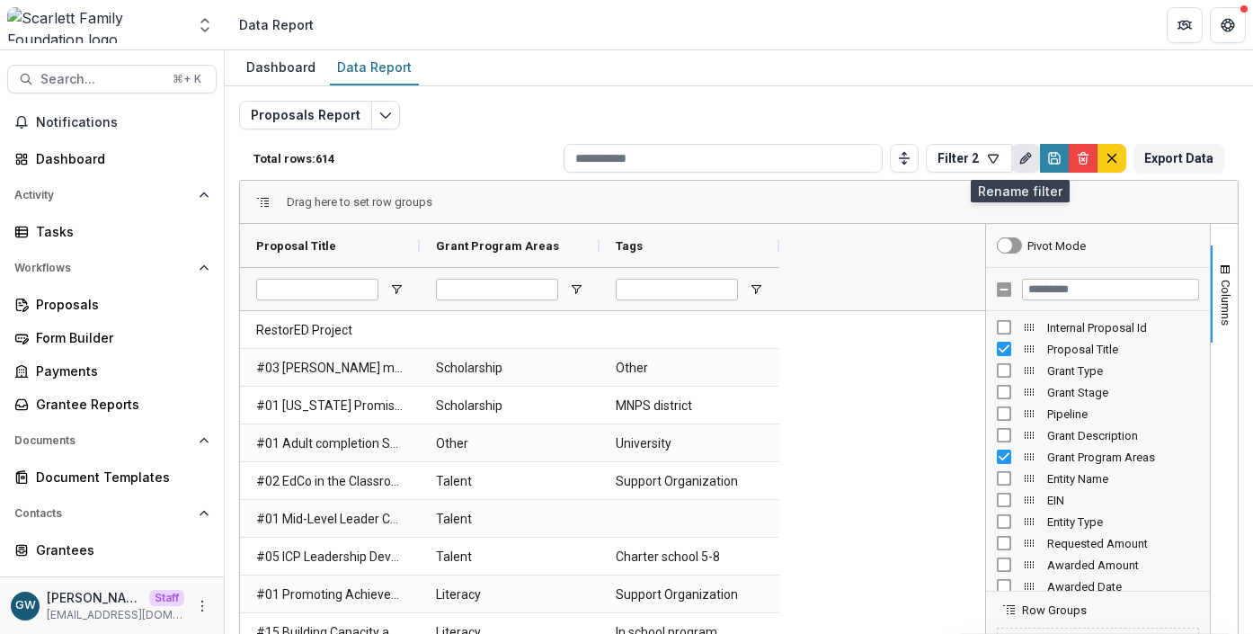
click at [1018, 163] on icon "Rename" at bounding box center [1025, 158] width 14 height 14
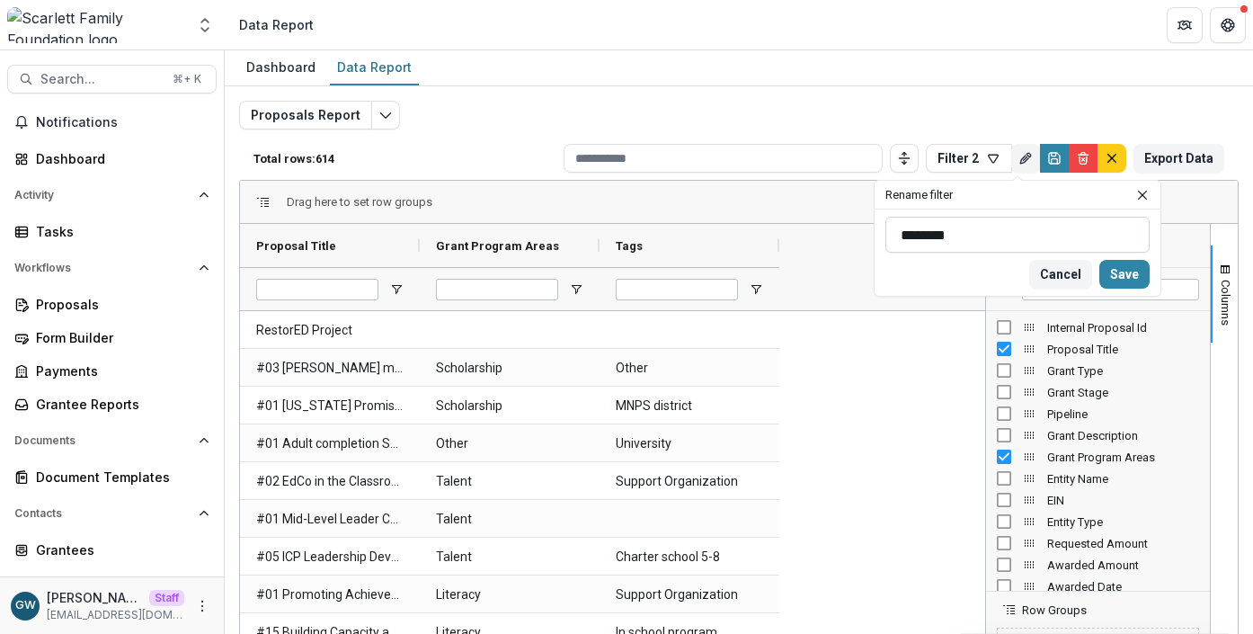
click at [941, 231] on input "********" at bounding box center [1017, 235] width 264 height 36
click at [942, 231] on input "********" at bounding box center [1017, 235] width 264 height 36
type input "**********"
click at [1130, 277] on button "Save" at bounding box center [1124, 274] width 50 height 29
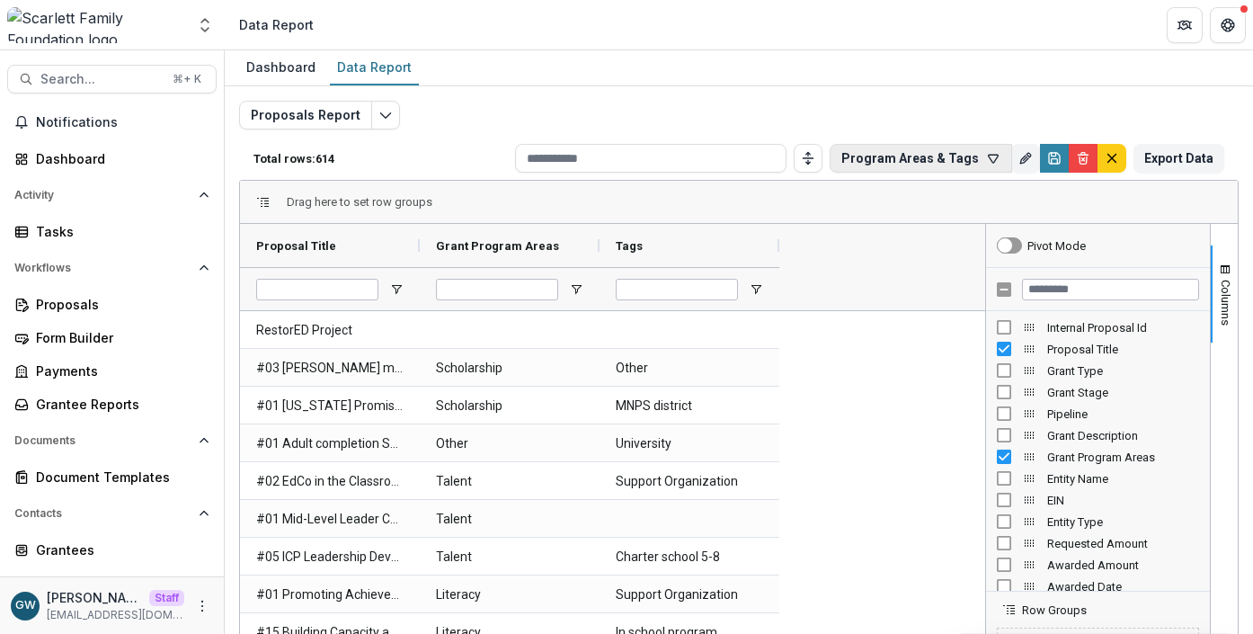
click at [949, 159] on button "Program Areas & Tags" at bounding box center [921, 158] width 182 height 29
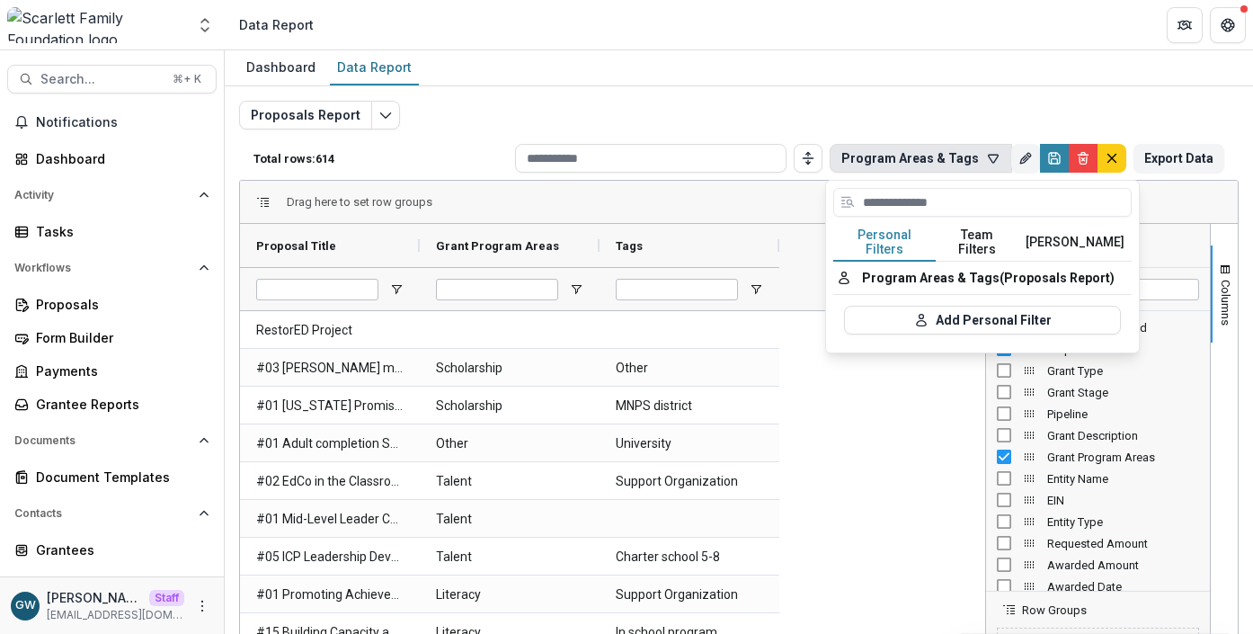
click at [967, 241] on button "Team Filters" at bounding box center [977, 243] width 83 height 38
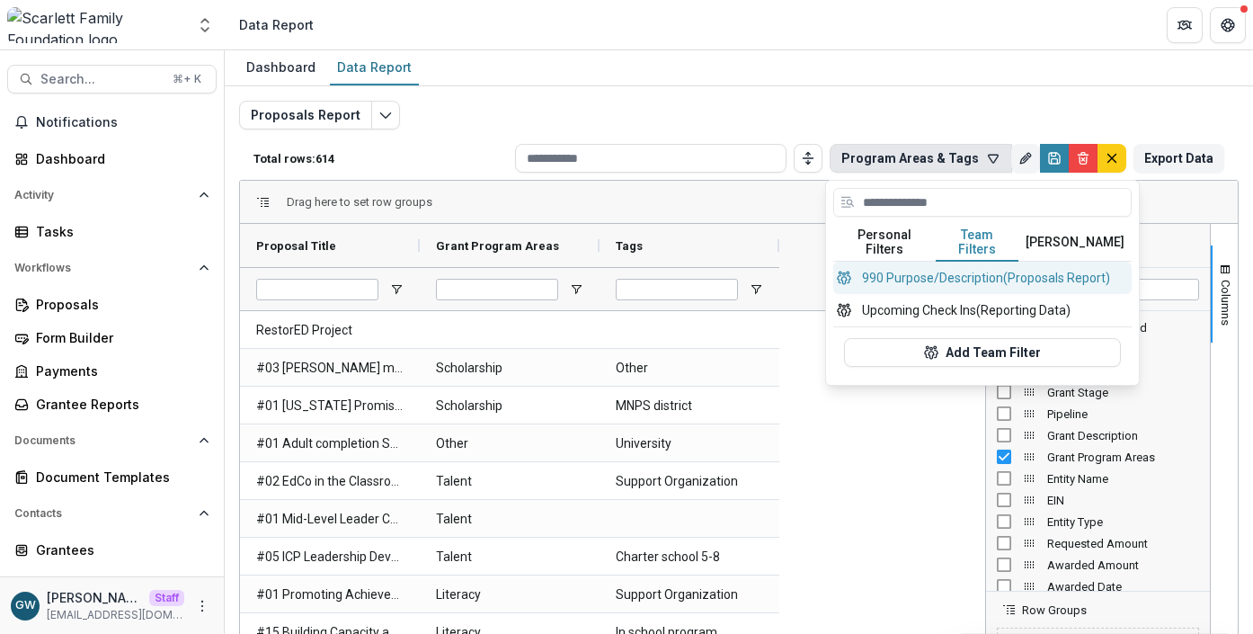
click at [946, 271] on button "990 Purpose/Description (Proposals Report)" at bounding box center [982, 278] width 298 height 32
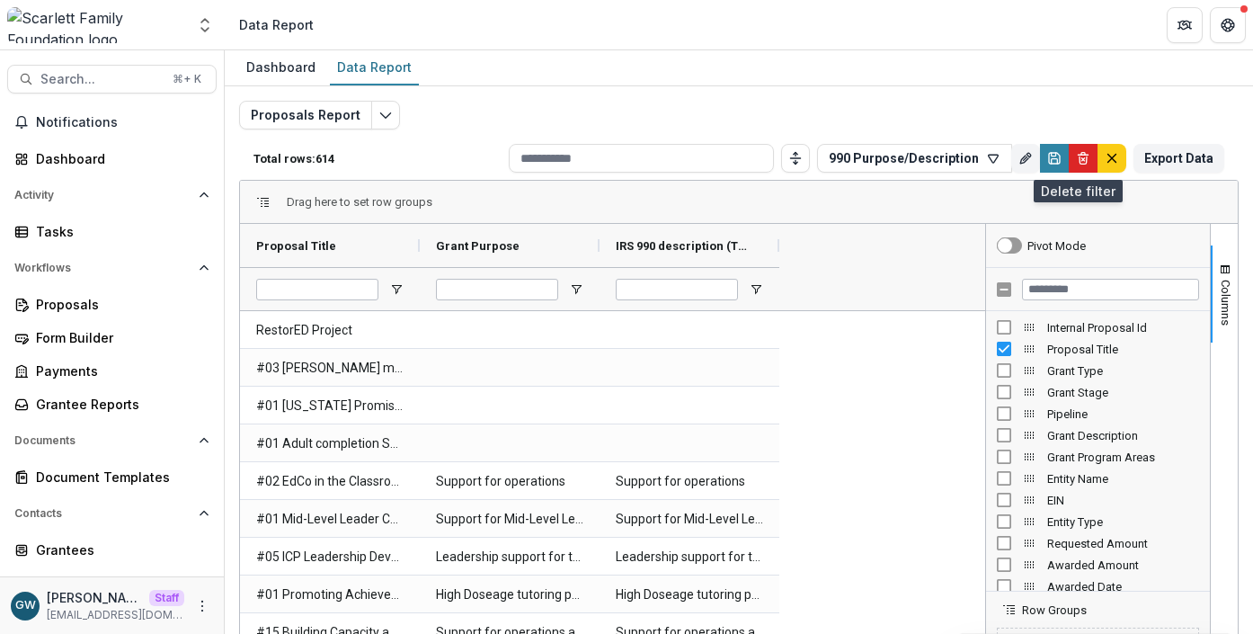
click at [1076, 159] on icon "Delete" at bounding box center [1083, 158] width 14 height 14
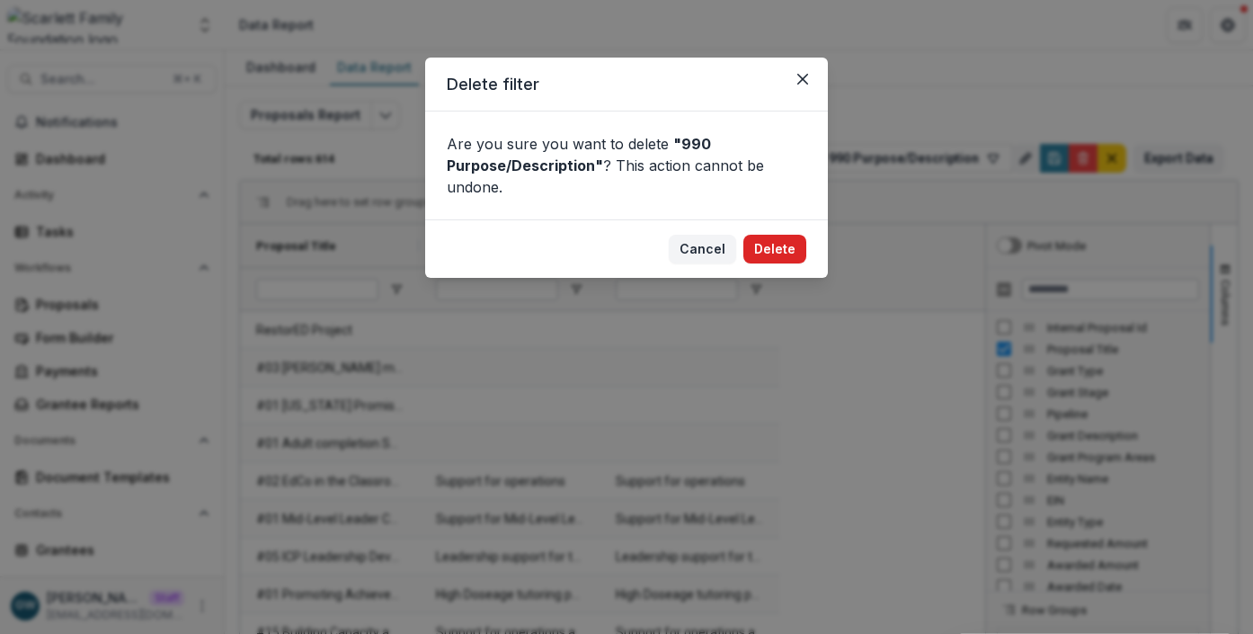
click at [762, 255] on button "Delete" at bounding box center [774, 249] width 63 height 29
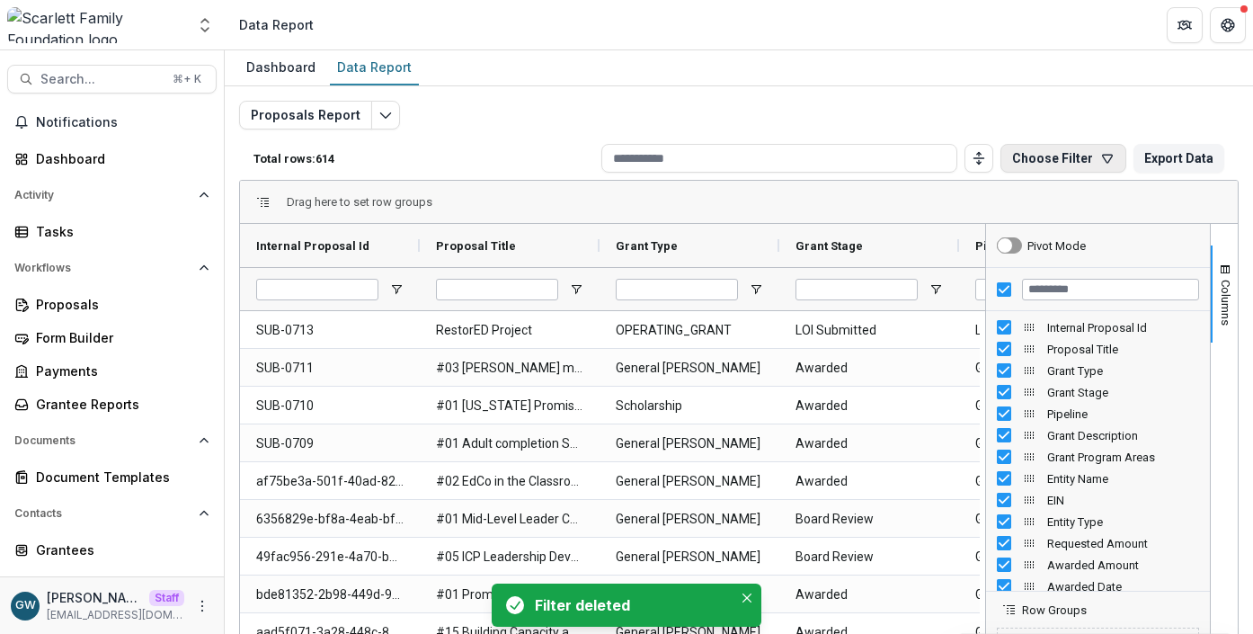
click at [1034, 151] on button "Choose Filter" at bounding box center [1063, 158] width 126 height 29
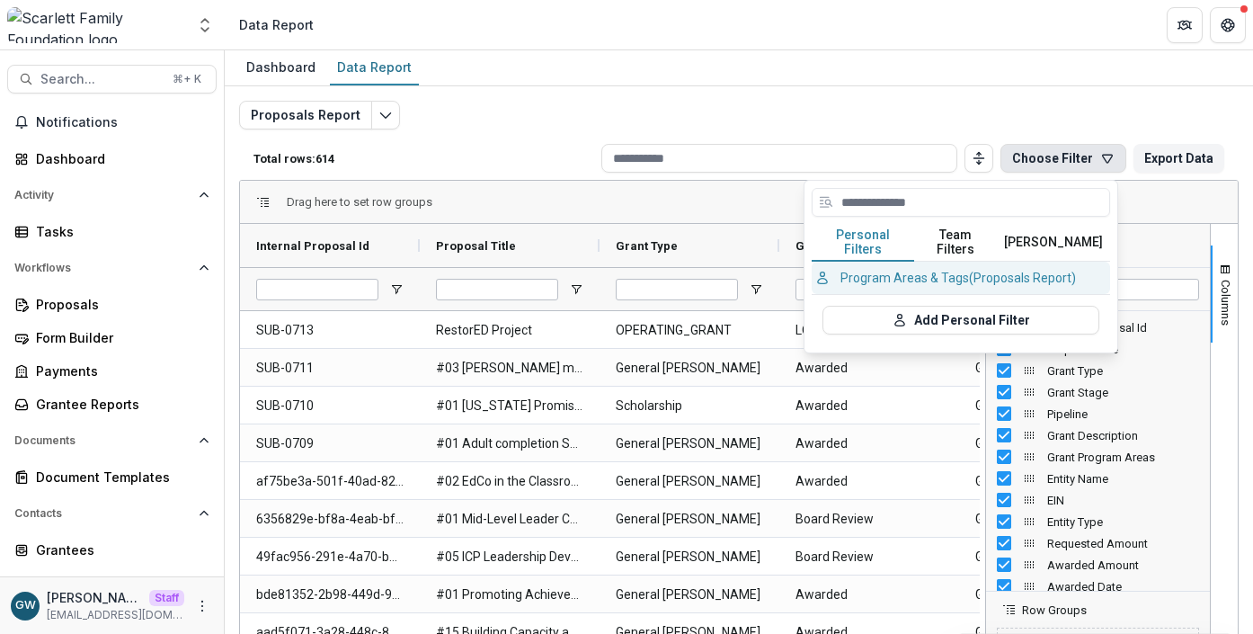
click at [884, 264] on button "Program Areas & Tags (Proposals Report)" at bounding box center [961, 278] width 298 height 32
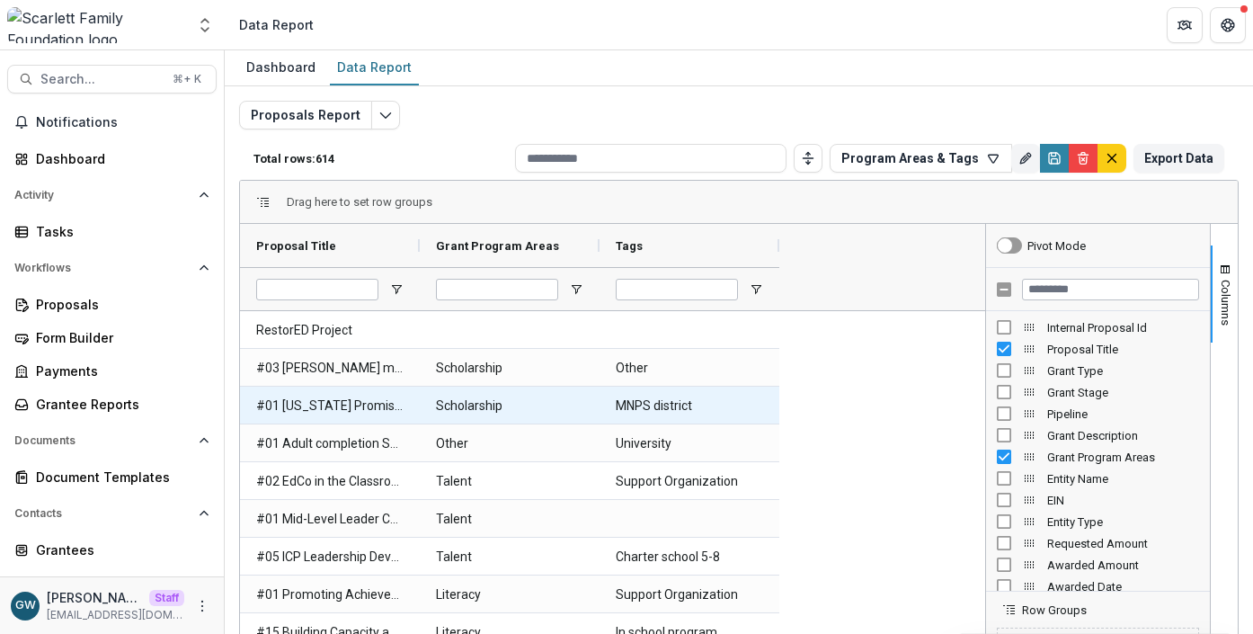
scroll to position [156, 0]
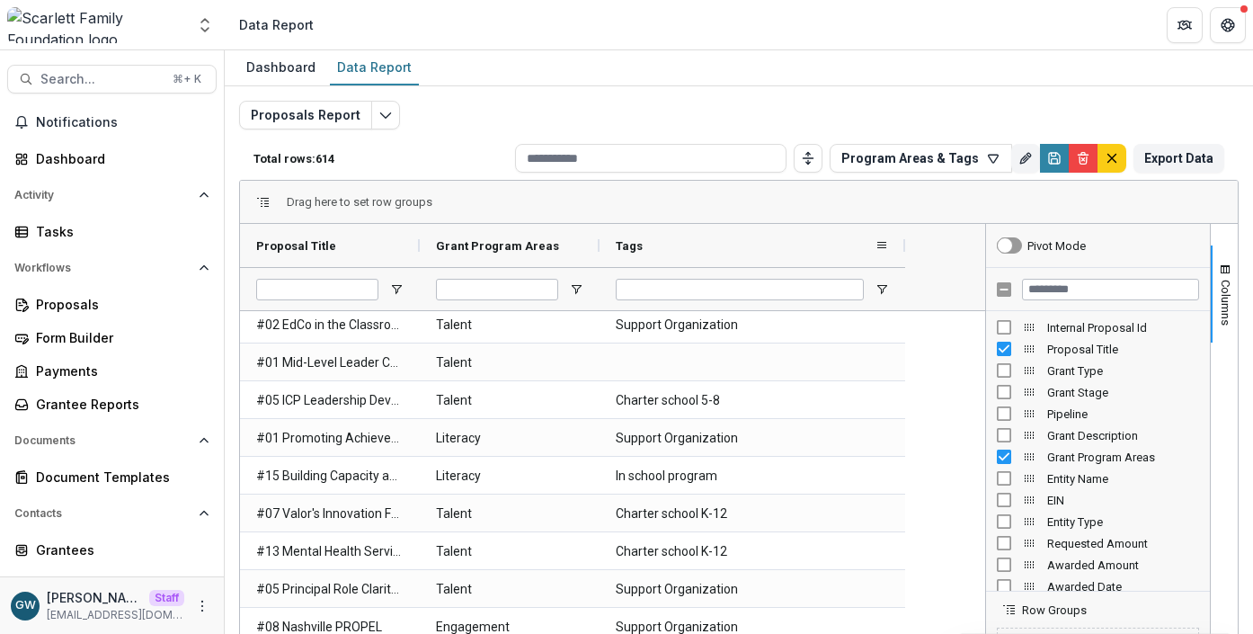
drag, startPoint x: 778, startPoint y: 244, endPoint x: 941, endPoint y: 248, distance: 162.8
click at [909, 248] on div at bounding box center [905, 245] width 7 height 43
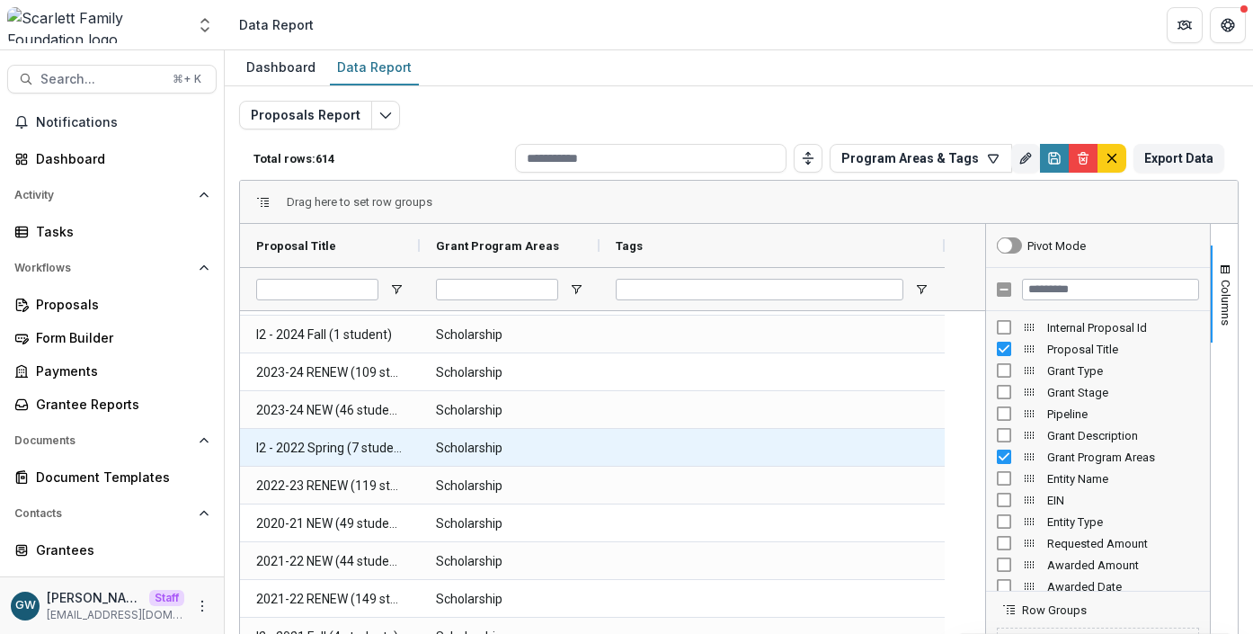
scroll to position [3880, 0]
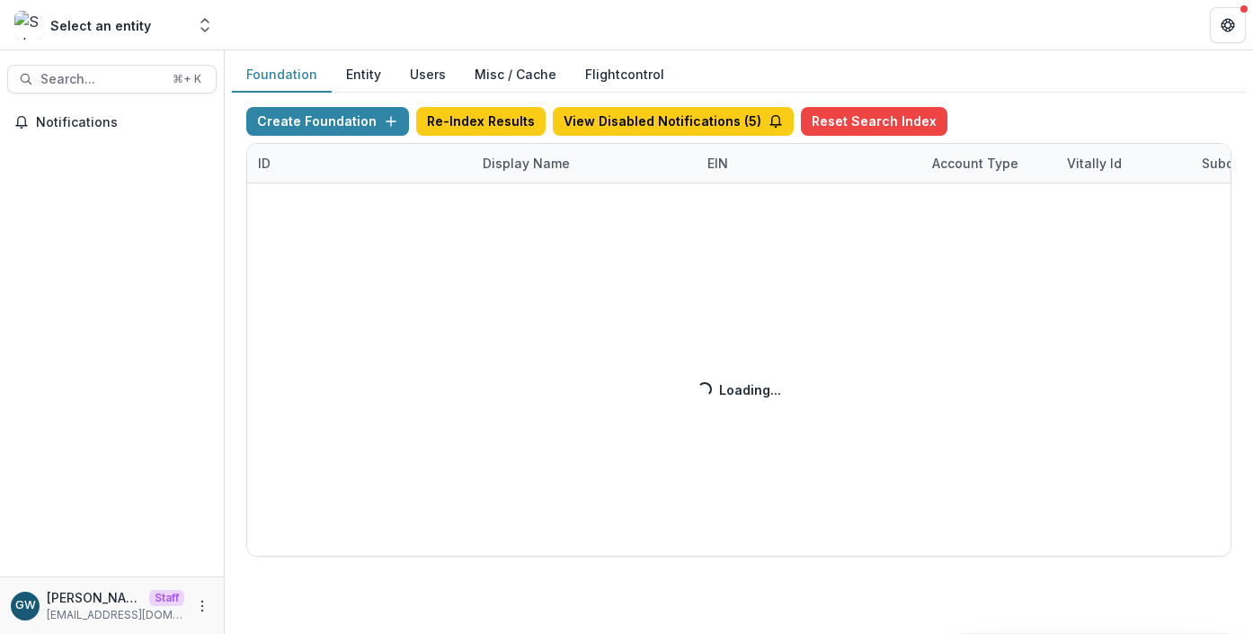
click at [509, 165] on div "Create Foundation Re-Index Results View Disabled Notifications ( 5 ) Reset Sear…" at bounding box center [738, 331] width 985 height 449
click at [516, 164] on div "Create Foundation Re-Index Results View Disabled Notifications ( 5 ) Reset Sear…" at bounding box center [738, 331] width 985 height 449
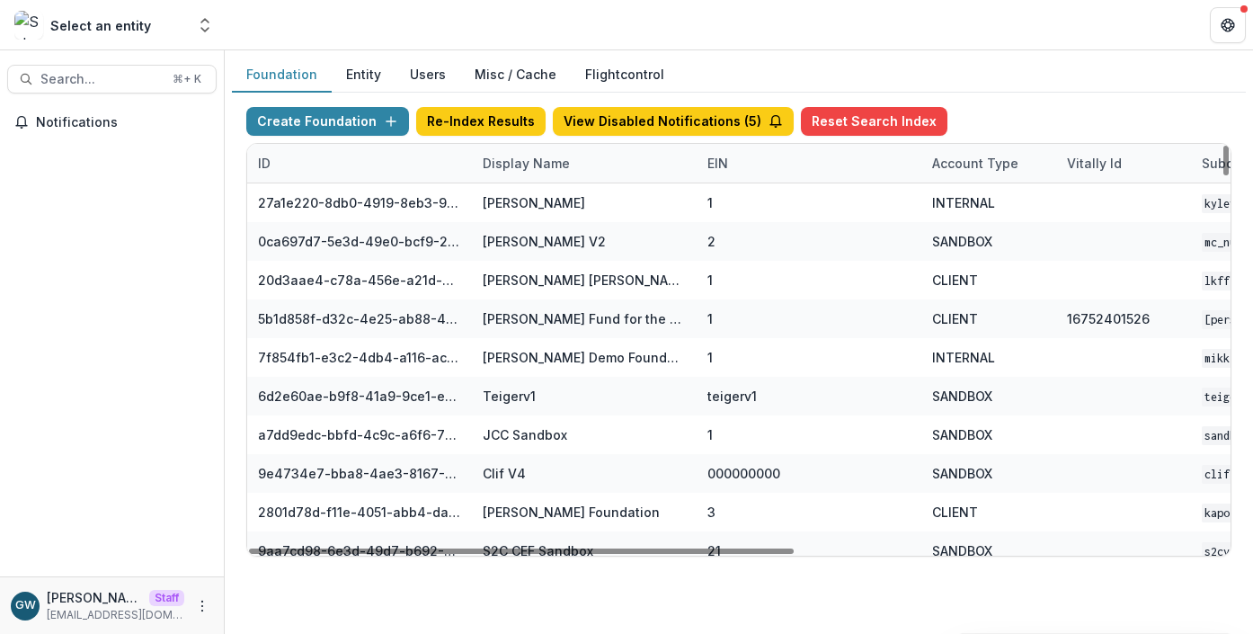
click at [520, 163] on div "Display Name" at bounding box center [526, 163] width 109 height 19
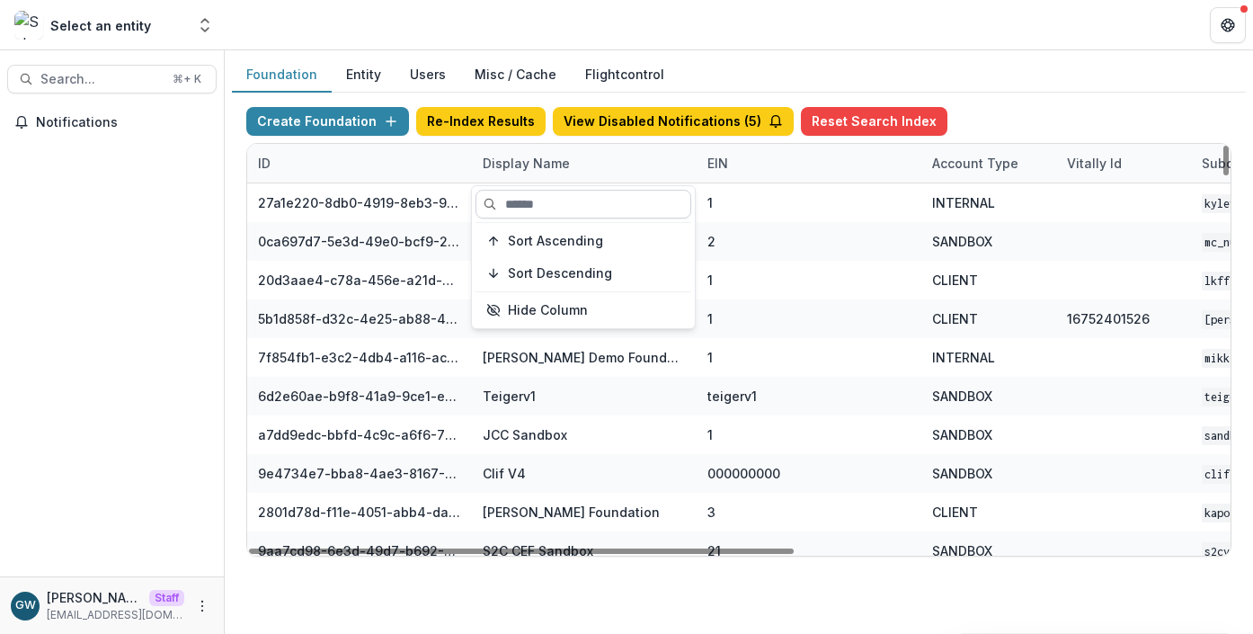
click at [548, 205] on input at bounding box center [583, 204] width 216 height 29
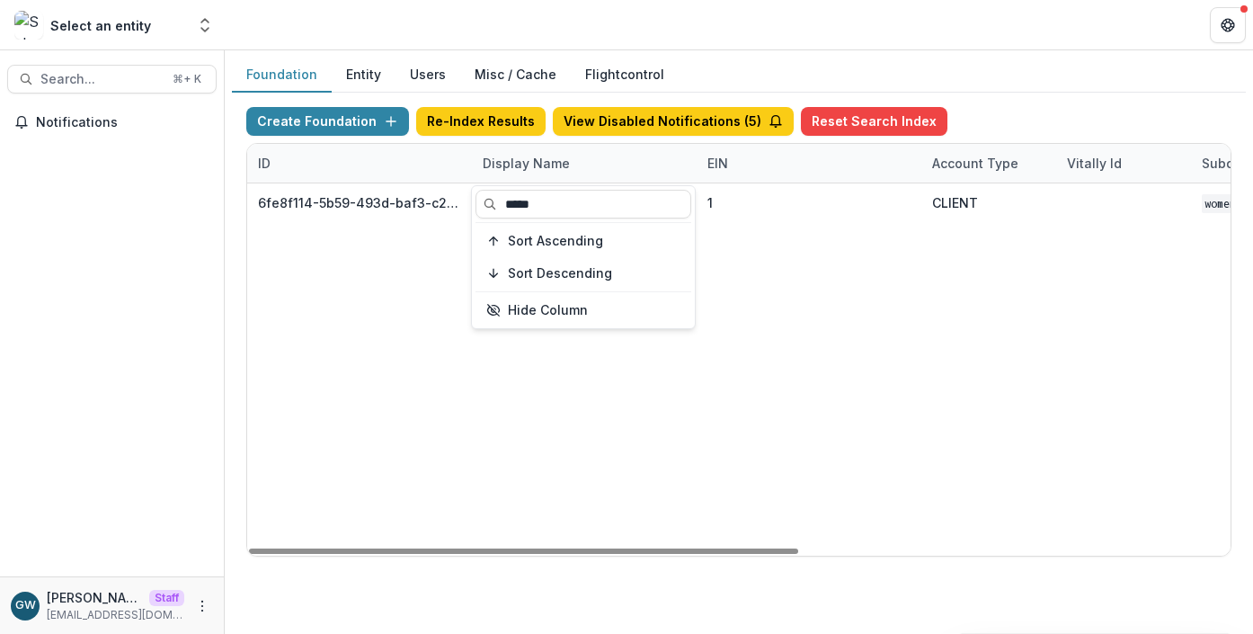
type input "*****"
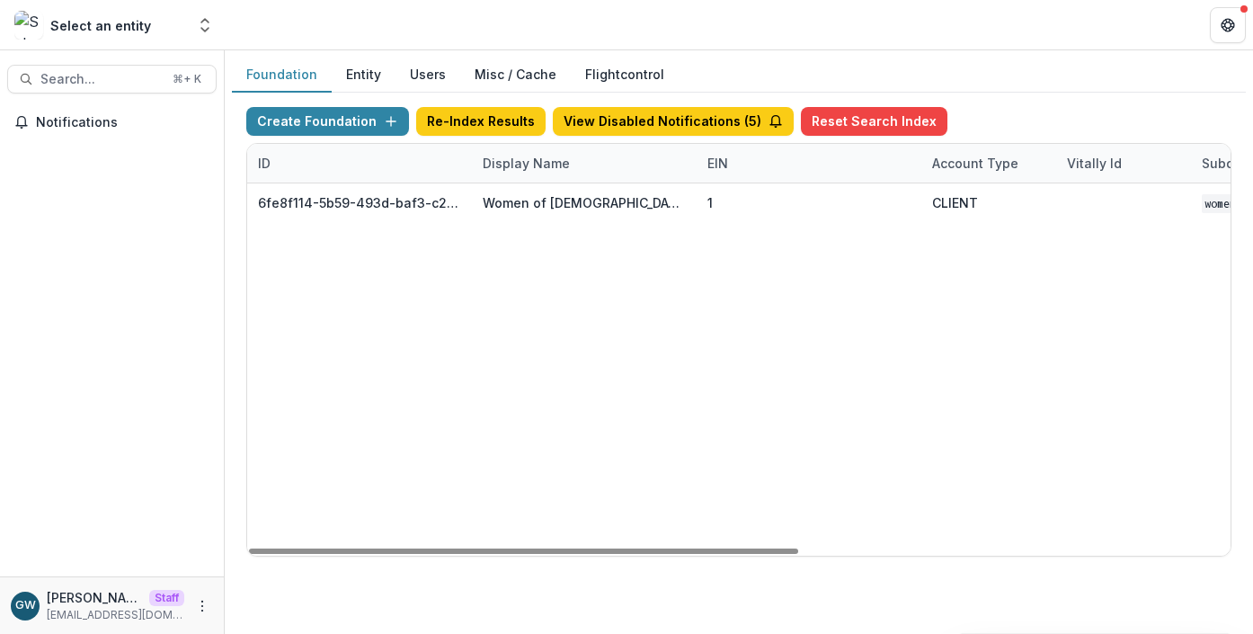
click at [998, 86] on div "Foundation Entity Users Misc / Cache Flightcontrol" at bounding box center [739, 75] width 1014 height 35
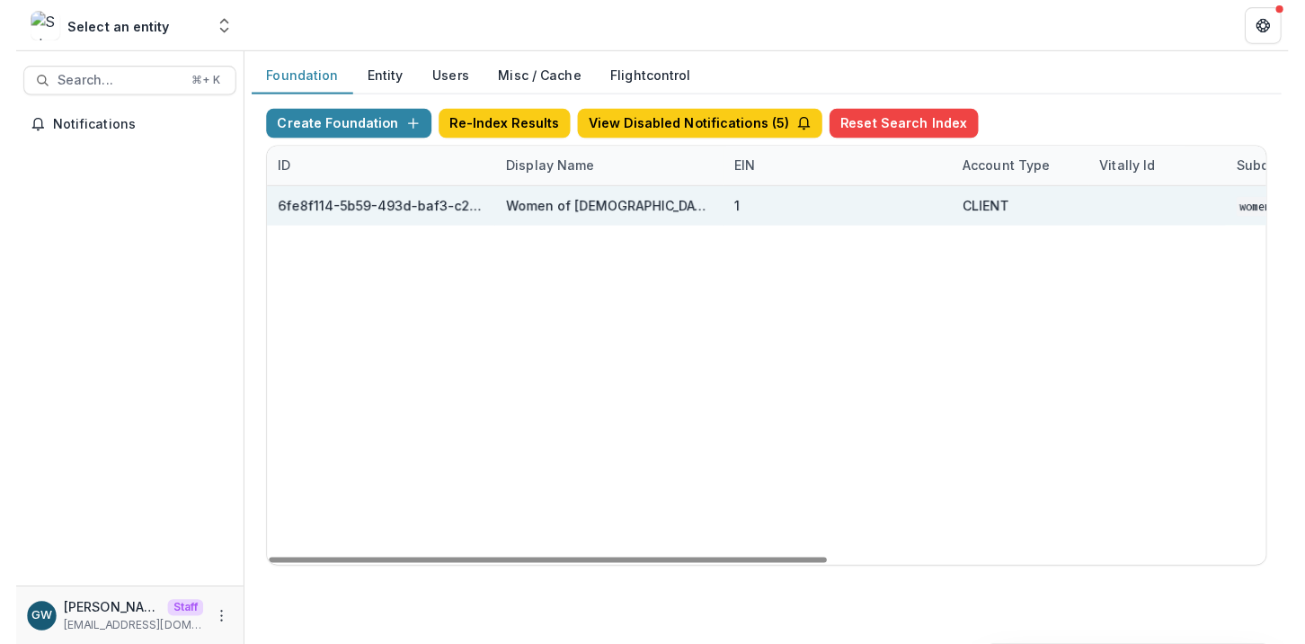
scroll to position [0, 769]
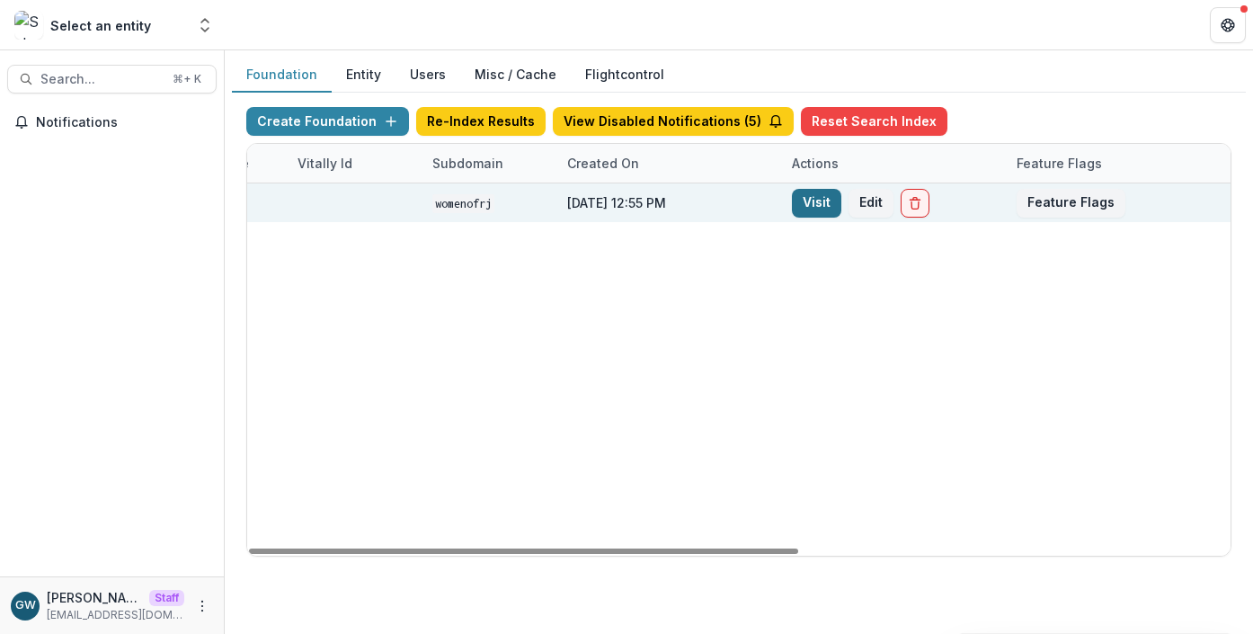
click at [813, 204] on link "Visit" at bounding box center [816, 203] width 49 height 29
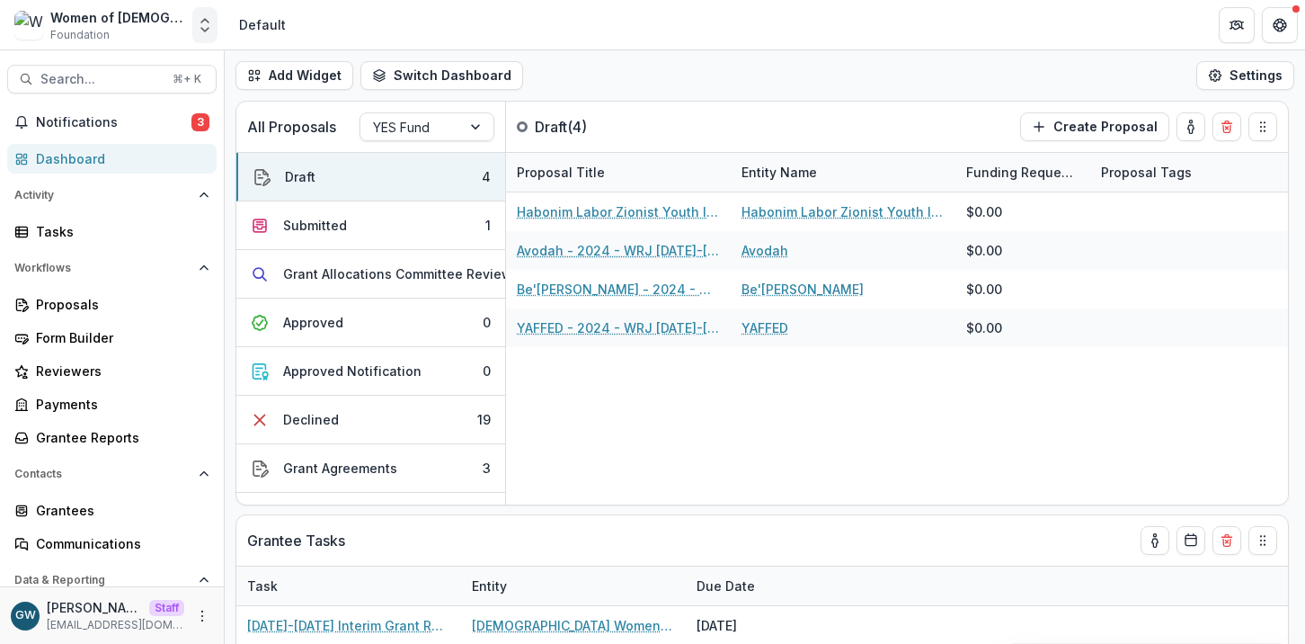
click at [206, 31] on polyline "Open entity switcher" at bounding box center [204, 30] width 7 height 4
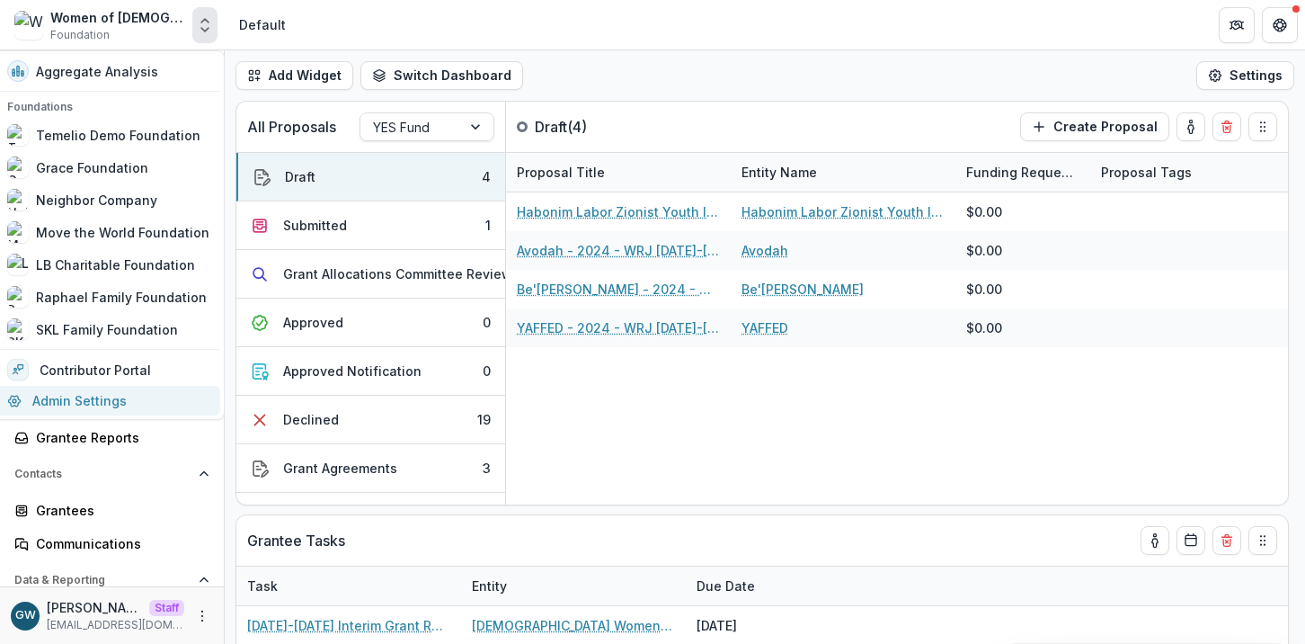
click at [110, 405] on link "Admin Settings" at bounding box center [108, 401] width 224 height 30
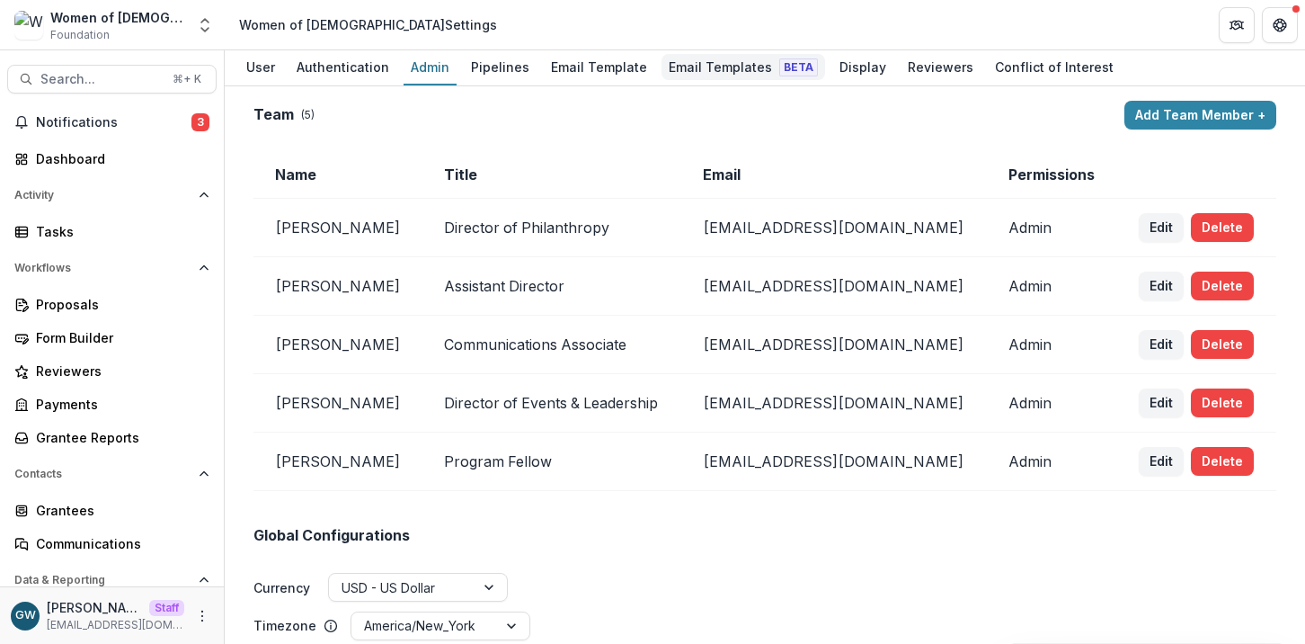
click at [697, 76] on div "Email Templates Beta" at bounding box center [744, 67] width 164 height 26
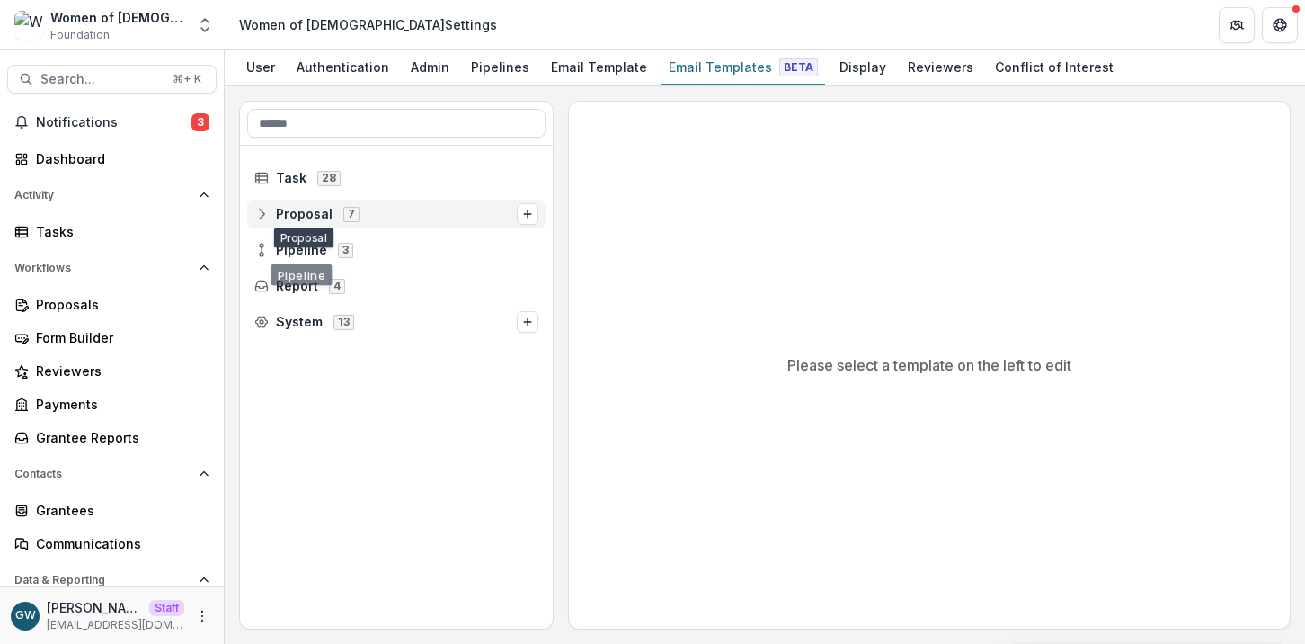
click at [296, 216] on span "Proposal" at bounding box center [304, 214] width 57 height 15
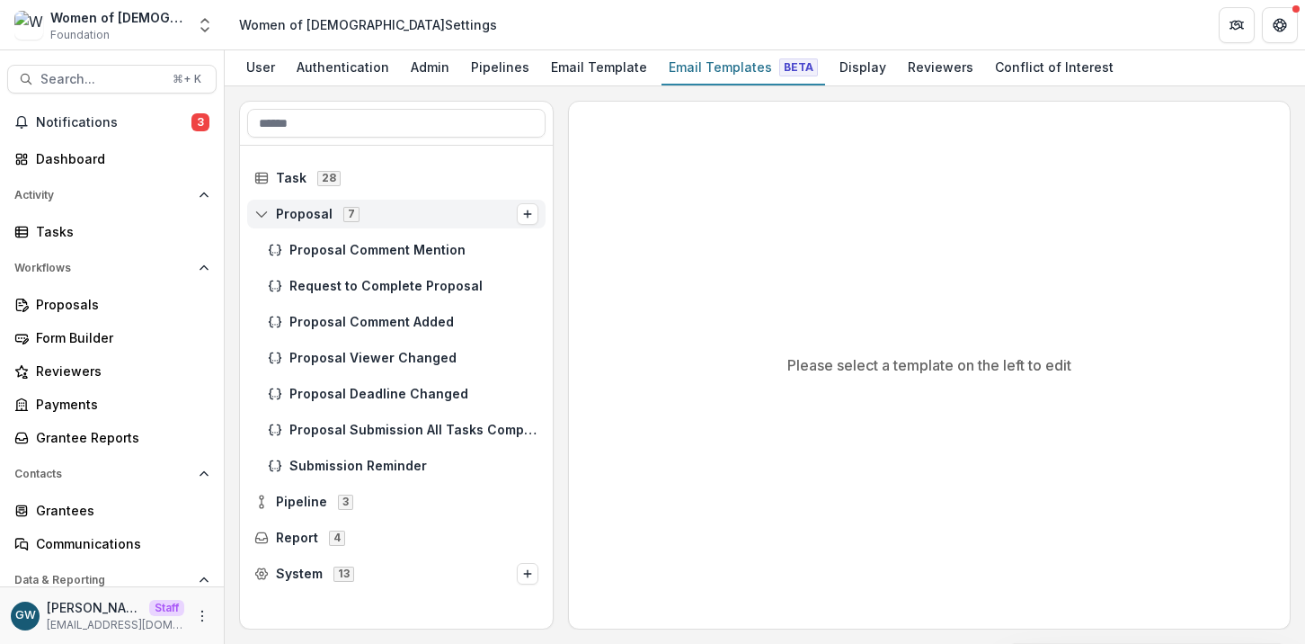
click at [296, 216] on span "Proposal" at bounding box center [304, 214] width 57 height 15
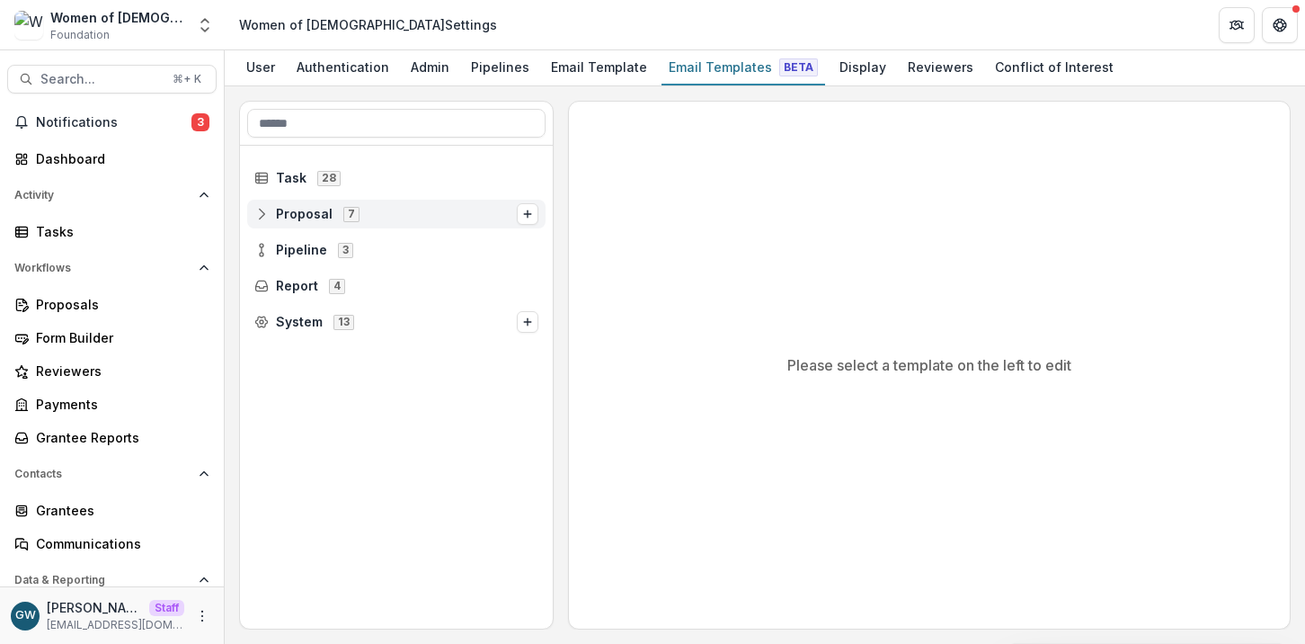
click at [296, 216] on span "Proposal" at bounding box center [304, 214] width 57 height 15
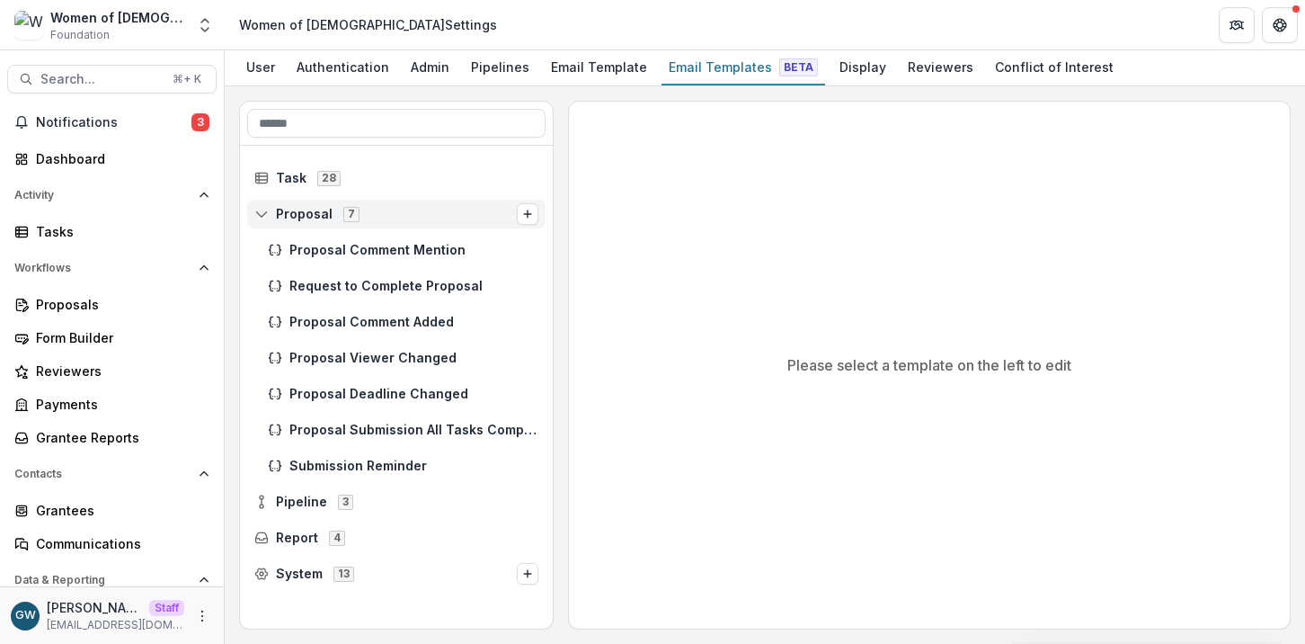
click at [296, 216] on span "Proposal" at bounding box center [304, 214] width 57 height 15
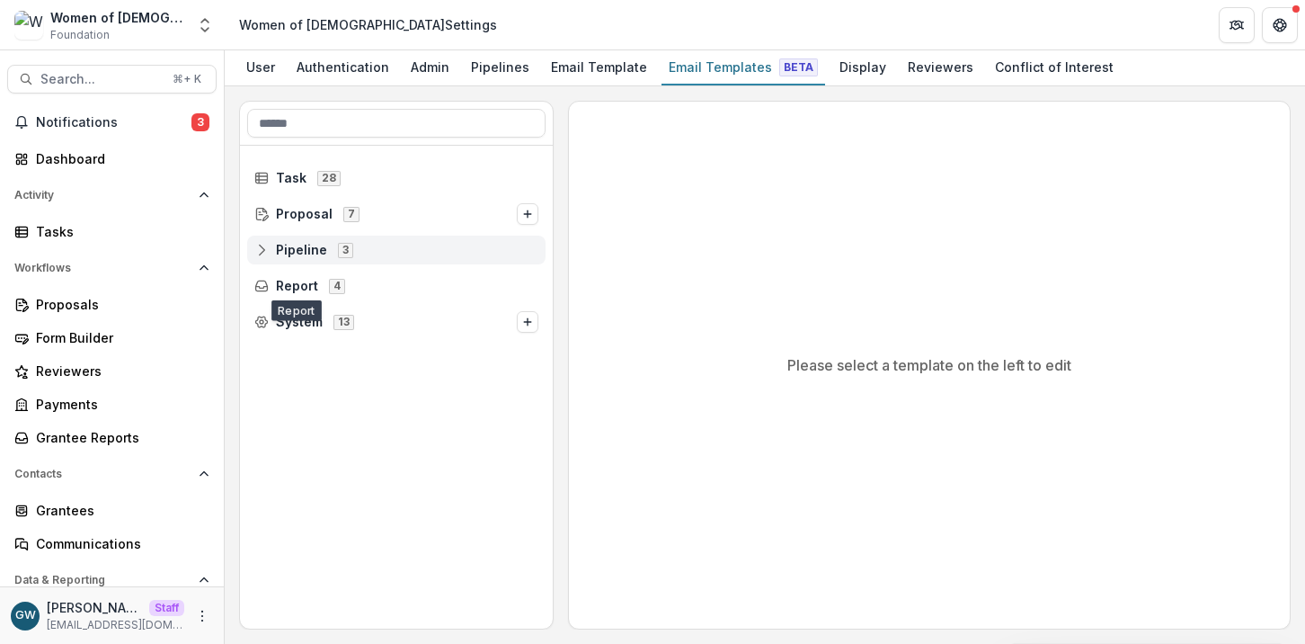
click at [303, 239] on div "Pipeline 3" at bounding box center [396, 249] width 298 height 29
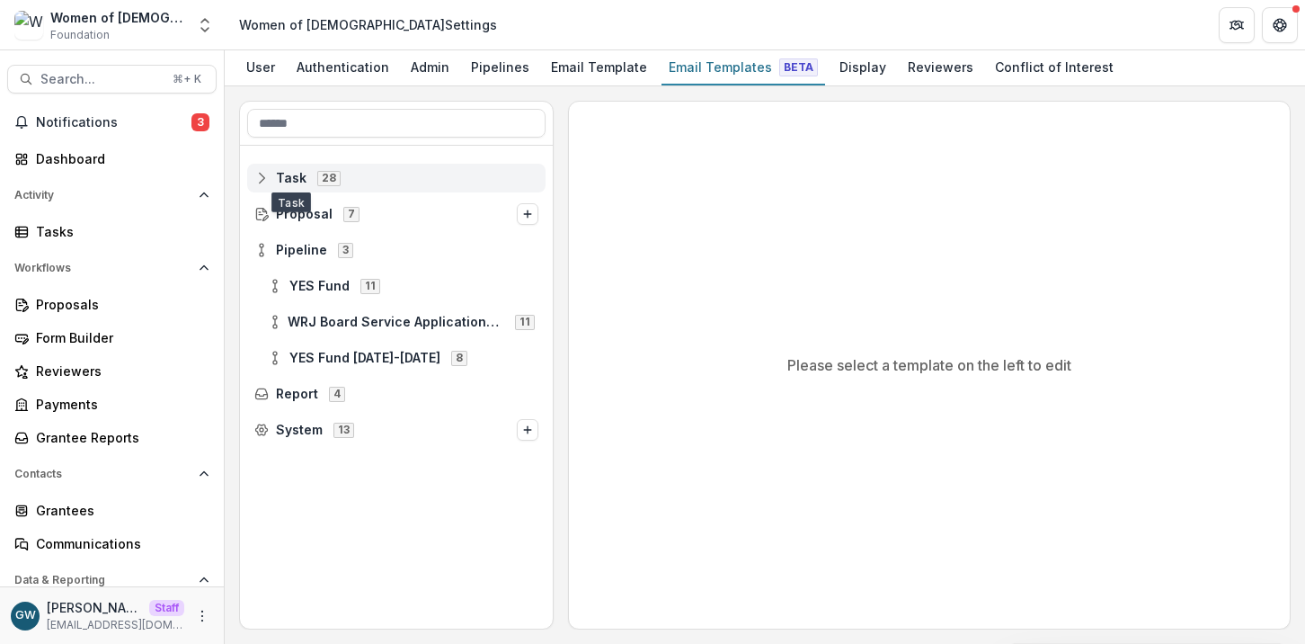
click at [286, 173] on span "Task" at bounding box center [291, 178] width 31 height 15
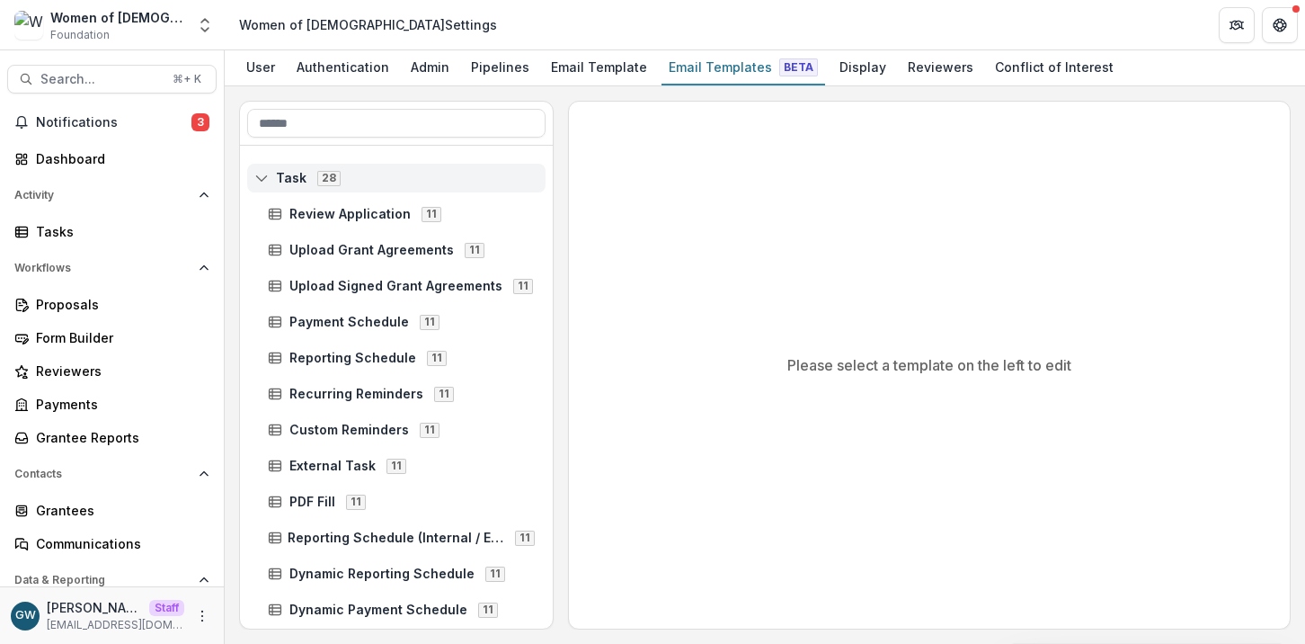
click at [264, 173] on rect at bounding box center [262, 178] width 12 height 10
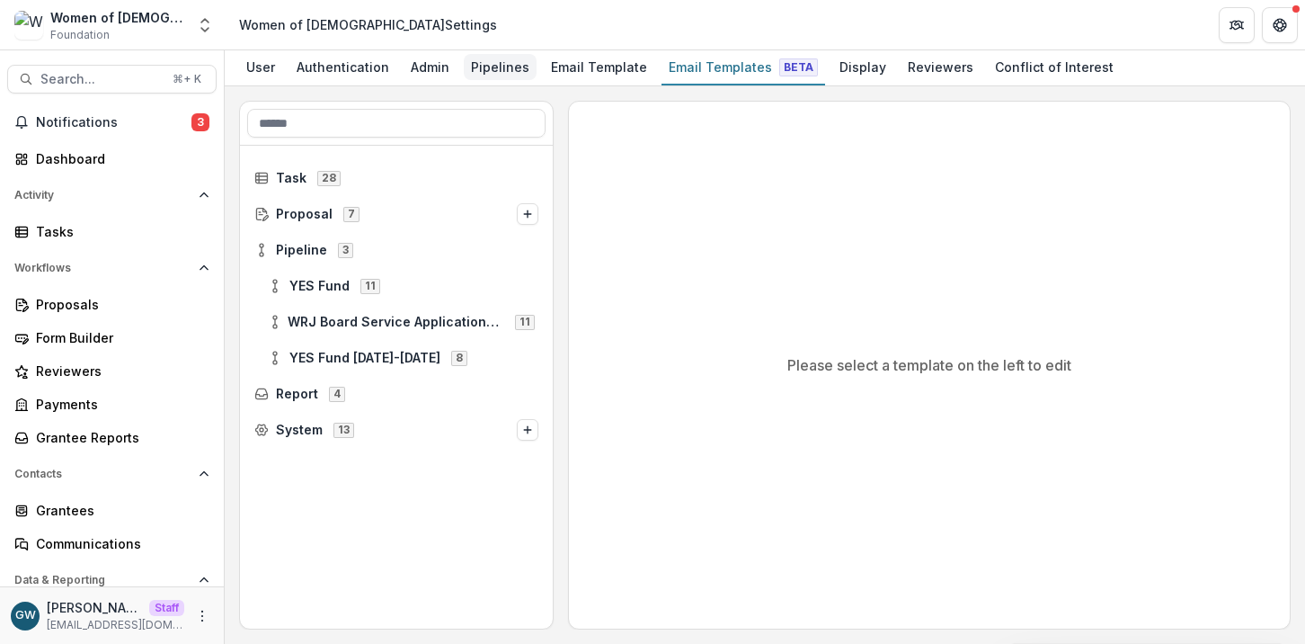
click at [512, 60] on div "Pipelines" at bounding box center [500, 67] width 73 height 26
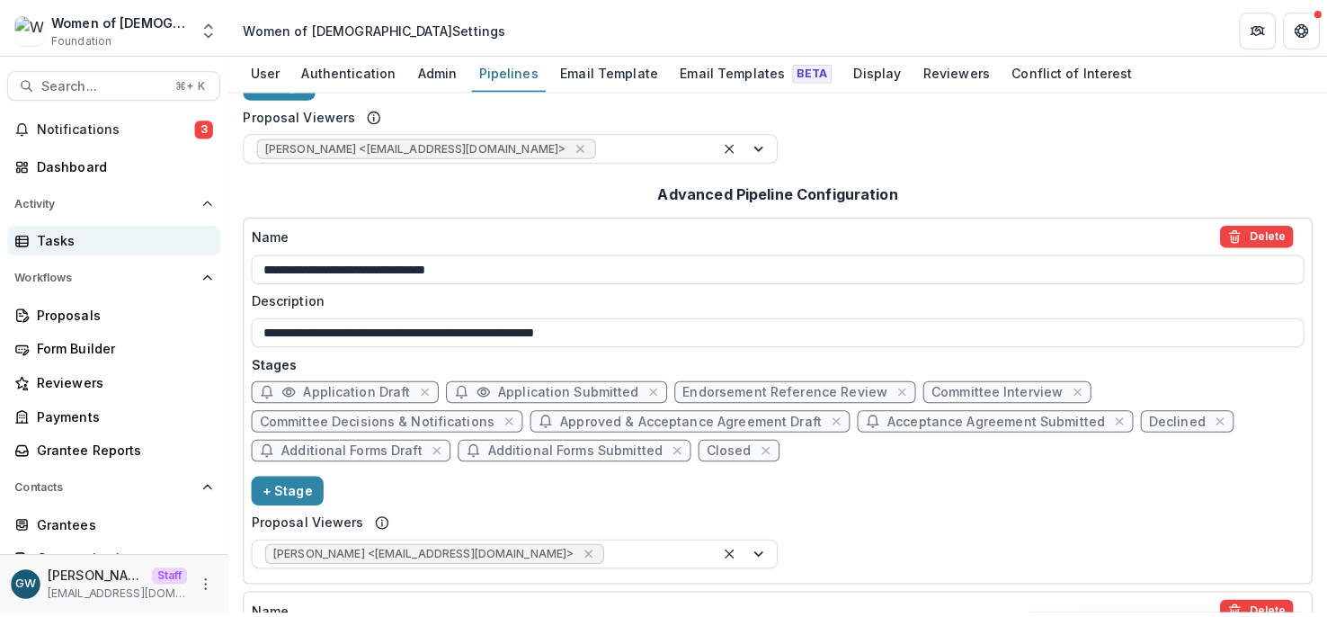
scroll to position [280, 0]
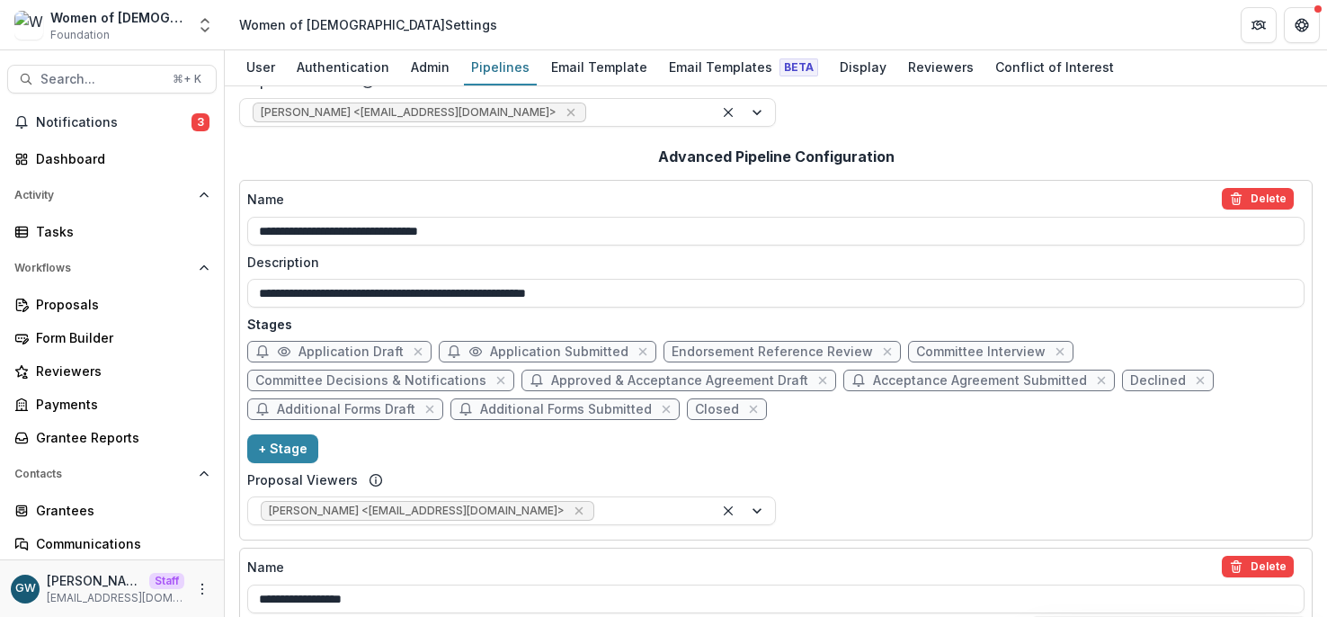
click at [948, 350] on span "Committee Interview" at bounding box center [980, 351] width 129 height 15
select select "******"
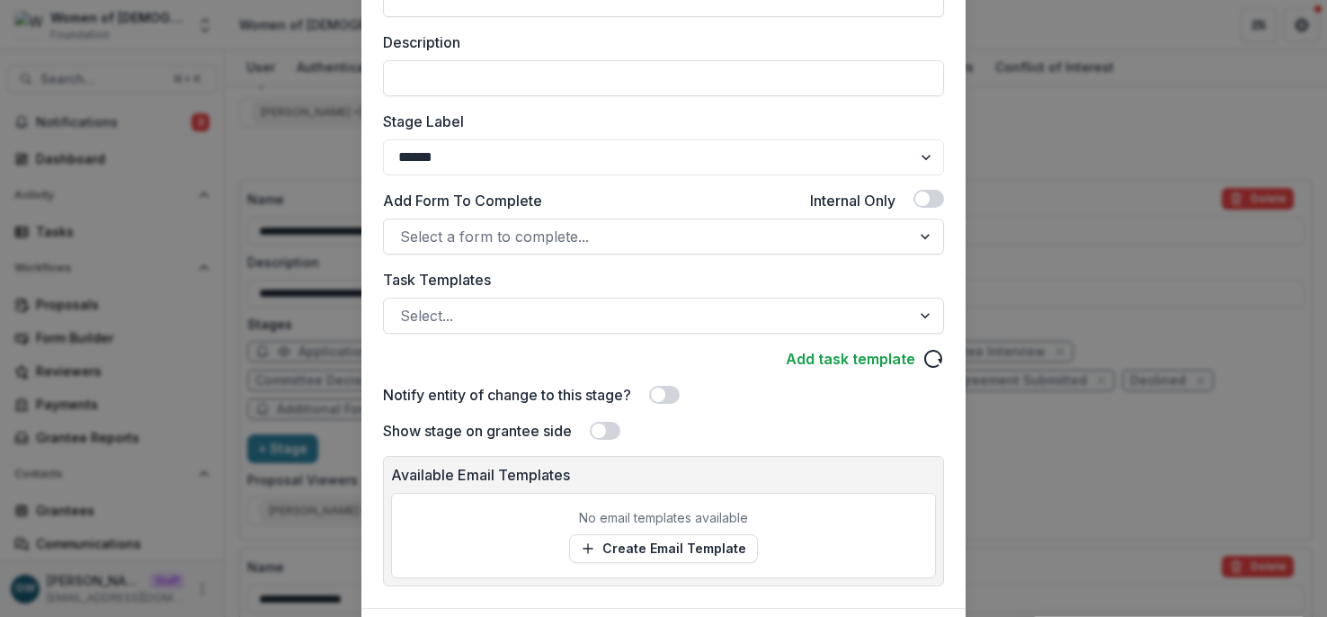
scroll to position [262, 0]
click at [662, 392] on span at bounding box center [658, 393] width 14 height 14
click at [1092, 297] on div "**********" at bounding box center [663, 308] width 1327 height 617
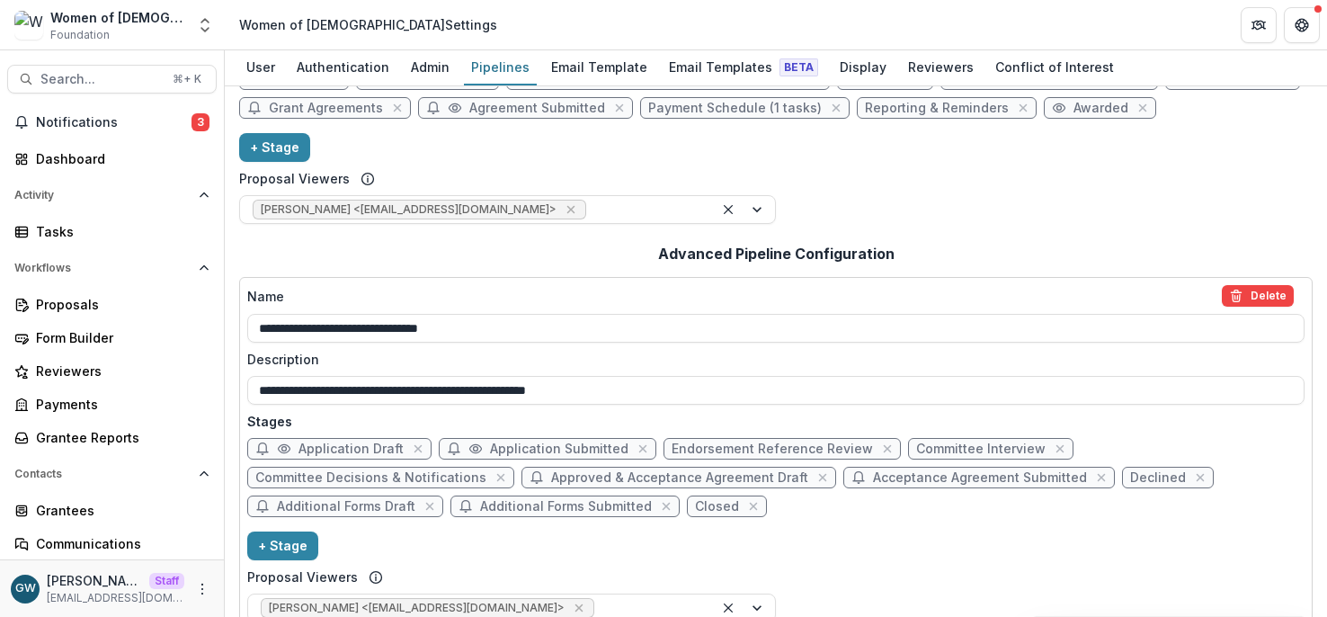
scroll to position [188, 0]
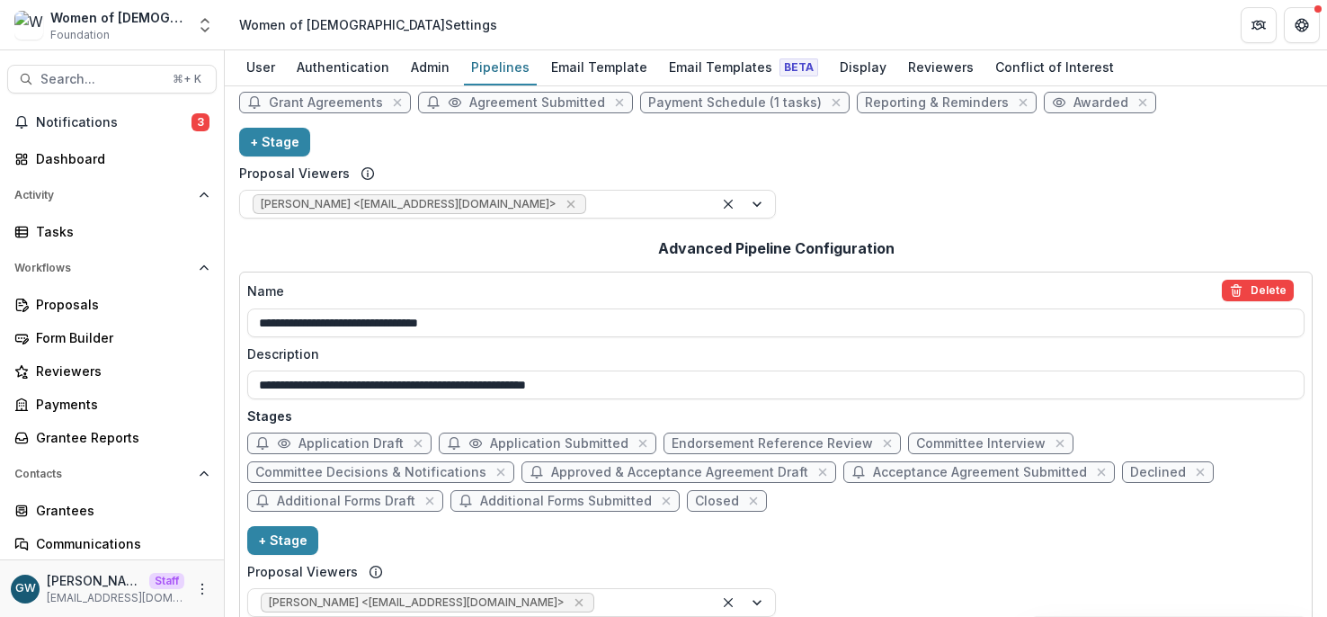
click at [927, 440] on span "Committee Interview" at bounding box center [980, 443] width 129 height 15
select select "******"
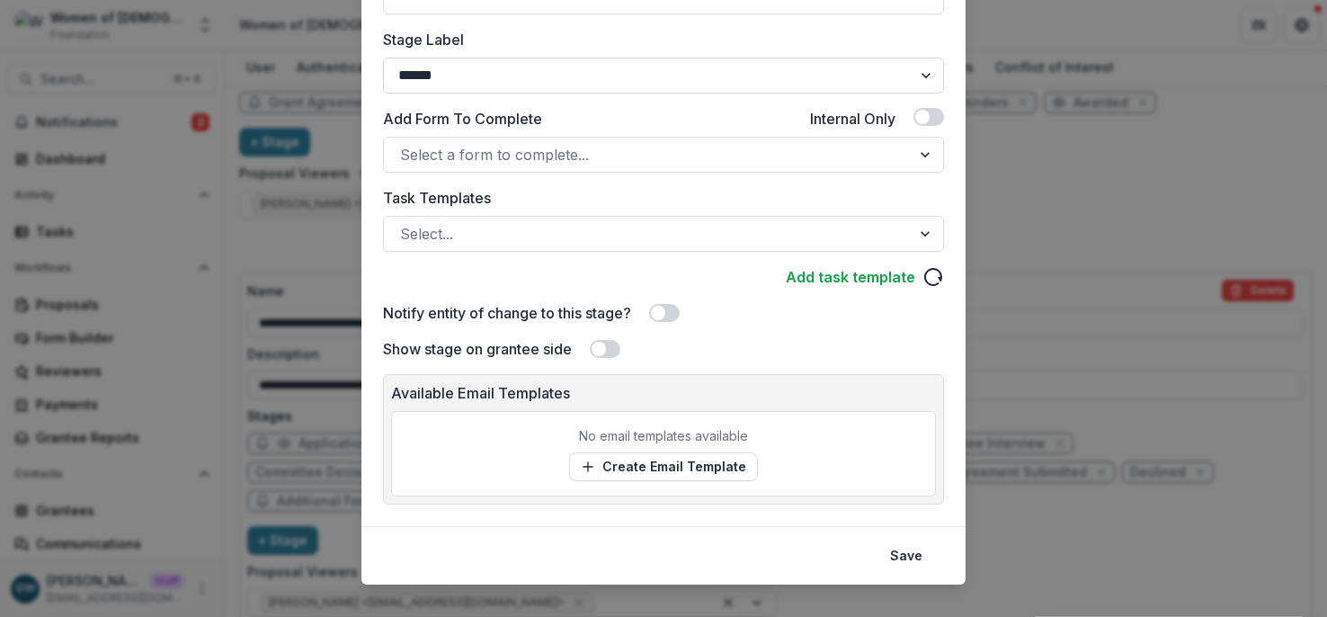
scroll to position [365, 0]
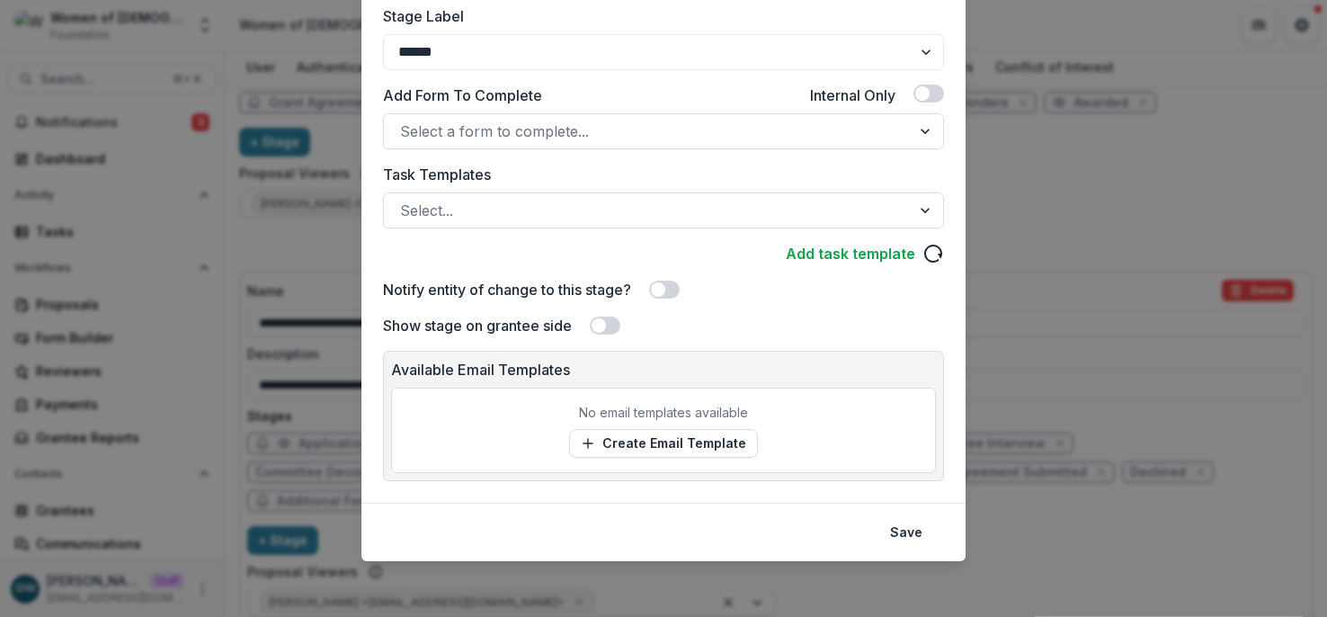
click at [657, 285] on span at bounding box center [658, 289] width 14 height 14
click at [919, 536] on button "Save" at bounding box center [906, 532] width 54 height 29
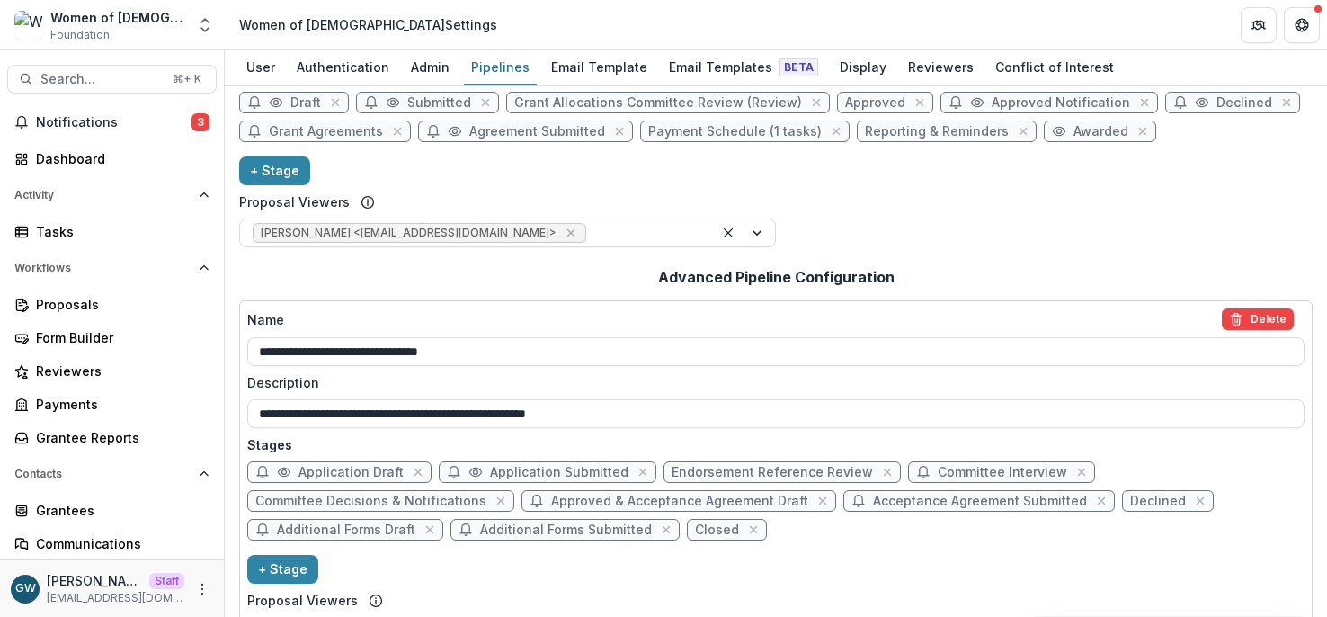
scroll to position [145, 0]
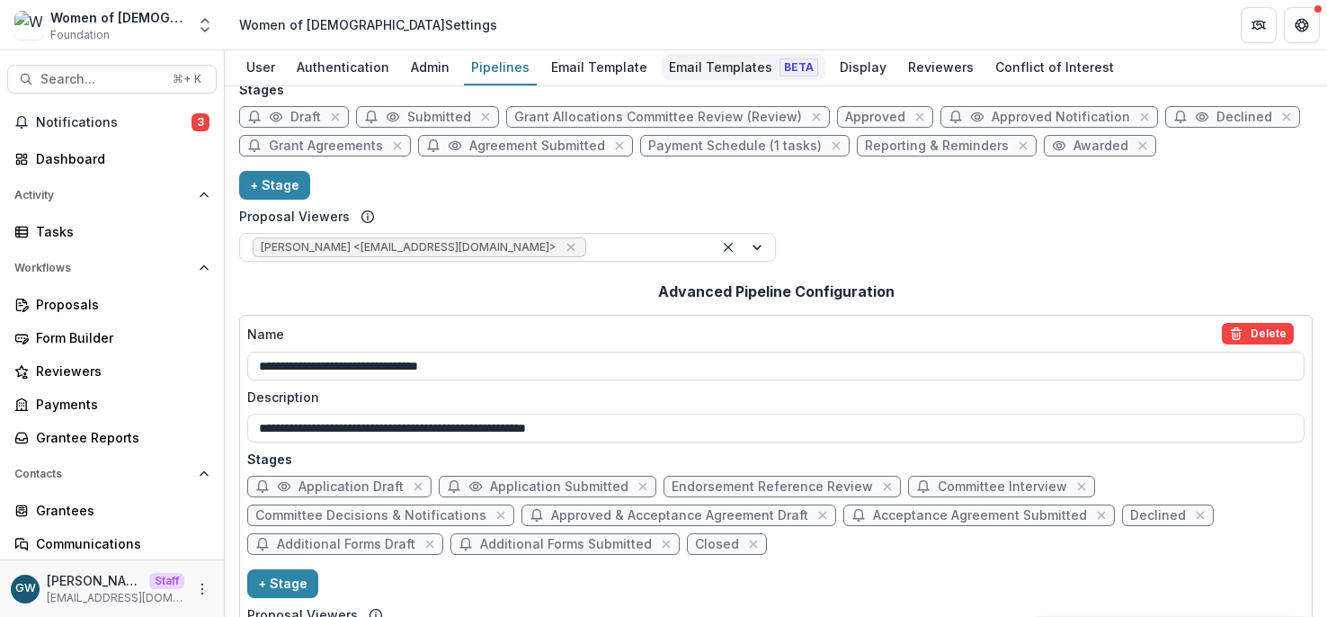
click at [735, 72] on div "Email Templates Beta" at bounding box center [744, 67] width 164 height 26
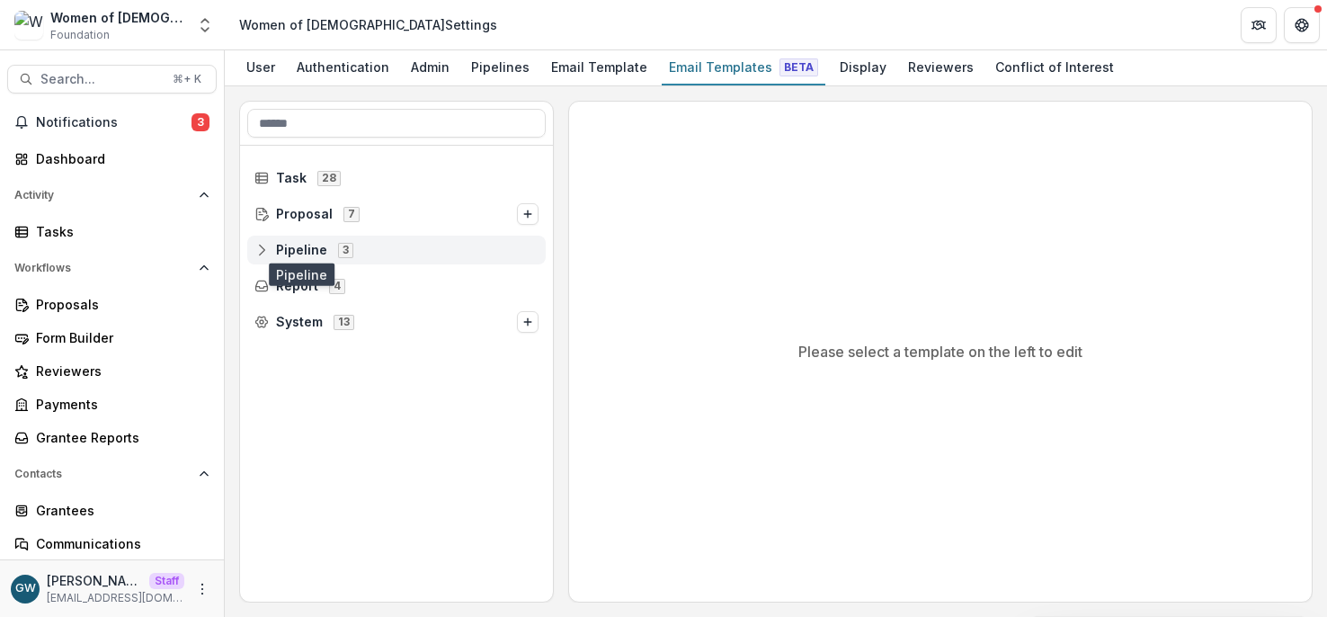
click at [290, 247] on span "Pipeline" at bounding box center [301, 250] width 51 height 15
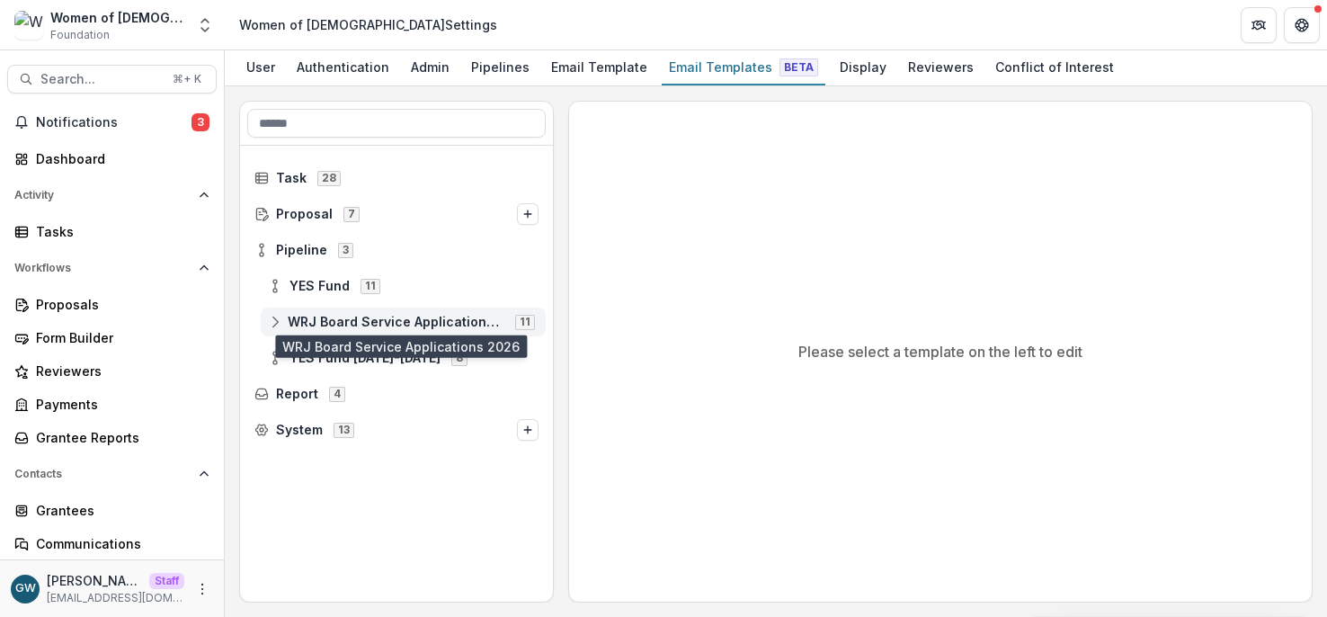
click at [311, 324] on span "WRJ Board Service Applications 2026" at bounding box center [396, 322] width 217 height 15
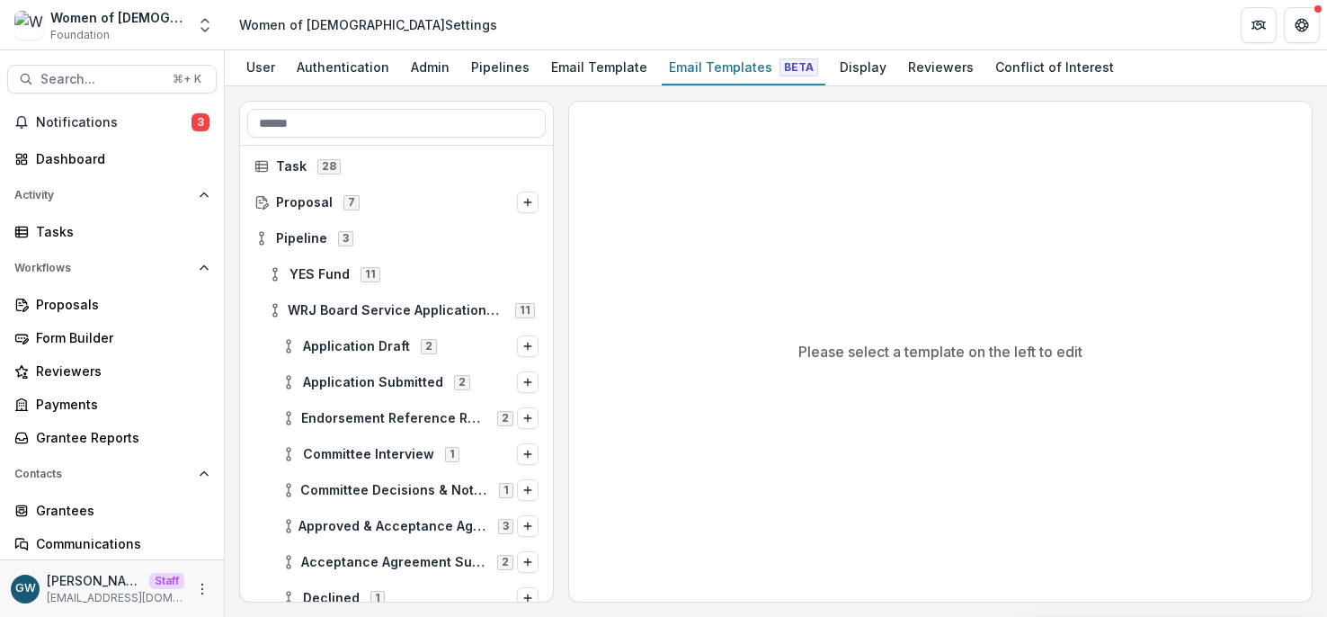
scroll to position [14, 0]
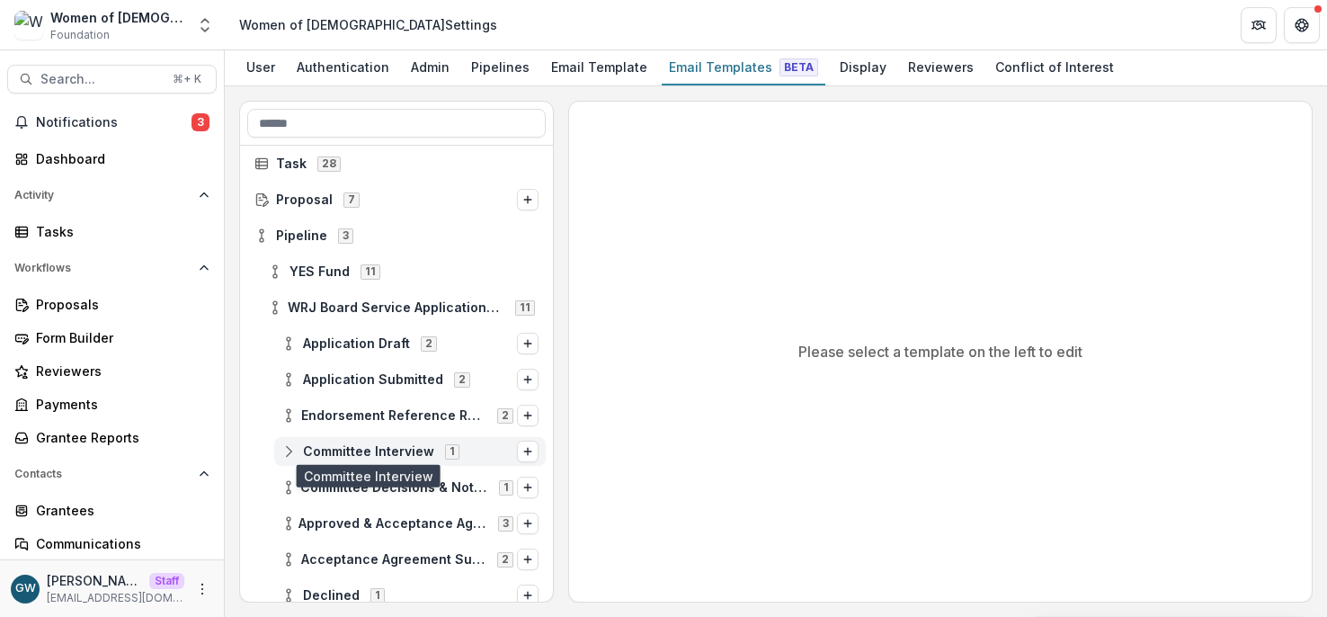
click at [378, 448] on span "Committee Interview" at bounding box center [368, 451] width 131 height 15
click at [522, 450] on icon "Options" at bounding box center [527, 451] width 11 height 11
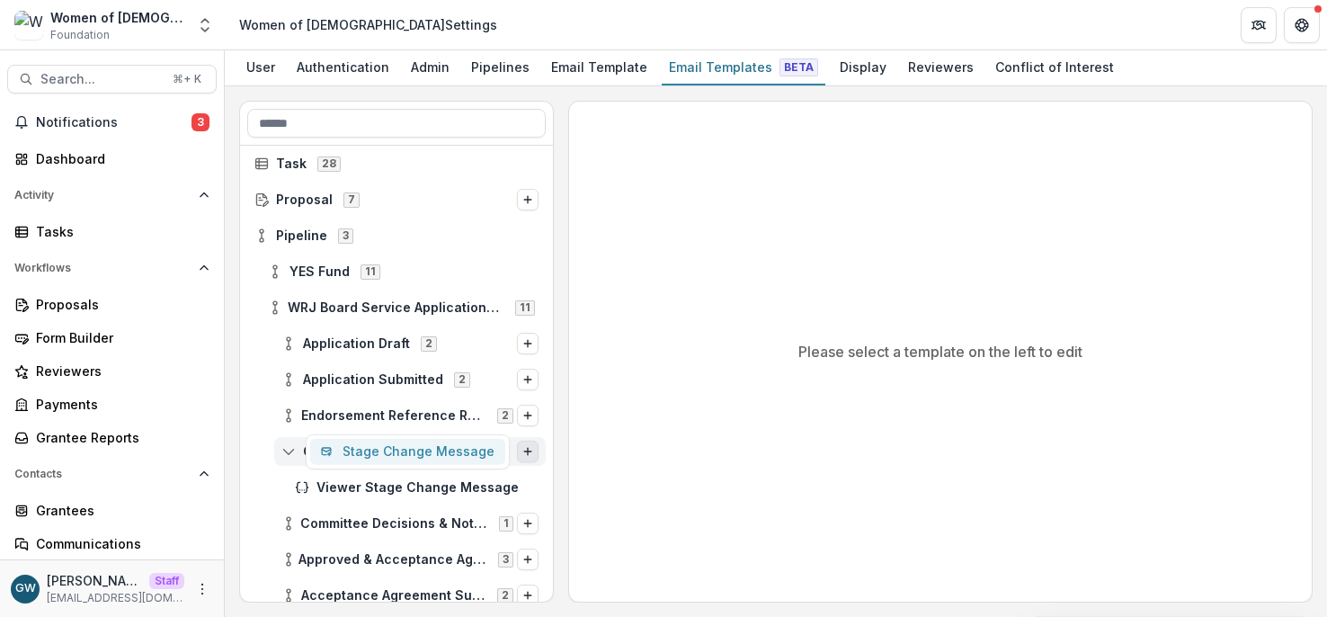
click at [399, 452] on button "Stage Change Message" at bounding box center [407, 452] width 195 height 26
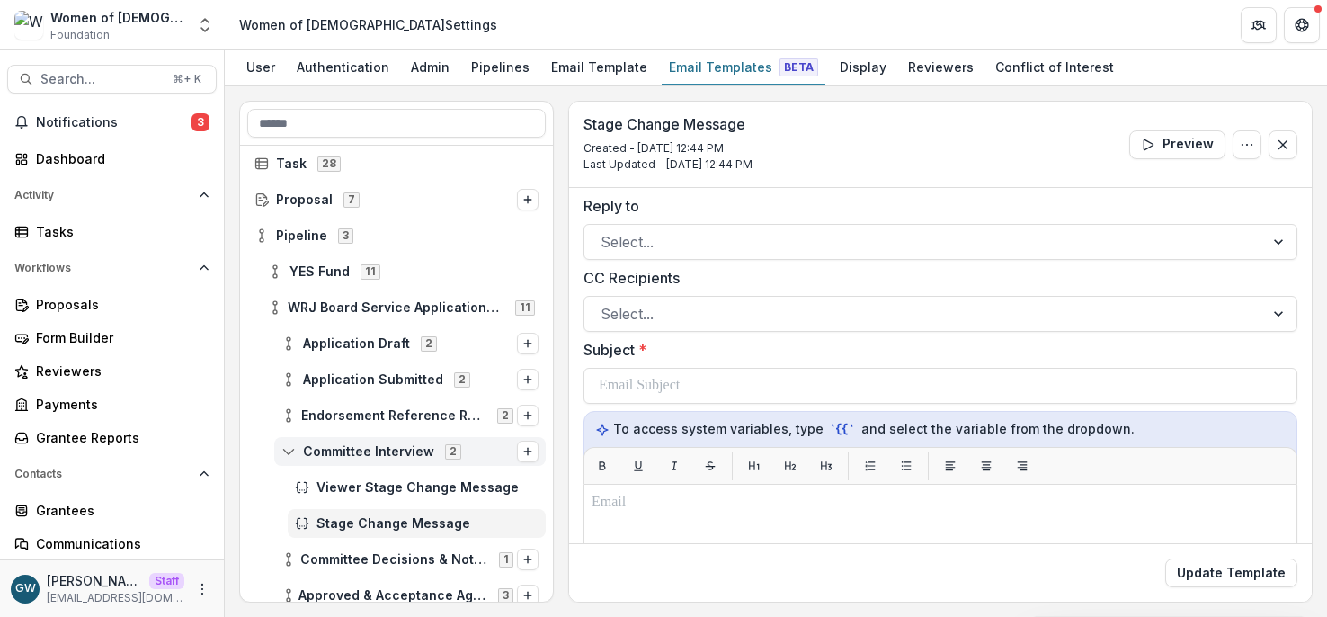
scroll to position [8, 0]
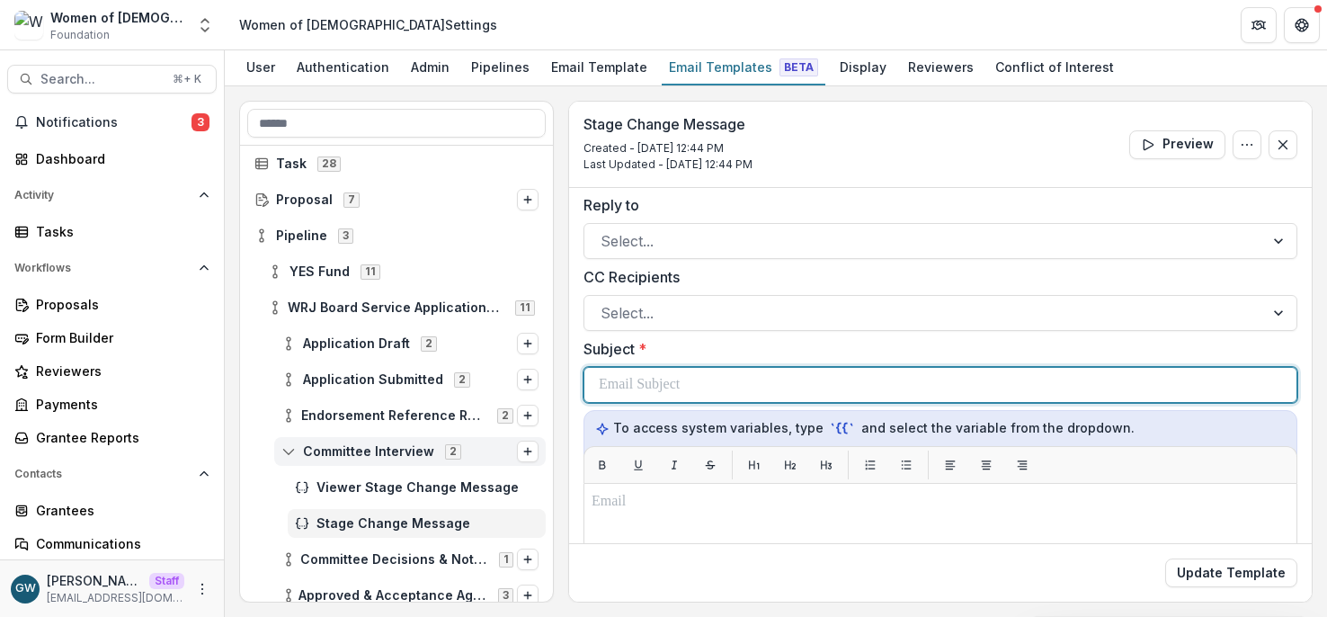
click at [735, 387] on div at bounding box center [940, 385] width 683 height 34
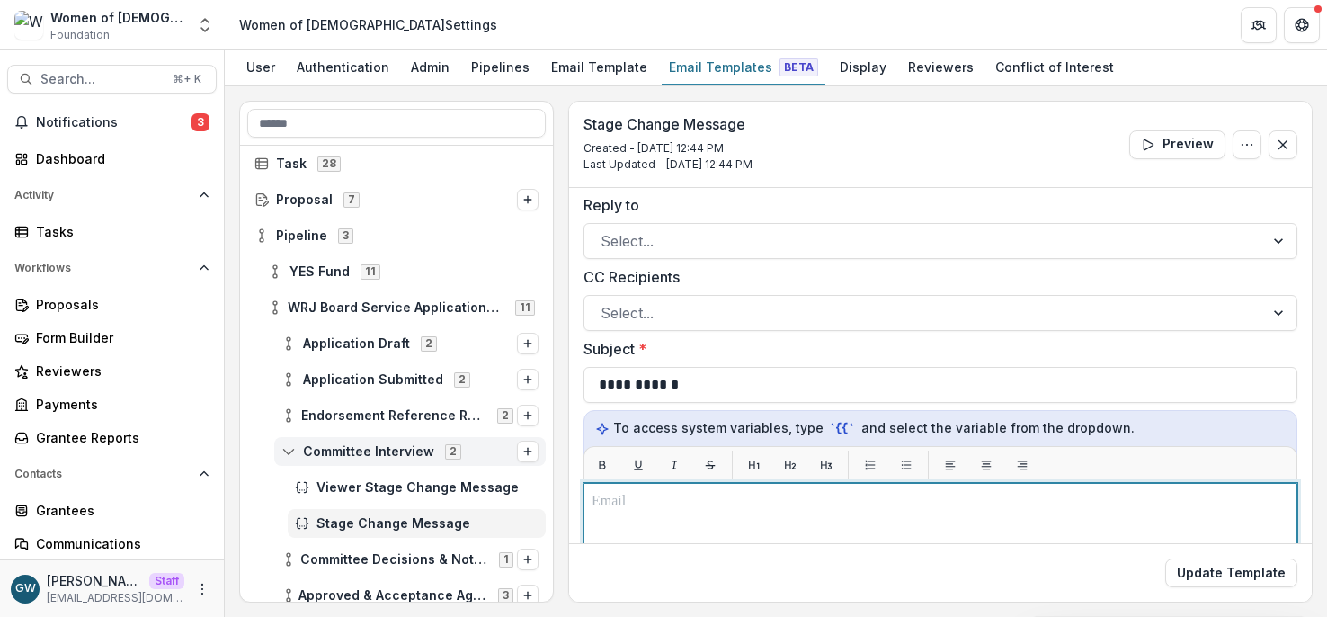
click at [720, 506] on p at bounding box center [940, 502] width 698 height 22
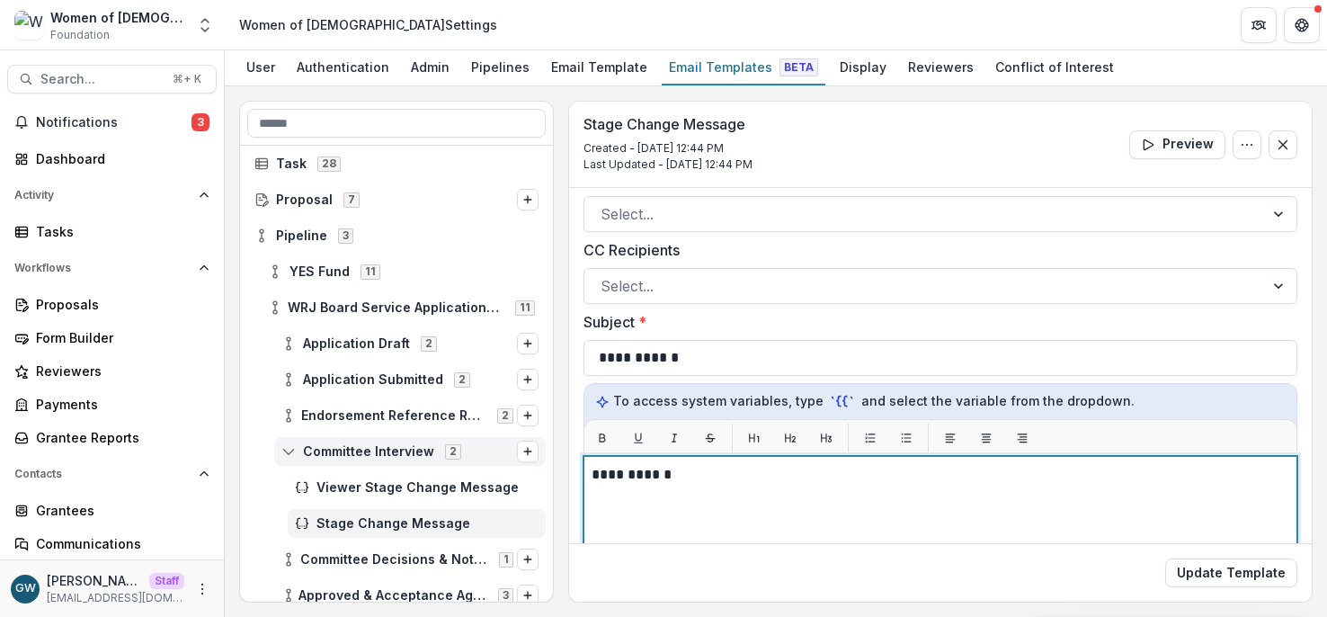
scroll to position [67, 0]
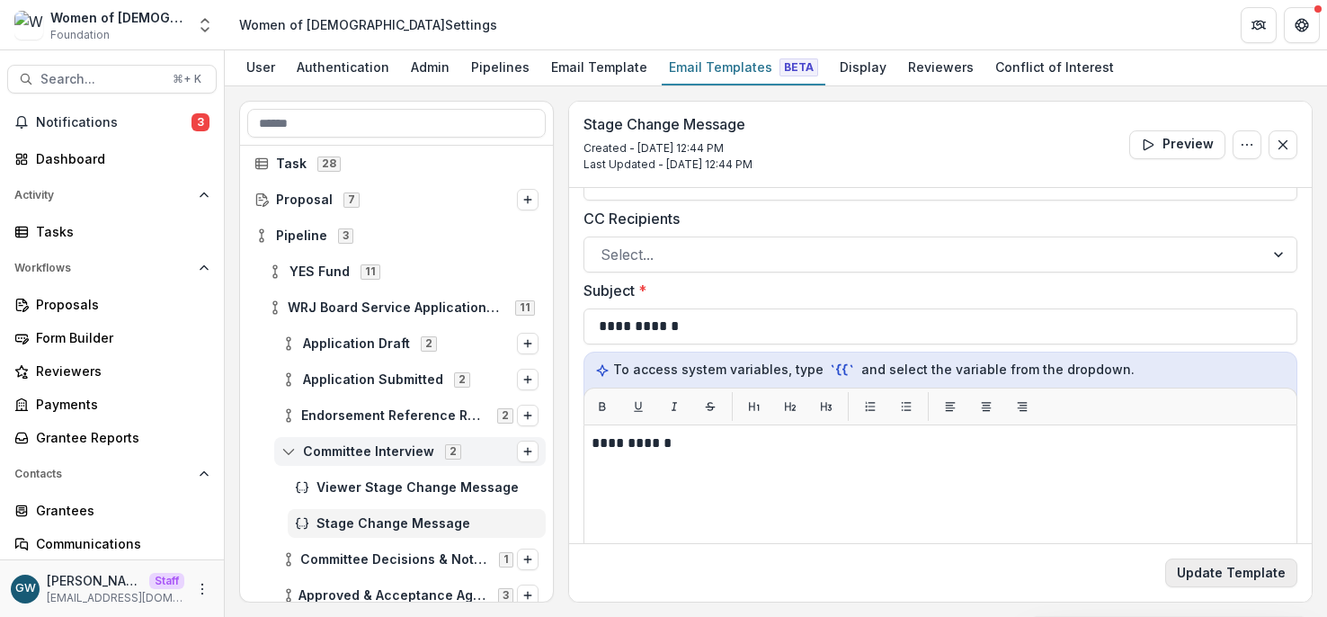
click at [1232, 576] on button "Update Template" at bounding box center [1231, 572] width 132 height 29
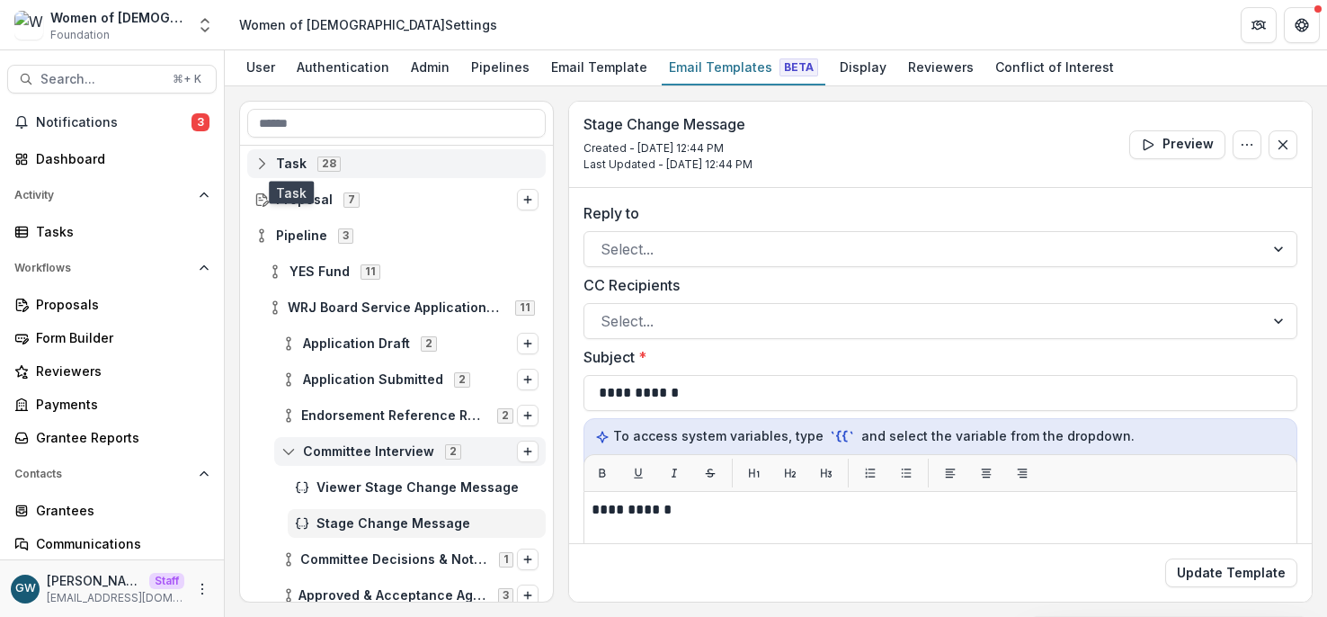
scroll to position [0, 0]
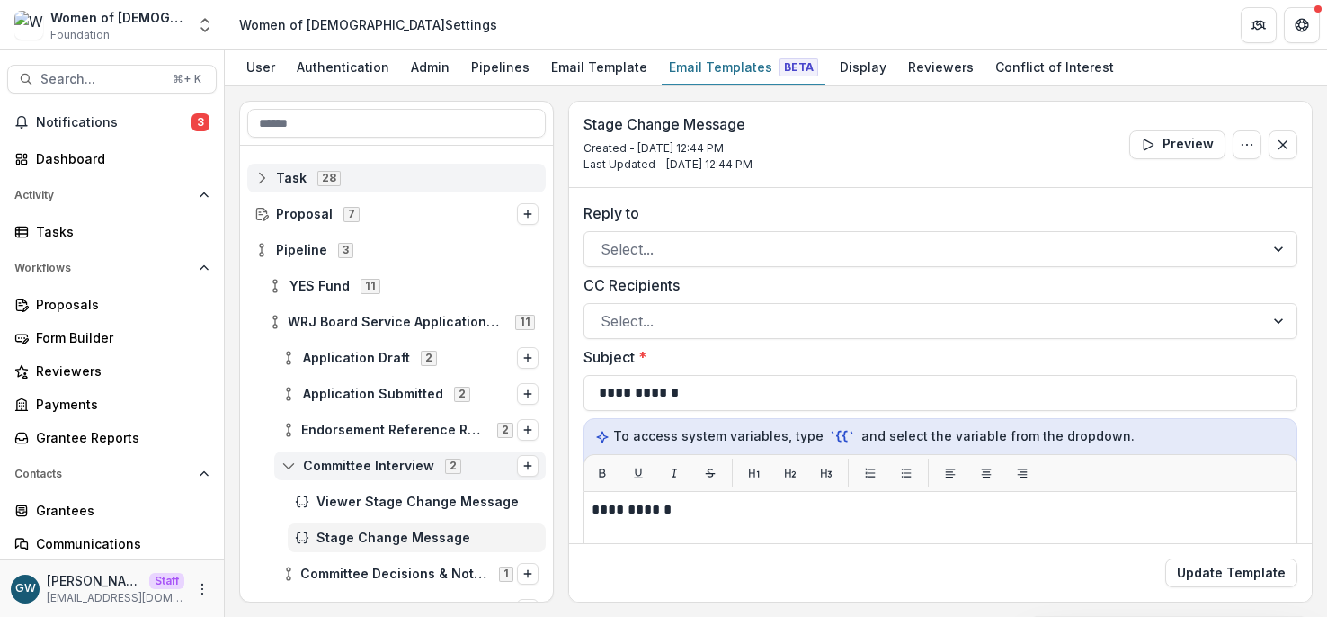
click at [267, 179] on rect at bounding box center [262, 178] width 12 height 10
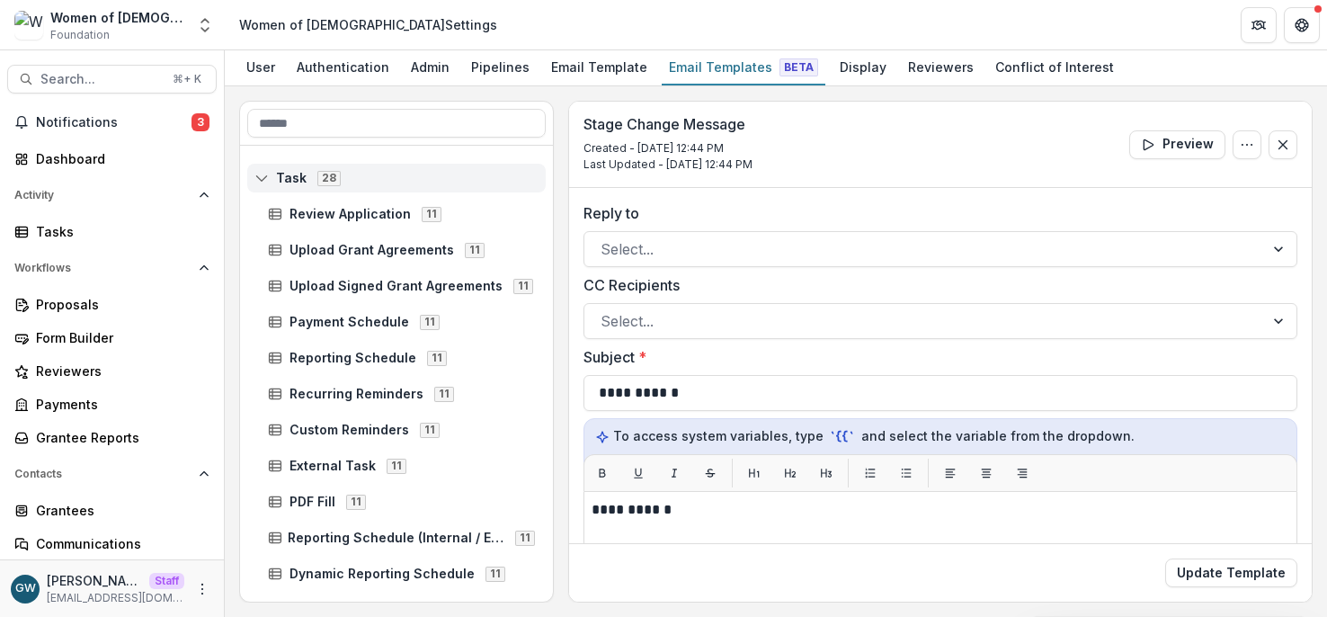
click at [266, 179] on icon at bounding box center [261, 178] width 14 height 14
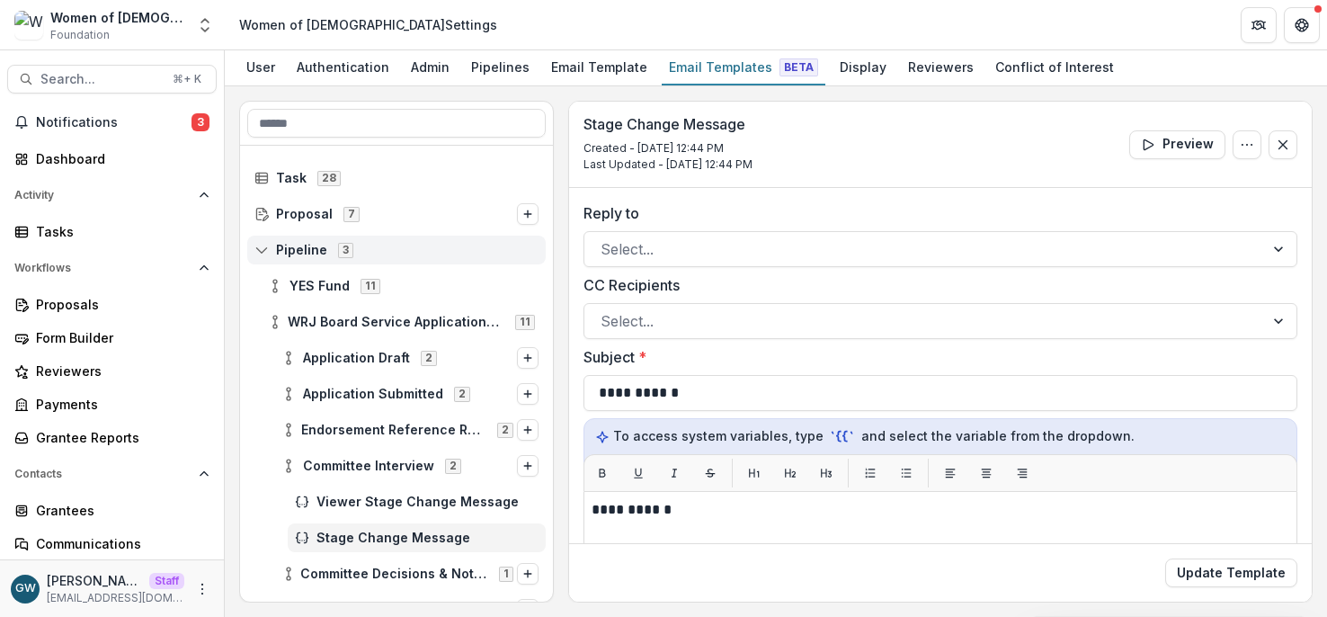
click at [260, 250] on icon at bounding box center [261, 250] width 14 height 14
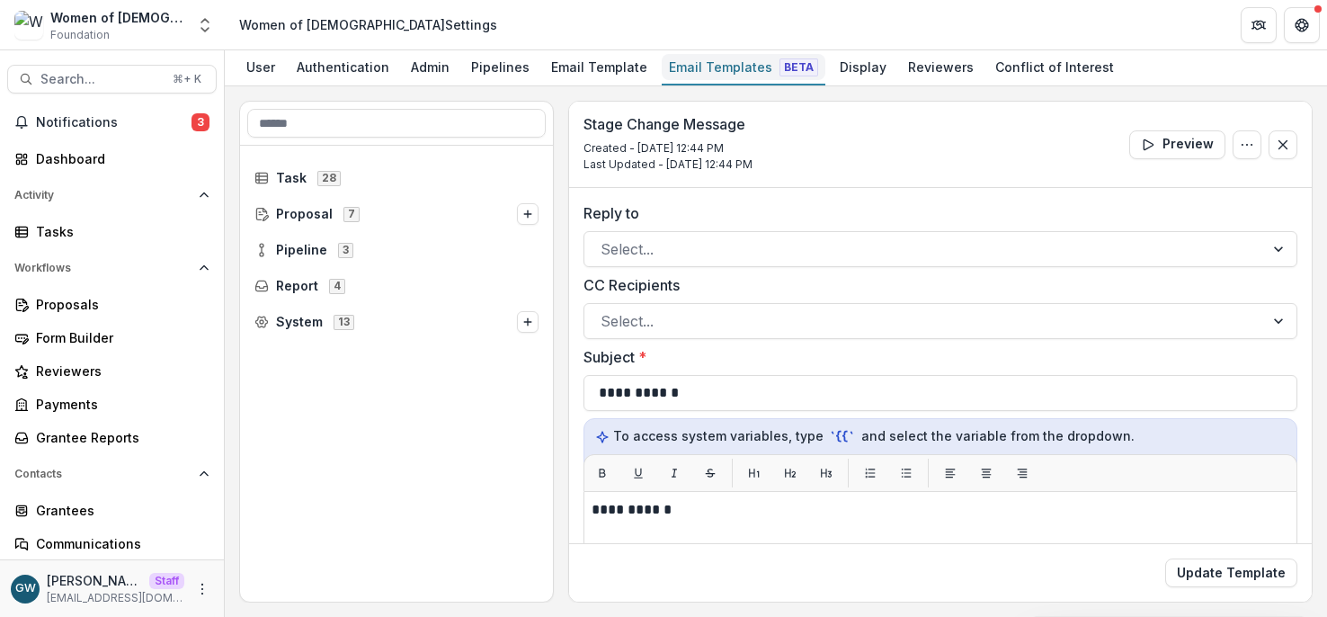
click at [713, 57] on div "Email Templates Beta" at bounding box center [744, 67] width 164 height 26
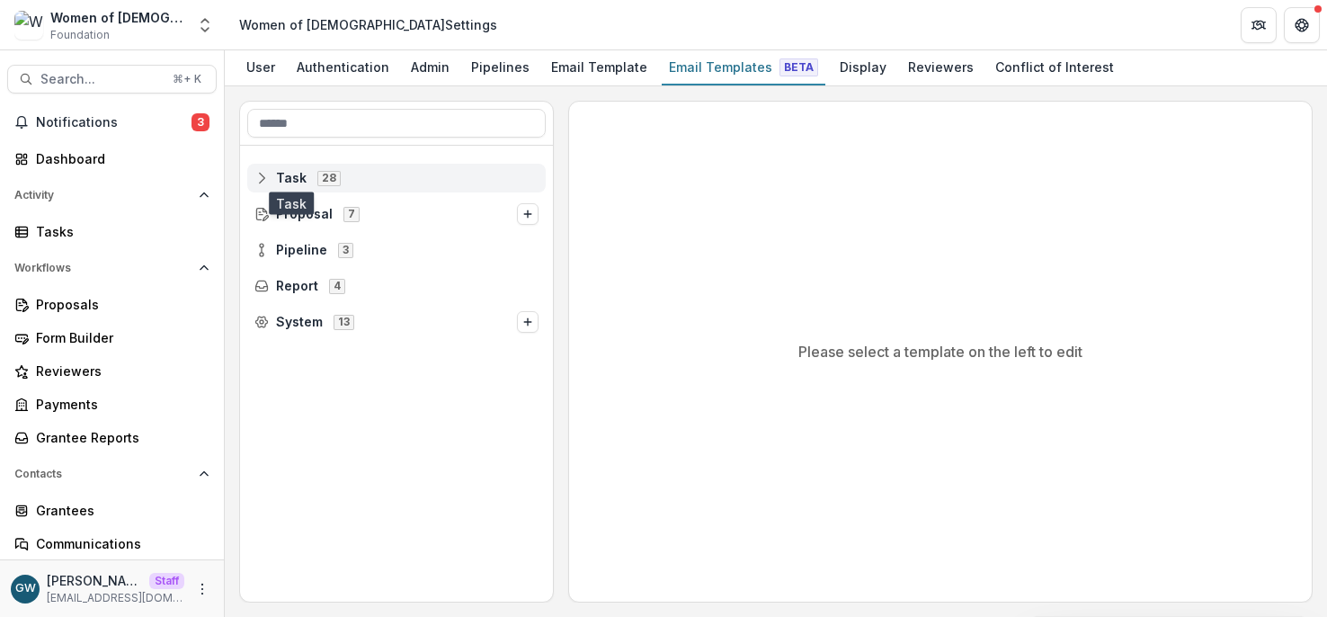
click at [283, 178] on span "Task" at bounding box center [291, 178] width 31 height 15
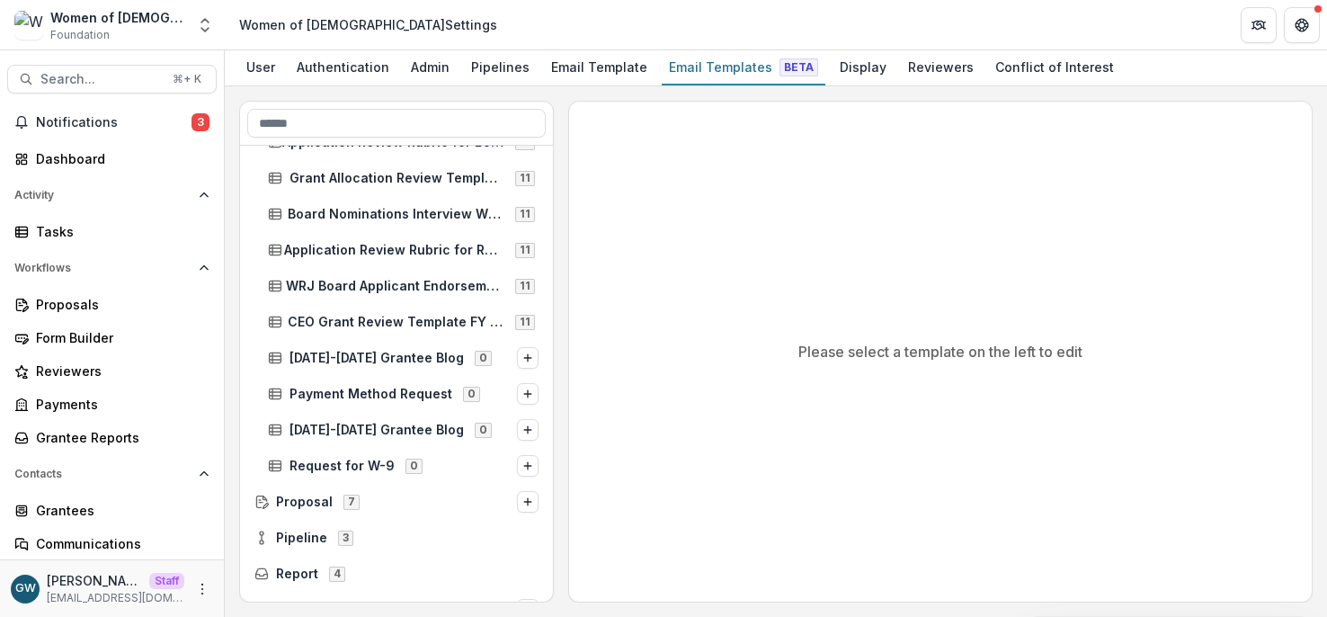
scroll to position [717, 0]
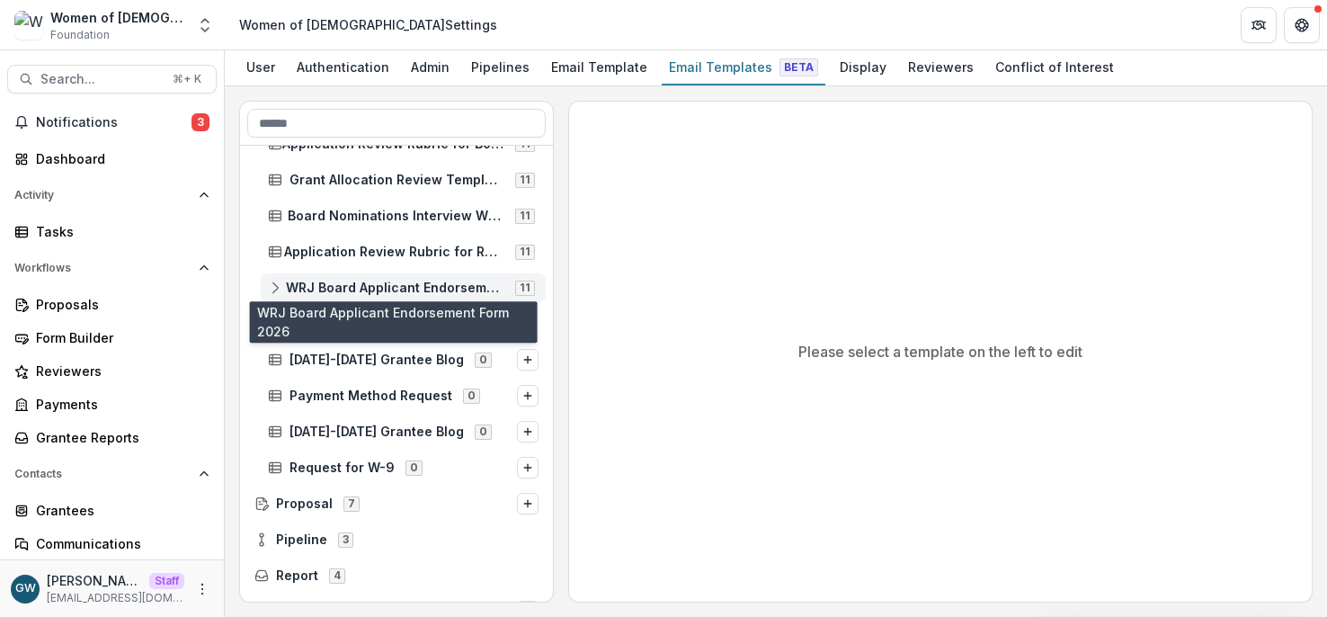
click at [328, 284] on span "WRJ Board Applicant Endorsement Form 2026" at bounding box center [395, 287] width 218 height 15
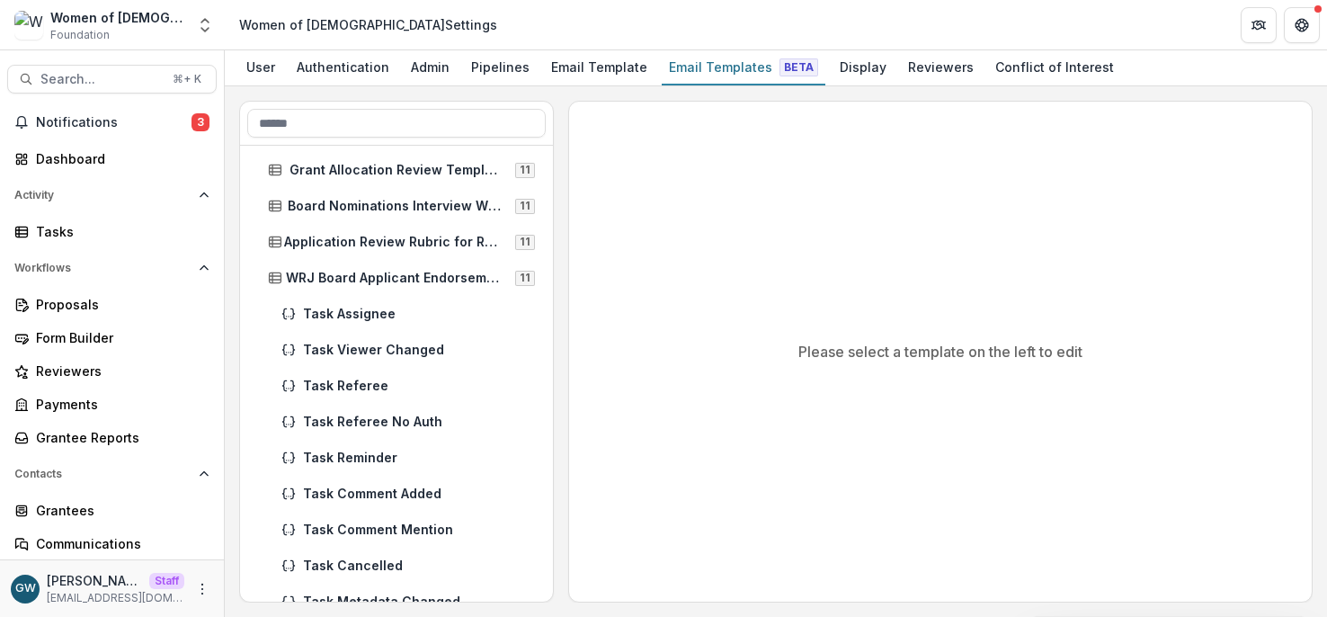
scroll to position [748, 0]
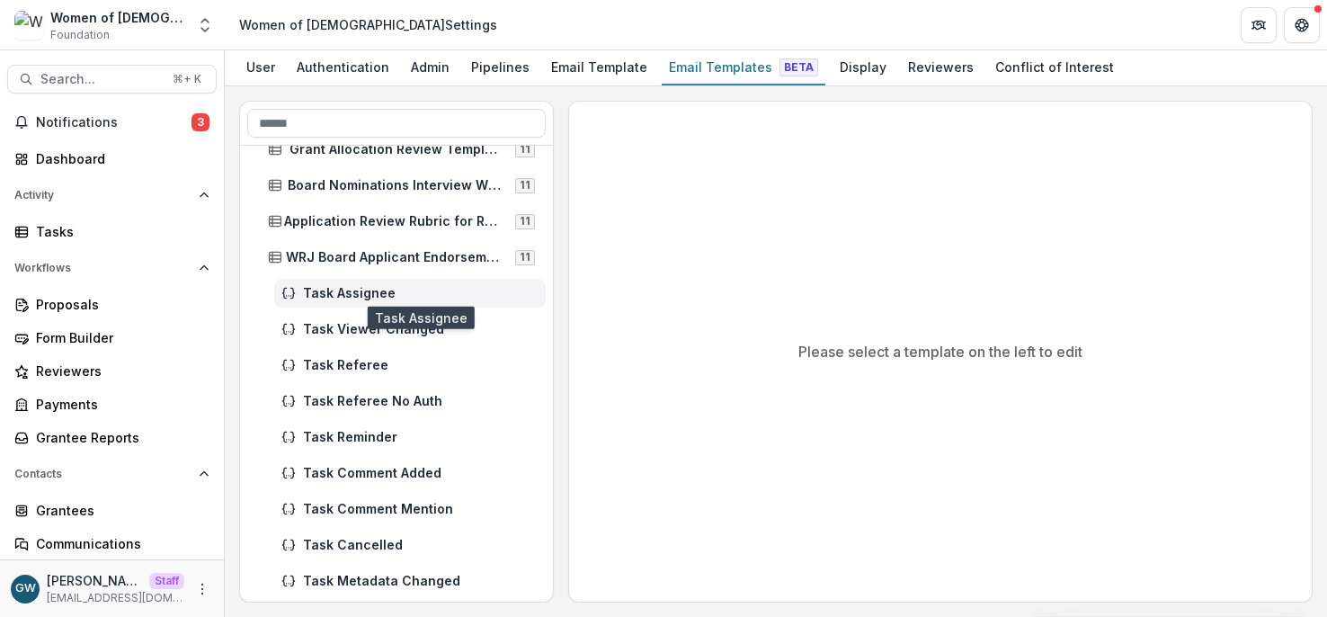
click at [374, 288] on span "Task Assignee" at bounding box center [420, 293] width 235 height 15
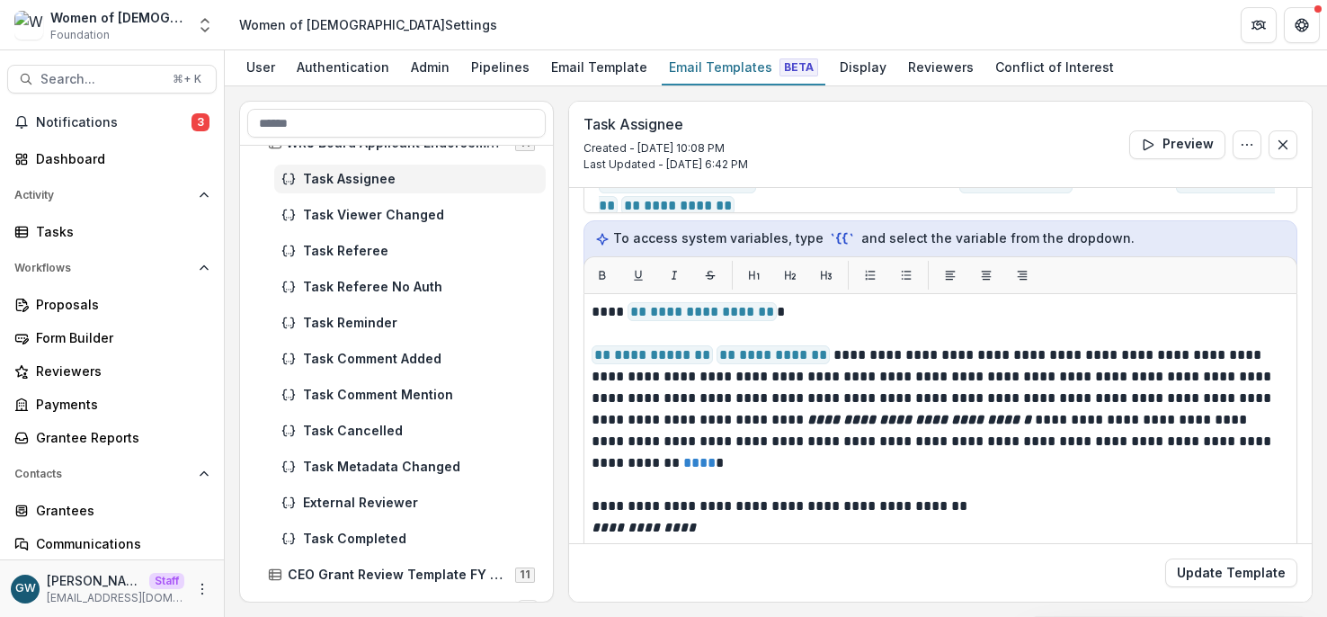
scroll to position [874, 0]
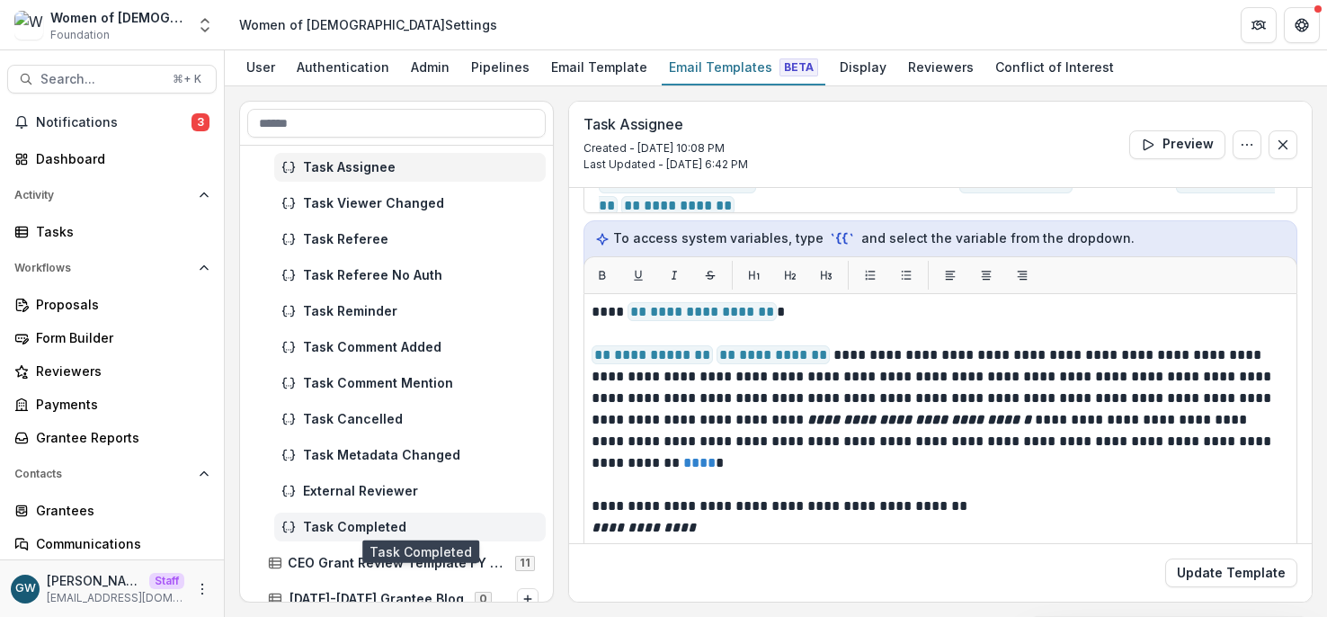
click at [348, 522] on span "Task Completed" at bounding box center [420, 527] width 235 height 15
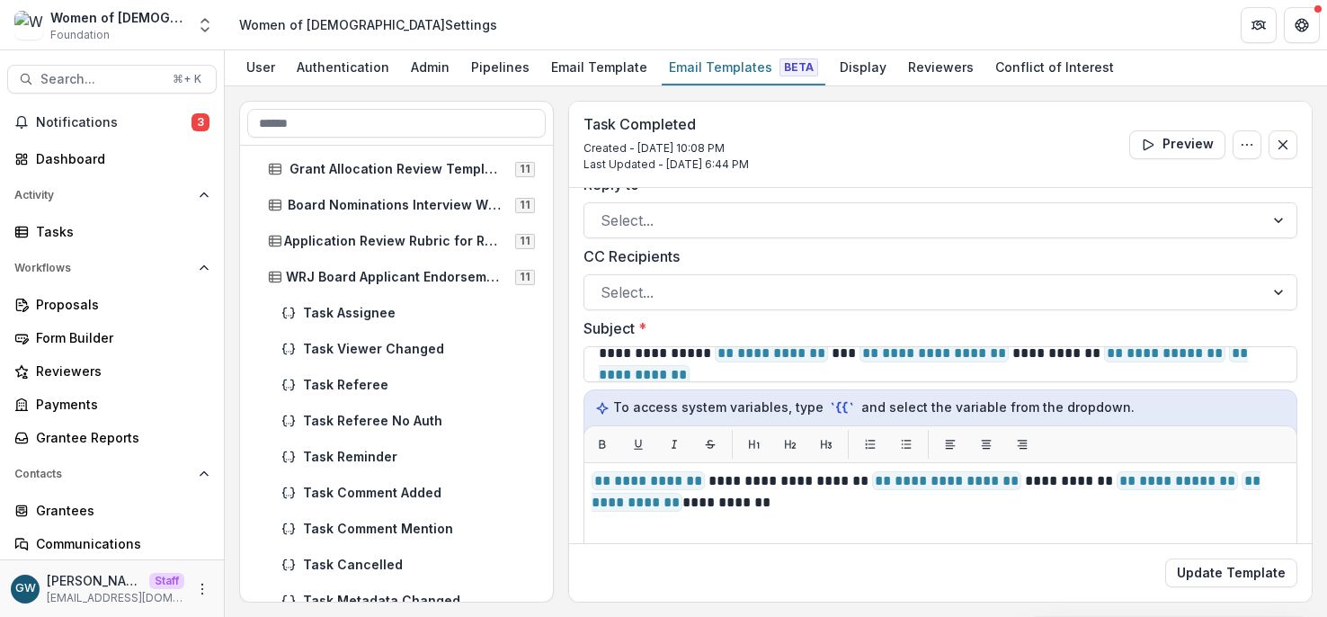
scroll to position [716, 0]
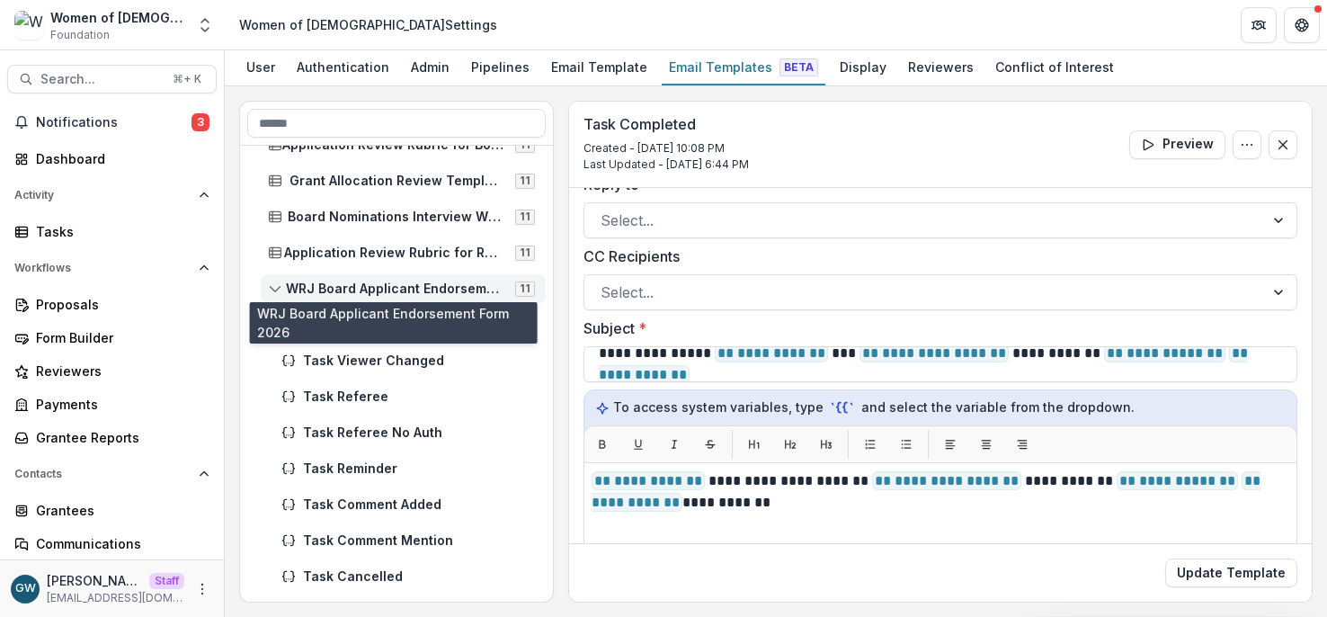
click at [311, 286] on span "WRJ Board Applicant Endorsement Form 2026" at bounding box center [395, 288] width 218 height 15
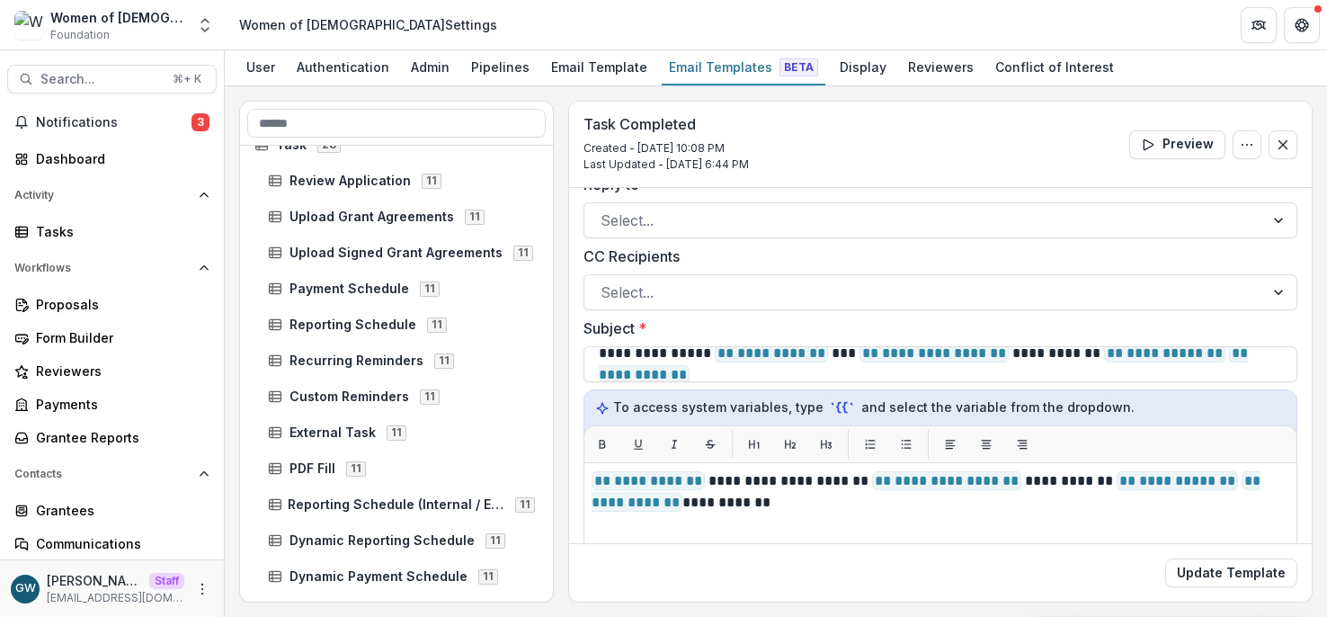
scroll to position [0, 0]
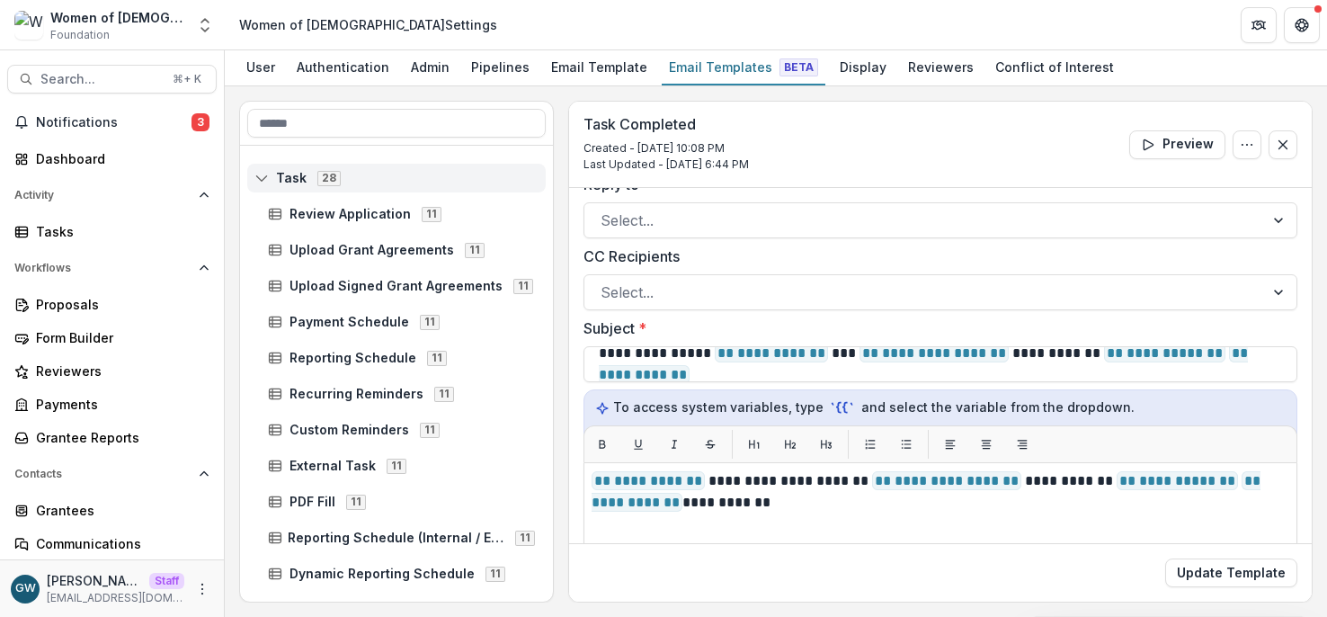
click at [291, 182] on span "Task" at bounding box center [291, 178] width 31 height 15
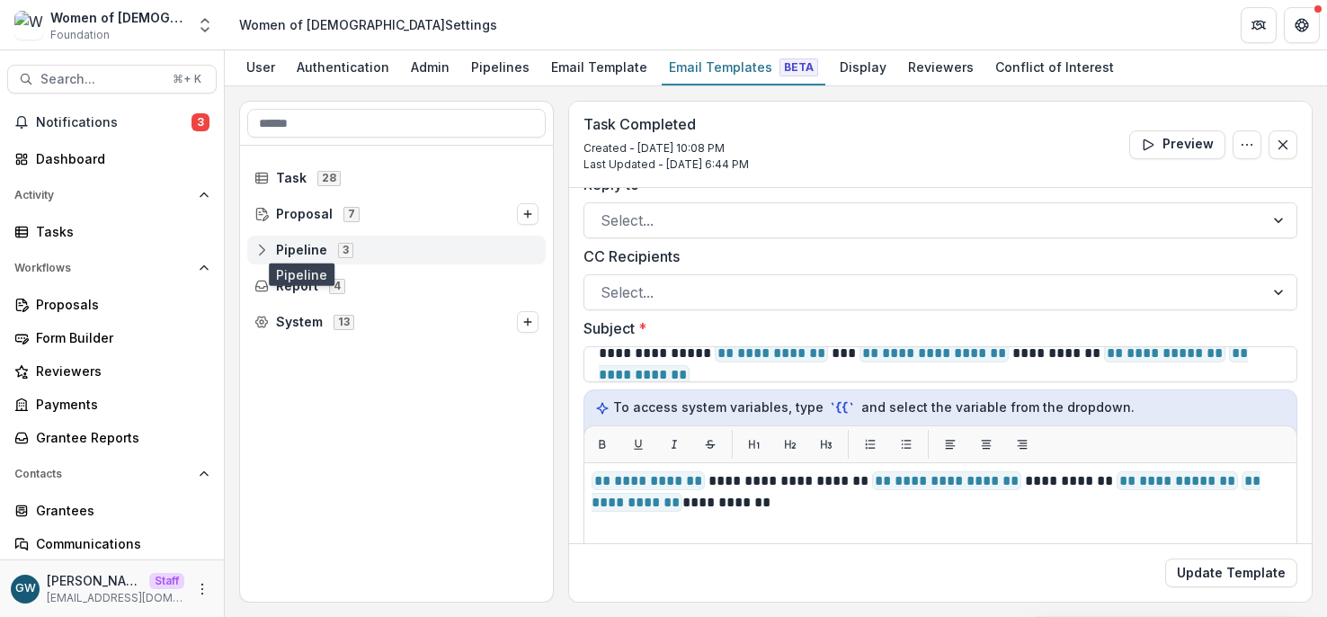
click at [312, 245] on span "Pipeline" at bounding box center [301, 250] width 51 height 15
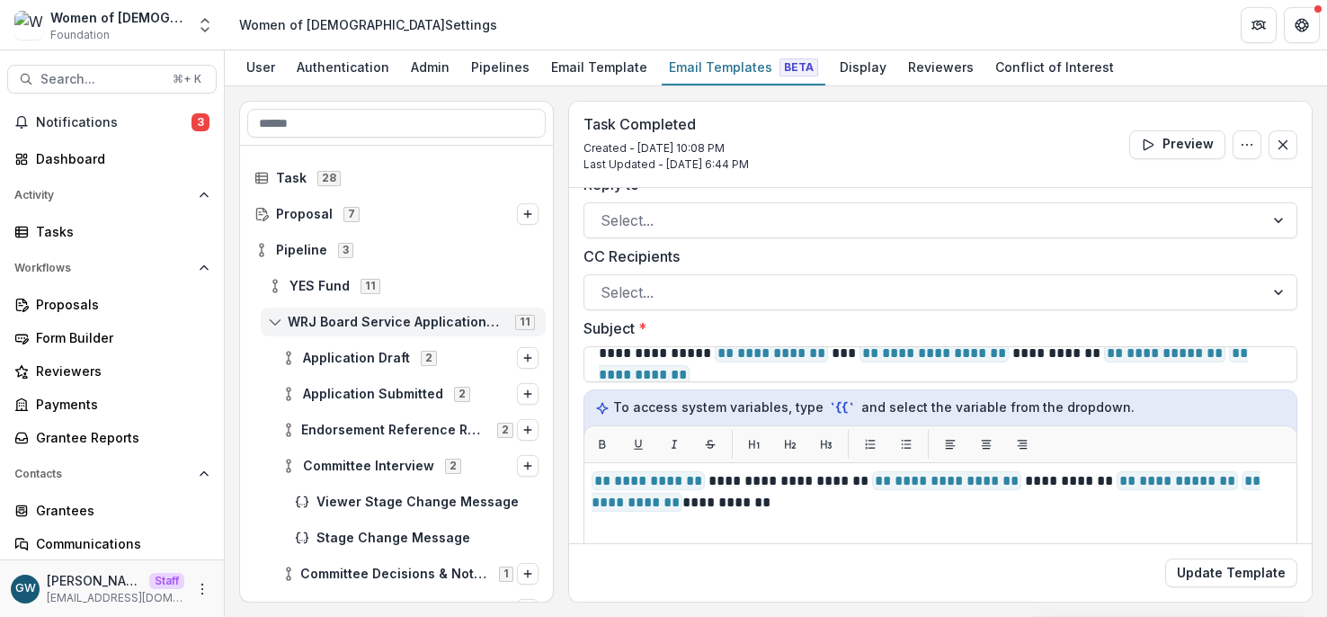
click at [302, 320] on span "WRJ Board Service Applications 2026" at bounding box center [396, 322] width 217 height 15
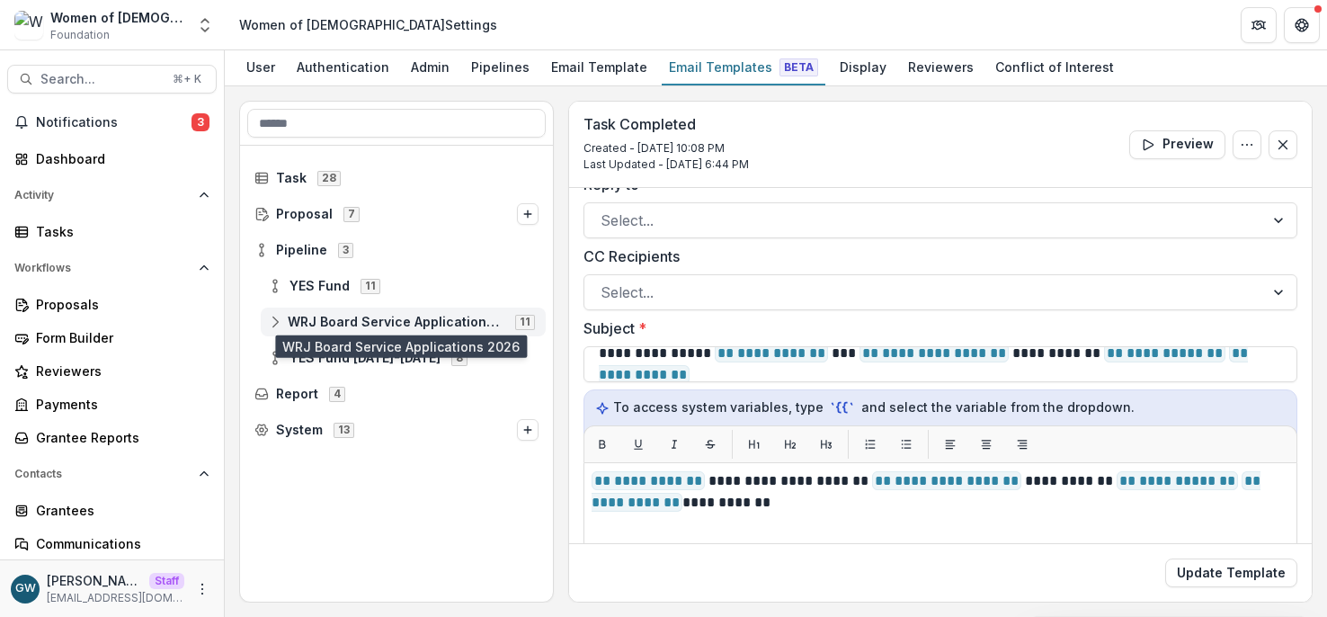
click at [325, 319] on span "WRJ Board Service Applications 2026" at bounding box center [396, 322] width 217 height 15
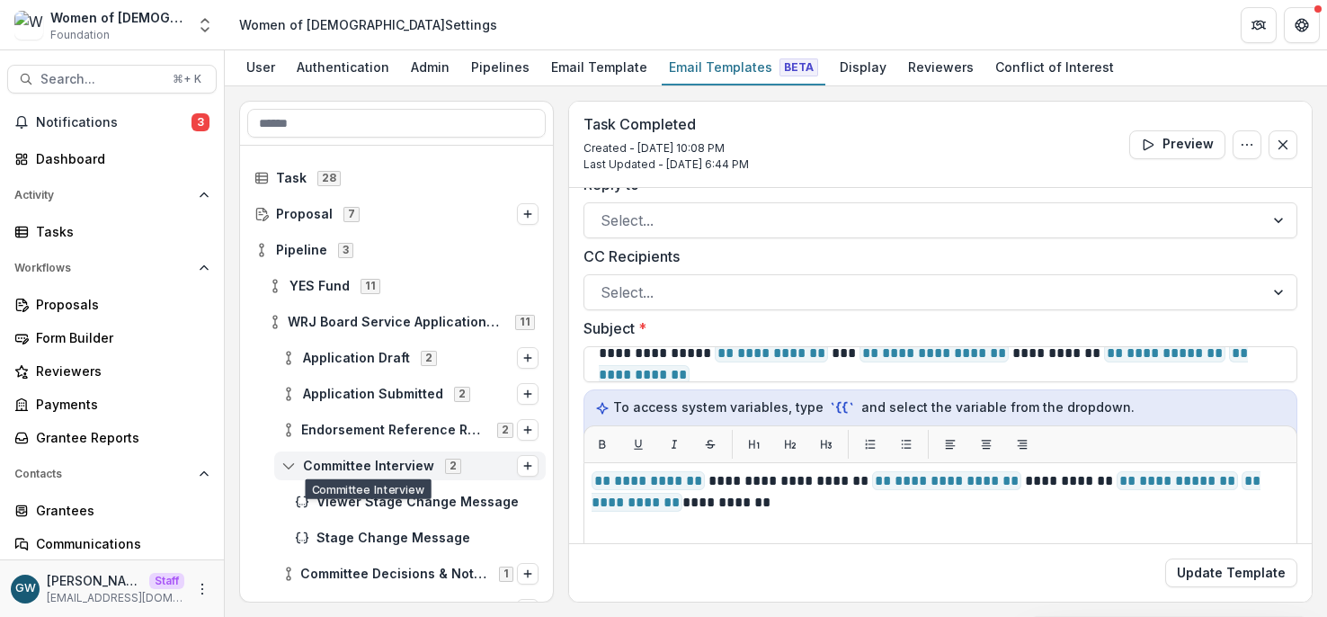
click at [316, 469] on span "Committee Interview" at bounding box center [368, 465] width 131 height 15
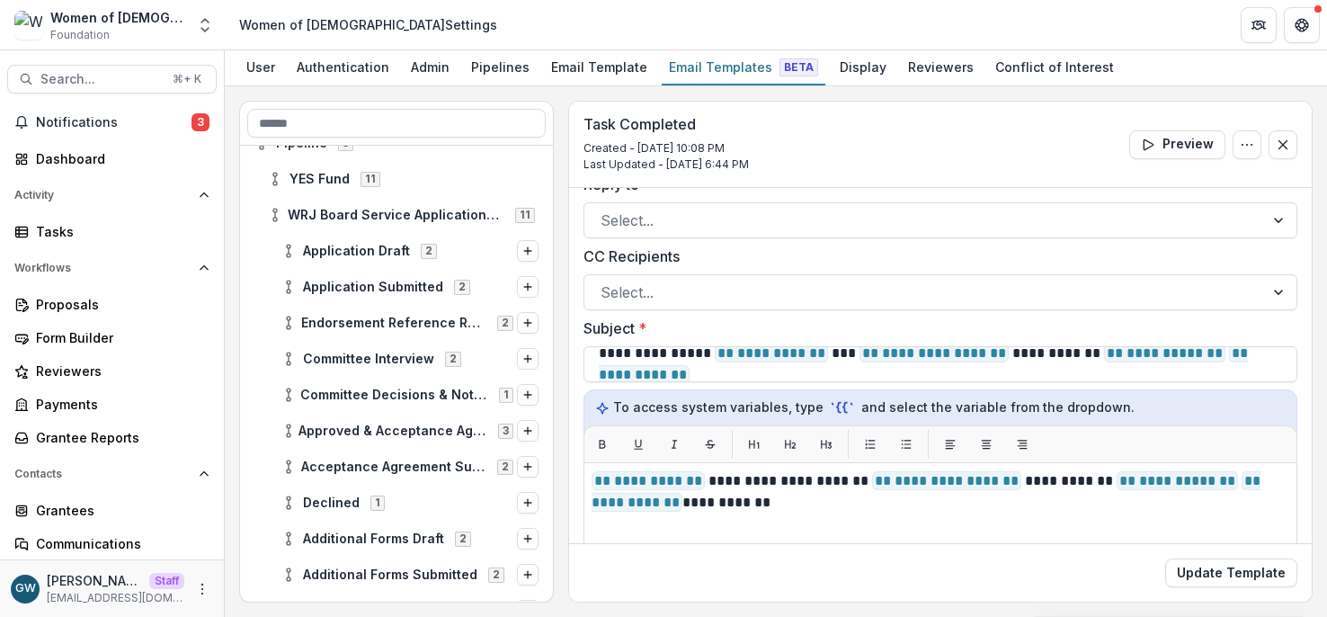
scroll to position [108, 0]
click at [337, 356] on span "Committee Interview" at bounding box center [368, 358] width 131 height 15
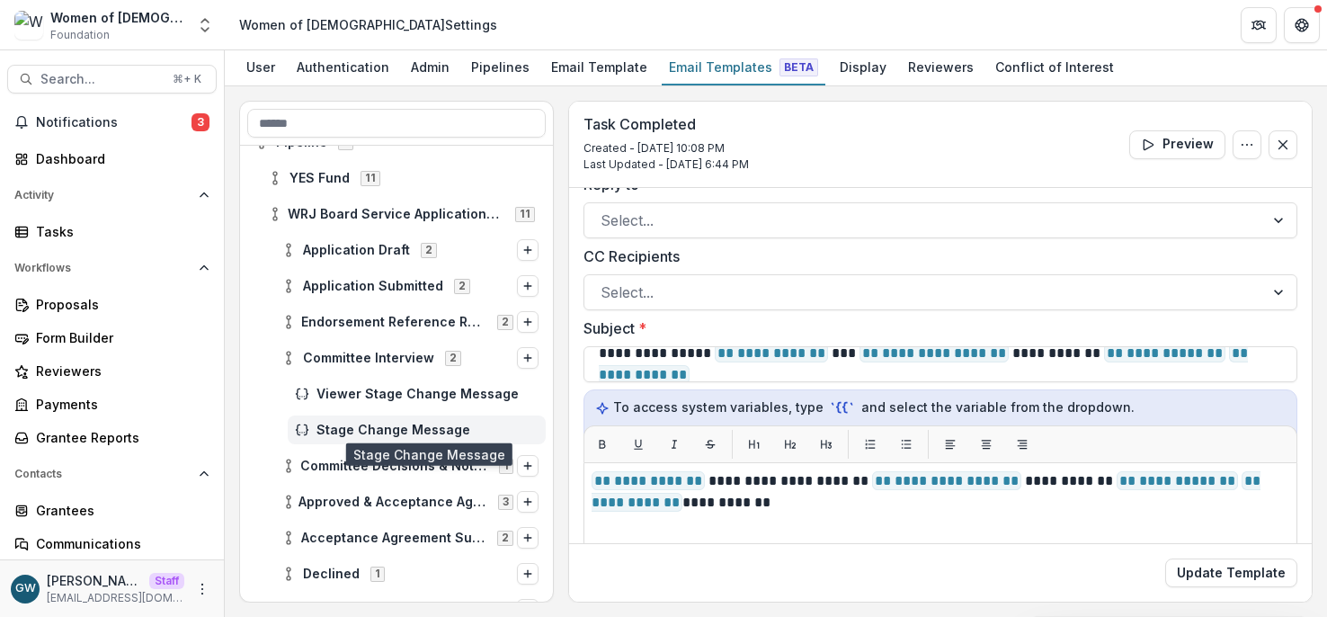
click at [341, 426] on span "Stage Change Message" at bounding box center [427, 429] width 222 height 15
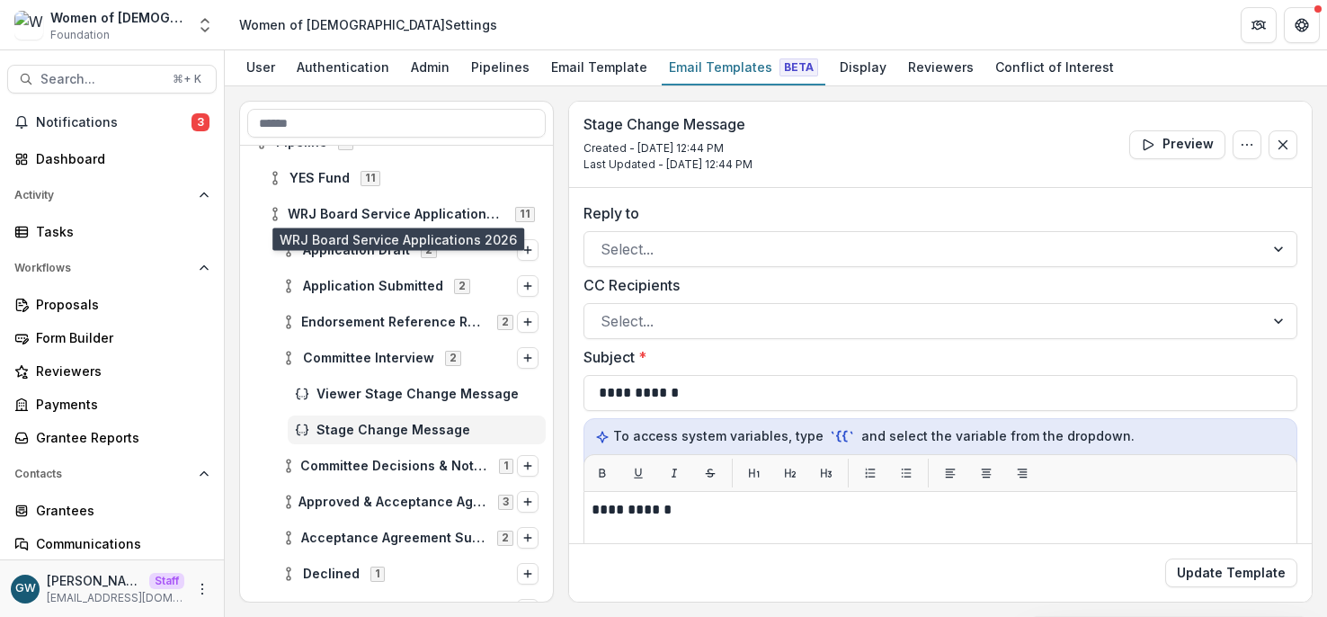
click at [308, 210] on span "WRJ Board Service Applications 2026" at bounding box center [396, 214] width 217 height 15
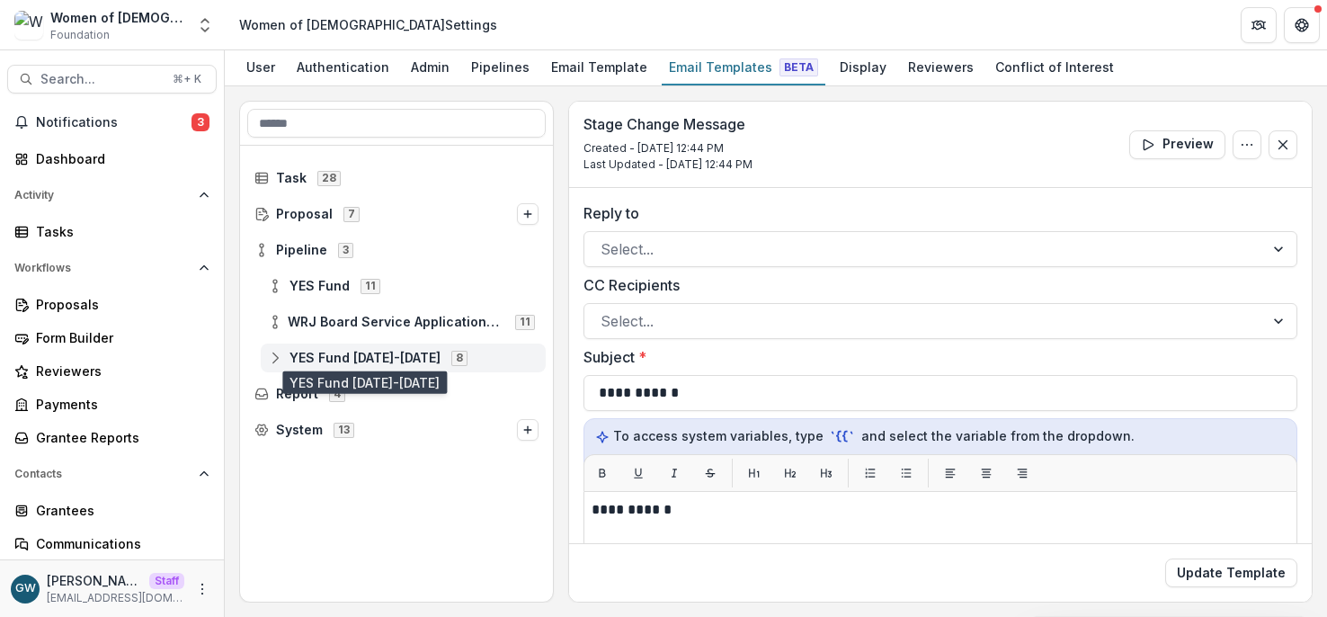
click at [346, 359] on span "YES Fund 2026-2027" at bounding box center [364, 358] width 151 height 15
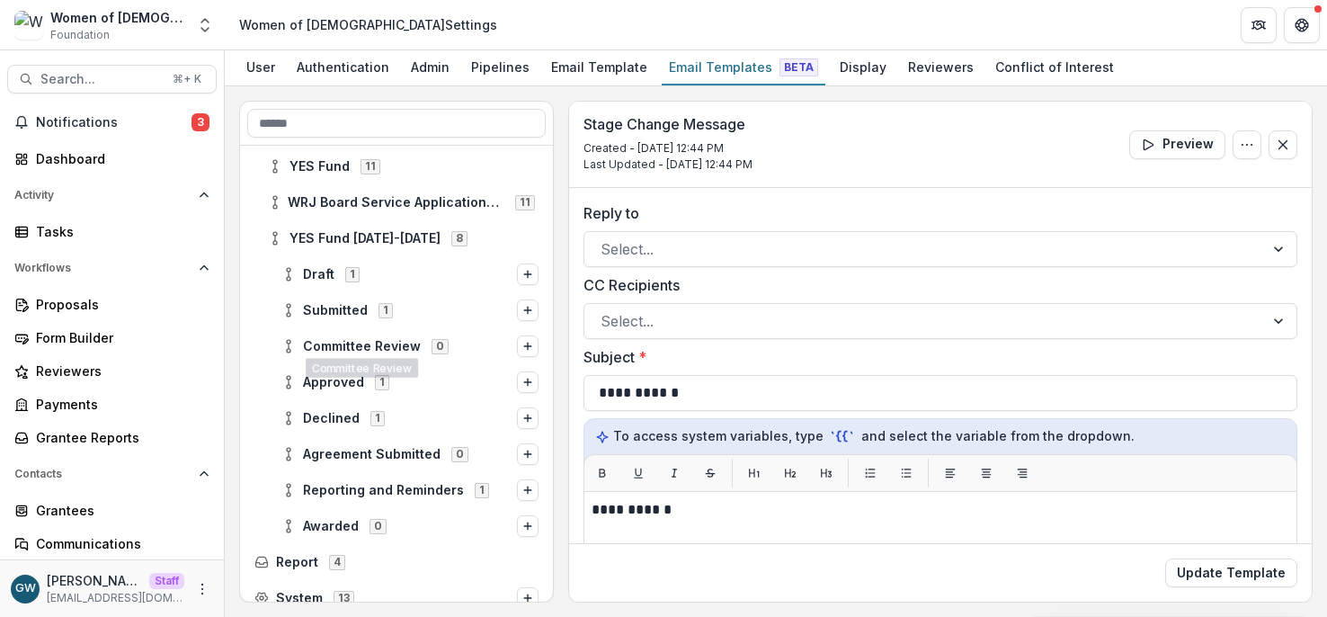
scroll to position [119, 0]
click at [502, 66] on div "Pipelines" at bounding box center [500, 67] width 73 height 26
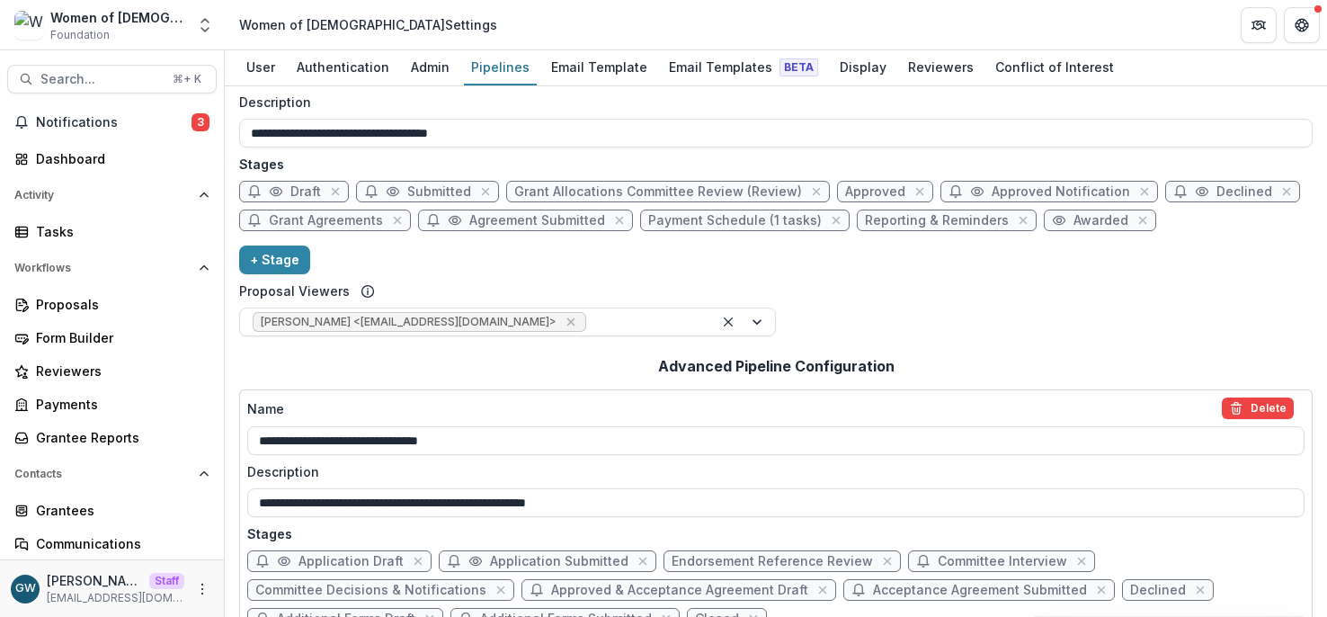
scroll to position [72, 0]
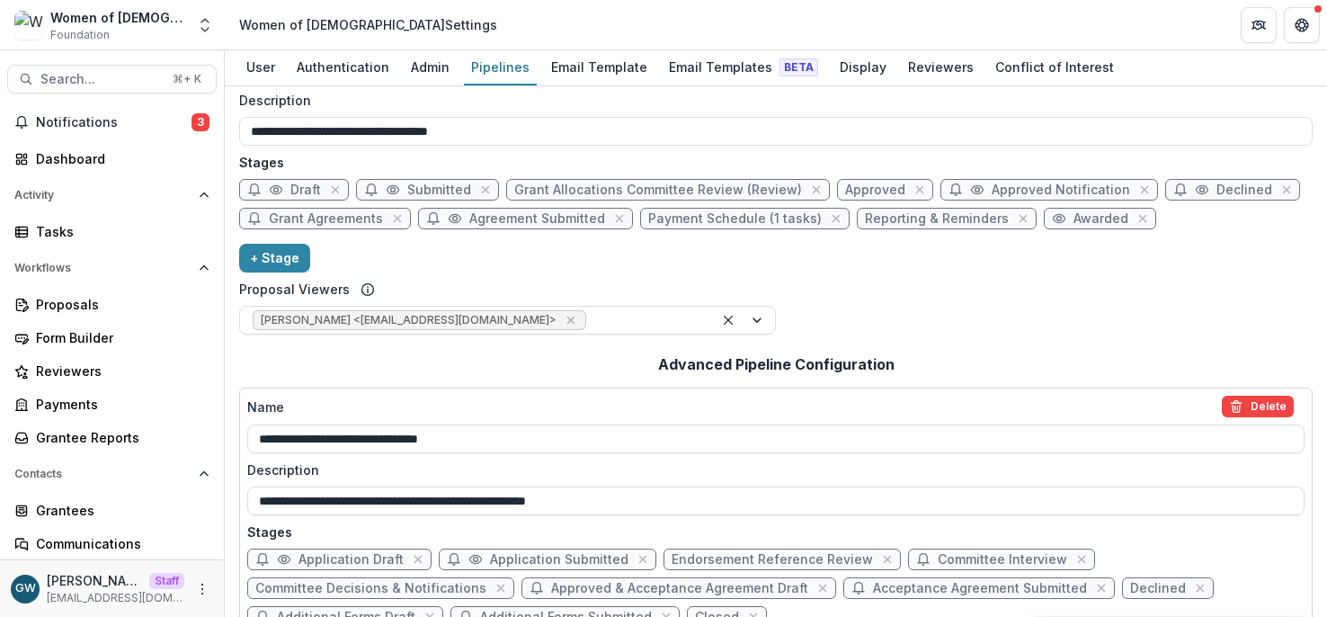
click at [285, 215] on span "Grant Agreements" at bounding box center [326, 218] width 114 height 15
select select "*****"
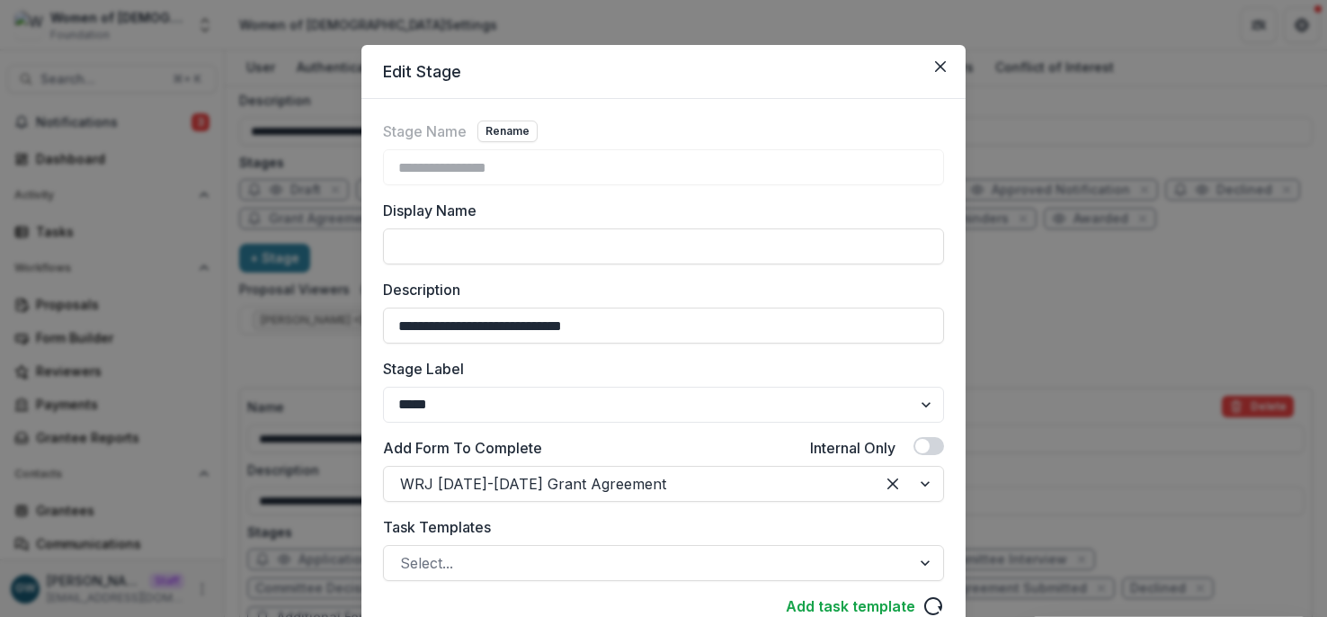
scroll to position [107, 0]
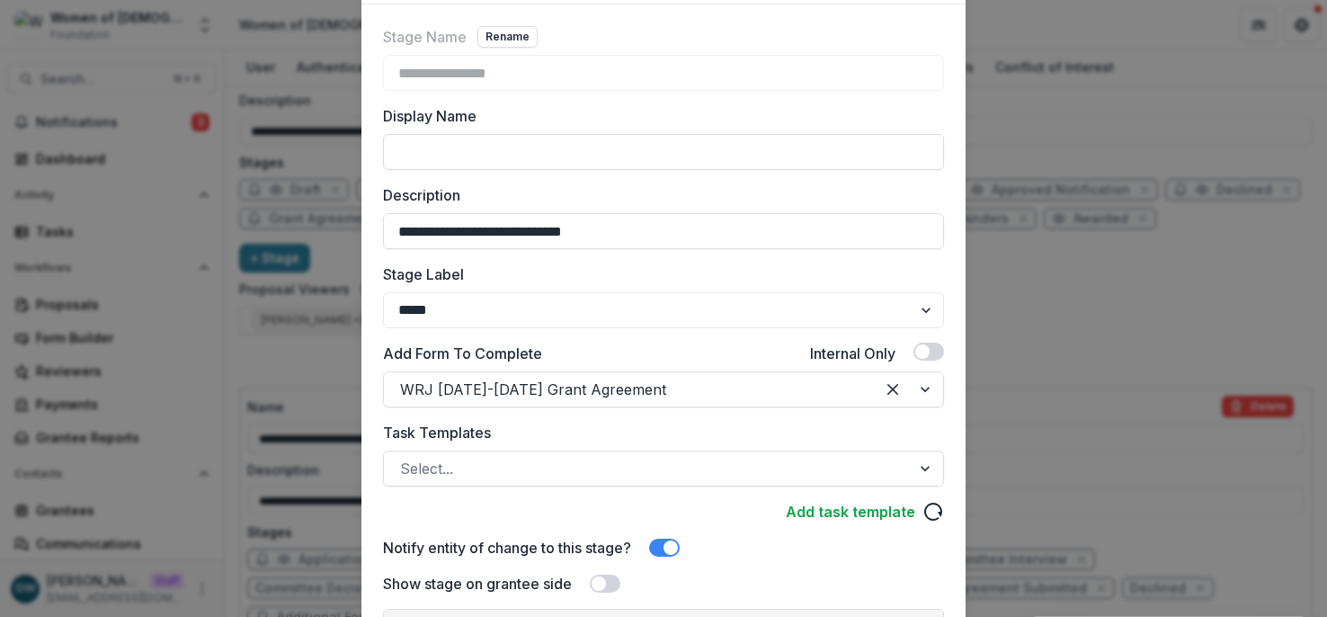
click at [1145, 264] on div "**********" at bounding box center [663, 308] width 1327 height 617
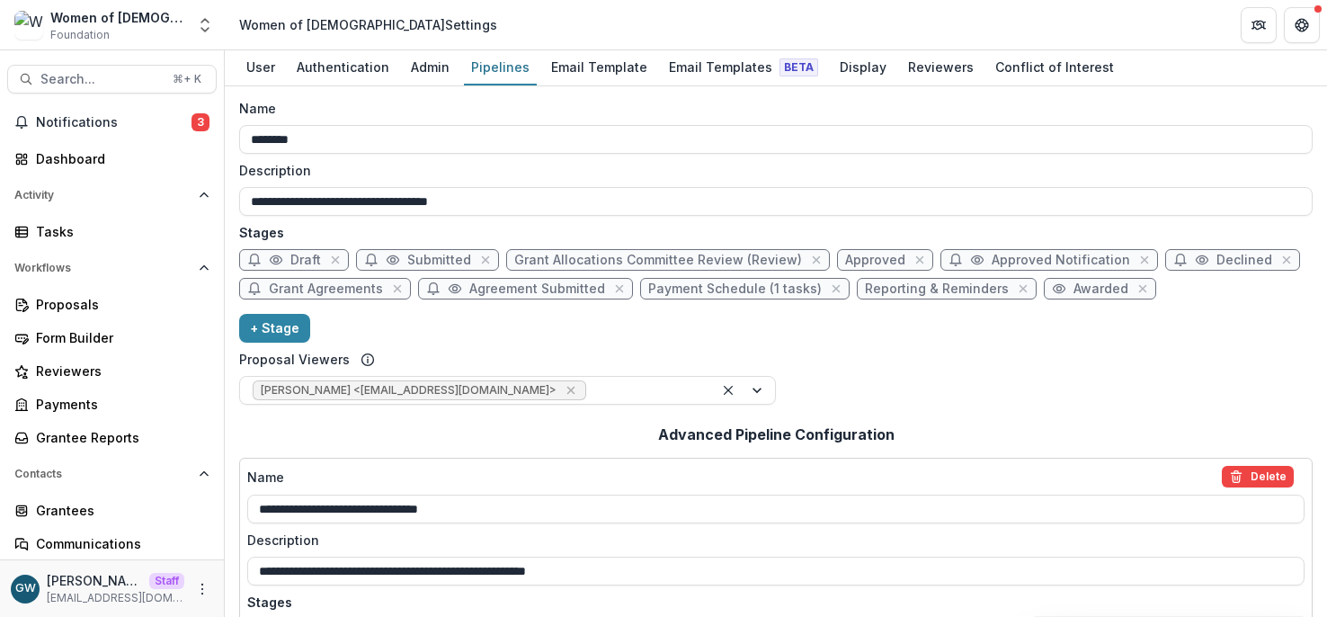
scroll to position [0, 0]
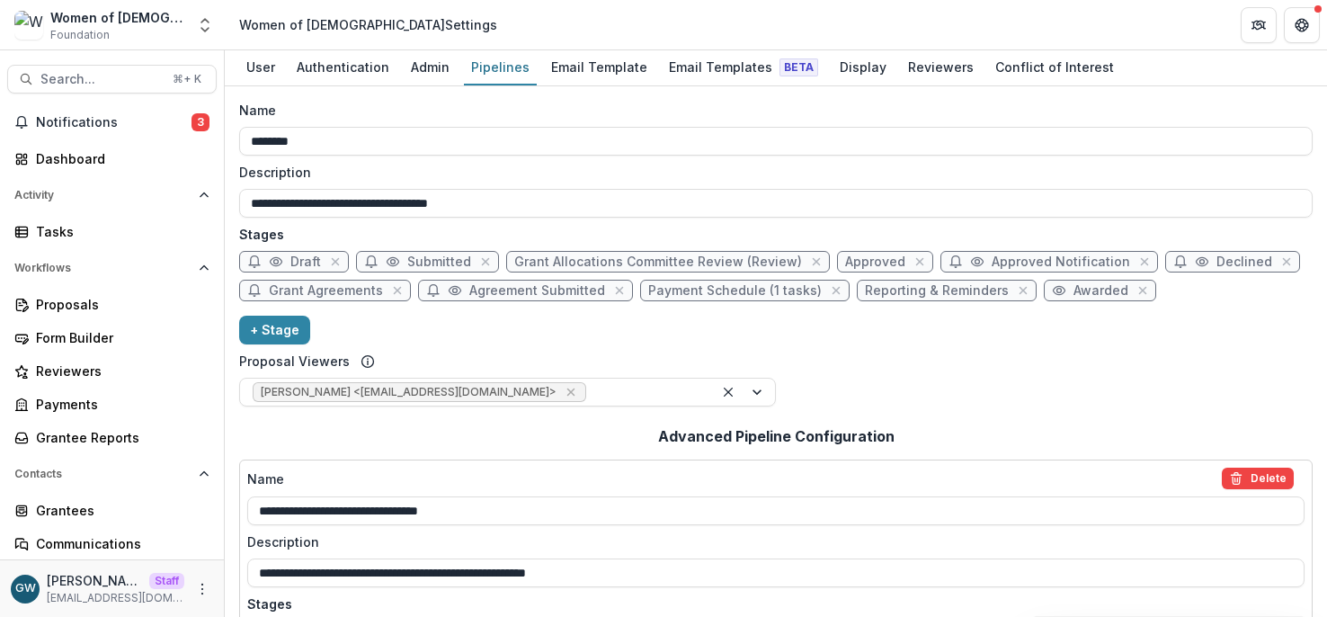
click at [991, 258] on span "Approved Notification" at bounding box center [1060, 261] width 138 height 15
select select "********"
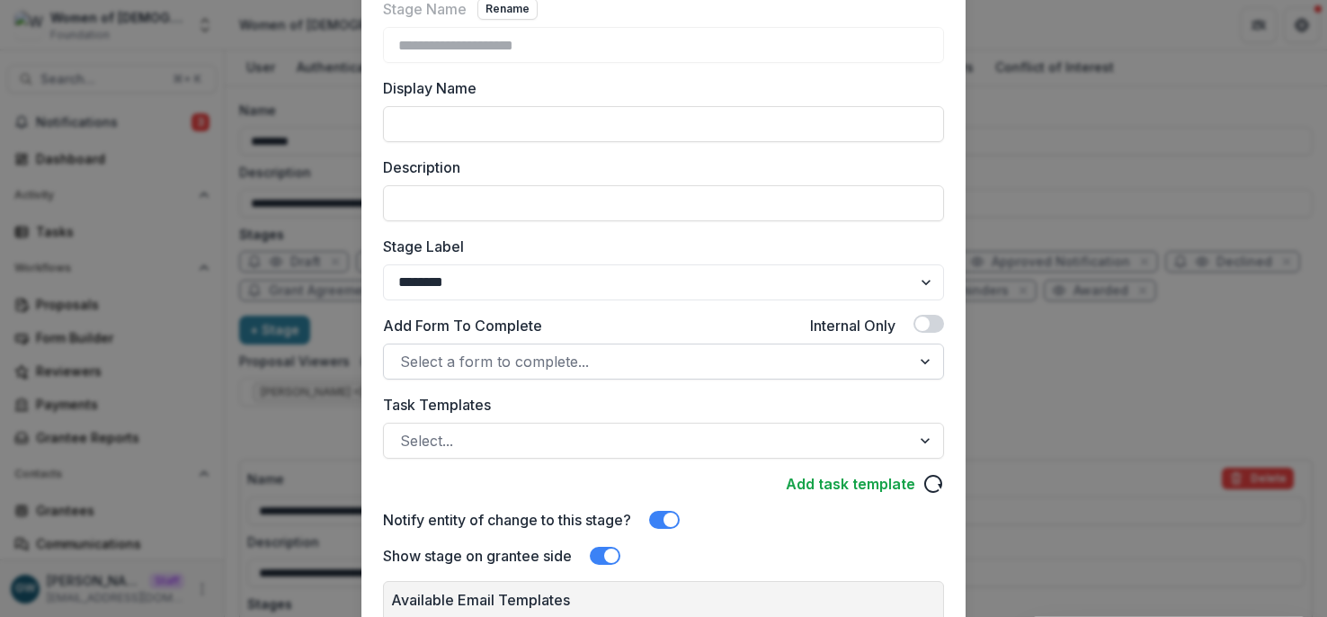
scroll to position [148, 0]
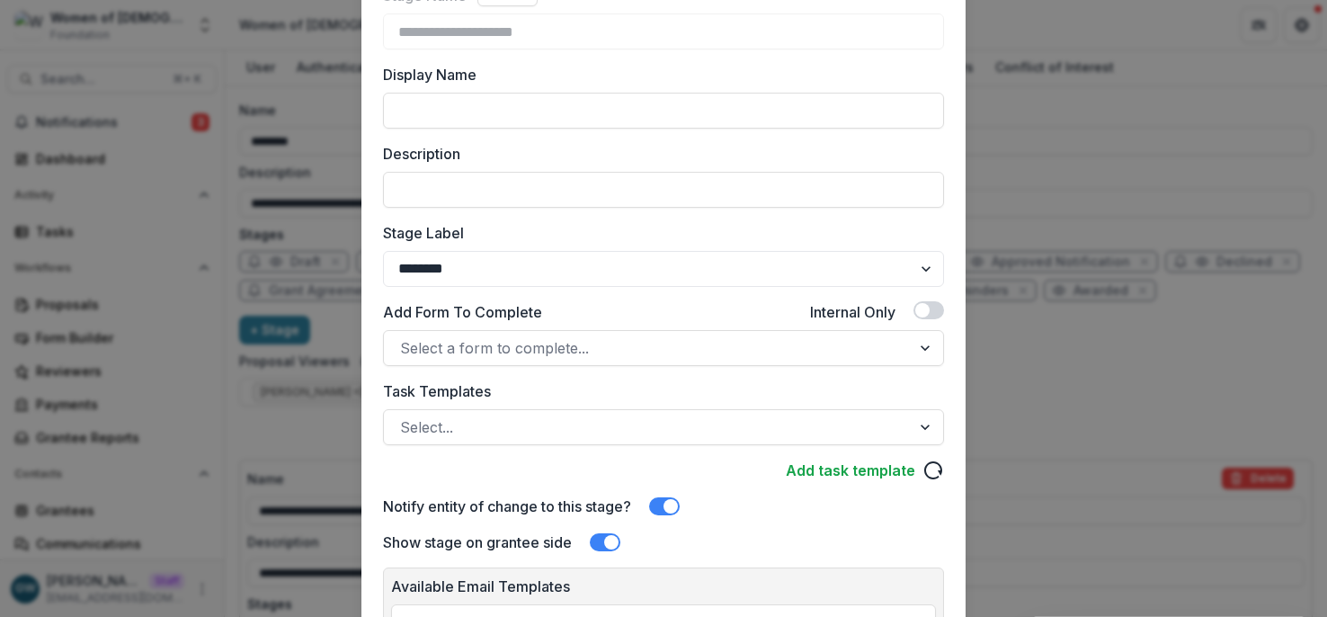
click at [1111, 333] on div "**********" at bounding box center [663, 308] width 1327 height 617
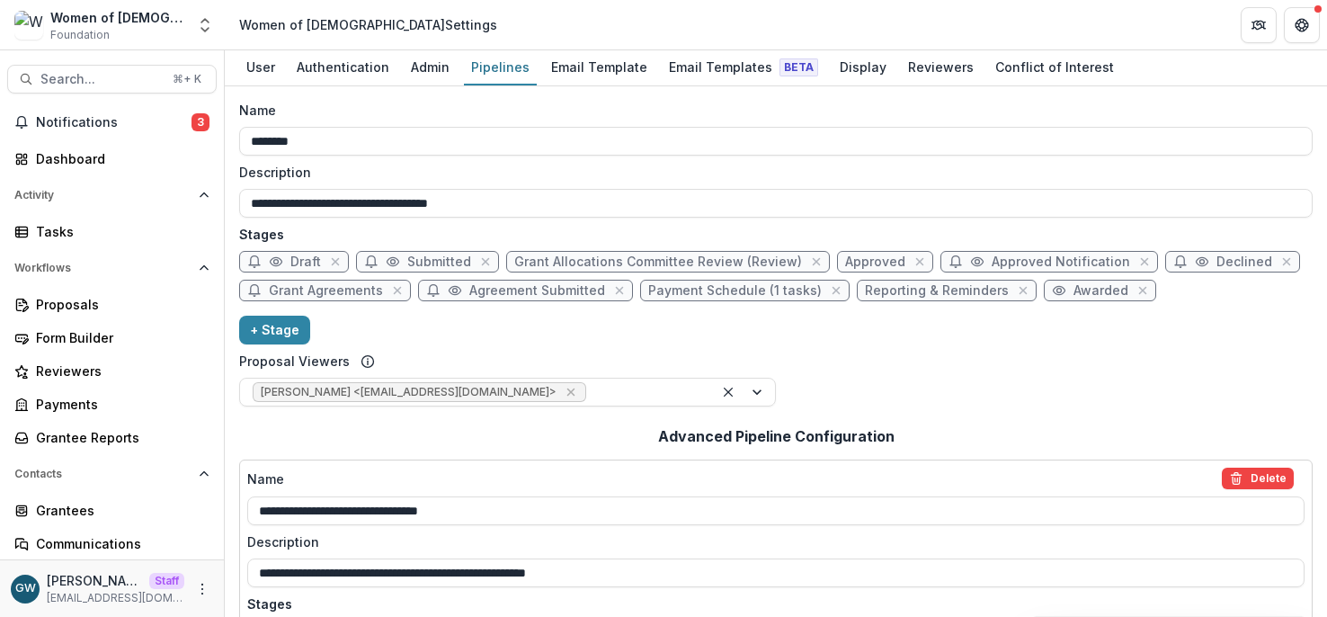
click at [854, 258] on span "Approved" at bounding box center [875, 261] width 60 height 15
select select "********"
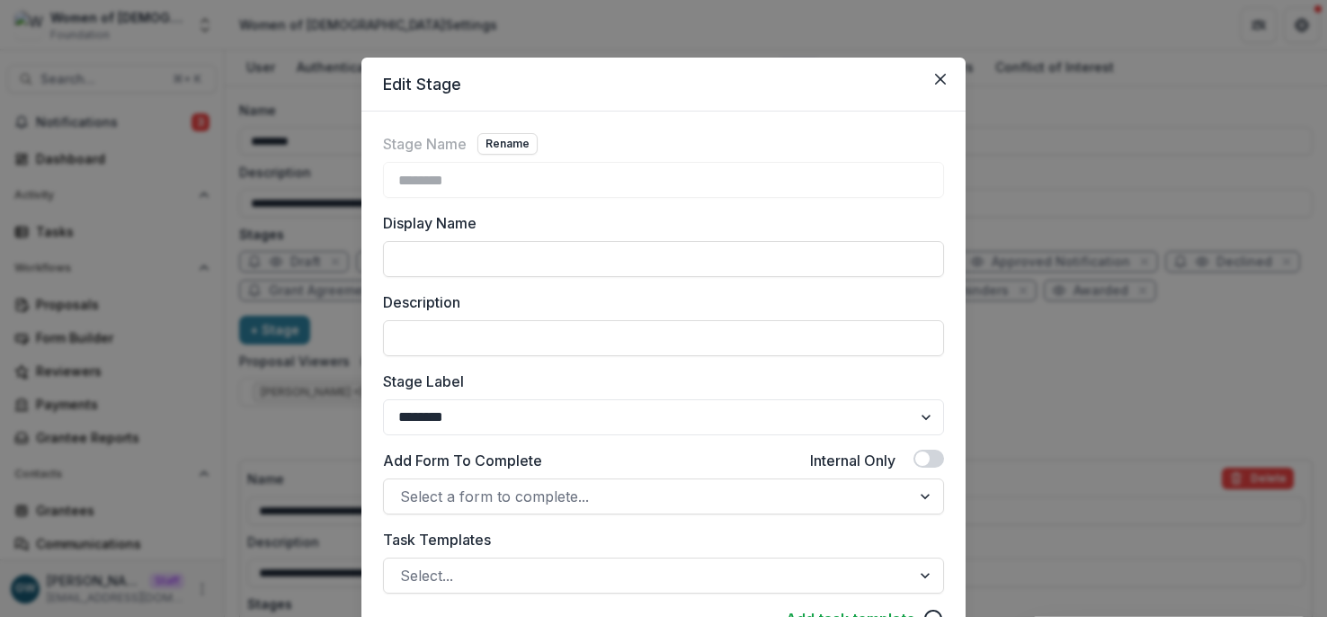
click at [1131, 395] on div "Edit Stage Stage Name Rename ******** Display Name Description Stage Label ****…" at bounding box center [663, 308] width 1327 height 617
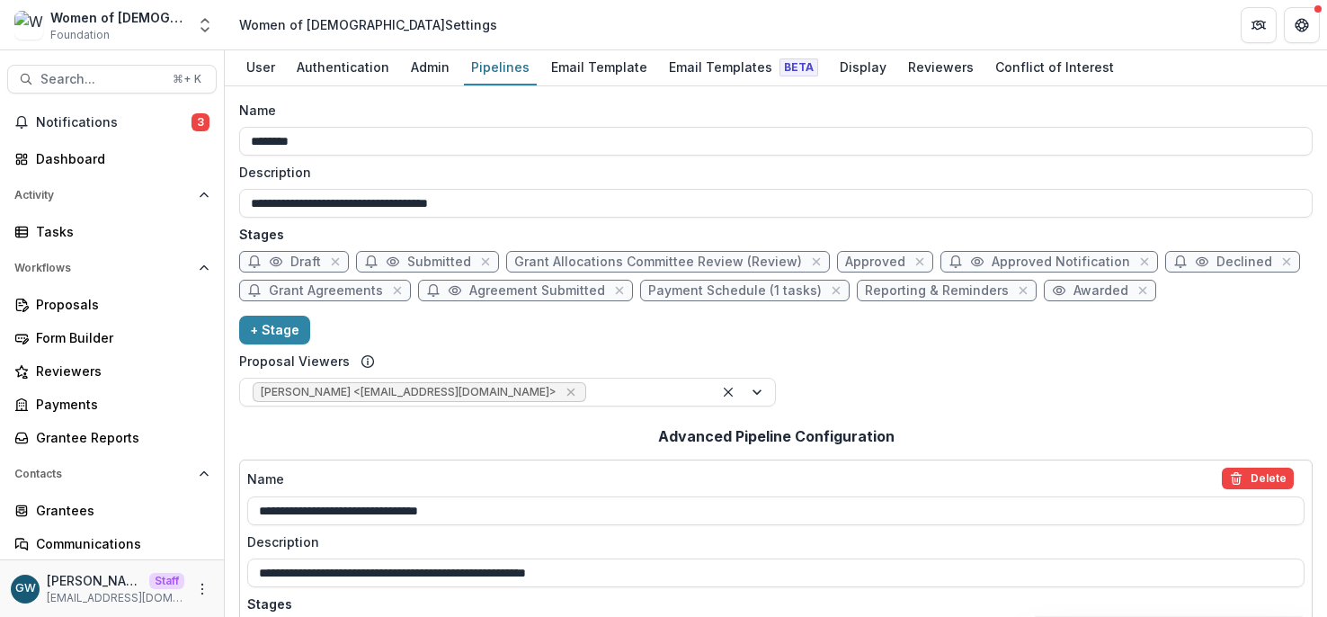
click at [317, 291] on span "Grant Agreements" at bounding box center [326, 290] width 114 height 15
select select "*****"
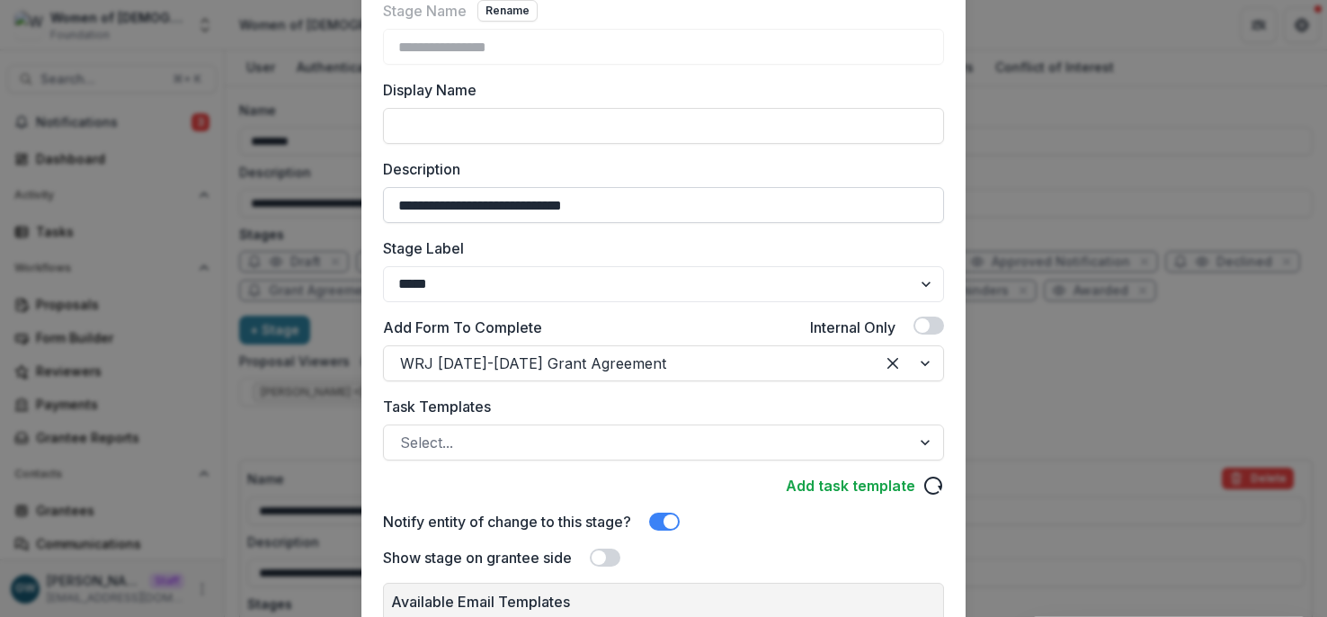
scroll to position [133, 0]
click at [1120, 337] on div "**********" at bounding box center [663, 308] width 1327 height 617
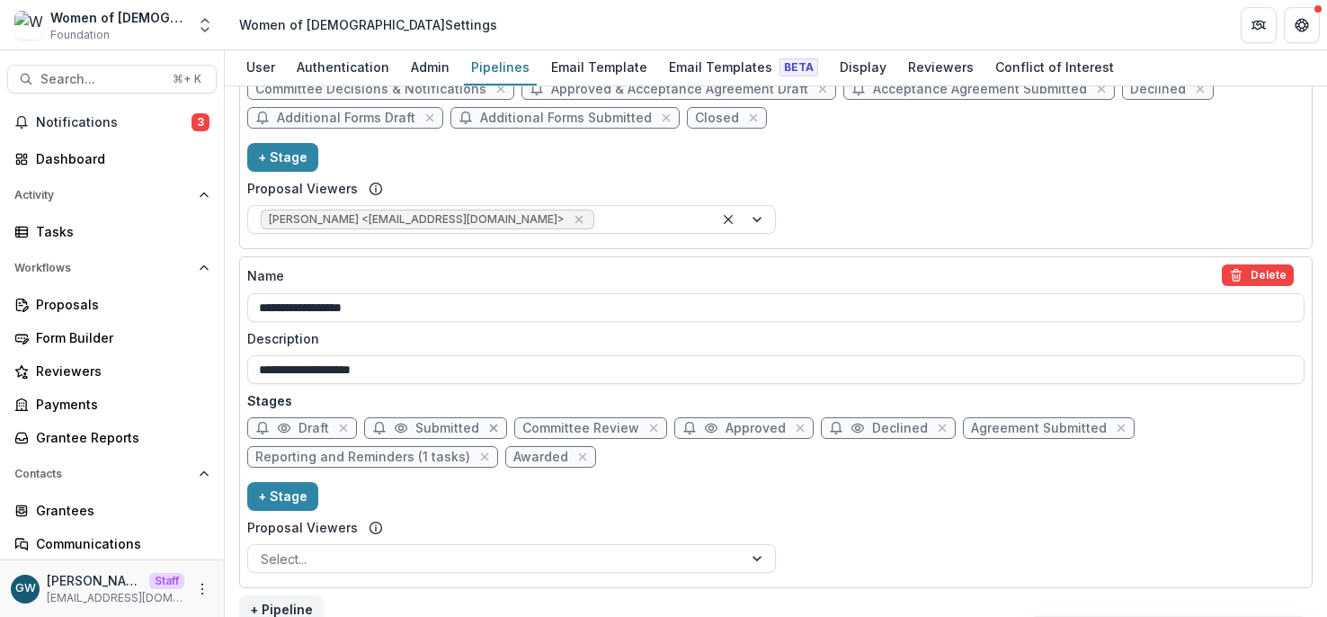
scroll to position [591, 0]
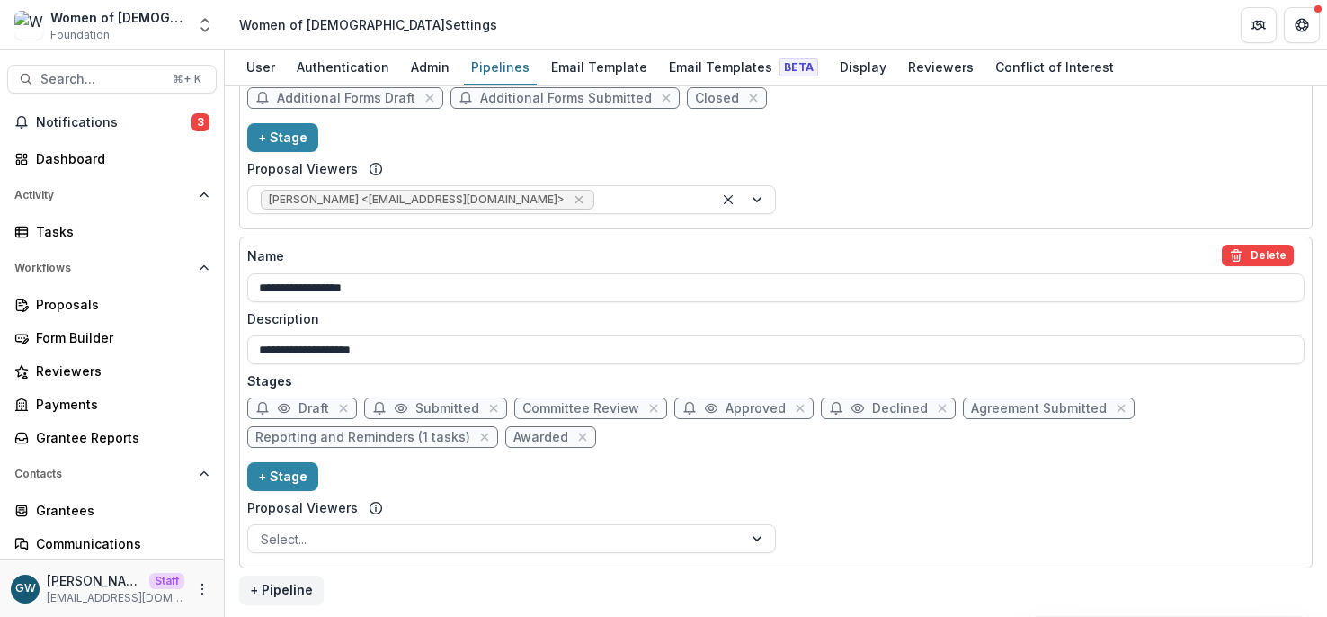
click at [746, 413] on span "Approved" at bounding box center [755, 408] width 60 height 15
select select "********"
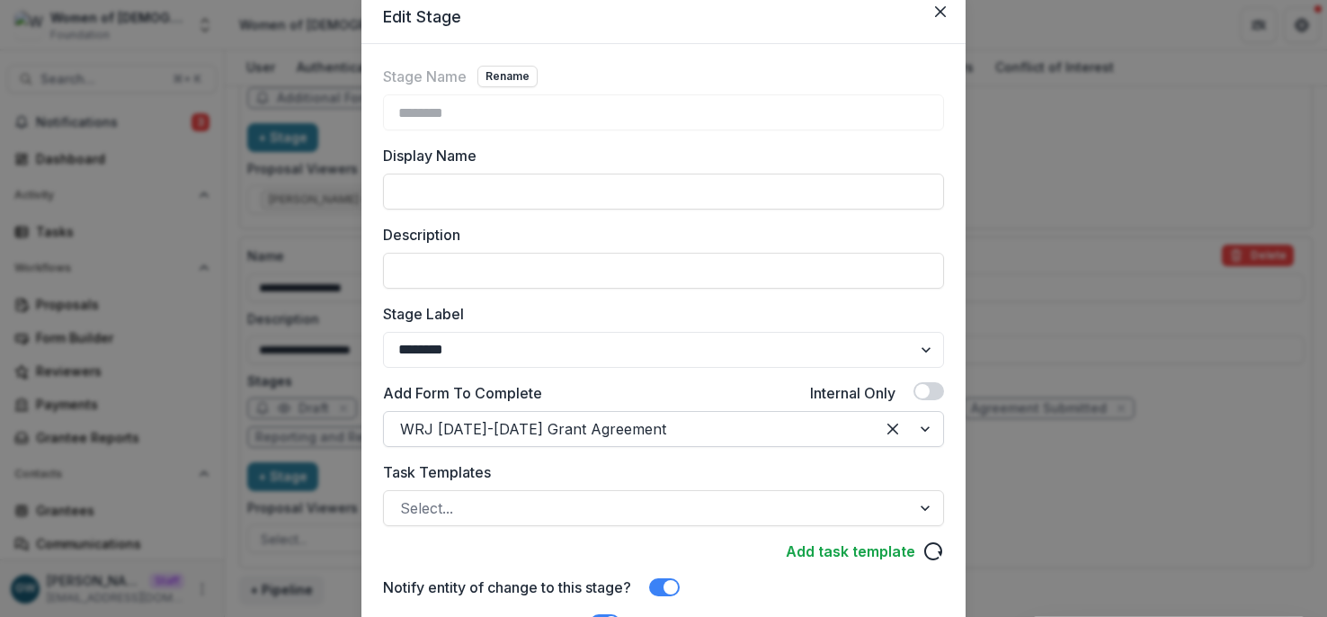
scroll to position [68, 0]
click at [1078, 277] on div "Edit Stage Stage Name Rename ******** Display Name Description Stage Label ****…" at bounding box center [663, 308] width 1327 height 617
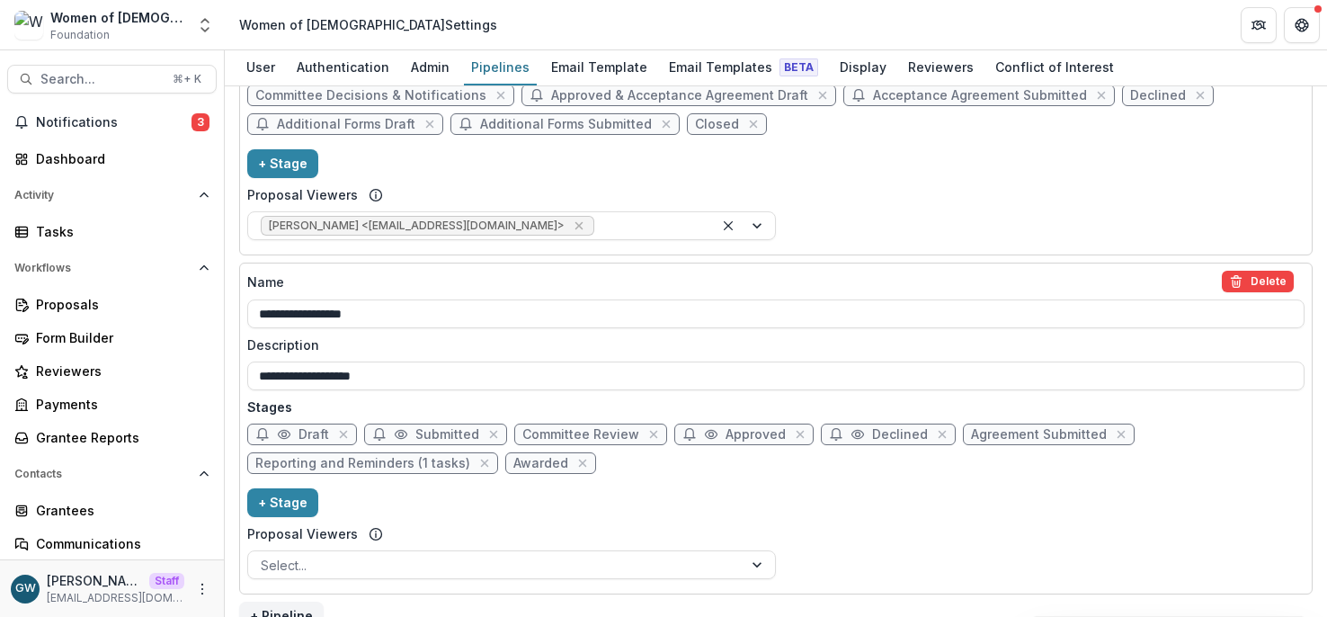
scroll to position [591, 0]
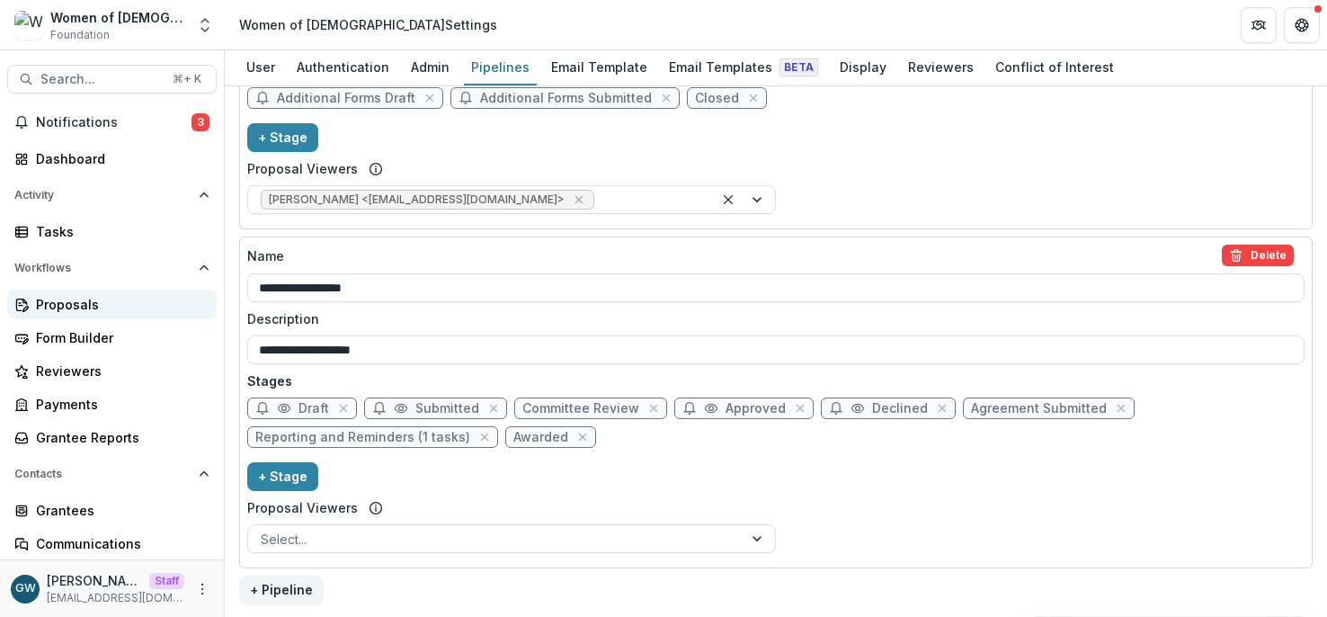
click at [74, 310] on div "Proposals" at bounding box center [119, 304] width 166 height 19
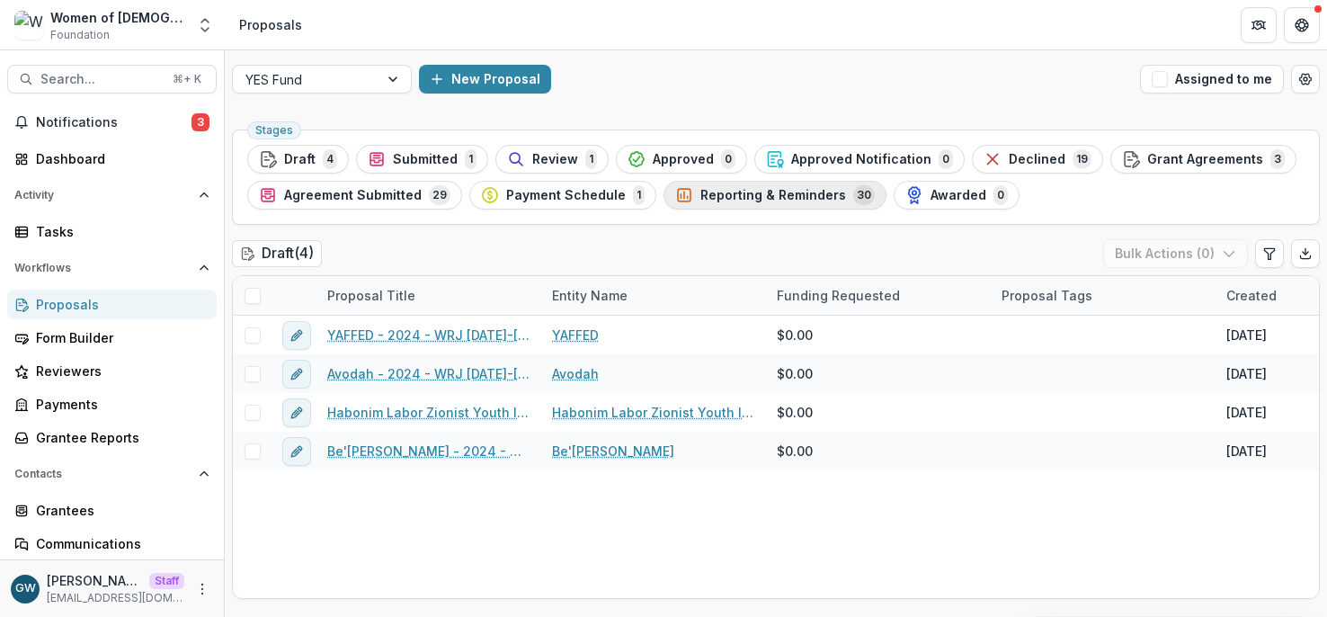
click at [757, 202] on div "Reporting & Reminders 30" at bounding box center [775, 195] width 200 height 20
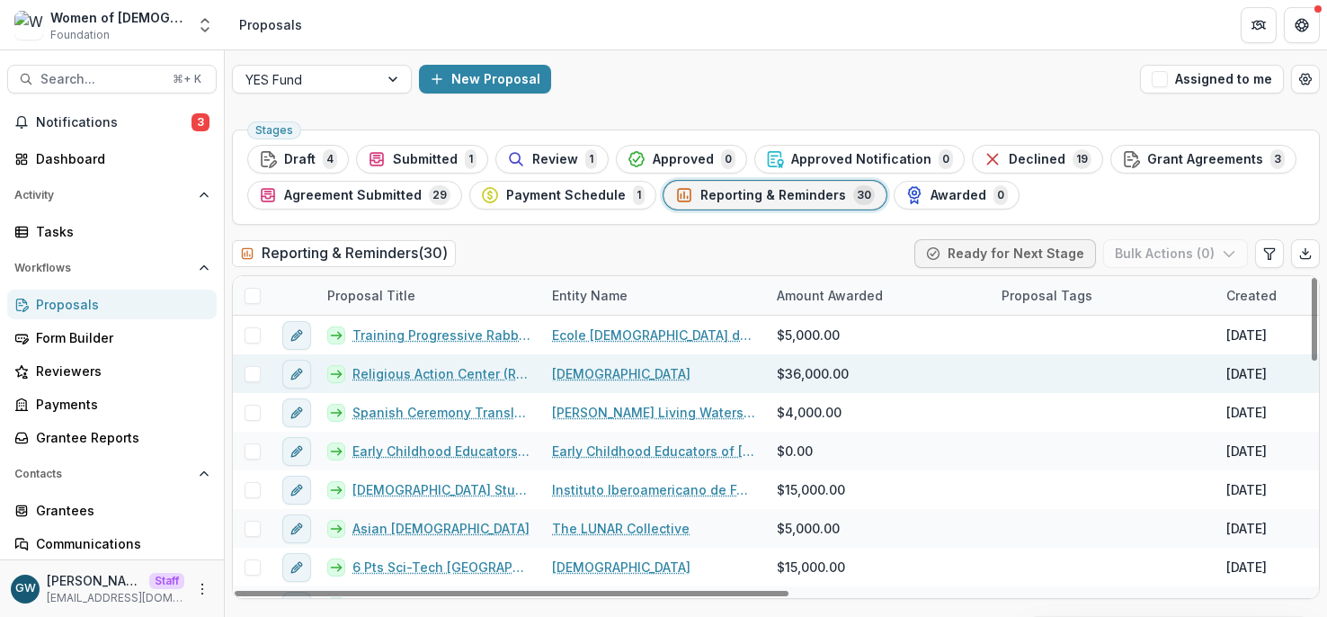
click at [392, 372] on link "Religious Action Center (RAC) Legislative Assistant for Women’s Issues" at bounding box center [441, 373] width 178 height 19
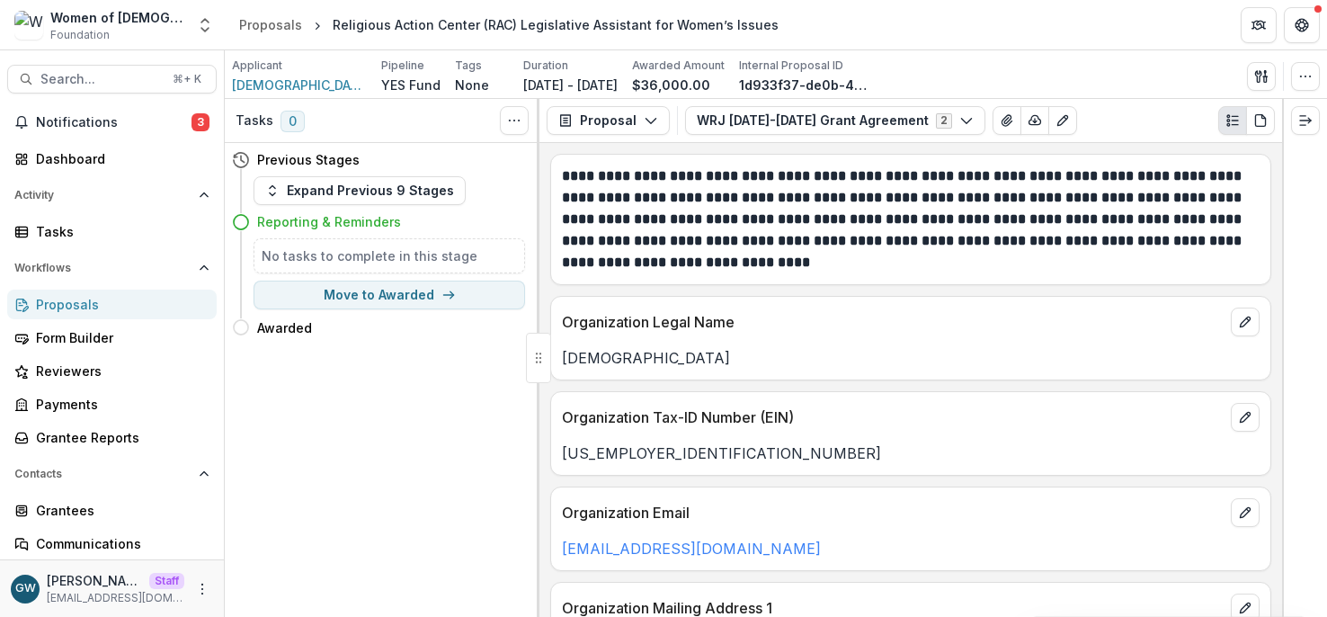
click at [70, 304] on div "Proposals" at bounding box center [119, 304] width 166 height 19
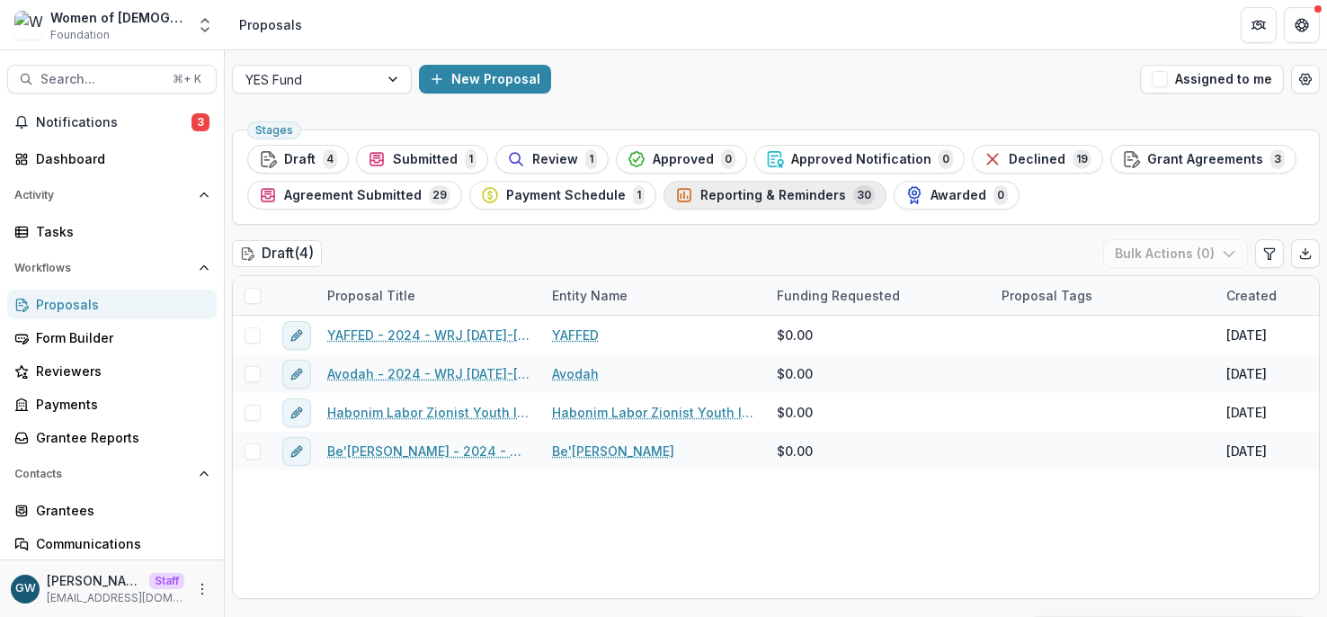
click at [743, 201] on span "Reporting & Reminders" at bounding box center [773, 195] width 146 height 15
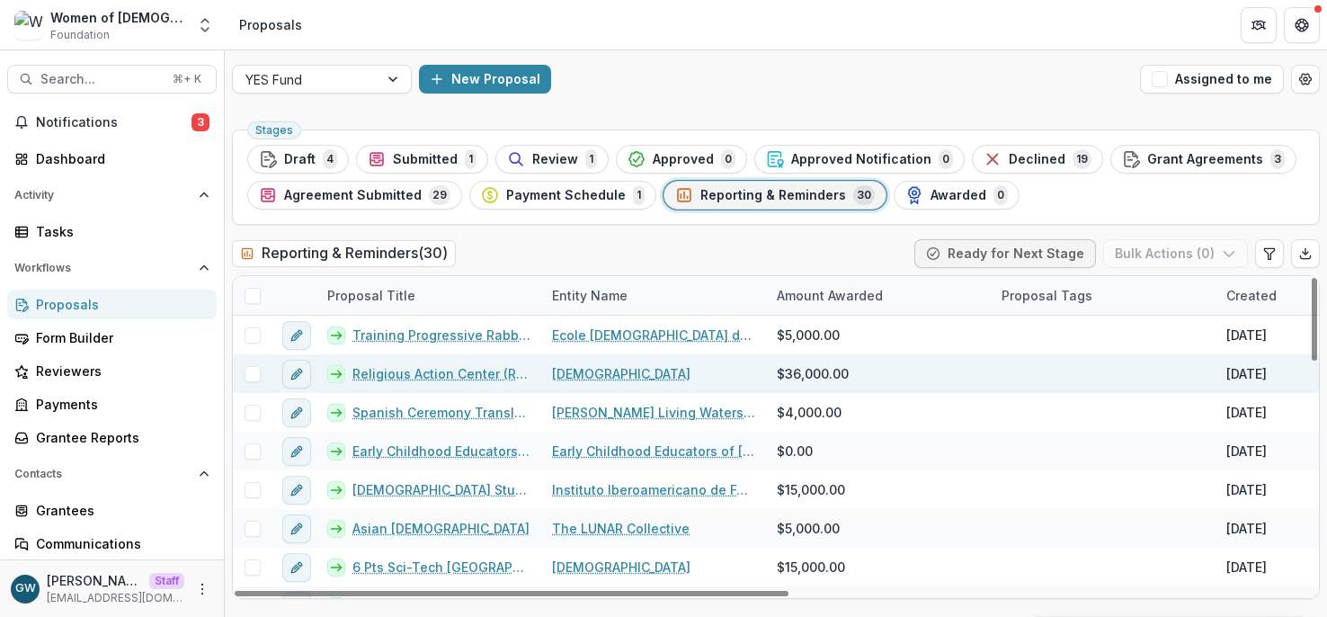
click at [395, 370] on link "Religious Action Center (RAC) Legislative Assistant for Women’s Issues" at bounding box center [441, 373] width 178 height 19
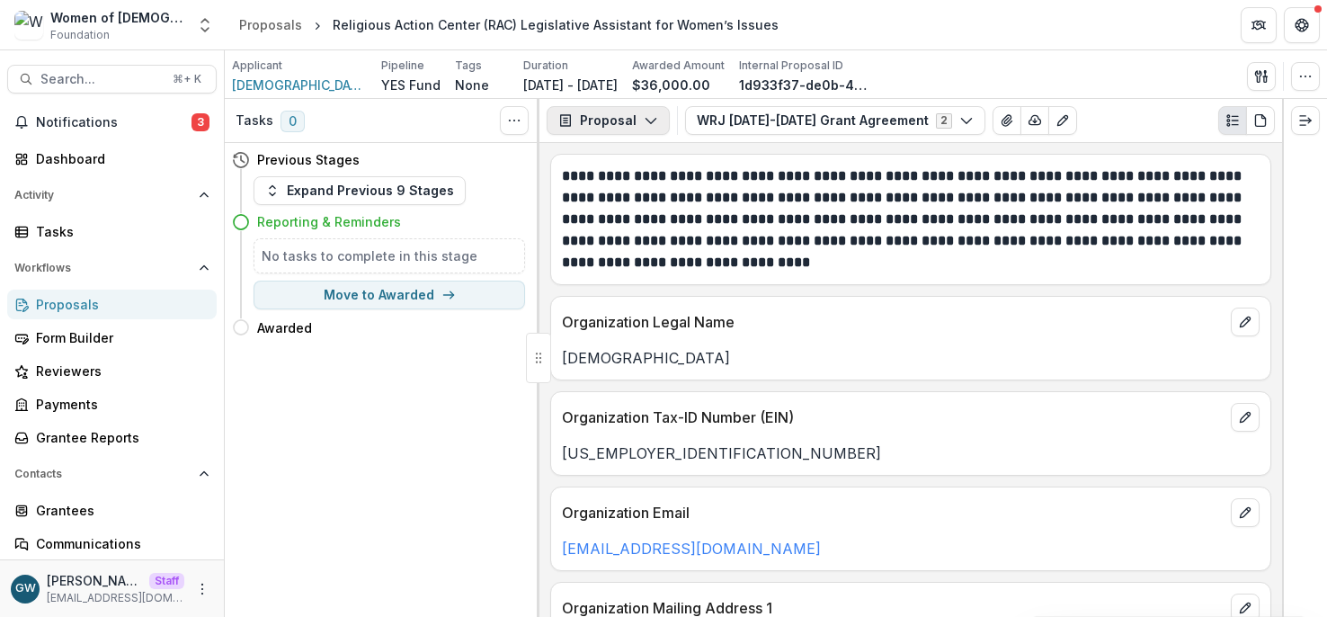
click at [607, 128] on button "Proposal" at bounding box center [608, 120] width 123 height 29
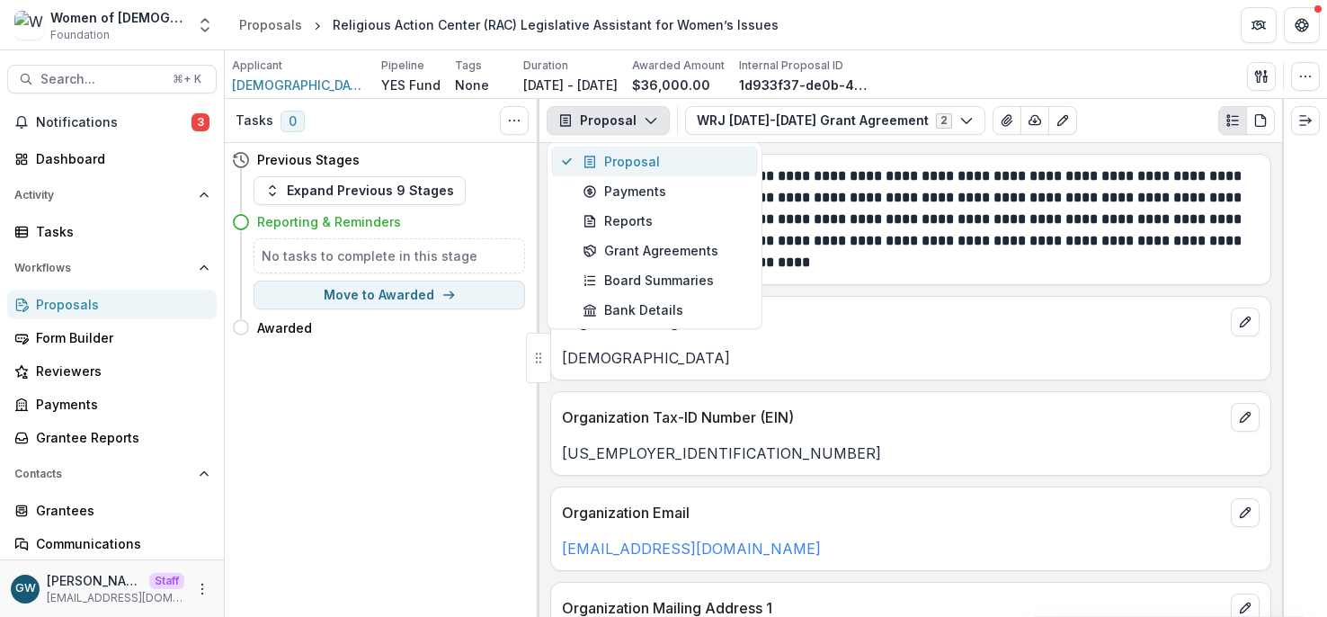
click at [622, 159] on div "Proposal" at bounding box center [664, 161] width 164 height 19
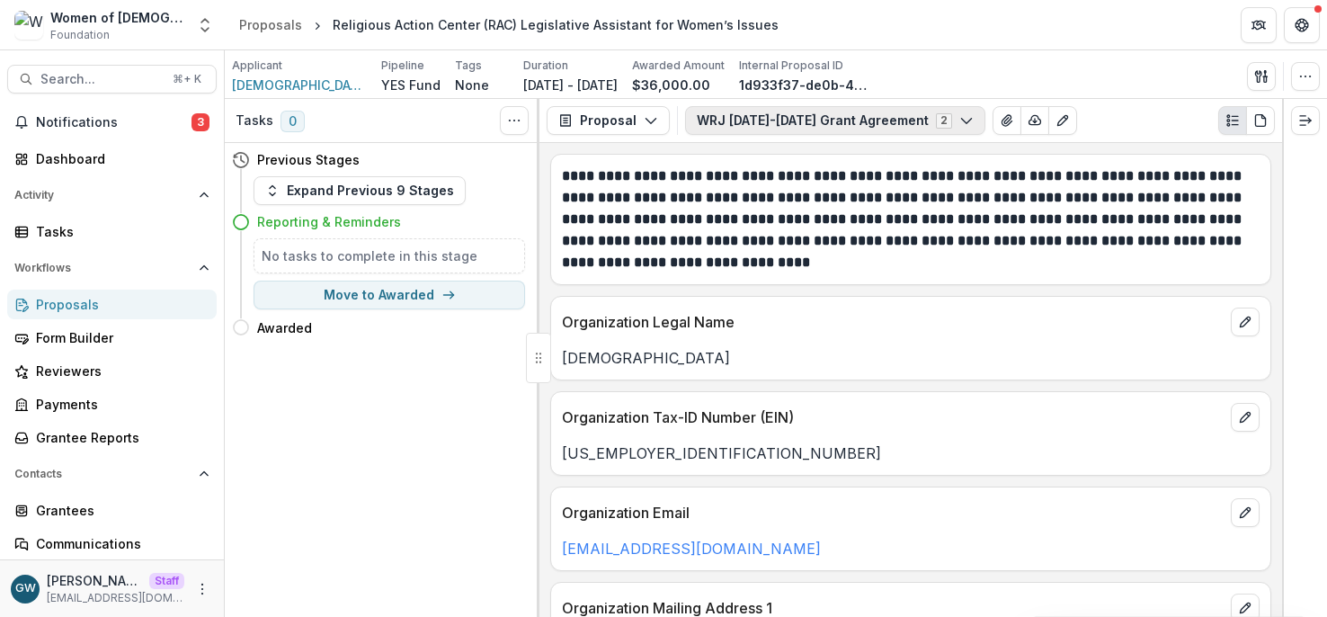
click at [812, 120] on button "WRJ 2024-2025 Grant Agreement 2" at bounding box center [835, 120] width 300 height 29
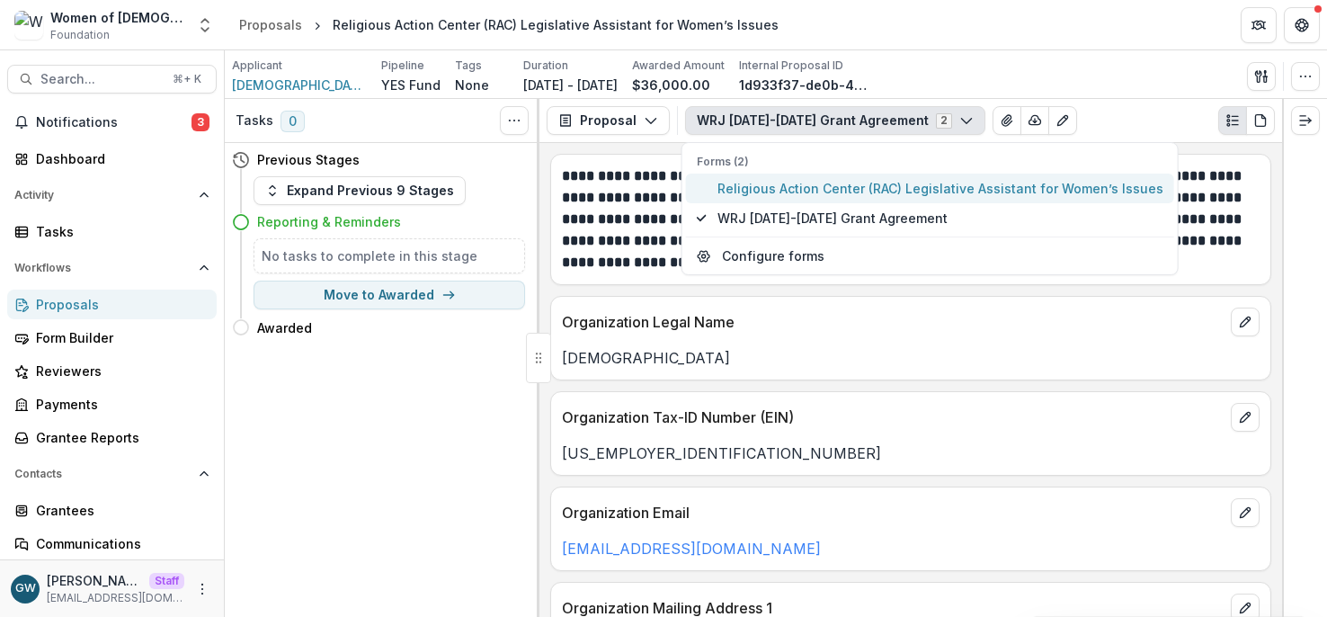
click at [824, 188] on span "Religious Action Center (RAC) Legislative Assistant for Women’s Issues" at bounding box center [940, 188] width 446 height 19
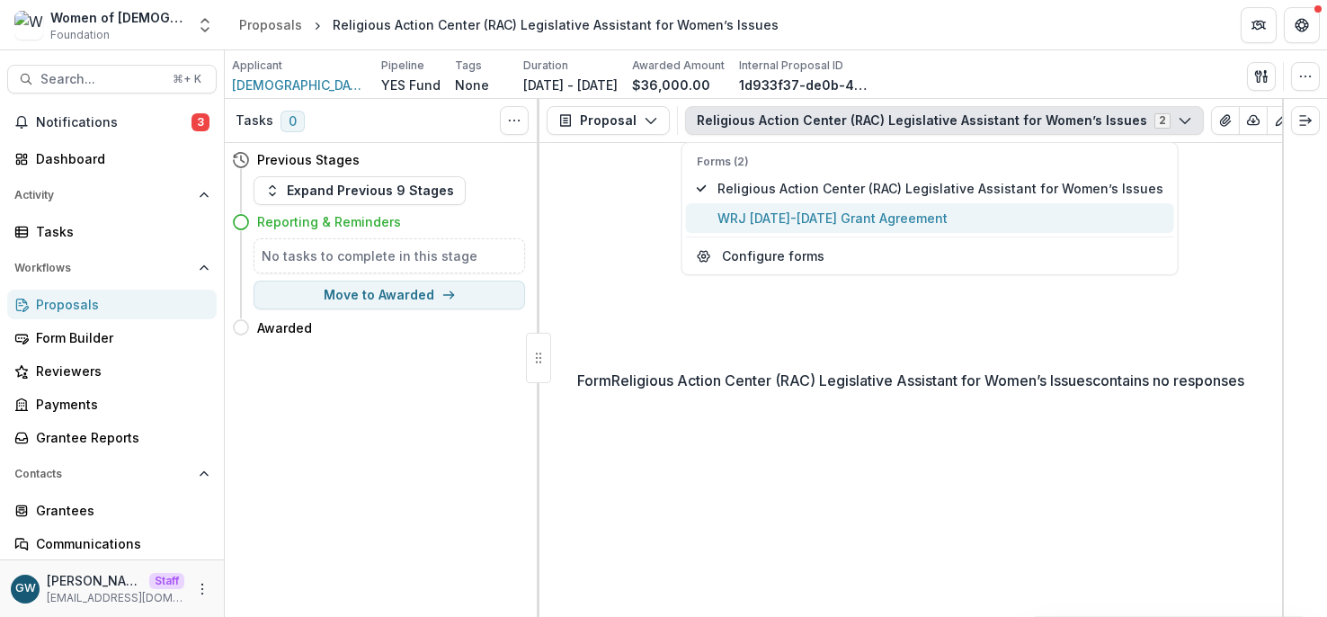
click at [785, 210] on span "WRJ 2024-2025 Grant Agreement" at bounding box center [940, 218] width 446 height 19
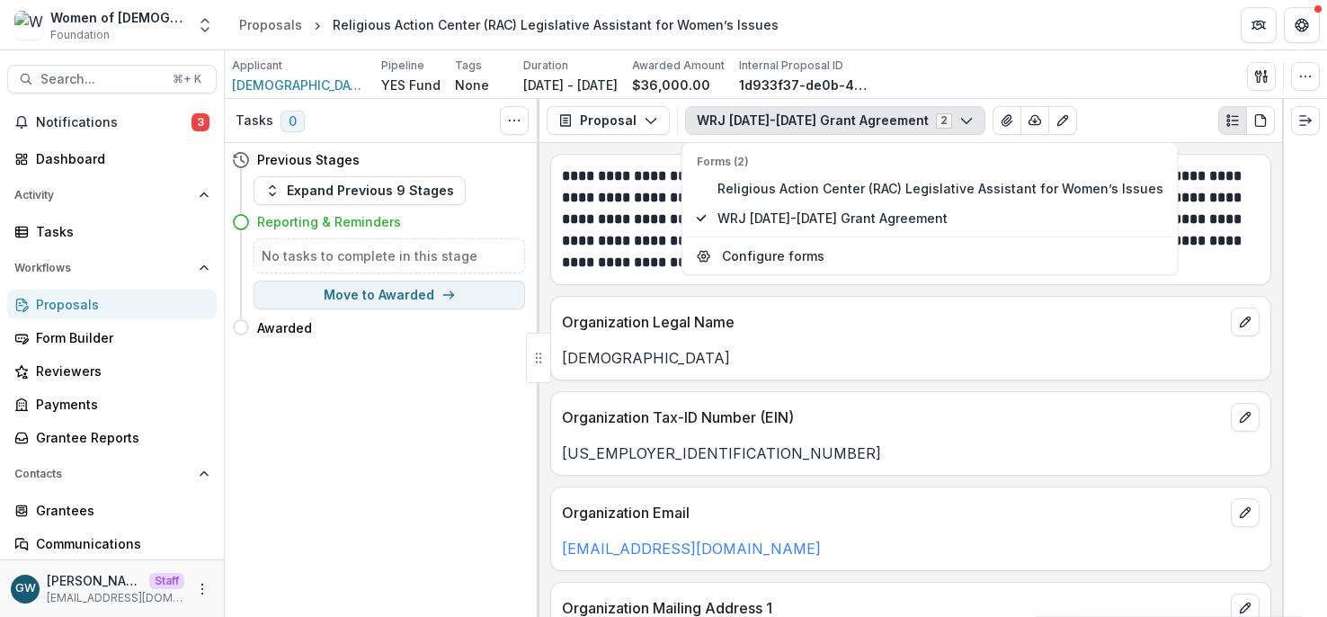
click at [733, 292] on div "**********" at bounding box center [910, 380] width 742 height 474
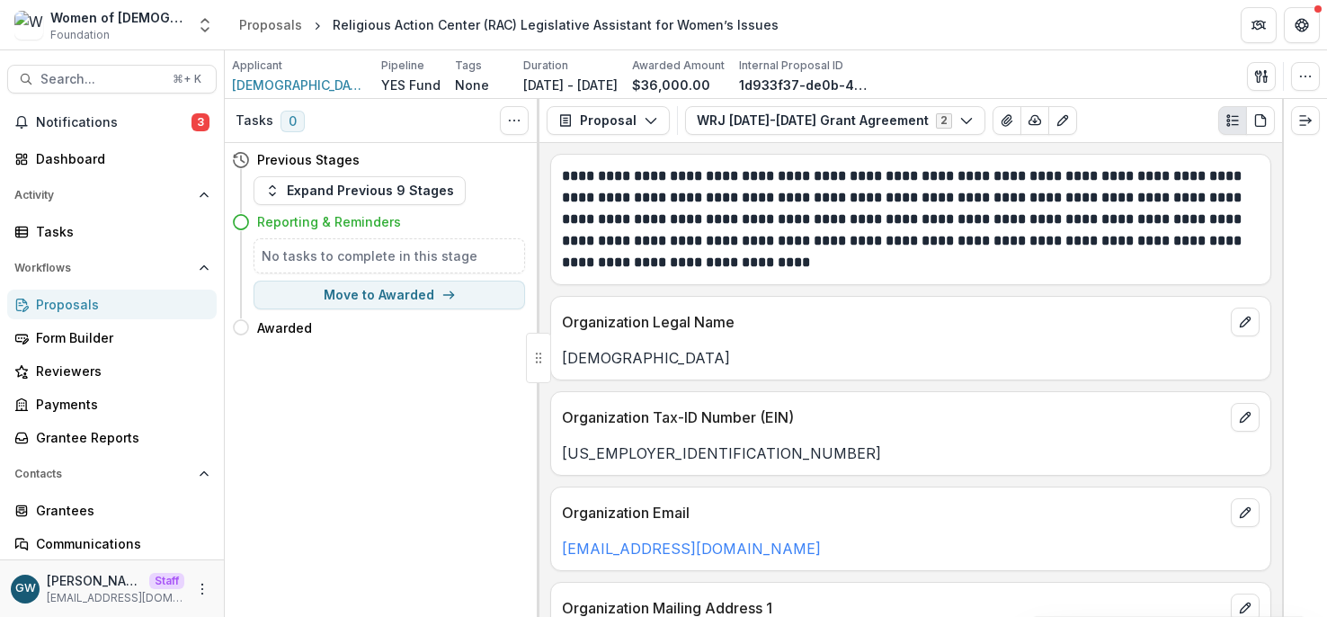
click at [138, 305] on div "Proposals" at bounding box center [119, 304] width 166 height 19
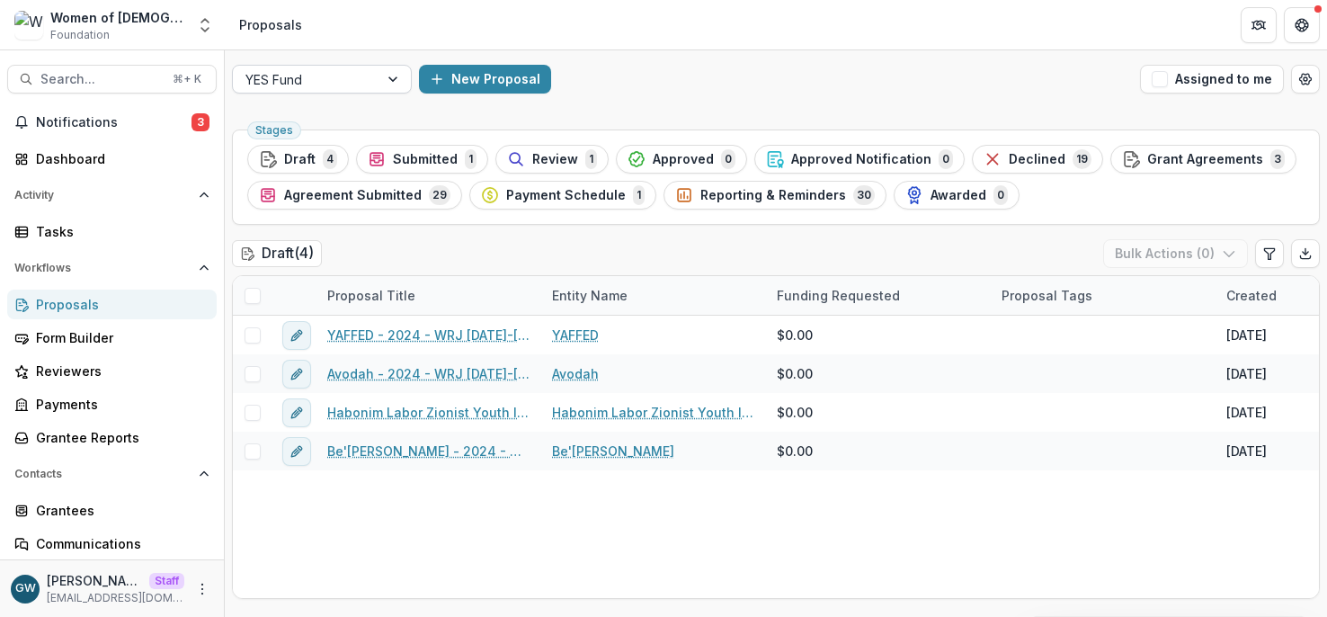
click at [398, 85] on div at bounding box center [394, 79] width 32 height 27
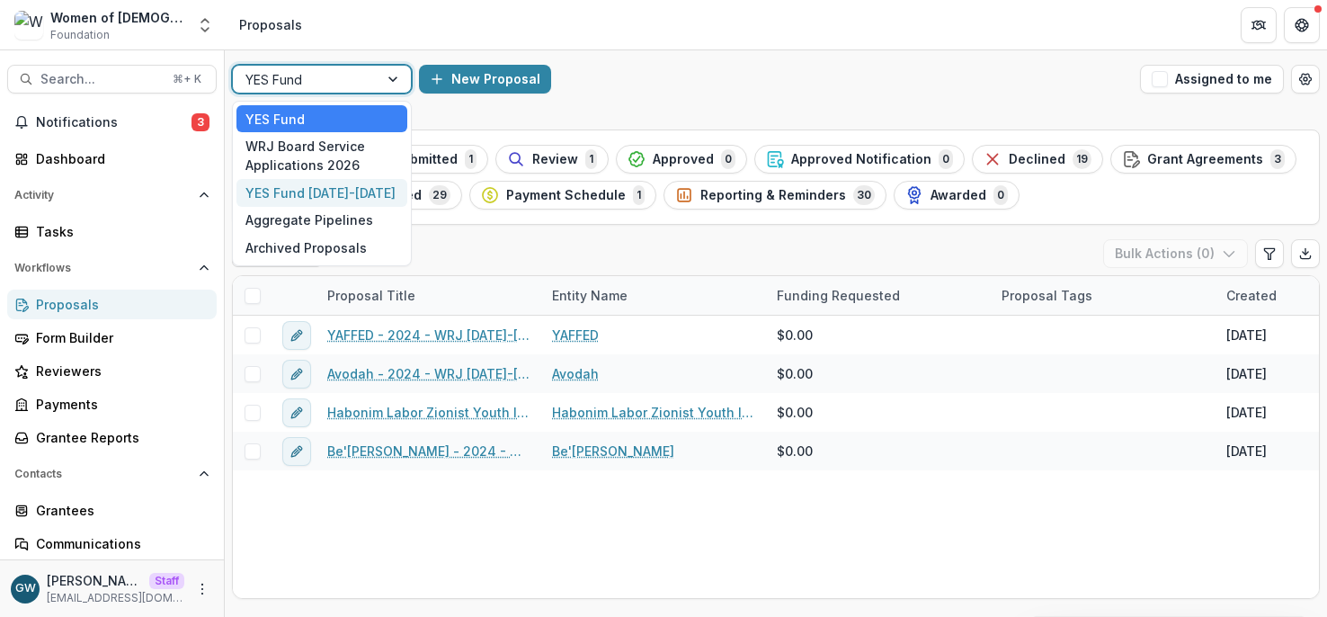
click at [362, 199] on div "YES Fund 2026-2027" at bounding box center [321, 193] width 171 height 28
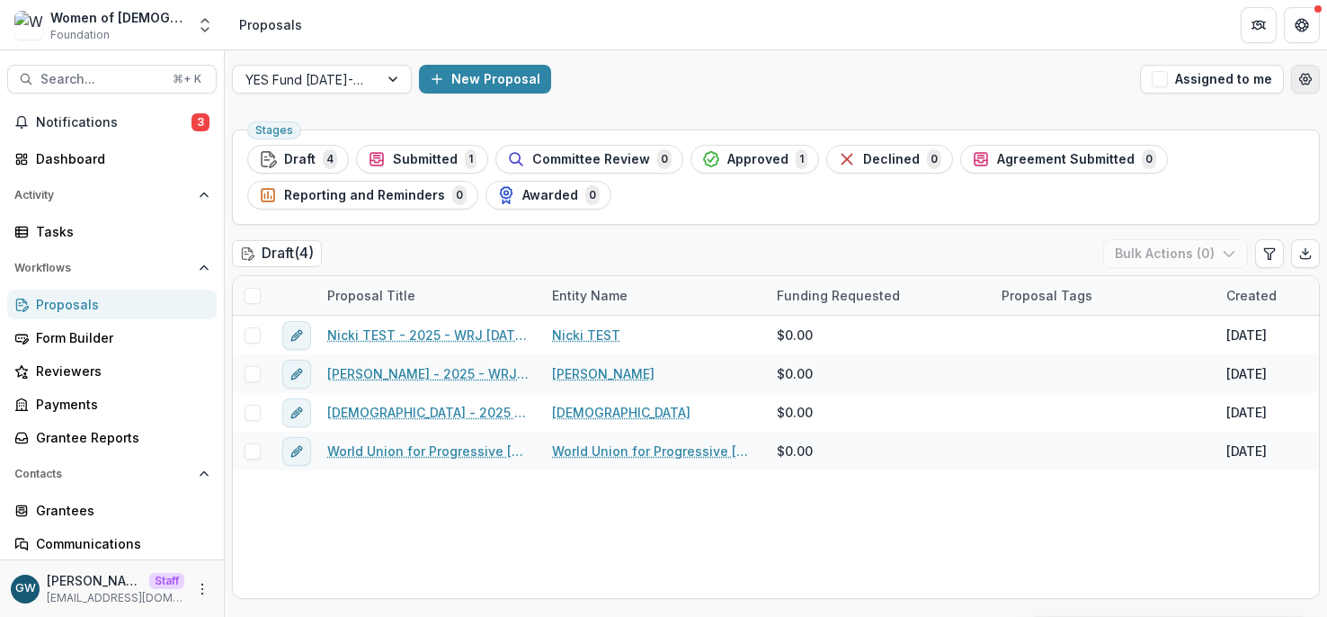
click at [1300, 85] on icon "Open table manager" at bounding box center [1305, 79] width 14 height 14
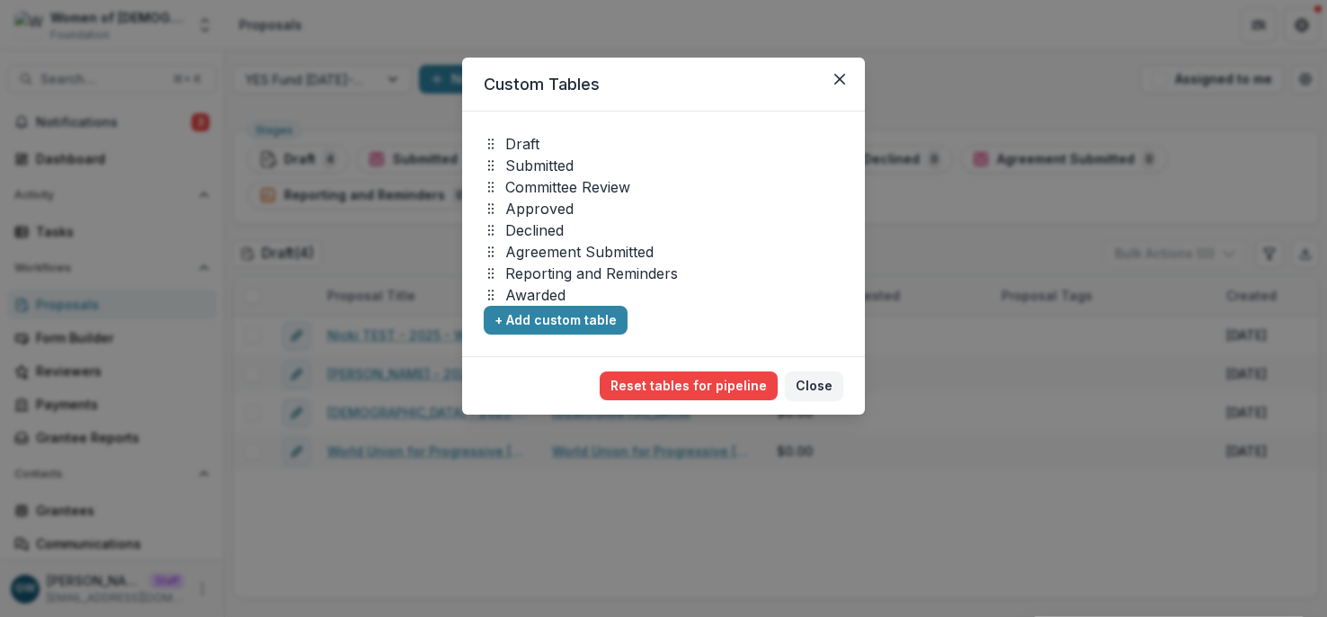
click at [1207, 197] on div "Custom Tables Draft Submitted Committee Review Approved Declined Agreement Subm…" at bounding box center [663, 308] width 1327 height 617
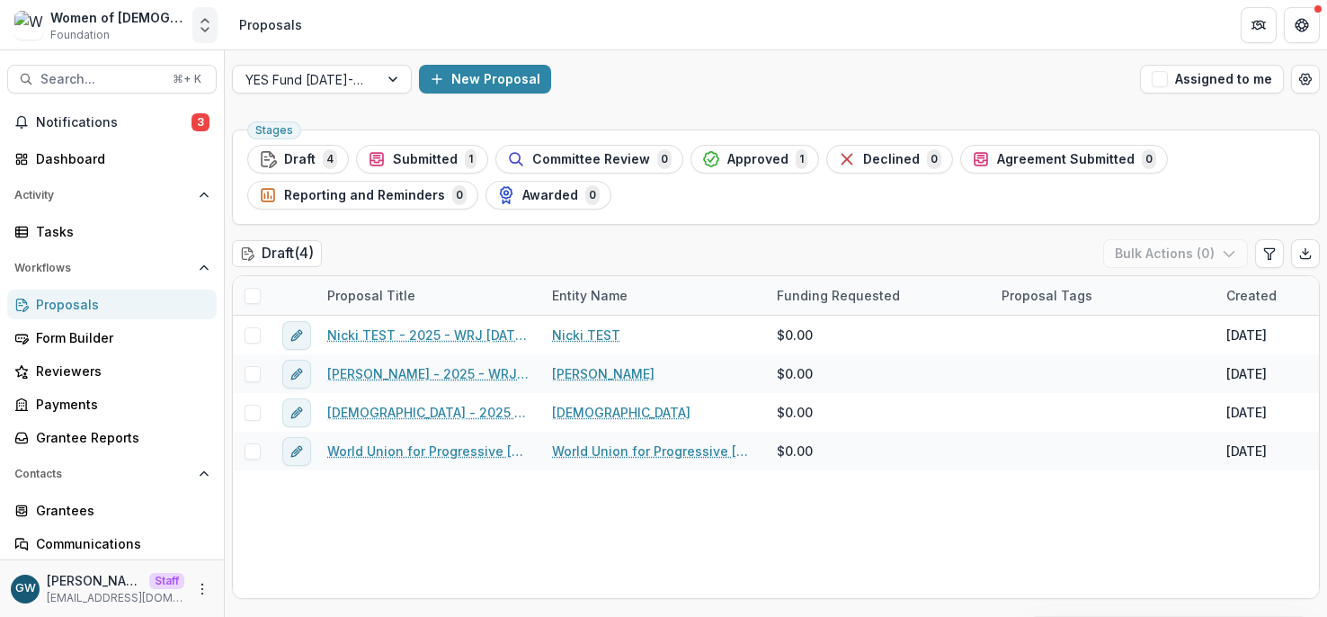
click at [213, 28] on icon "Open entity switcher" at bounding box center [205, 25] width 18 height 18
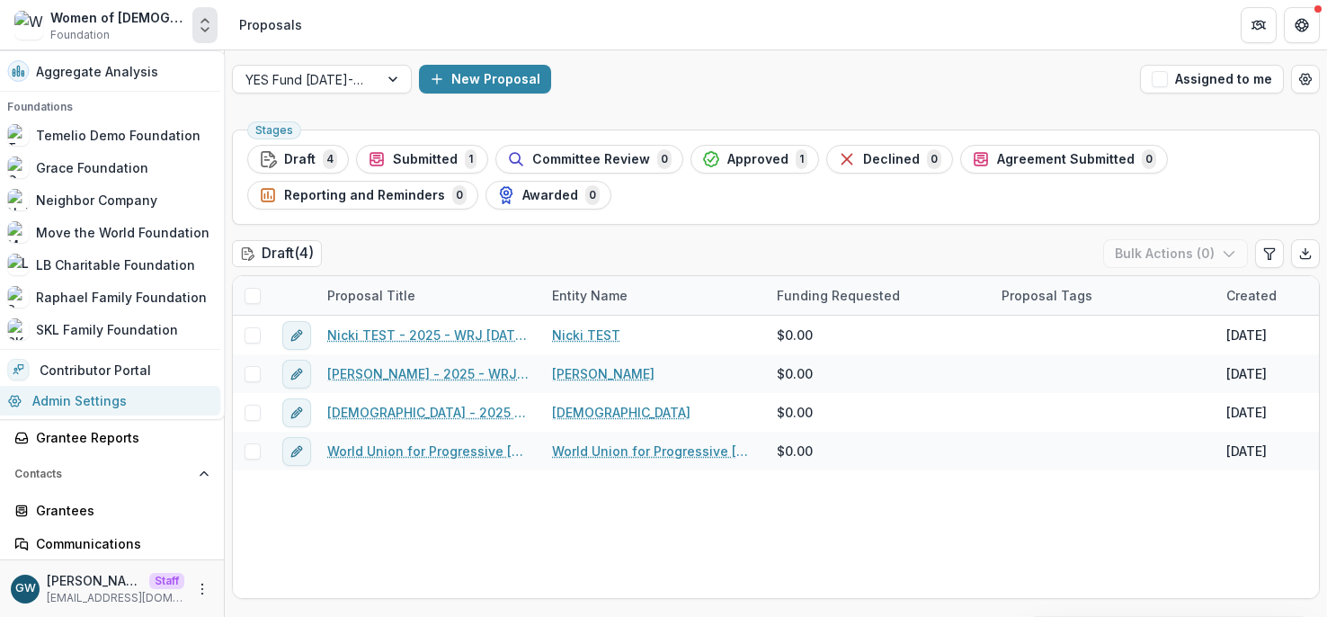
click at [120, 395] on link "Admin Settings" at bounding box center [108, 401] width 224 height 30
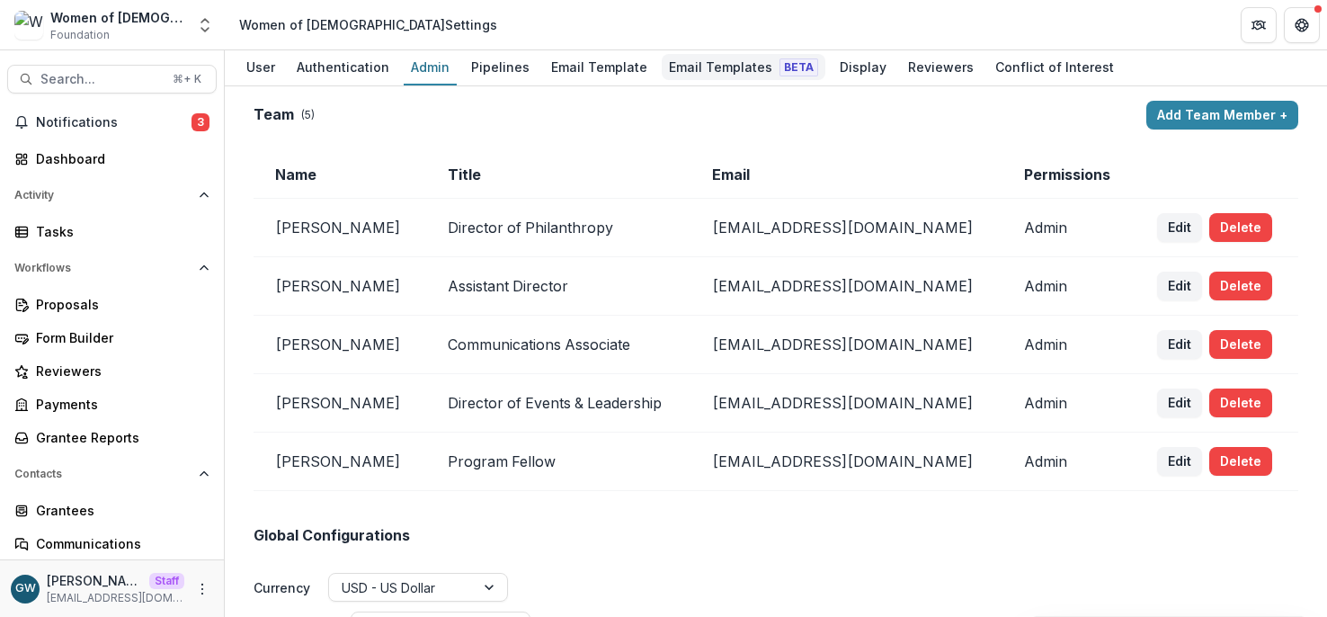
click at [670, 60] on div "Email Templates Beta" at bounding box center [744, 67] width 164 height 26
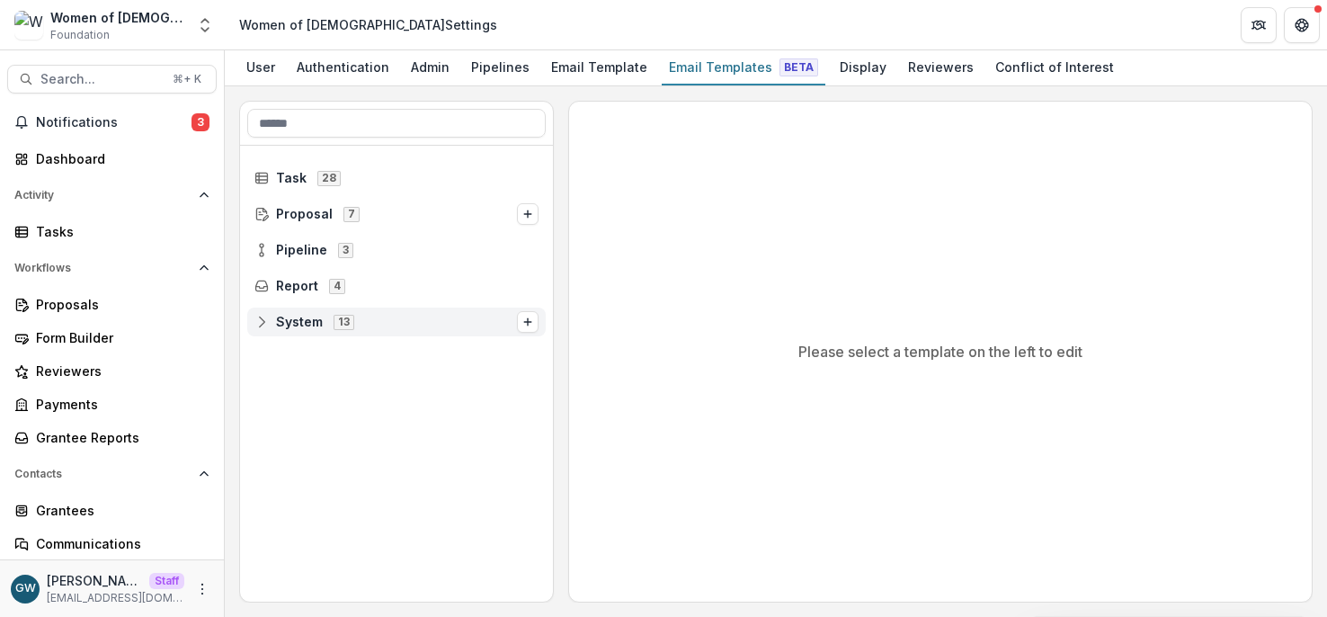
click at [357, 320] on span "System 13" at bounding box center [385, 321] width 262 height 15
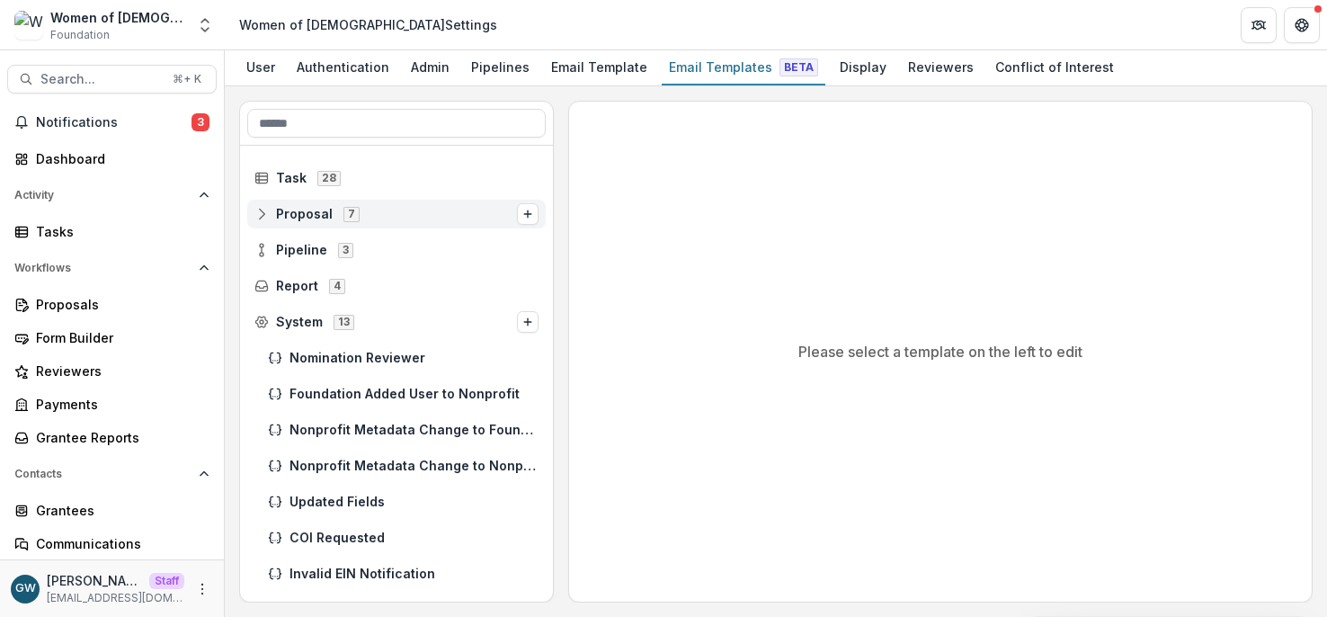
click at [316, 223] on div "Proposal 7" at bounding box center [396, 214] width 298 height 29
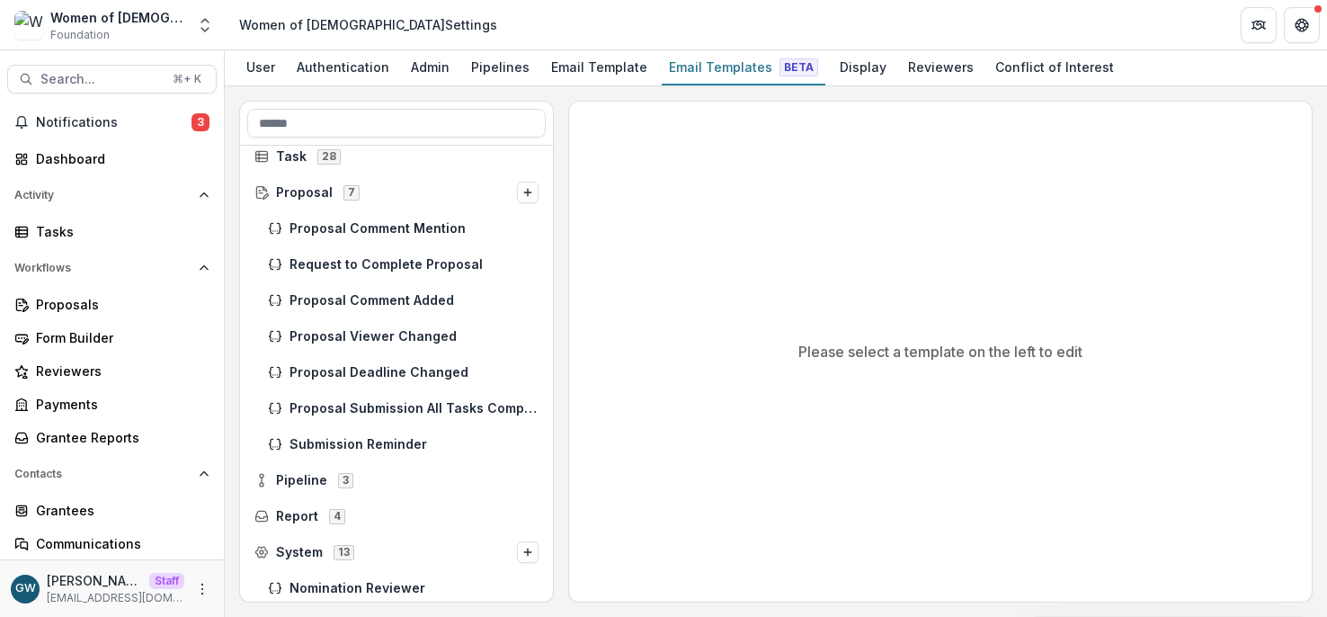
scroll to position [25, 0]
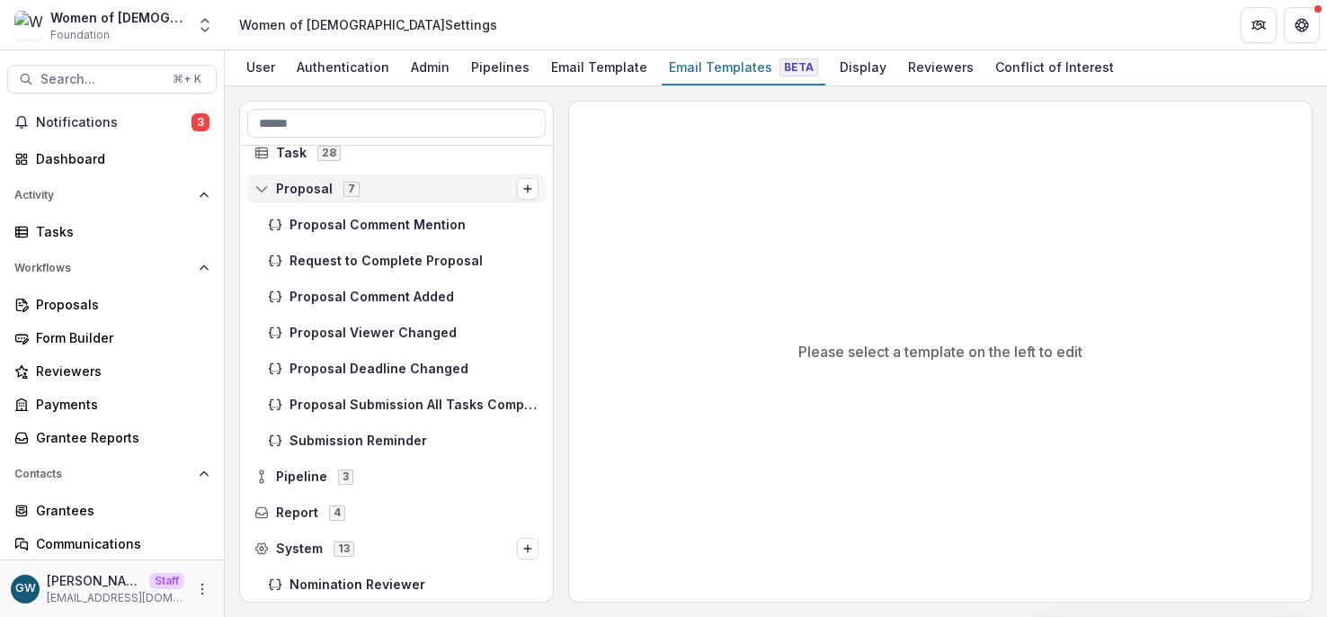
click at [389, 181] on span "Proposal 7" at bounding box center [385, 188] width 262 height 15
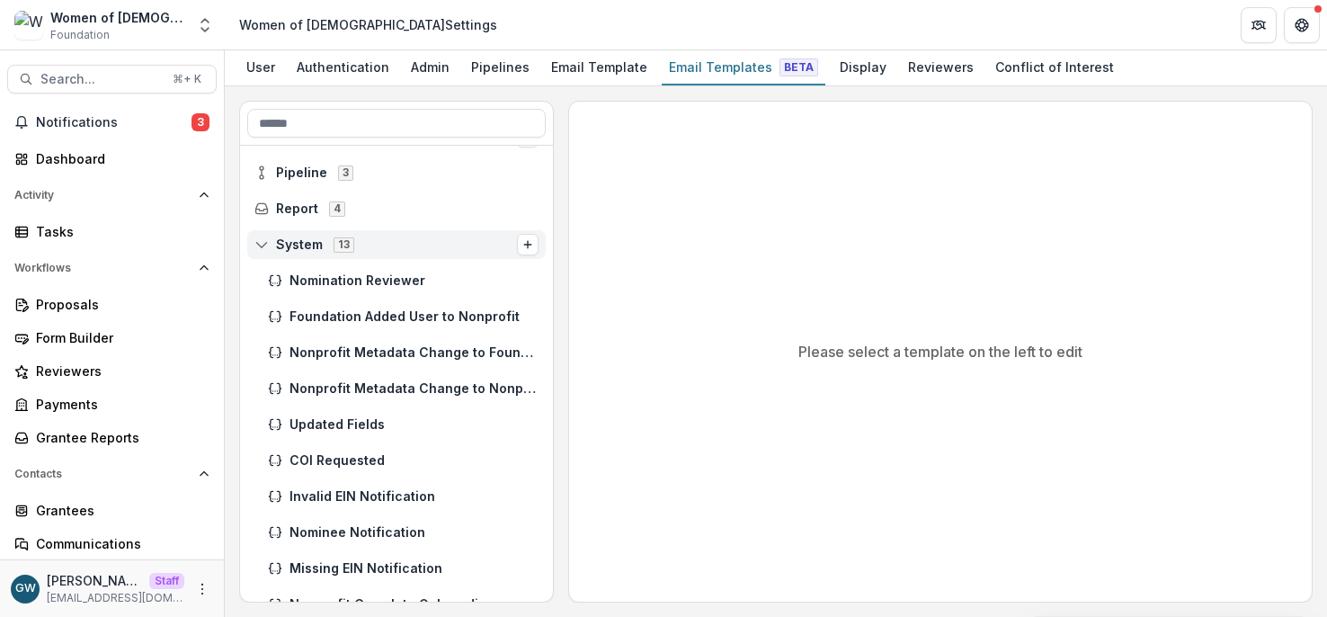
scroll to position [76, 0]
click at [314, 253] on div "System 13" at bounding box center [396, 245] width 298 height 29
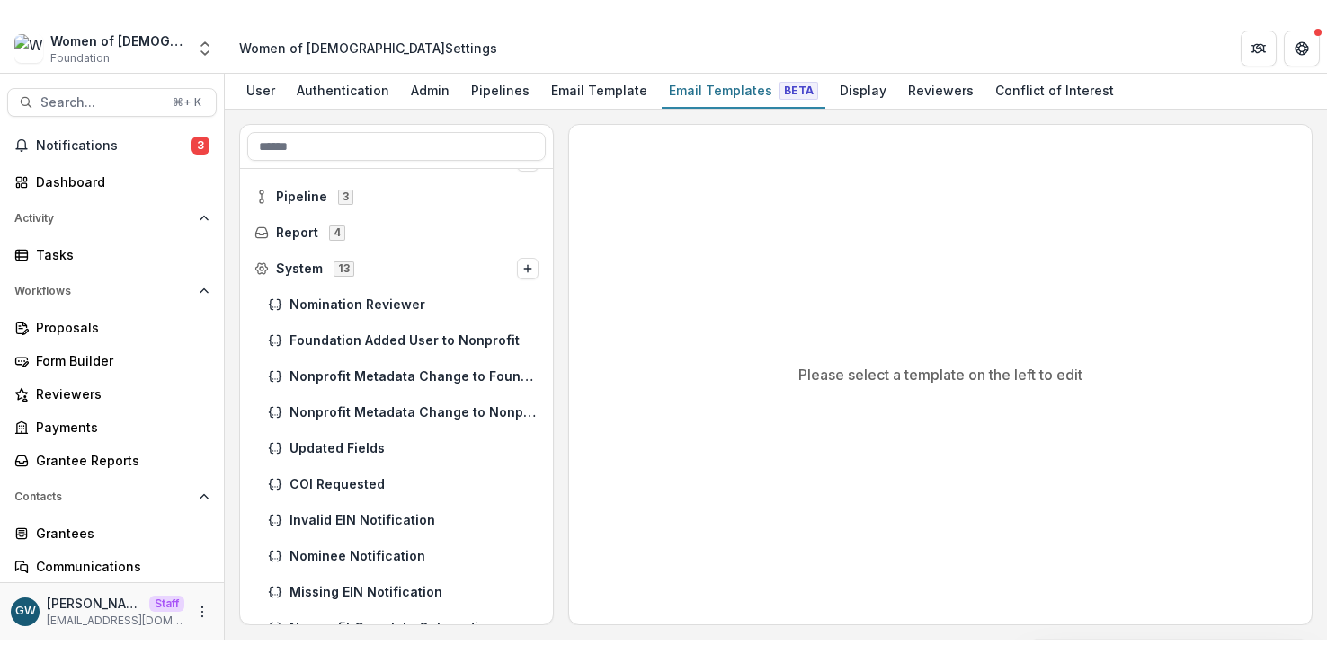
scroll to position [0, 0]
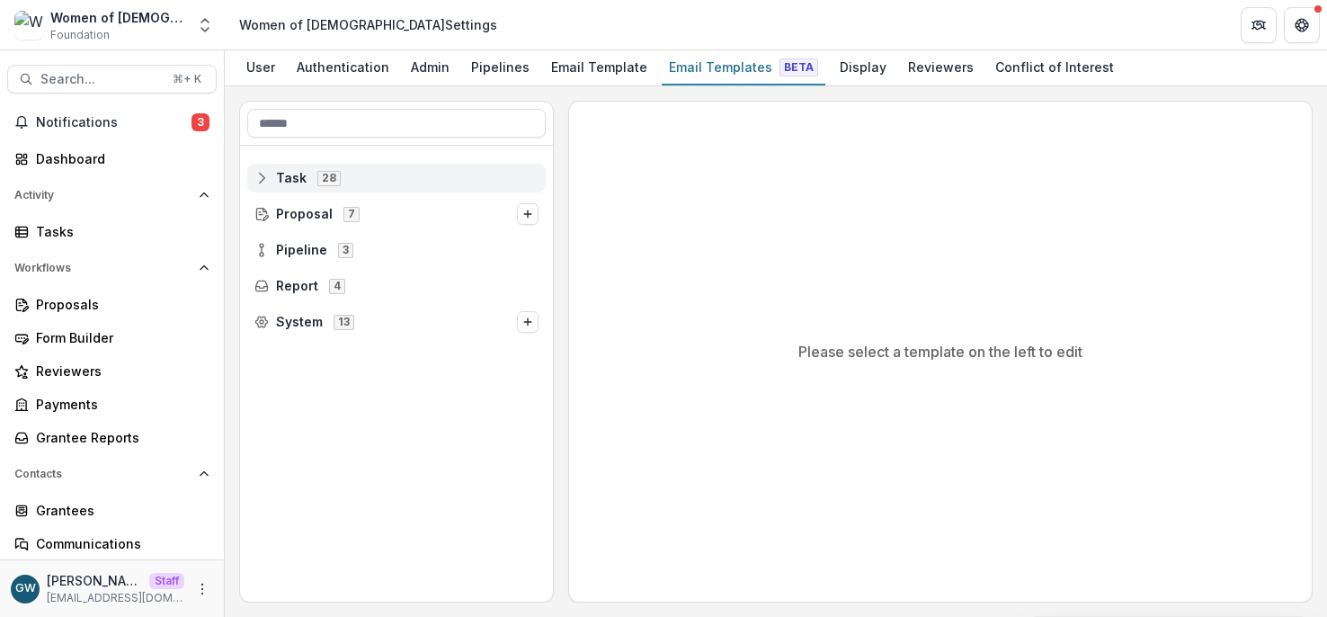
click at [290, 165] on div "Task 28" at bounding box center [396, 178] width 298 height 29
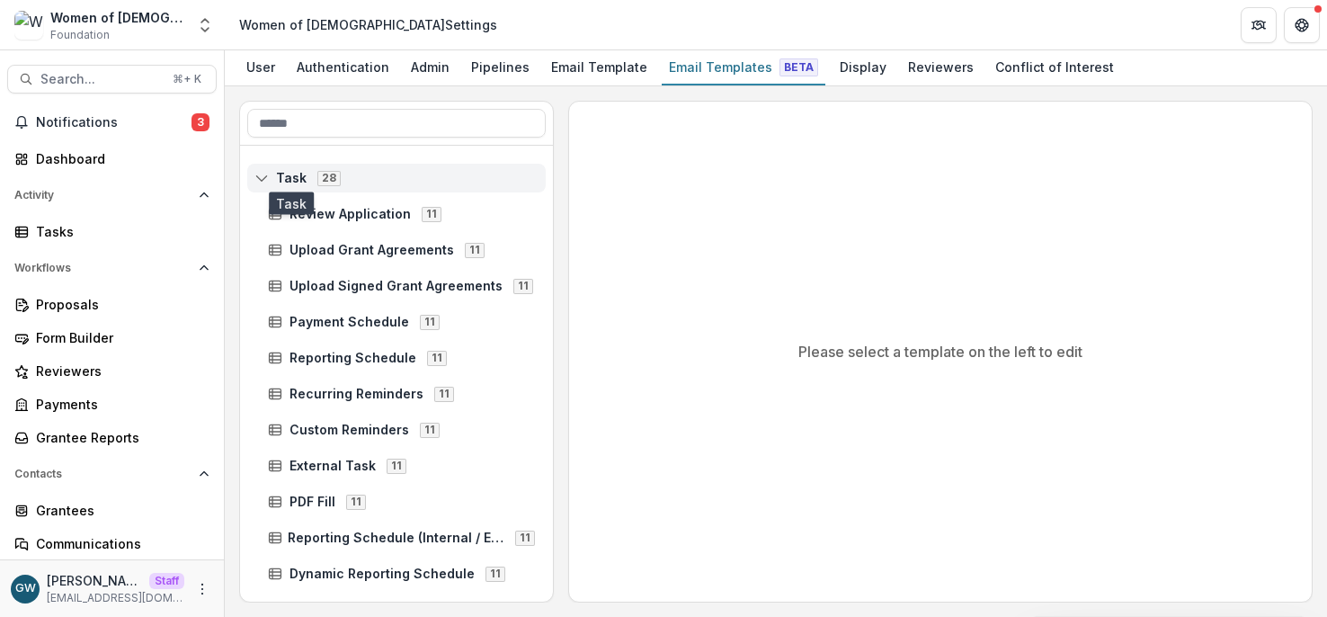
click at [290, 171] on span "Task" at bounding box center [291, 178] width 31 height 15
